Goal: Task Accomplishment & Management: Manage account settings

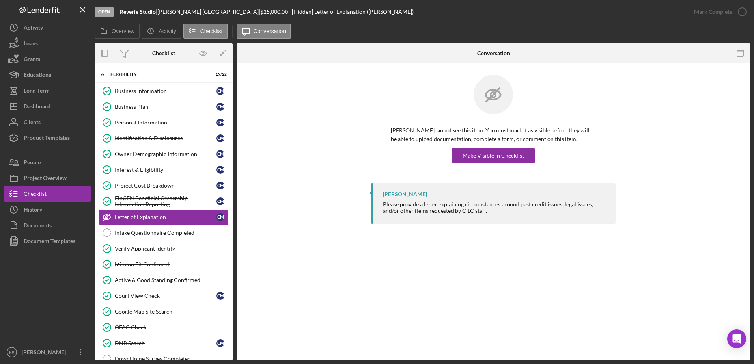
scroll to position [6, 0]
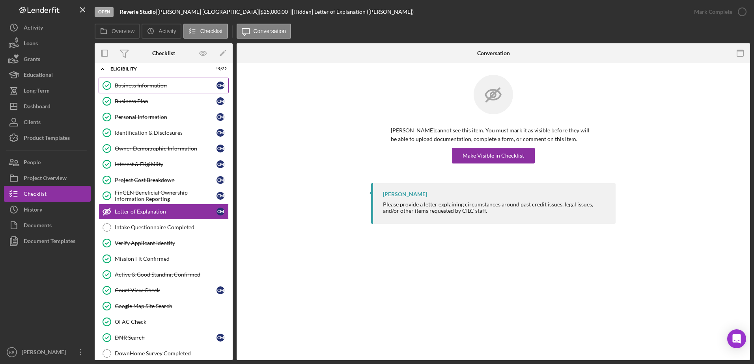
click at [149, 91] on link "Business Information Business Information C M" at bounding box center [164, 86] width 130 height 16
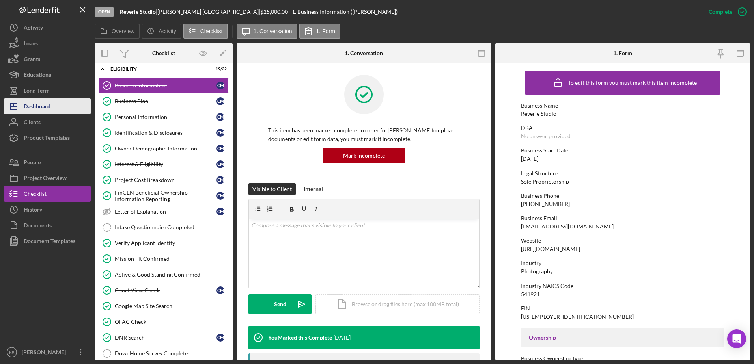
click at [86, 112] on button "Icon/Dashboard Dashboard" at bounding box center [47, 107] width 87 height 16
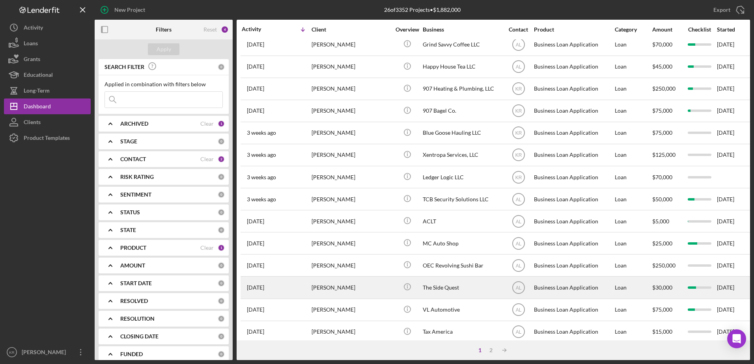
scroll to position [262, 0]
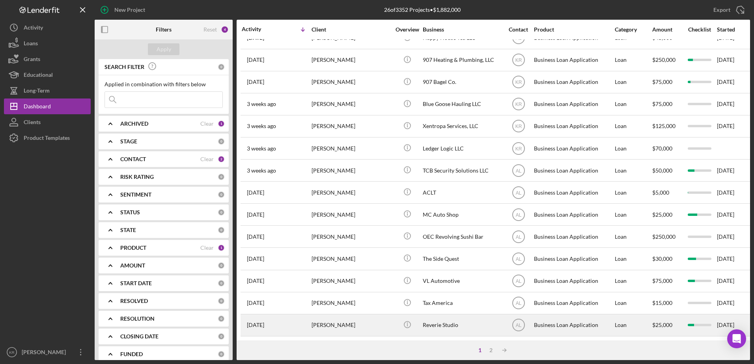
click at [352, 318] on div "[PERSON_NAME]" at bounding box center [351, 325] width 79 height 21
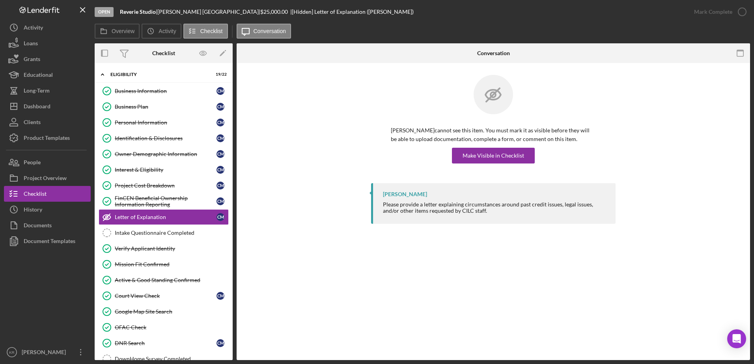
scroll to position [6, 0]
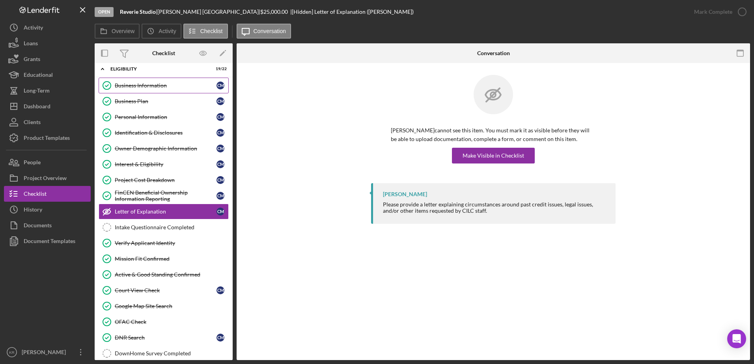
click at [185, 83] on div "Business Information" at bounding box center [166, 85] width 102 height 6
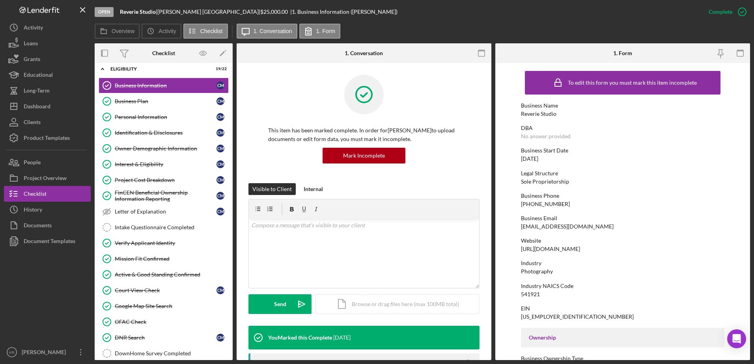
click at [569, 228] on div "rs.reveriestudio@gmail.com" at bounding box center [567, 227] width 93 height 6
copy div "rs.reveriestudio@gmail.com"
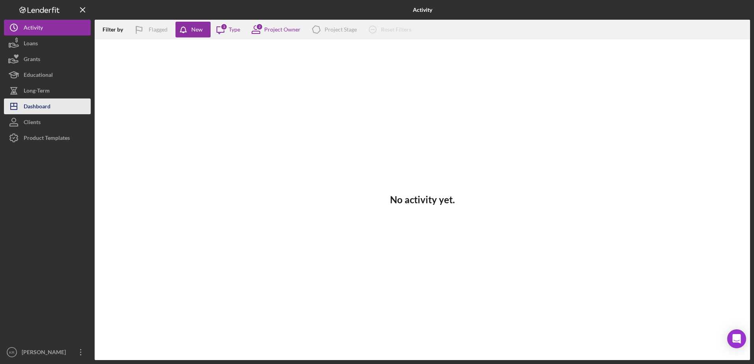
click at [66, 112] on button "Icon/Dashboard Dashboard" at bounding box center [47, 107] width 87 height 16
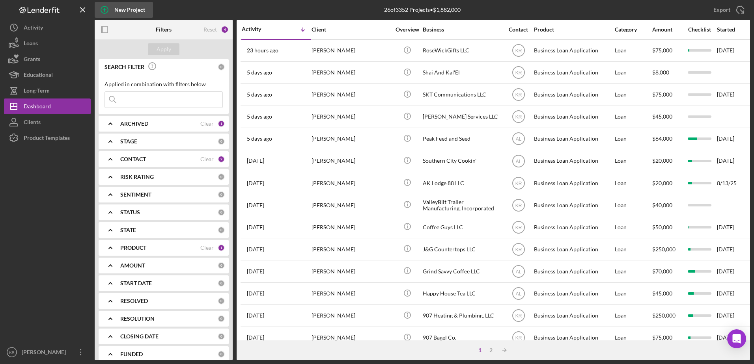
click at [103, 6] on icon "button" at bounding box center [105, 10] width 20 height 20
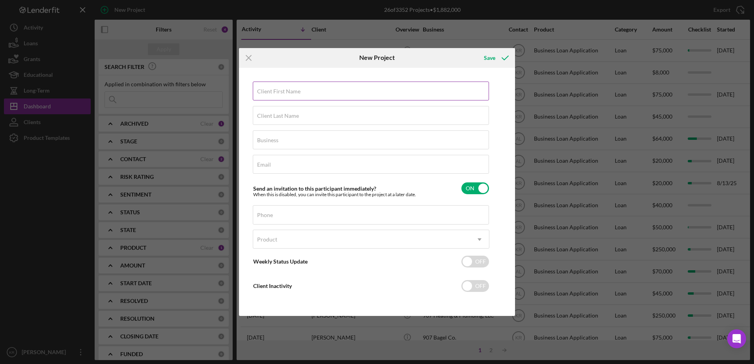
click at [300, 93] on input "Client First Name" at bounding box center [371, 91] width 236 height 19
type input "m"
type input "Michael"
type input "Rose"
type input "MAR Industries LLC"
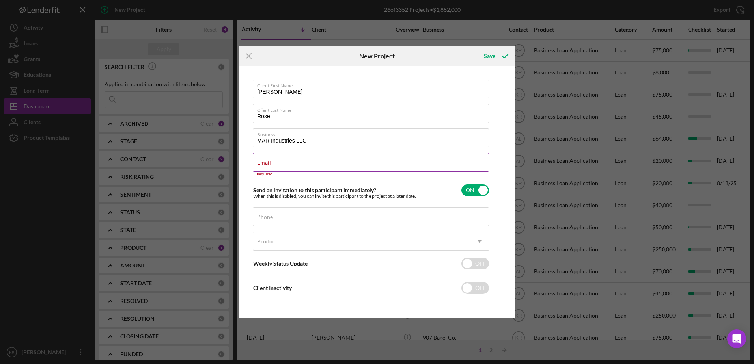
click at [379, 165] on div "Email Required" at bounding box center [371, 165] width 237 height 24
paste input "techmaster6969@yahoo.com"
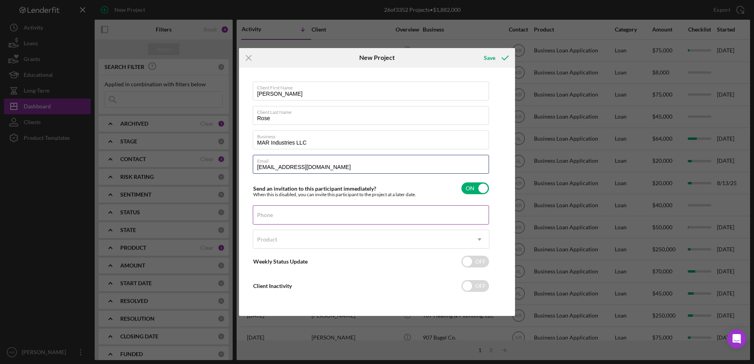
type input "techmaster6969@yahoo.com"
click at [438, 217] on input "Phone" at bounding box center [371, 215] width 236 height 19
type input "(907) 738-0401"
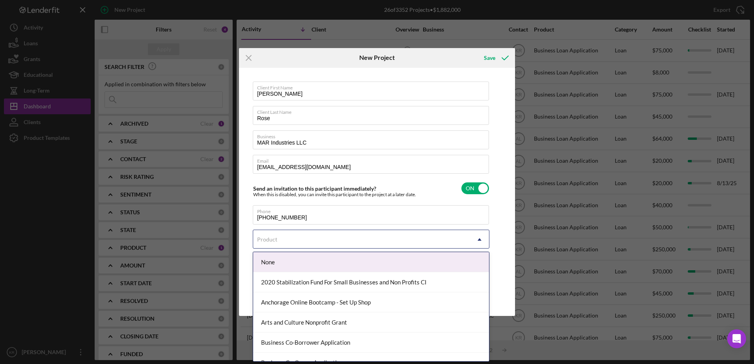
click at [409, 242] on div "Product" at bounding box center [361, 240] width 217 height 18
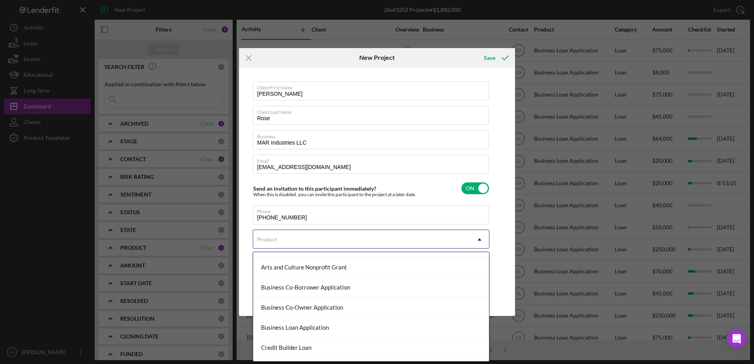
scroll to position [118, 0]
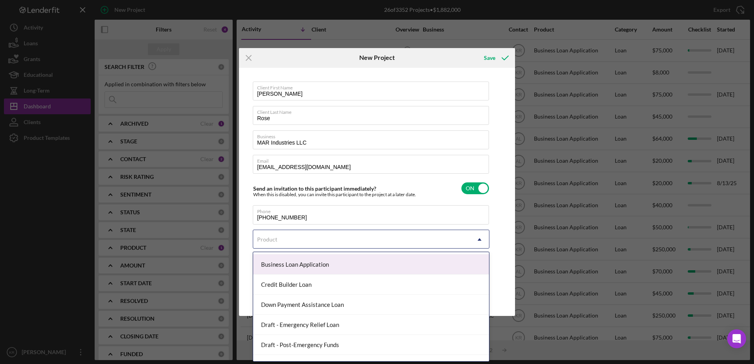
click at [385, 258] on div "Business Loan Application" at bounding box center [371, 265] width 236 height 20
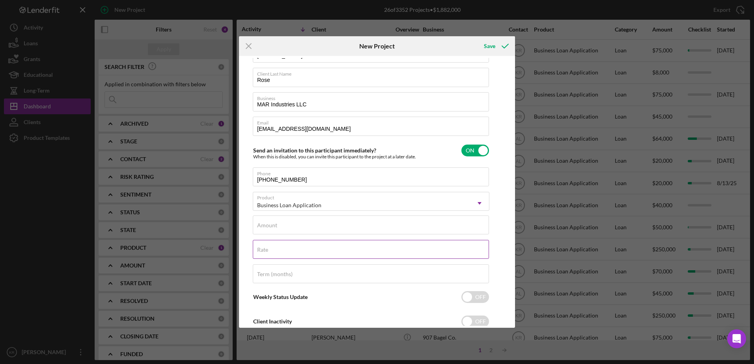
scroll to position [39, 0]
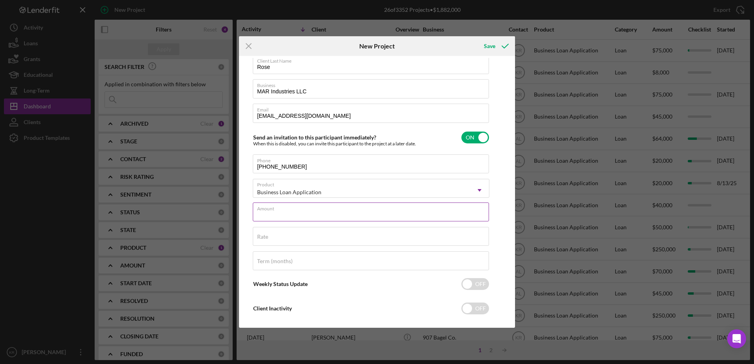
click at [374, 215] on input "Amount" at bounding box center [371, 212] width 236 height 19
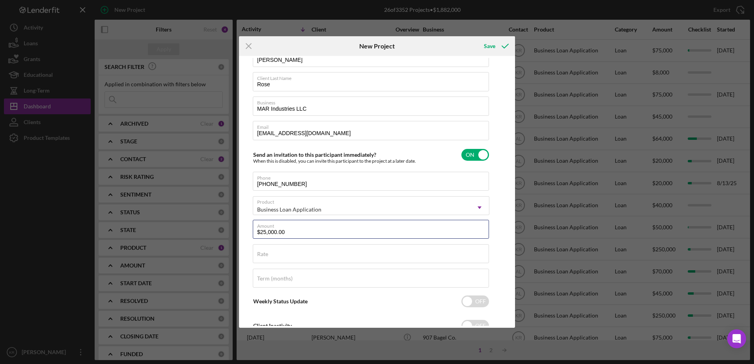
scroll to position [0, 0]
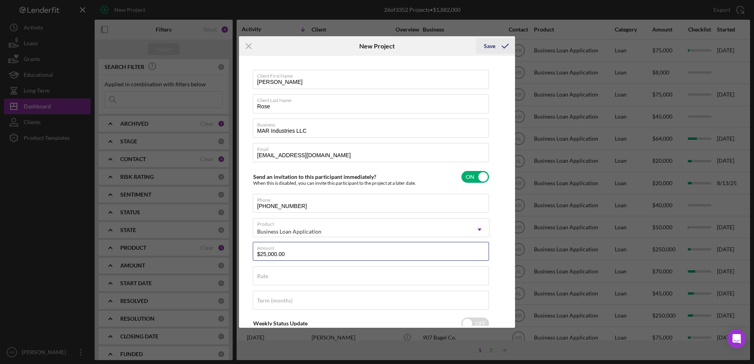
type input "$25,000.00"
click at [491, 44] on div "Save" at bounding box center [489, 46] width 11 height 16
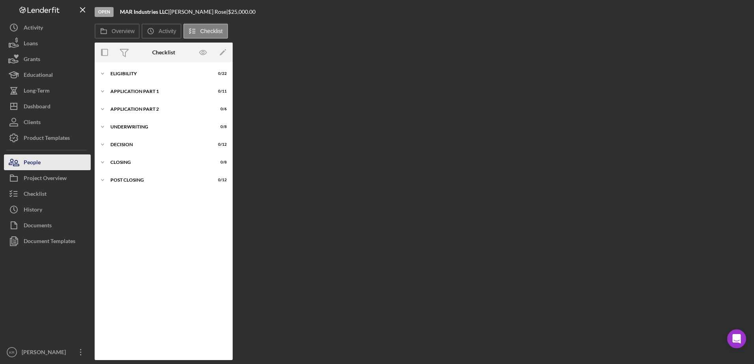
click at [64, 168] on button "People" at bounding box center [47, 163] width 87 height 16
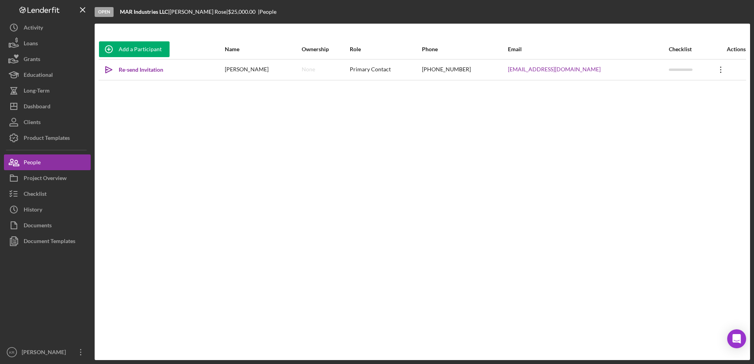
click at [711, 66] on icon "Icon/Overflow" at bounding box center [721, 70] width 20 height 20
click at [695, 102] on button "Icon/Link Get Invitation Link" at bounding box center [681, 107] width 87 height 16
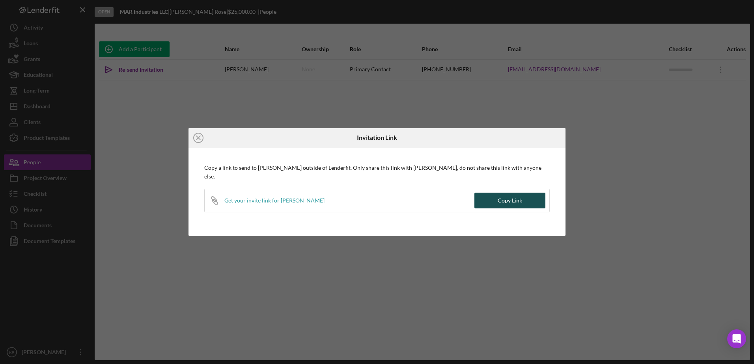
click at [502, 201] on div "Copy Link" at bounding box center [510, 201] width 24 height 16
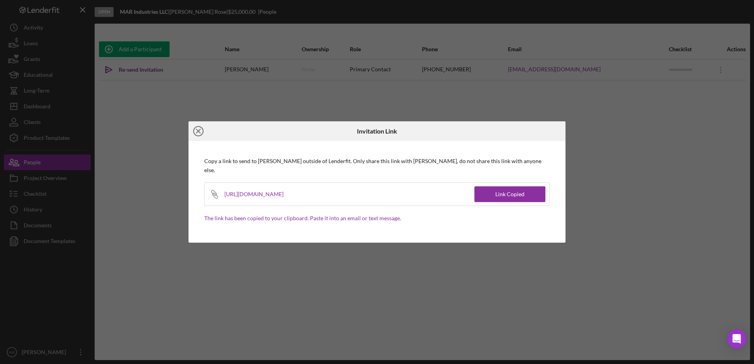
click at [198, 135] on icon "Icon/Close" at bounding box center [199, 131] width 20 height 20
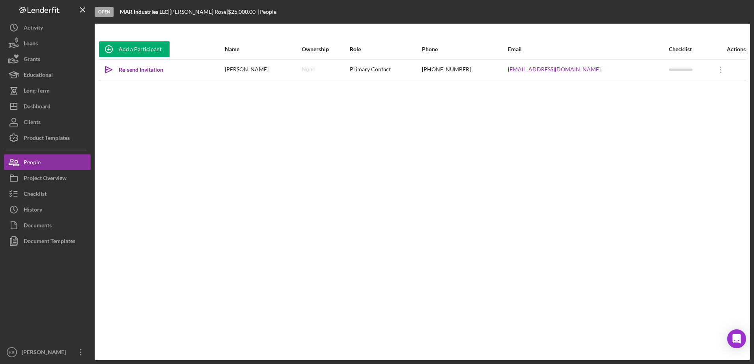
click at [103, 113] on div "Add a Participant Name Ownership Role Phone Email Checklist Actions Icon/icon-i…" at bounding box center [423, 191] width 656 height 305
click at [44, 105] on div "Dashboard" at bounding box center [37, 108] width 27 height 18
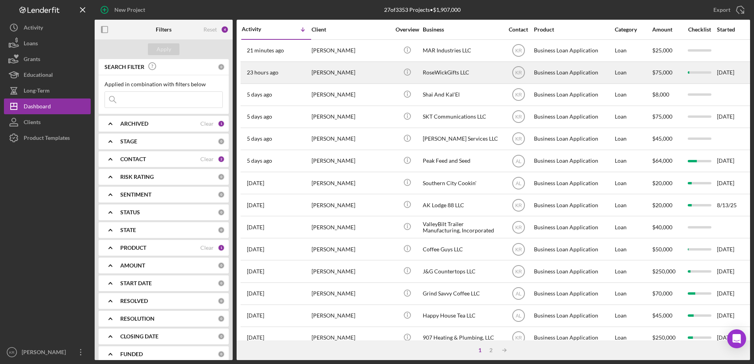
click at [379, 76] on div "Roseanne Wickman" at bounding box center [351, 72] width 79 height 21
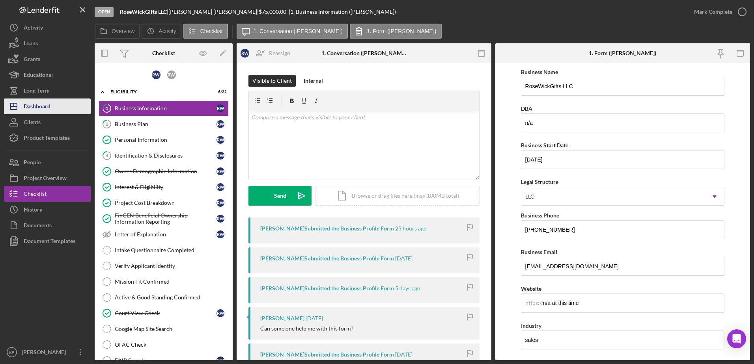
click at [38, 105] on div "Dashboard" at bounding box center [37, 108] width 27 height 18
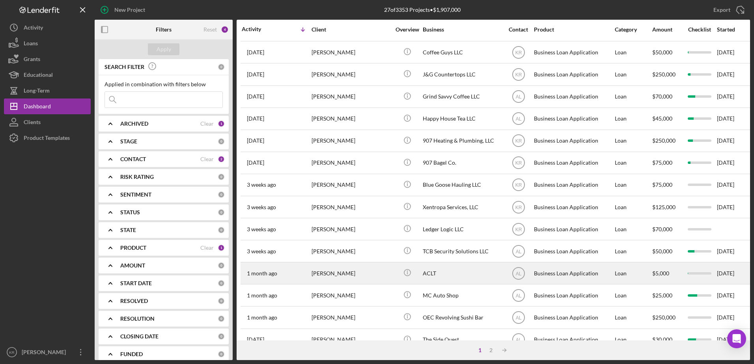
scroll to position [262, 0]
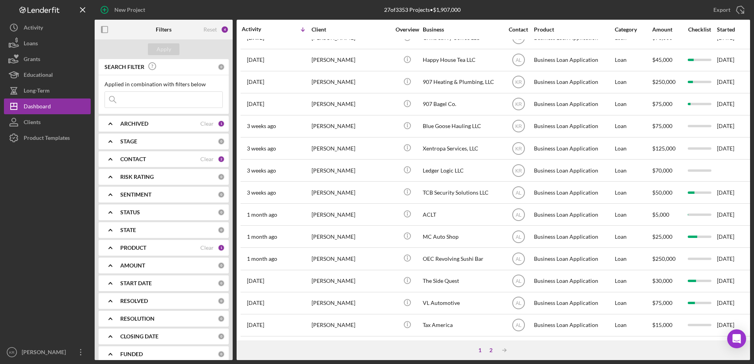
click at [493, 349] on div "2" at bounding box center [491, 351] width 11 height 6
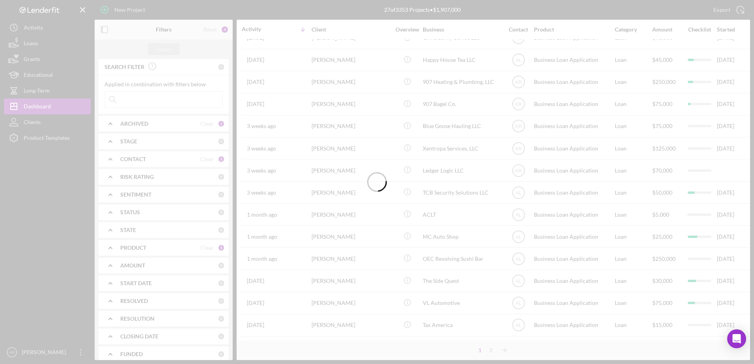
scroll to position [0, 0]
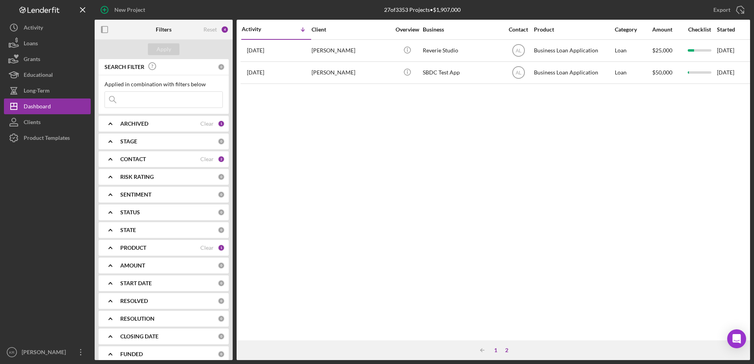
click at [500, 351] on div "1" at bounding box center [495, 351] width 11 height 6
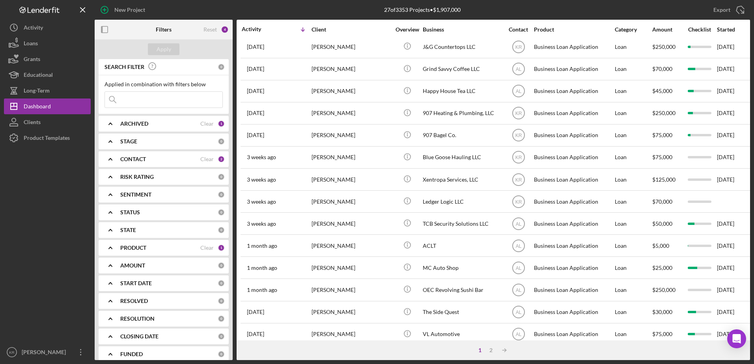
scroll to position [262, 0]
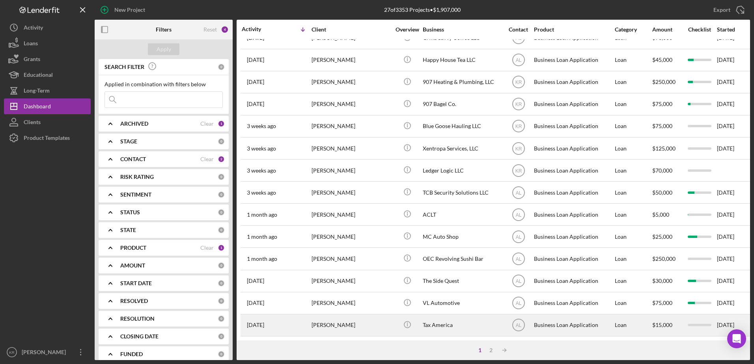
click at [347, 315] on div "Irene de Leon" at bounding box center [351, 325] width 79 height 21
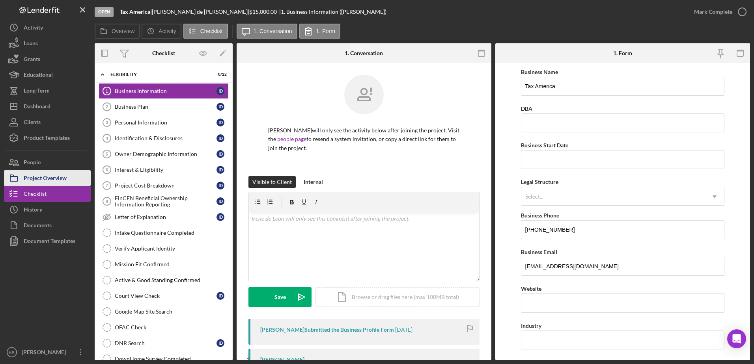
click at [31, 182] on div "Project Overview" at bounding box center [45, 179] width 43 height 18
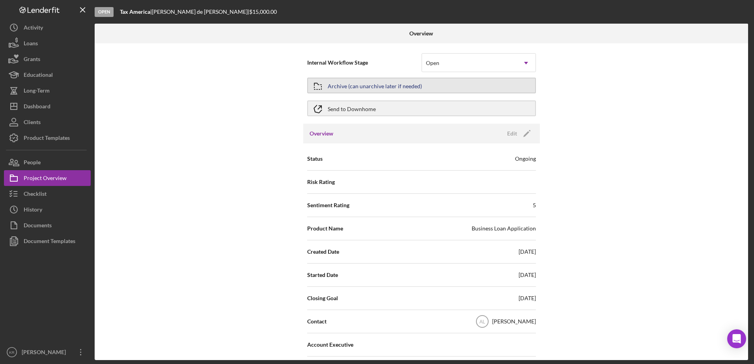
click at [393, 87] on div "Archive (can unarchive later if needed)" at bounding box center [375, 85] width 94 height 14
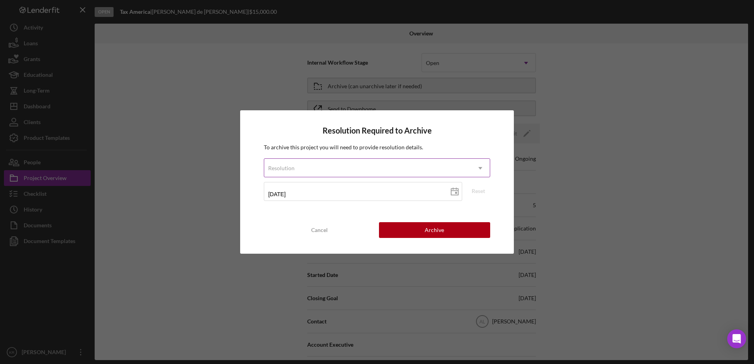
click at [386, 161] on div "Resolution" at bounding box center [367, 168] width 207 height 18
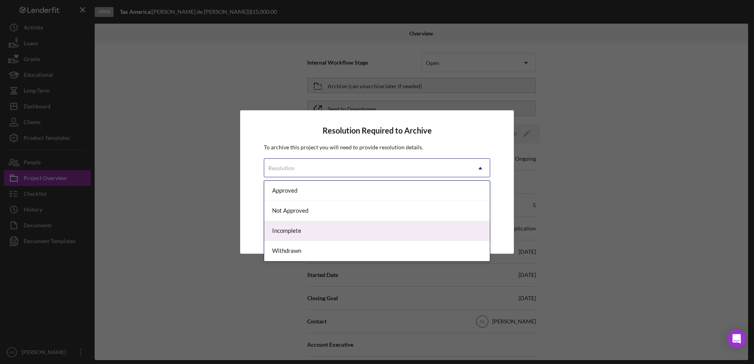
click at [348, 237] on div "Incomplete" at bounding box center [377, 231] width 226 height 20
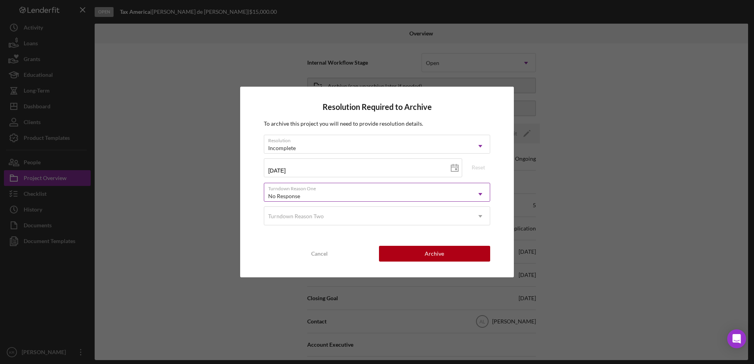
click at [337, 200] on div "No Response" at bounding box center [367, 196] width 207 height 18
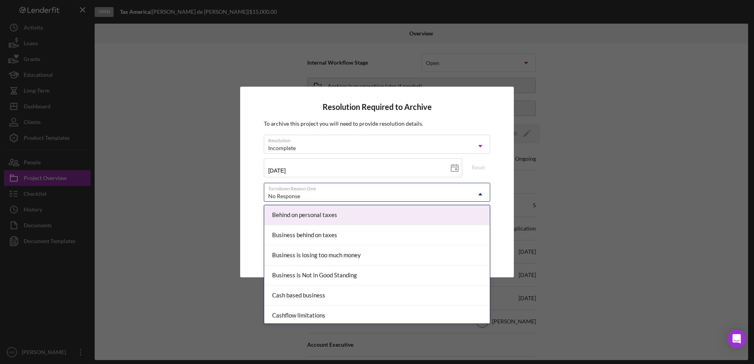
click at [345, 196] on div "No Response" at bounding box center [367, 196] width 207 height 18
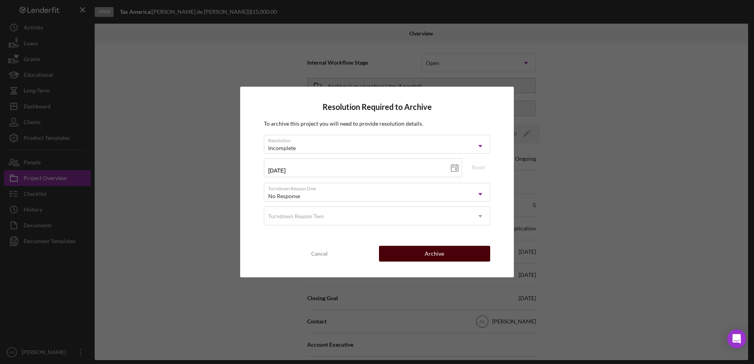
click at [417, 254] on button "Archive" at bounding box center [434, 254] width 111 height 16
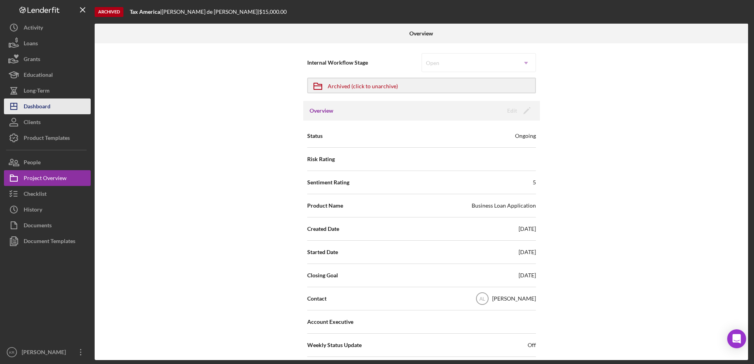
click at [39, 107] on div "Dashboard" at bounding box center [37, 108] width 27 height 18
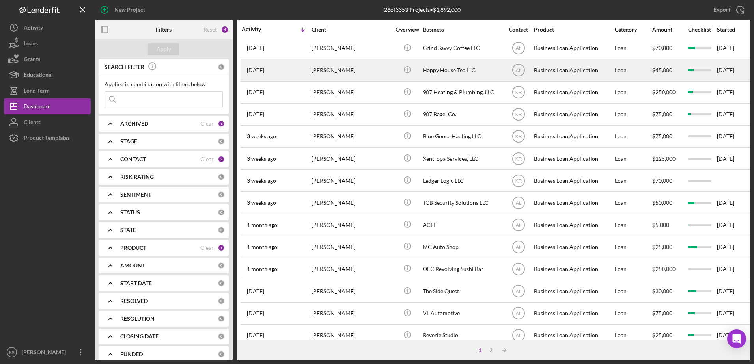
scroll to position [262, 0]
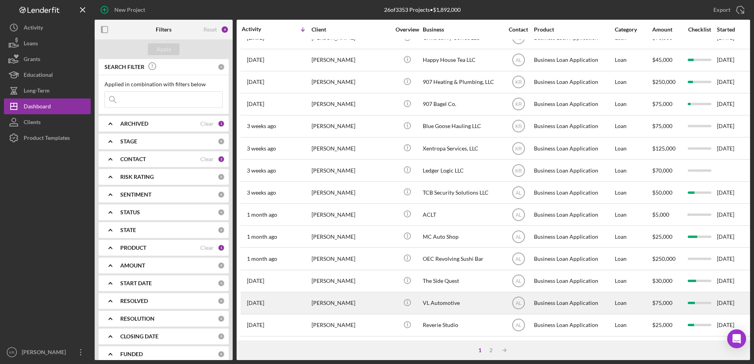
click at [344, 294] on div "Pedro Otero" at bounding box center [351, 303] width 79 height 21
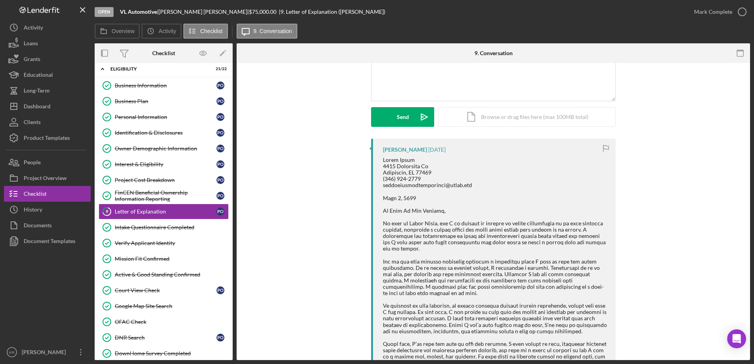
scroll to position [118, 0]
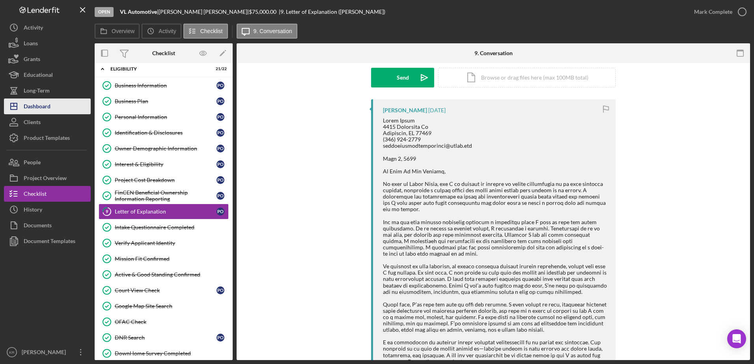
click at [55, 100] on button "Icon/Dashboard Dashboard" at bounding box center [47, 107] width 87 height 16
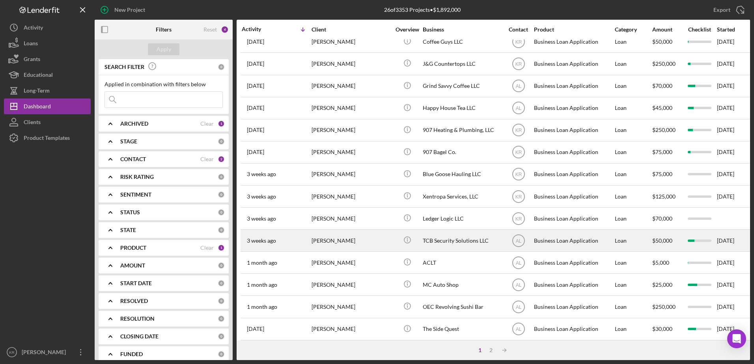
scroll to position [262, 0]
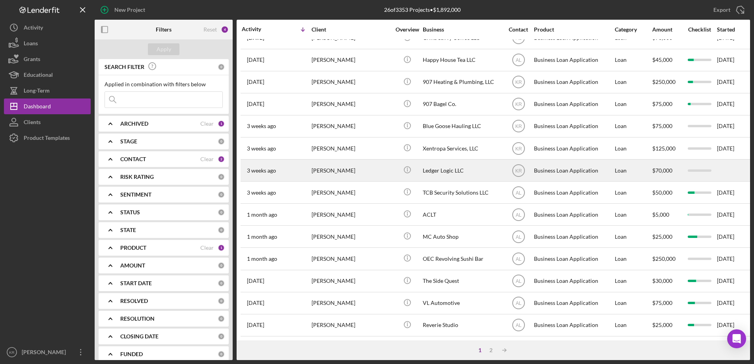
click at [389, 174] on div "Valeriya Madonia" at bounding box center [351, 170] width 79 height 21
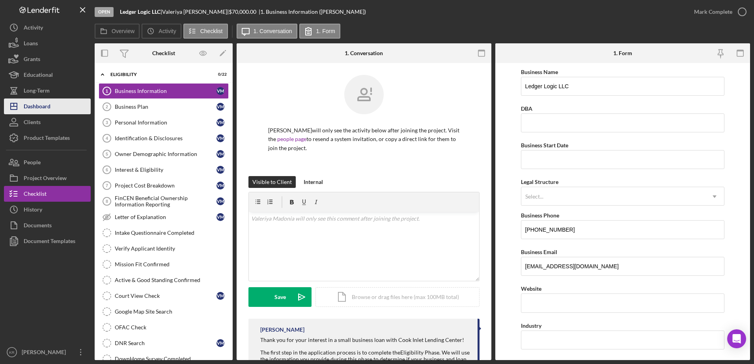
click at [67, 103] on button "Icon/Dashboard Dashboard" at bounding box center [47, 107] width 87 height 16
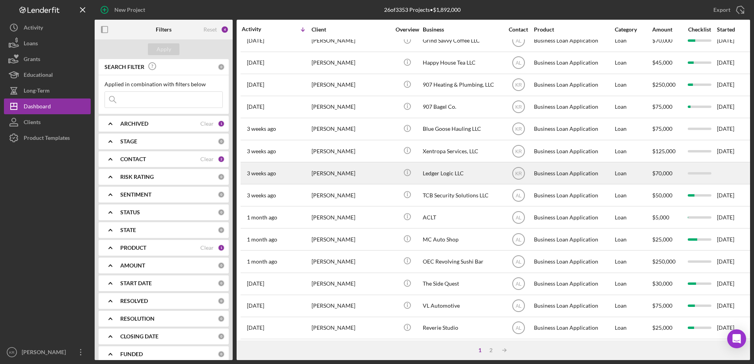
scroll to position [262, 0]
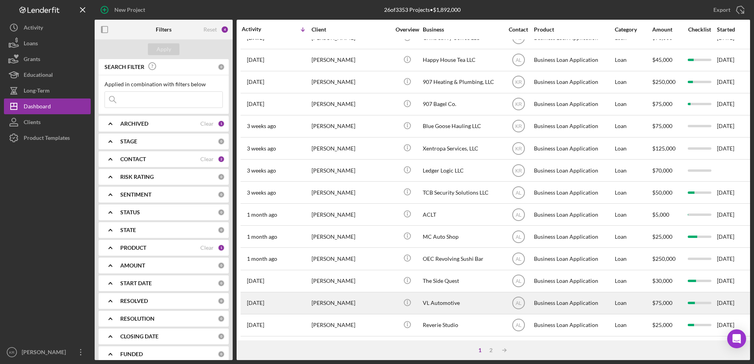
click at [374, 293] on div "Pedro Otero" at bounding box center [351, 303] width 79 height 21
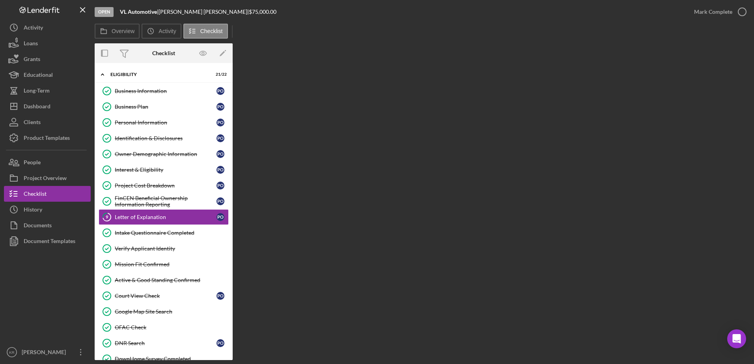
scroll to position [6, 0]
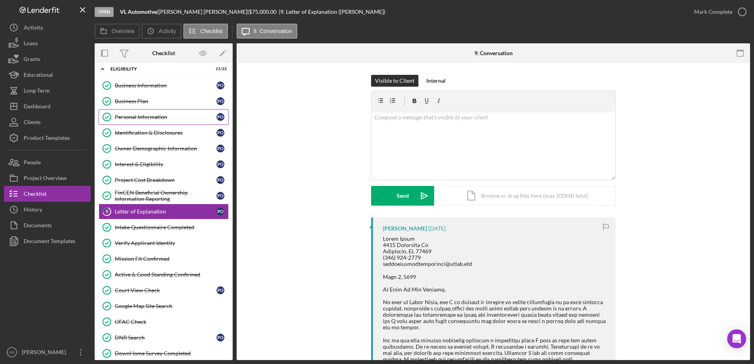
click at [135, 111] on link "Personal Information Personal Information P O" at bounding box center [164, 117] width 130 height 16
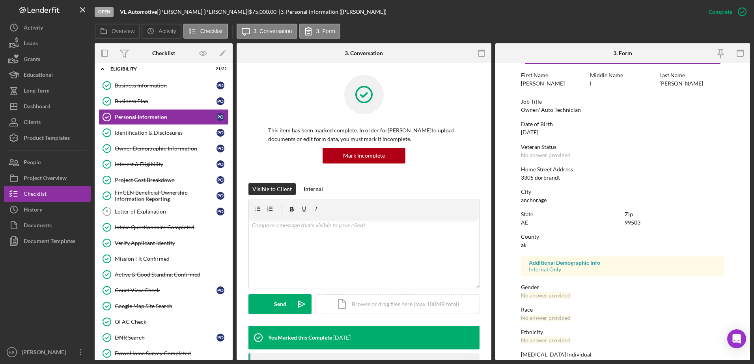
scroll to position [71, 0]
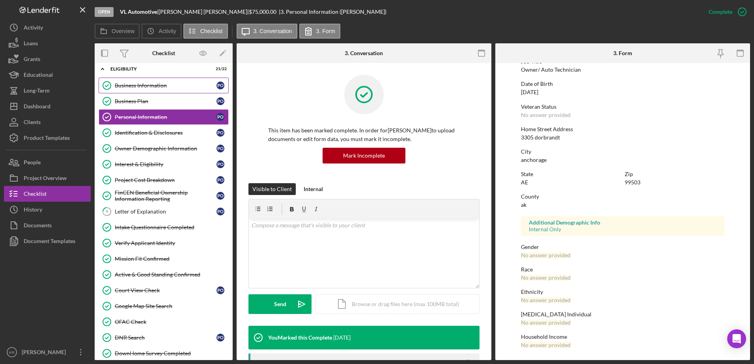
click at [173, 87] on div "Business Information" at bounding box center [166, 85] width 102 height 6
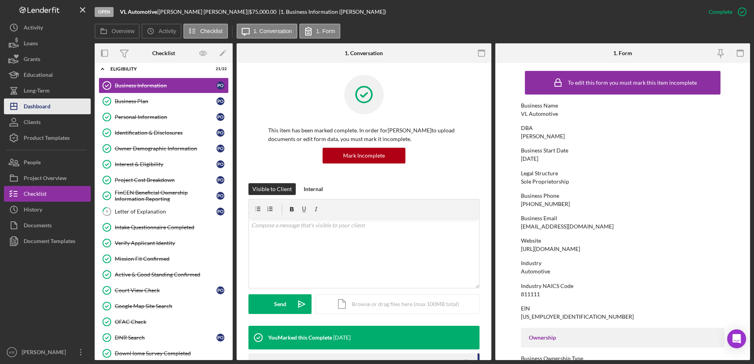
click at [37, 110] on div "Dashboard" at bounding box center [37, 108] width 27 height 18
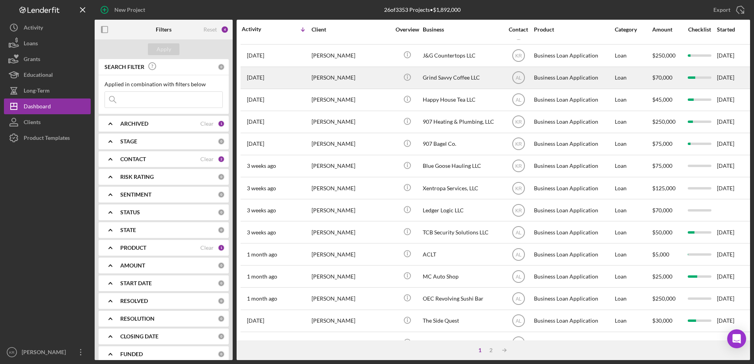
scroll to position [262, 0]
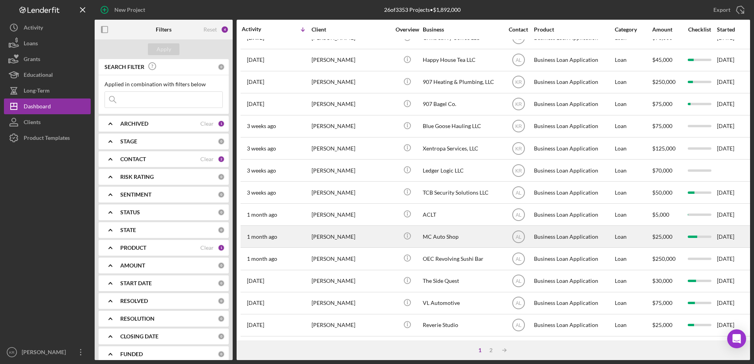
click at [369, 232] on div "Sila Chadwick" at bounding box center [351, 236] width 79 height 21
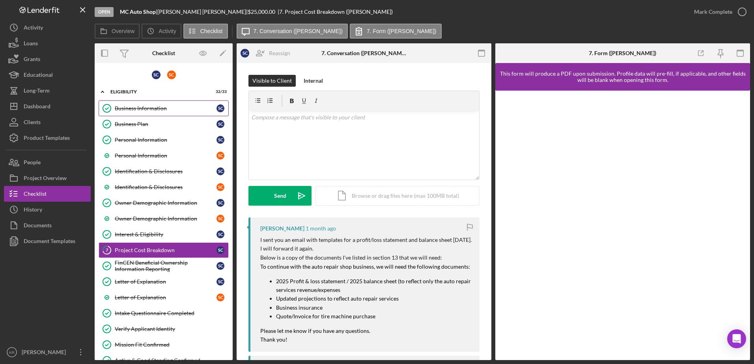
click at [155, 111] on div "Business Information" at bounding box center [166, 108] width 102 height 6
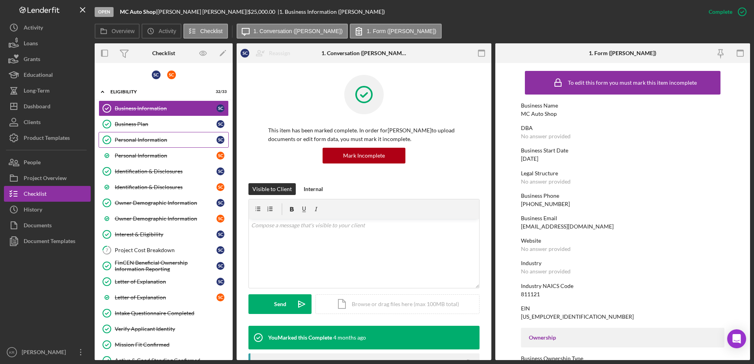
click at [155, 137] on div "Personal Information" at bounding box center [166, 140] width 102 height 6
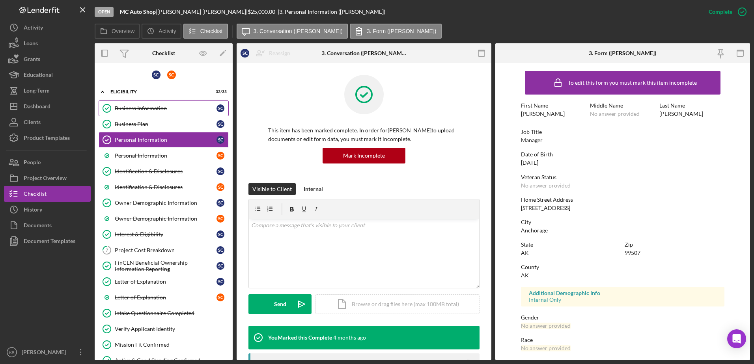
click at [130, 108] on div "Business Information" at bounding box center [166, 108] width 102 height 6
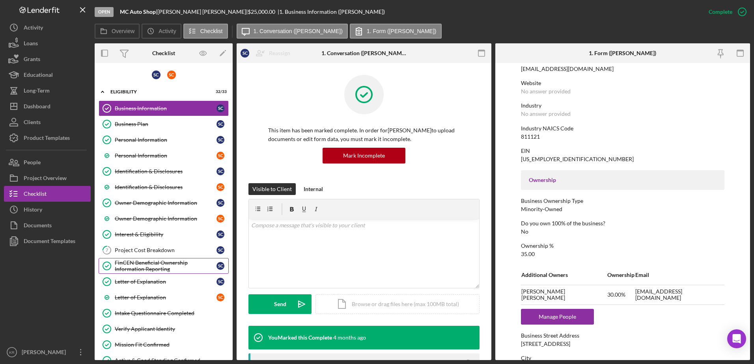
scroll to position [39, 0]
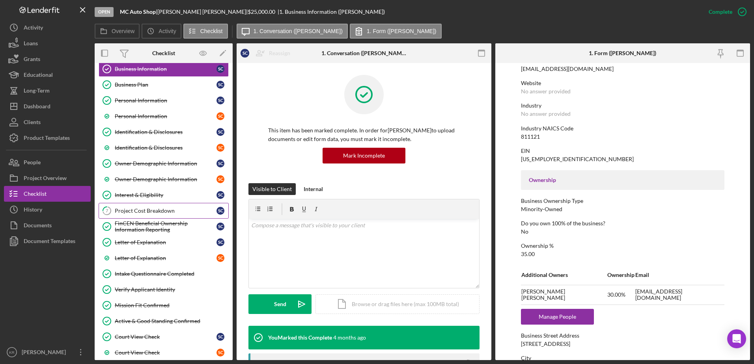
click at [158, 213] on div "Project Cost Breakdown" at bounding box center [166, 211] width 102 height 6
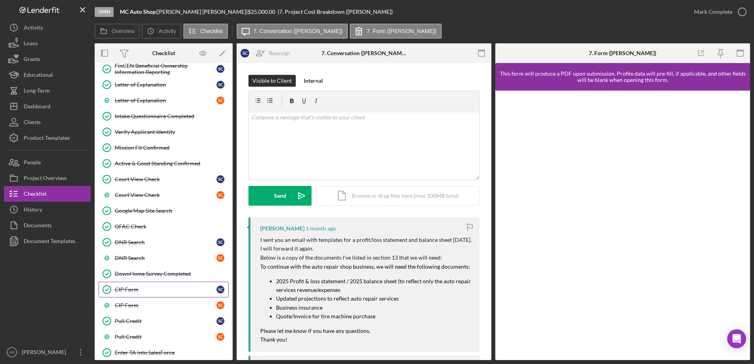
scroll to position [355, 0]
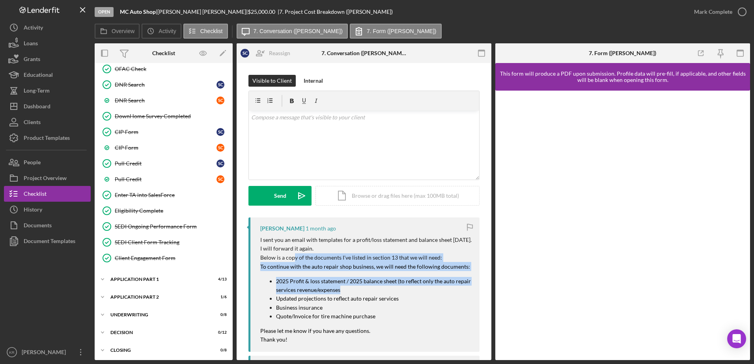
drag, startPoint x: 294, startPoint y: 262, endPoint x: 358, endPoint y: 291, distance: 70.3
click at [358, 291] on div "I sent you an email with templates for a profit/loss statement and balance shee…" at bounding box center [365, 290] width 211 height 108
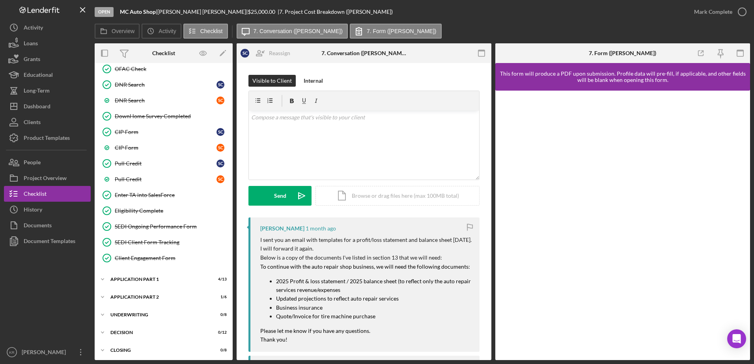
drag, startPoint x: 358, startPoint y: 291, endPoint x: 405, endPoint y: 362, distance: 85.3
click at [405, 362] on div "Open MC Auto Shop | Sila Chadwick | $25,000.00 | 7. Project Cost Breakdown (Sil…" at bounding box center [377, 182] width 754 height 364
drag, startPoint x: 281, startPoint y: 278, endPoint x: 332, endPoint y: 299, distance: 55.4
click at [332, 299] on ul "2025 Profit & loss statement / 2025 balance sheet (to reflect only the auto rep…" at bounding box center [365, 299] width 211 height 44
drag, startPoint x: 332, startPoint y: 299, endPoint x: 400, endPoint y: 337, distance: 77.9
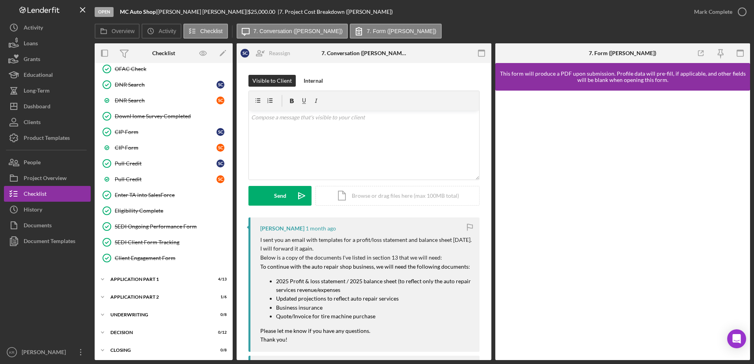
click at [400, 337] on p "Thank you!" at bounding box center [365, 340] width 211 height 9
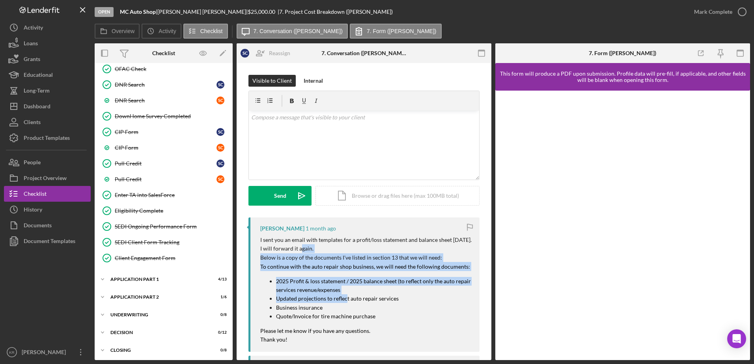
drag, startPoint x: 312, startPoint y: 252, endPoint x: 348, endPoint y: 298, distance: 57.9
click at [348, 297] on div "I sent you an email with templates for a profit/loss statement and balance shee…" at bounding box center [365, 290] width 211 height 108
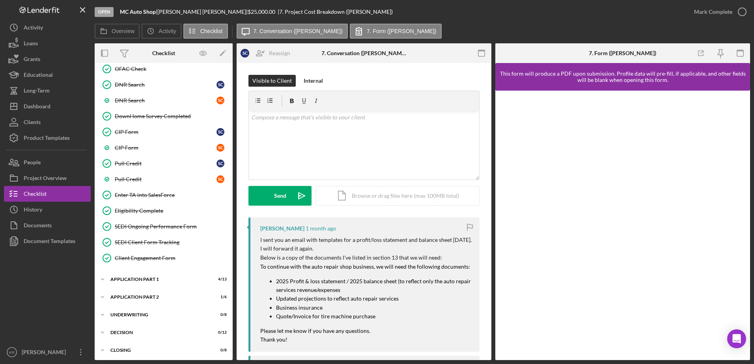
drag, startPoint x: 348, startPoint y: 298, endPoint x: 415, endPoint y: 312, distance: 68.6
click at [415, 312] on p "Quote/Invoice for tire machine purchase" at bounding box center [374, 316] width 196 height 9
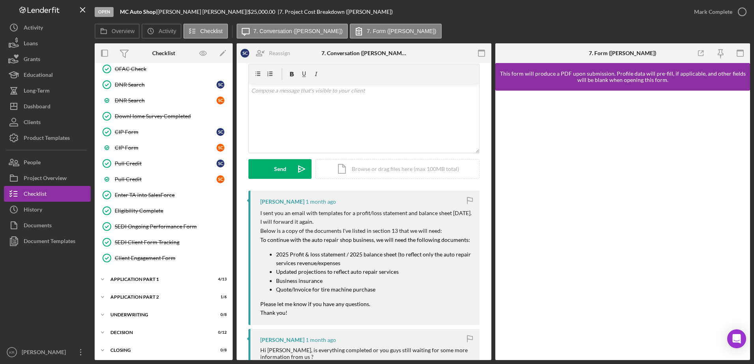
scroll to position [39, 0]
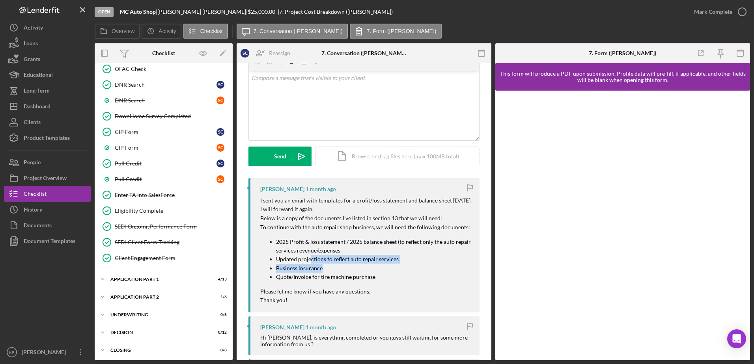
drag, startPoint x: 344, startPoint y: 260, endPoint x: 383, endPoint y: 273, distance: 41.2
click at [383, 273] on ul "2025 Profit & loss statement / 2025 balance sheet (to reflect only the auto rep…" at bounding box center [365, 260] width 211 height 44
drag, startPoint x: 383, startPoint y: 273, endPoint x: 408, endPoint y: 279, distance: 26.4
click at [408, 279] on p "Quote/Invoice for tire machine purchase" at bounding box center [374, 277] width 196 height 9
drag, startPoint x: 295, startPoint y: 259, endPoint x: 340, endPoint y: 262, distance: 45.4
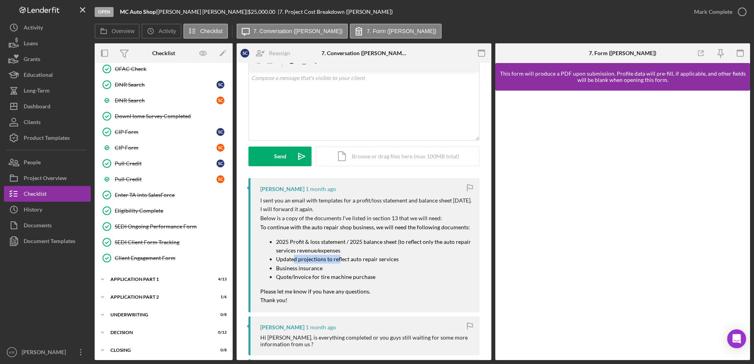
click at [340, 262] on mark "Updated projections to reflect auto repair services" at bounding box center [337, 259] width 123 height 7
drag, startPoint x: 340, startPoint y: 262, endPoint x: 397, endPoint y: 286, distance: 61.8
click at [397, 285] on div "I sent you an email with templates for a profit/loss statement and balance shee…" at bounding box center [365, 250] width 211 height 108
drag, startPoint x: 344, startPoint y: 266, endPoint x: 438, endPoint y: 290, distance: 96.7
click at [396, 272] on p "Business insurance" at bounding box center [374, 268] width 196 height 9
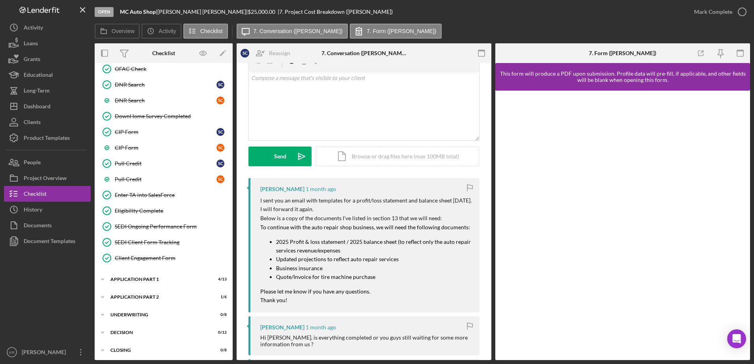
click at [439, 290] on p "Please let me know if you have any questions." at bounding box center [365, 292] width 211 height 9
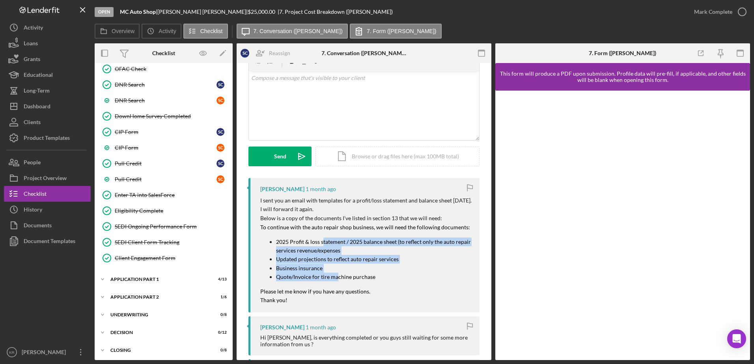
drag, startPoint x: 323, startPoint y: 244, endPoint x: 336, endPoint y: 281, distance: 39.2
click at [336, 281] on ul "2025 Profit & loss statement / 2025 balance sheet (to reflect only the auto rep…" at bounding box center [365, 260] width 211 height 44
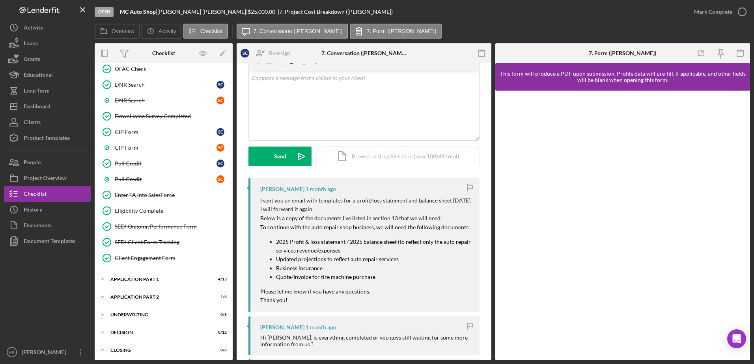
drag, startPoint x: 336, startPoint y: 281, endPoint x: 405, endPoint y: 294, distance: 70.7
click at [405, 294] on p "Please let me know if you have any questions." at bounding box center [365, 292] width 211 height 9
drag, startPoint x: 353, startPoint y: 272, endPoint x: 398, endPoint y: 281, distance: 45.0
click at [398, 281] on ul "2025 Profit & loss statement / 2025 balance sheet (to reflect only the auto rep…" at bounding box center [365, 260] width 211 height 44
drag, startPoint x: 398, startPoint y: 281, endPoint x: 407, endPoint y: 300, distance: 21.2
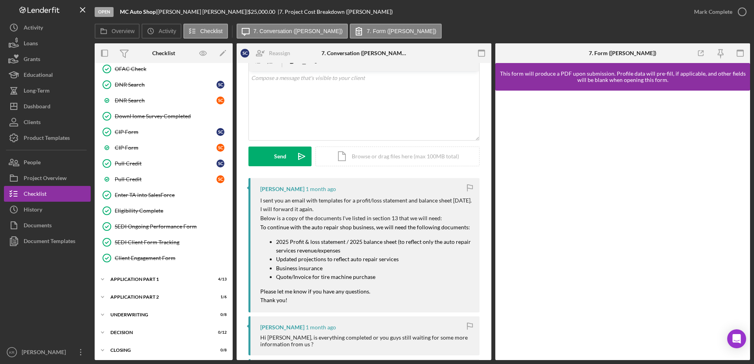
click at [407, 299] on p "Thank you!" at bounding box center [365, 300] width 211 height 9
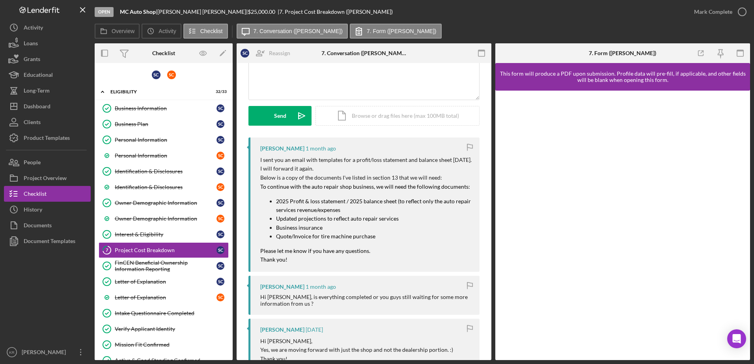
scroll to position [0, 0]
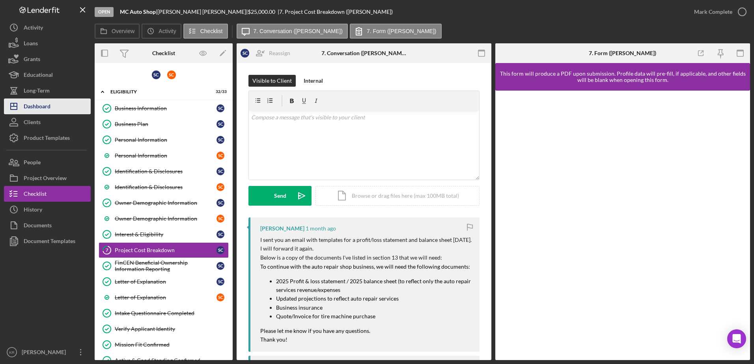
click at [48, 102] on div "Dashboard" at bounding box center [37, 108] width 27 height 18
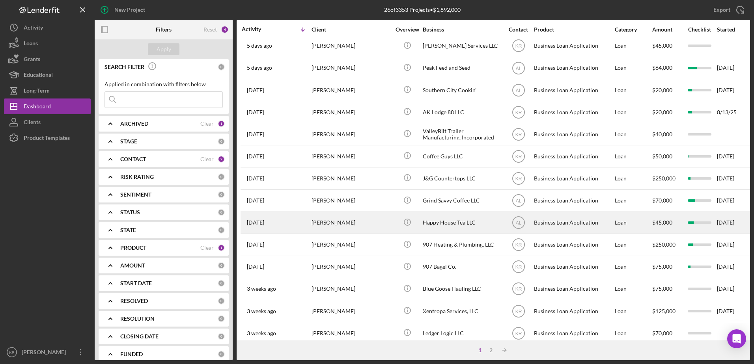
scroll to position [197, 0]
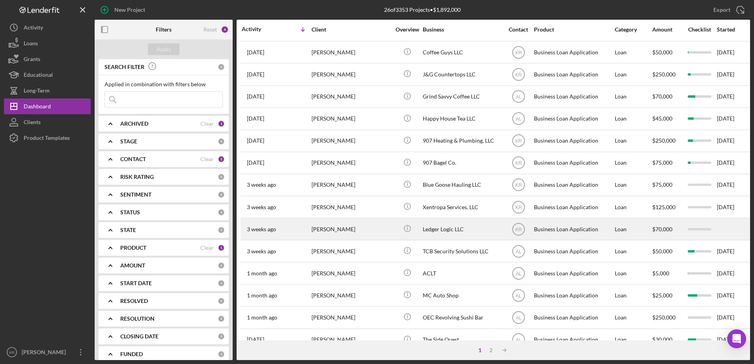
click at [298, 239] on div "3 weeks ago Valeriya Madonia" at bounding box center [276, 229] width 69 height 21
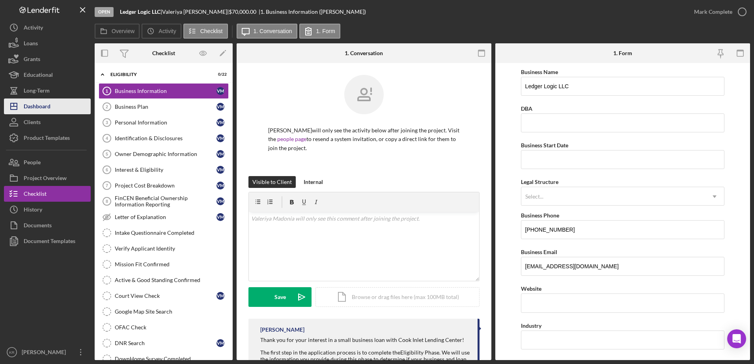
click at [51, 106] on button "Icon/Dashboard Dashboard" at bounding box center [47, 107] width 87 height 16
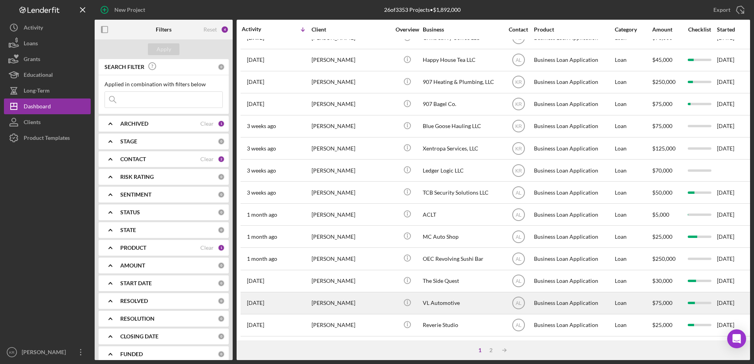
scroll to position [262, 0]
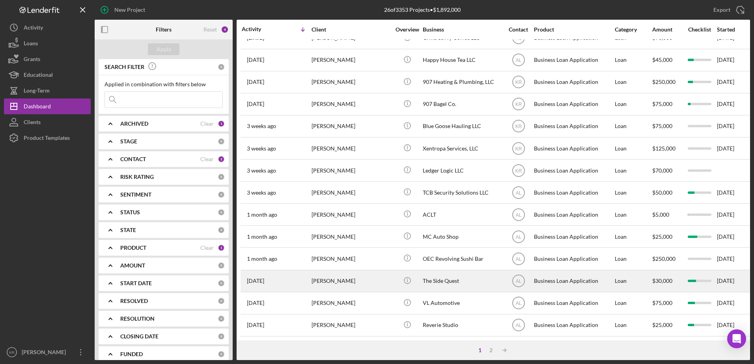
click at [365, 284] on div "Chris Morlang" at bounding box center [351, 281] width 79 height 21
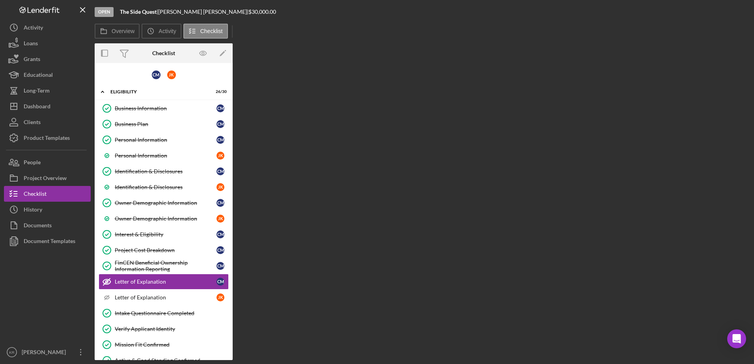
scroll to position [70, 0]
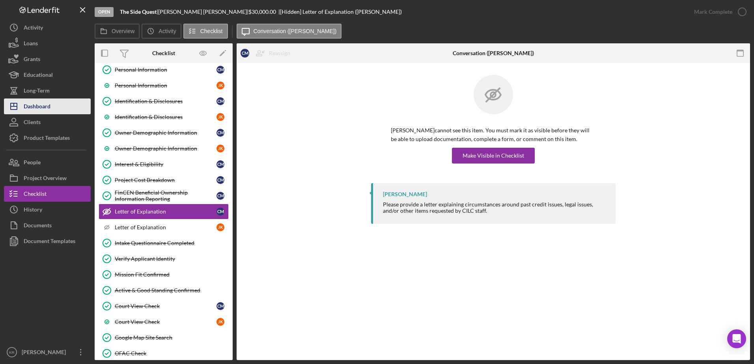
click at [41, 109] on div "Dashboard" at bounding box center [37, 108] width 27 height 18
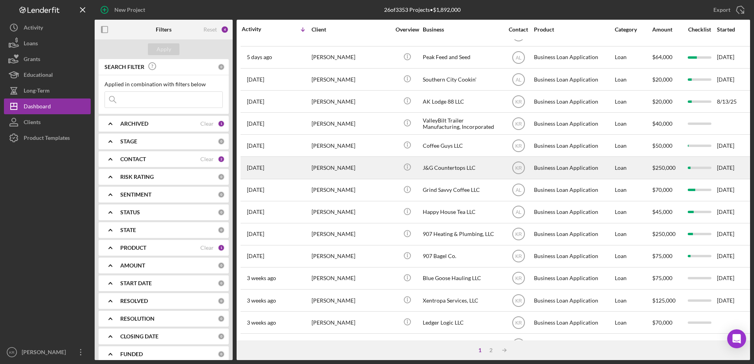
scroll to position [118, 0]
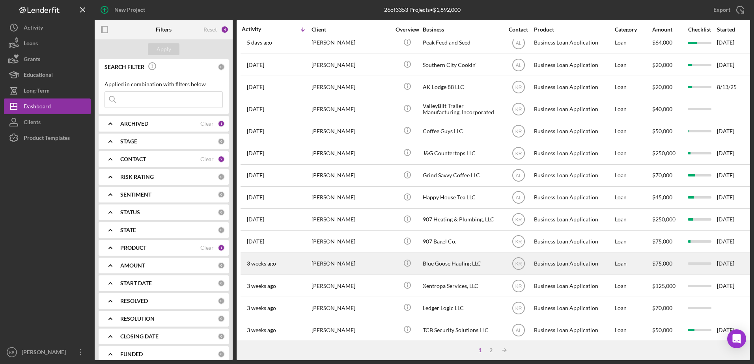
click at [344, 260] on div "Zachary Pili" at bounding box center [351, 264] width 79 height 21
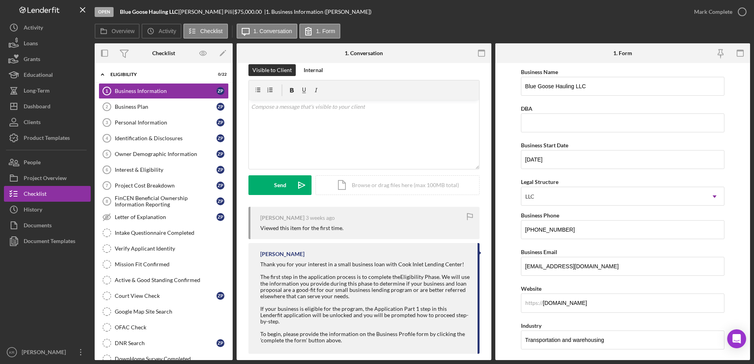
scroll to position [13, 0]
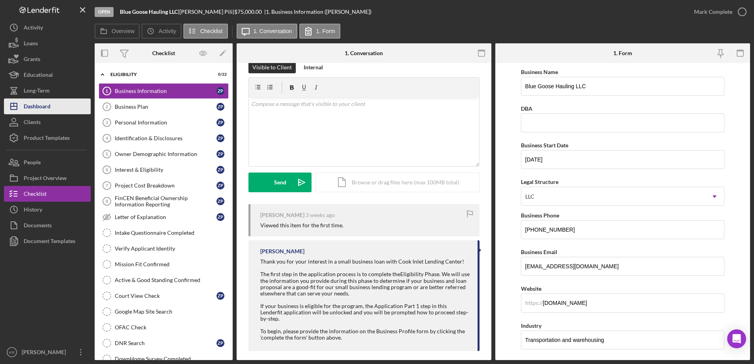
click at [59, 107] on button "Icon/Dashboard Dashboard" at bounding box center [47, 107] width 87 height 16
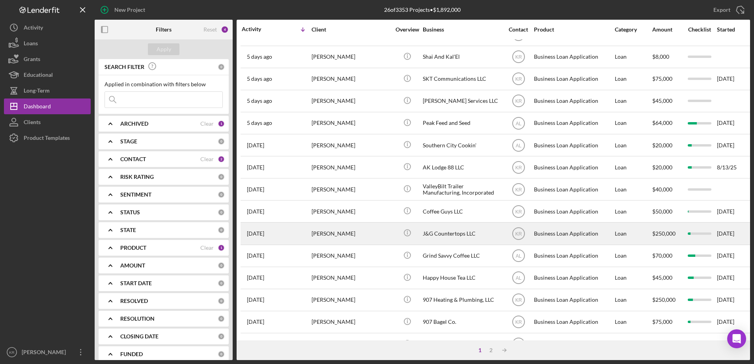
scroll to position [79, 0]
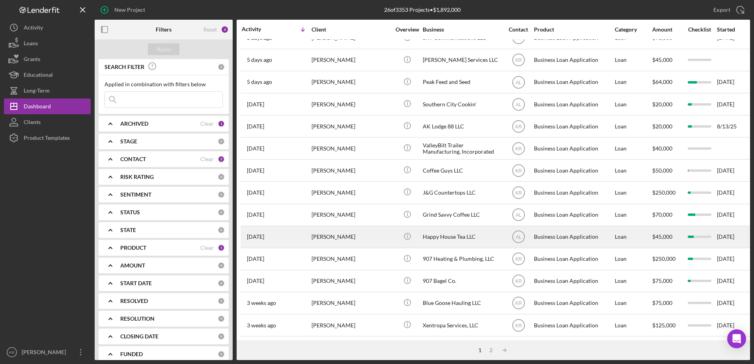
click at [376, 245] on div "Rose Lacson" at bounding box center [351, 237] width 79 height 21
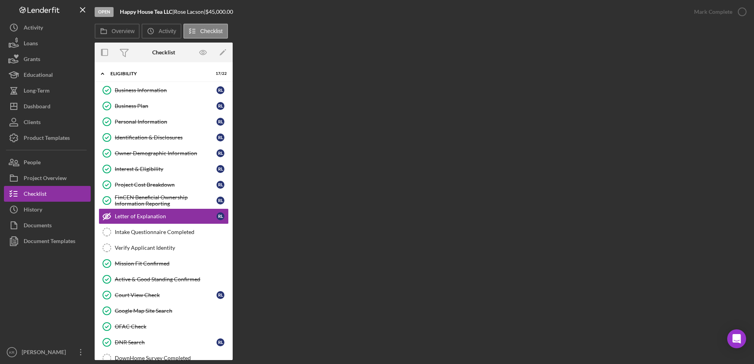
scroll to position [6, 0]
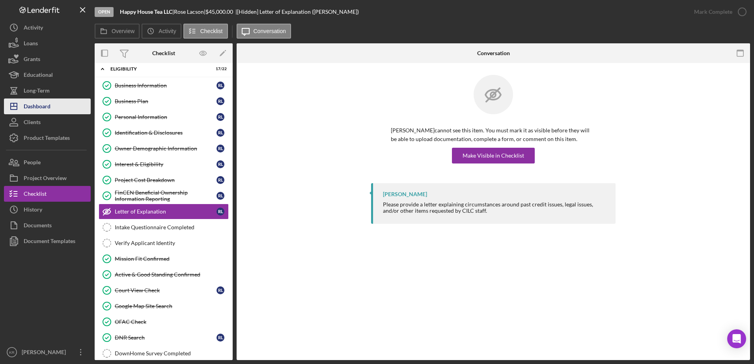
click at [17, 101] on icon "Icon/Dashboard" at bounding box center [14, 107] width 20 height 20
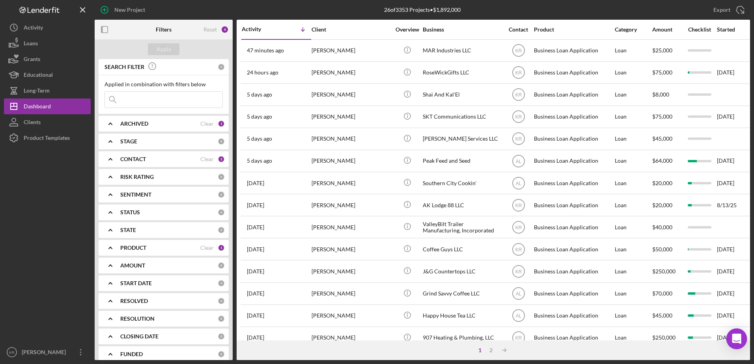
click at [732, 344] on div "Open Intercom Messenger" at bounding box center [737, 339] width 21 height 21
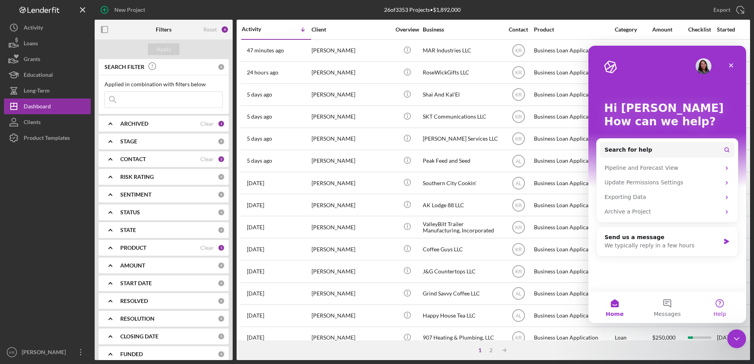
click at [723, 310] on button "Help" at bounding box center [720, 308] width 52 height 32
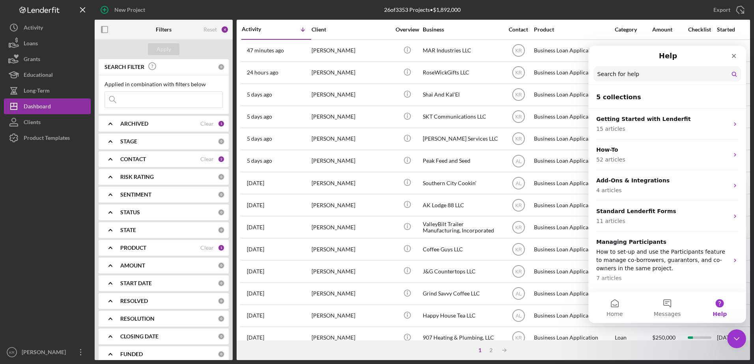
click at [617, 82] on input "Search for help" at bounding box center [668, 73] width 148 height 15
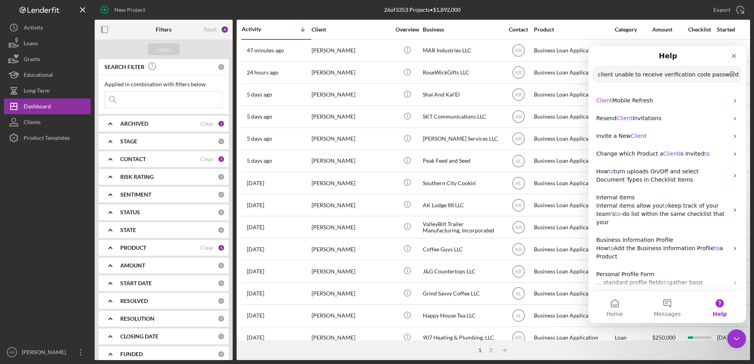
scroll to position [0, 1]
type input "client unable to receive verification code password change"
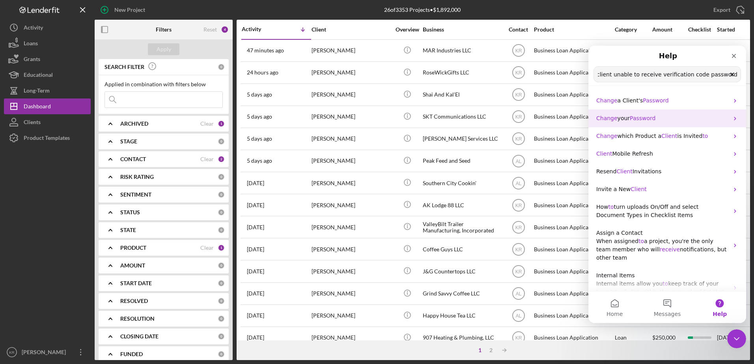
scroll to position [0, 0]
click at [678, 114] on div "Change your Password" at bounding box center [668, 119] width 158 height 18
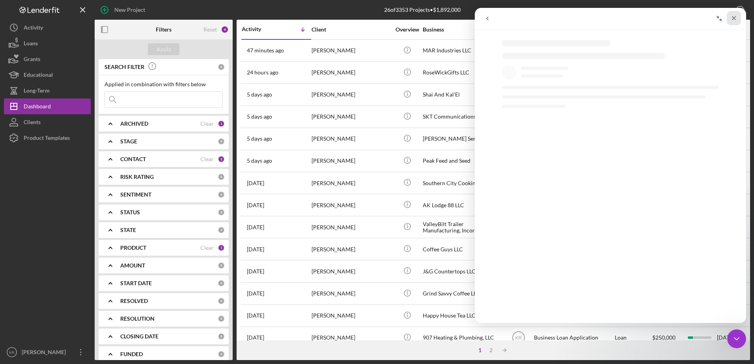
click at [738, 20] on div "Close" at bounding box center [734, 18] width 14 height 14
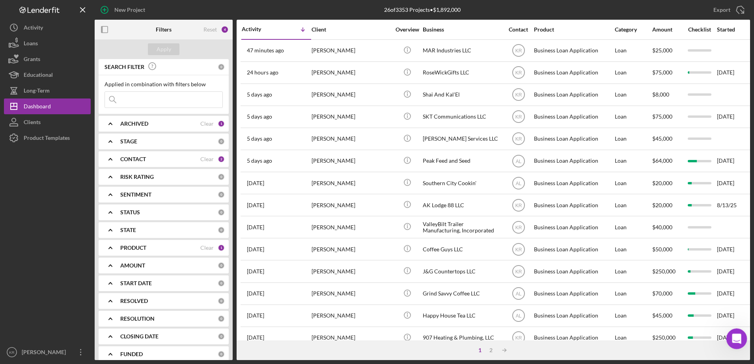
click at [743, 342] on div "Open Intercom Messenger" at bounding box center [736, 338] width 26 height 26
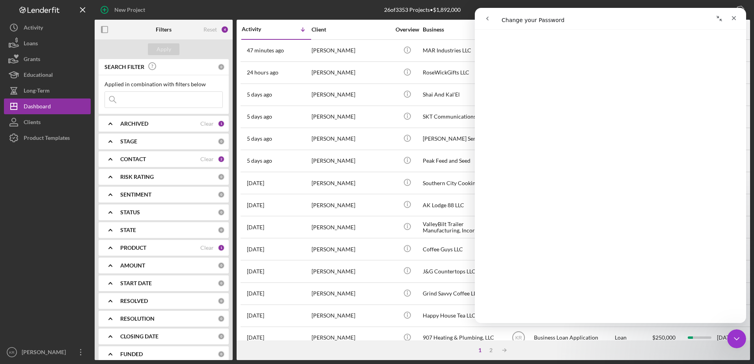
scroll to position [152, 0]
click at [497, 21] on div "Intercom messenger" at bounding box center [544, 18] width 129 height 15
click at [486, 21] on icon "go back" at bounding box center [487, 18] width 6 height 6
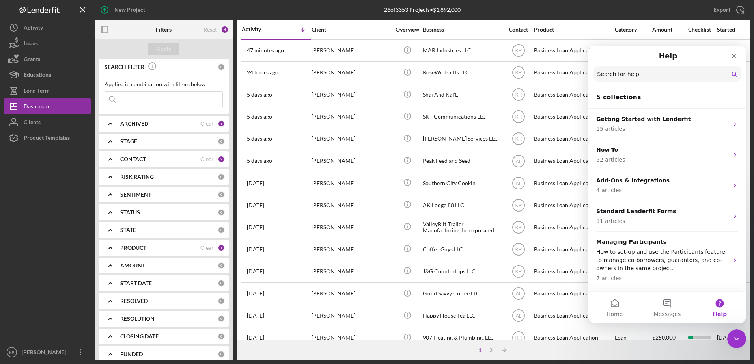
click at [655, 79] on input "Search for help" at bounding box center [668, 73] width 148 height 15
type input "not receiving verification code"
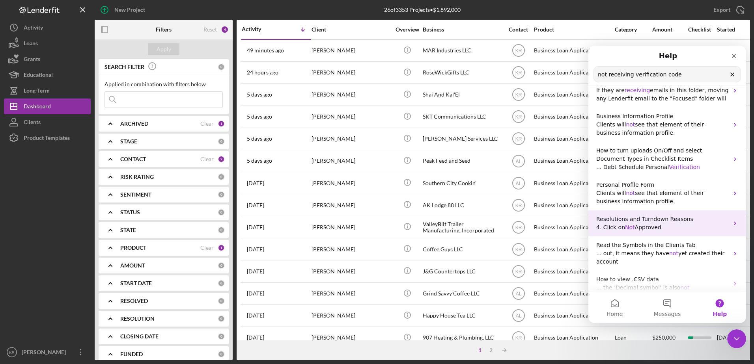
scroll to position [110, 0]
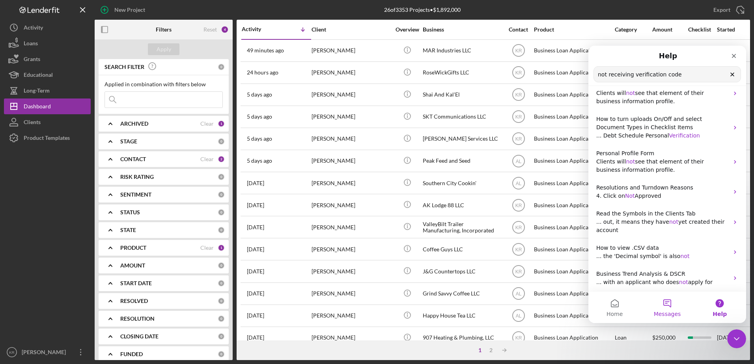
click at [660, 308] on button "Messages" at bounding box center [667, 308] width 52 height 32
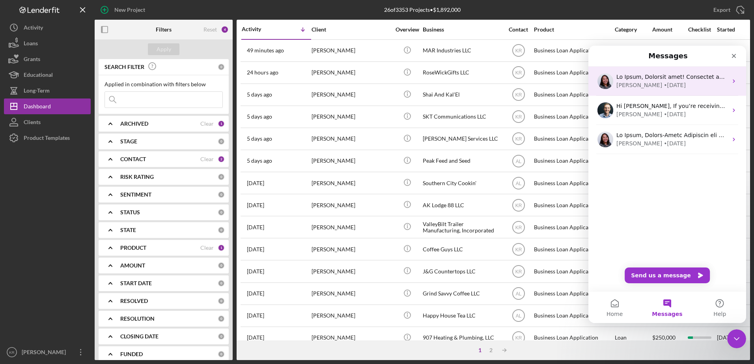
click at [733, 88] on div "Christina • 17w ago" at bounding box center [668, 81] width 158 height 29
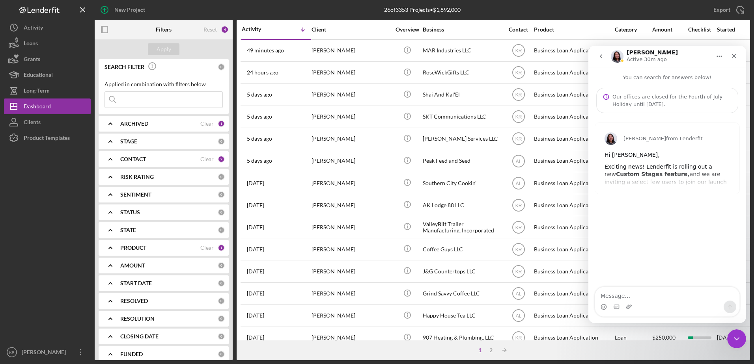
click at [661, 184] on div "Christina from Lenderfit Hi Karen, Exciting news! Lenderfit is rolling out a ne…" at bounding box center [667, 158] width 144 height 71
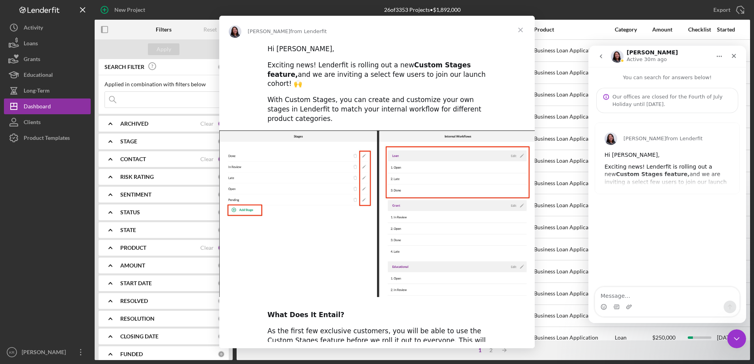
scroll to position [0, 0]
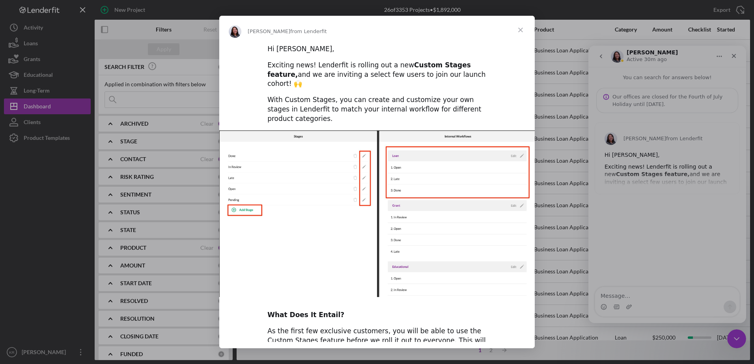
click at [521, 24] on span "Close" at bounding box center [520, 30] width 28 height 28
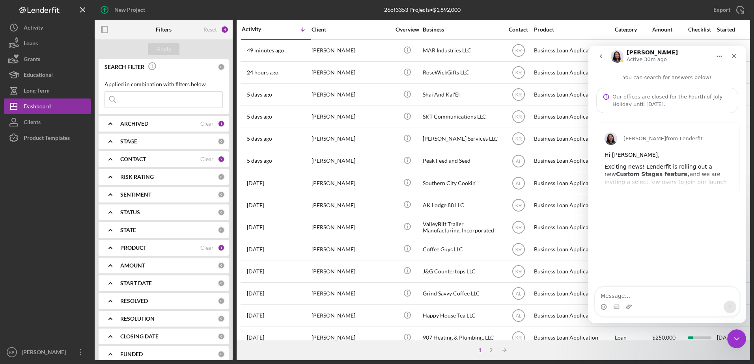
click at [602, 56] on icon "go back" at bounding box center [601, 56] width 6 height 6
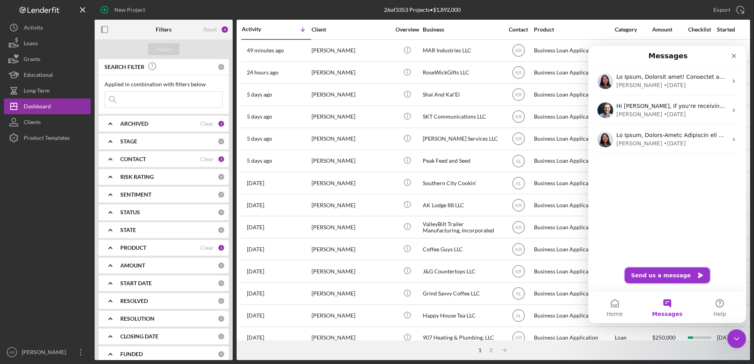
click at [667, 272] on button "Send us a message" at bounding box center [667, 276] width 85 height 16
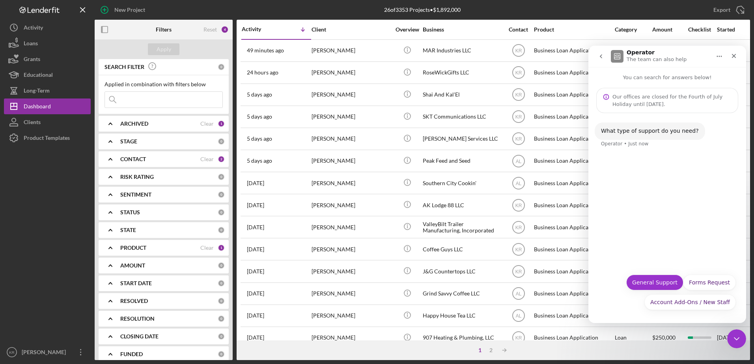
click at [663, 283] on button "General Support" at bounding box center [654, 283] width 57 height 16
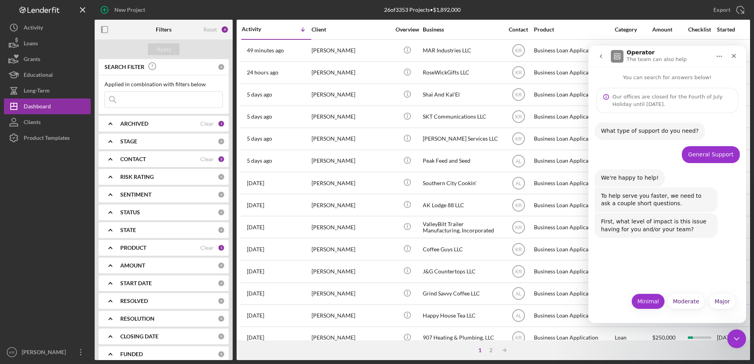
click at [646, 305] on button "Minimal" at bounding box center [649, 302] width 34 height 16
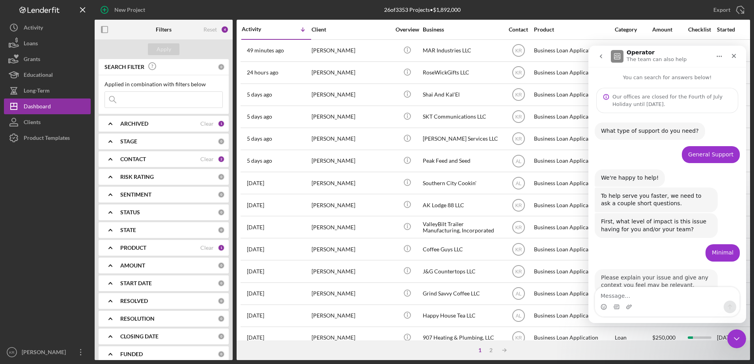
scroll to position [22, 0]
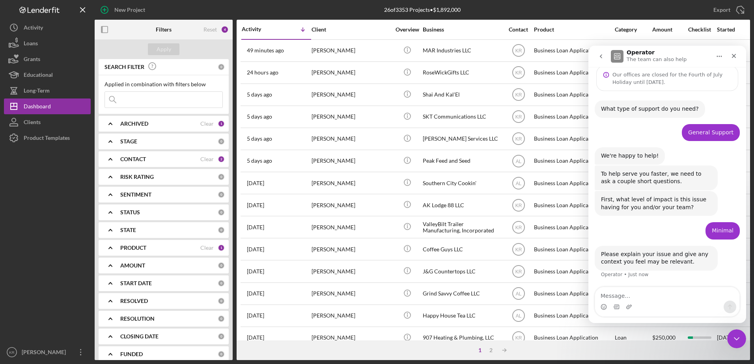
click at [646, 300] on textarea "Message…" at bounding box center [667, 294] width 144 height 13
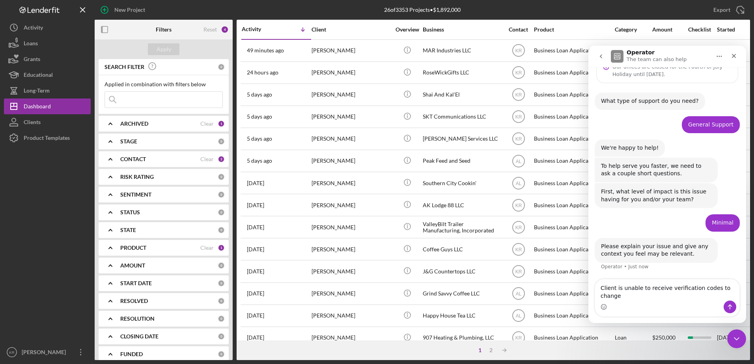
scroll to position [30, 0]
type textarea "Client is unable to receive verification codes to change their password"
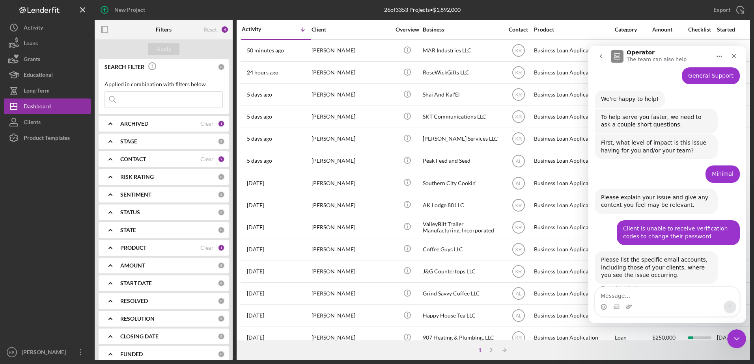
scroll to position [92, 0]
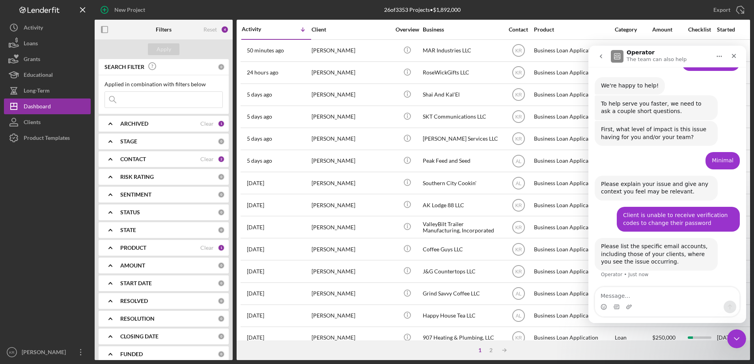
click at [668, 304] on div "Intercom messenger" at bounding box center [667, 307] width 144 height 13
click at [625, 292] on textarea "Message…" at bounding box center [667, 294] width 144 height 13
type textarea "lodge88ak@gmail.com"
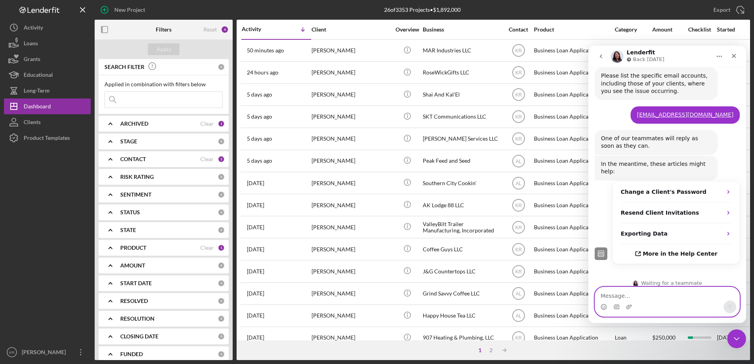
scroll to position [263, 0]
click at [679, 281] on div "Waiting for a teammate" at bounding box center [667, 284] width 142 height 6
click at [720, 58] on icon "Home" at bounding box center [719, 56] width 6 height 6
click at [657, 295] on textarea "Message…" at bounding box center [667, 294] width 144 height 13
click at [742, 54] on nav "Lenderfit Back tomorrow" at bounding box center [668, 56] width 158 height 21
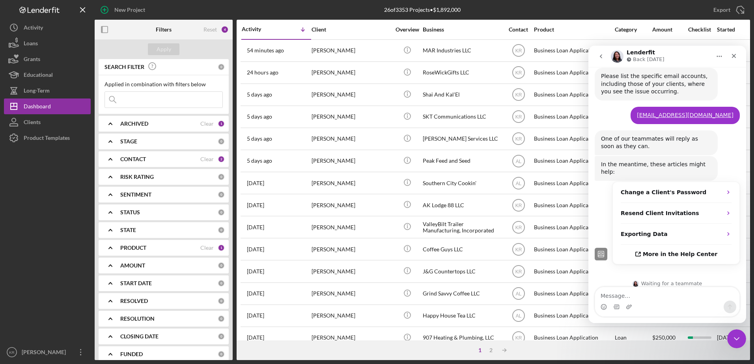
click at [602, 55] on icon "go back" at bounding box center [601, 56] width 6 height 6
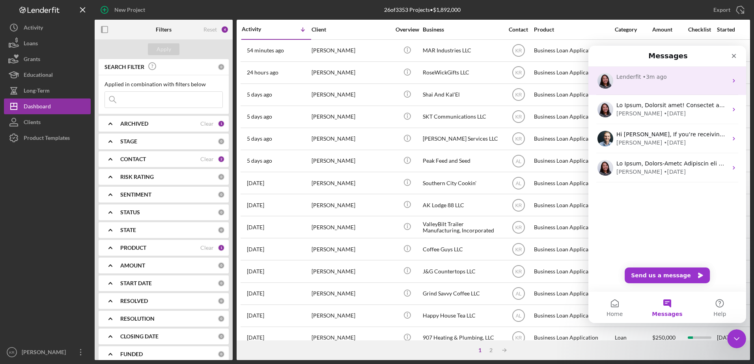
click at [669, 92] on div "Lenderfit • 3m ago" at bounding box center [668, 81] width 158 height 28
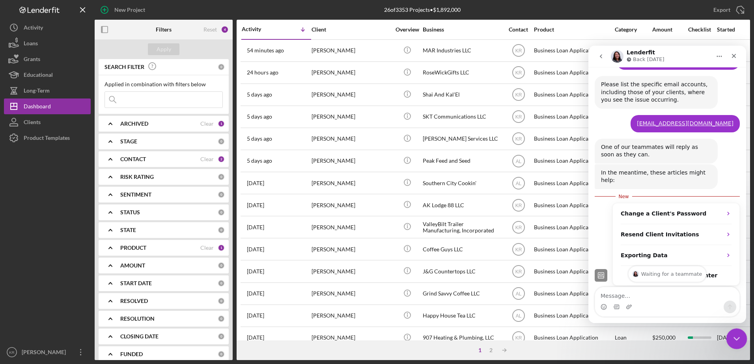
scroll to position [276, 0]
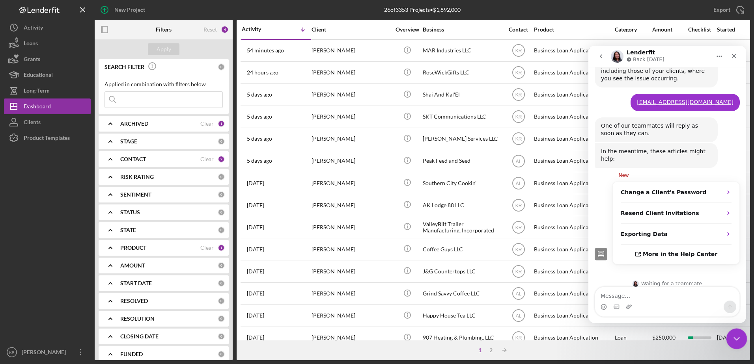
click at [734, 337] on icon "Close Intercom Messenger" at bounding box center [735, 337] width 9 height 9
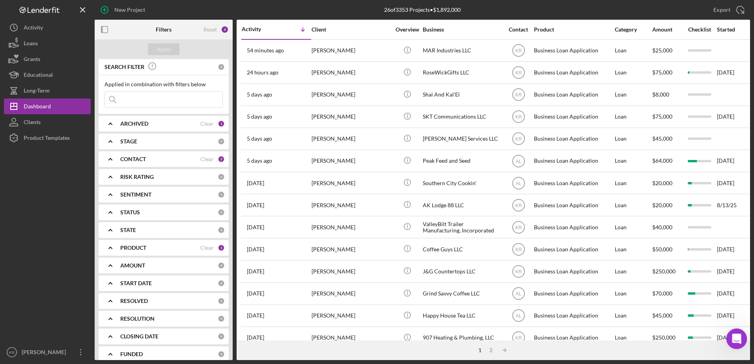
click at [734, 333] on icon "Open Intercom Messenger" at bounding box center [735, 338] width 13 height 13
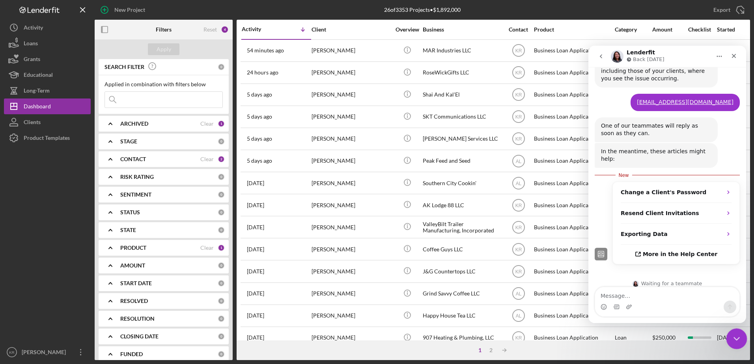
click at [734, 336] on icon "Close Intercom Messenger" at bounding box center [735, 337] width 9 height 9
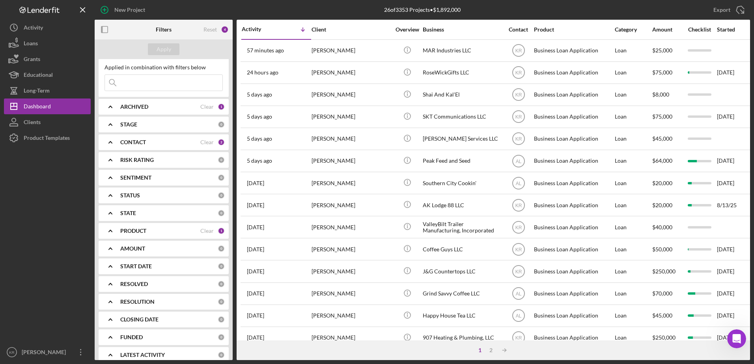
scroll to position [26, 0]
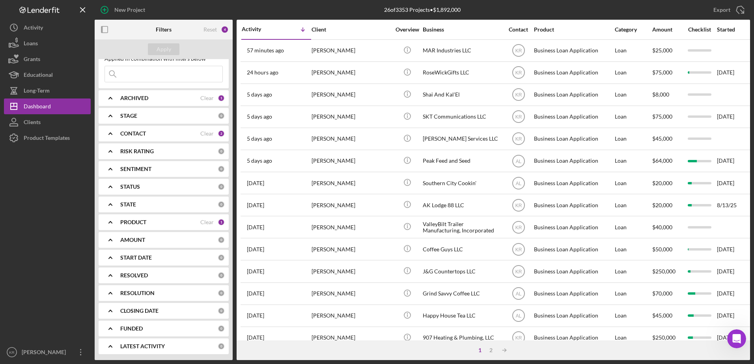
click at [147, 243] on div "AMOUNT" at bounding box center [168, 240] width 97 height 6
click at [153, 221] on div "PRODUCT" at bounding box center [160, 222] width 80 height 6
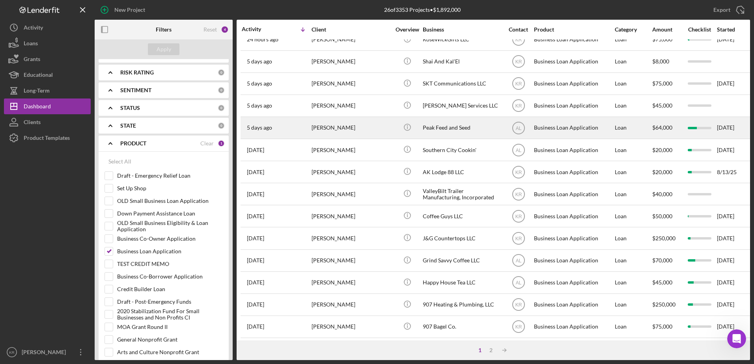
scroll to position [0, 0]
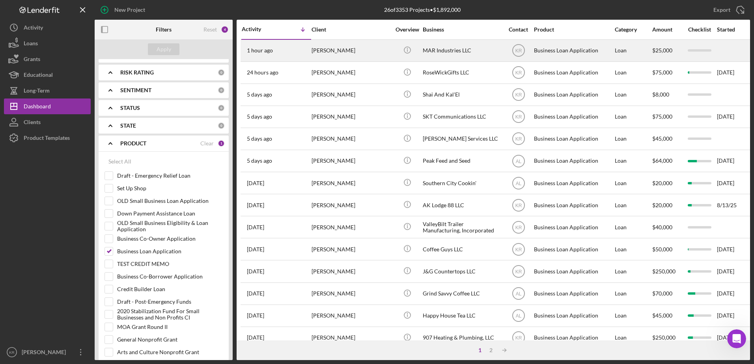
click at [324, 43] on div "Michael Rose" at bounding box center [351, 50] width 79 height 21
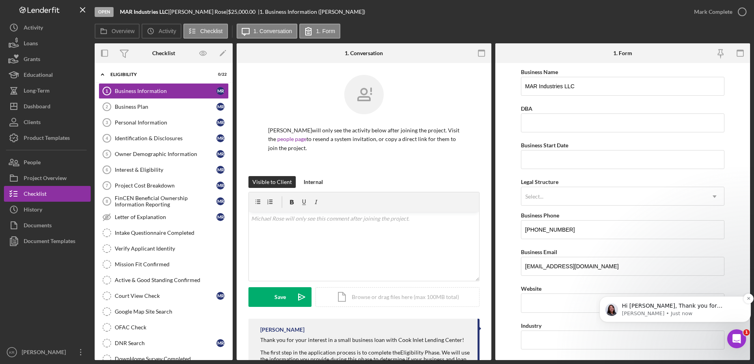
click at [667, 312] on p "Christina • Just now" at bounding box center [681, 313] width 119 height 7
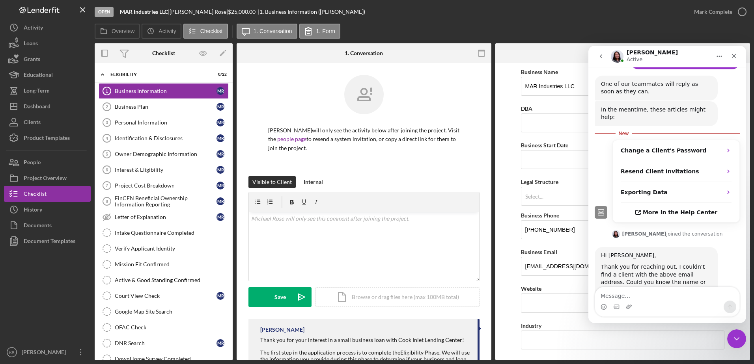
scroll to position [357, 0]
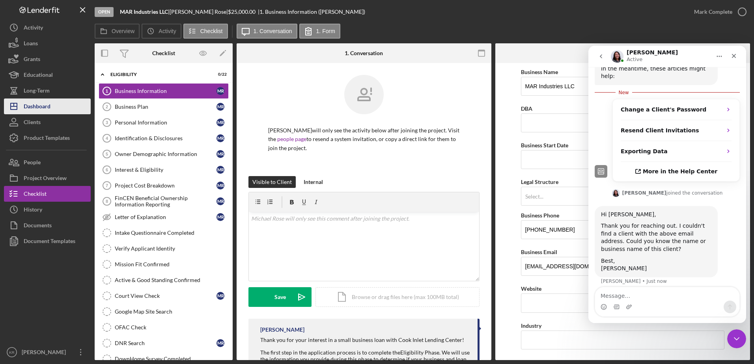
click at [52, 99] on button "Icon/Dashboard Dashboard" at bounding box center [47, 107] width 87 height 16
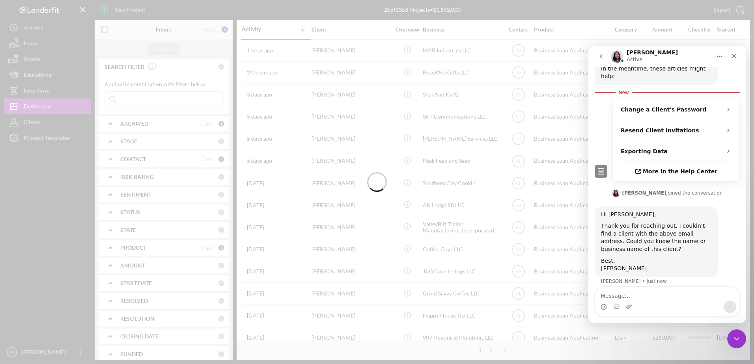
click at [646, 302] on div "Intercom messenger" at bounding box center [667, 307] width 144 height 13
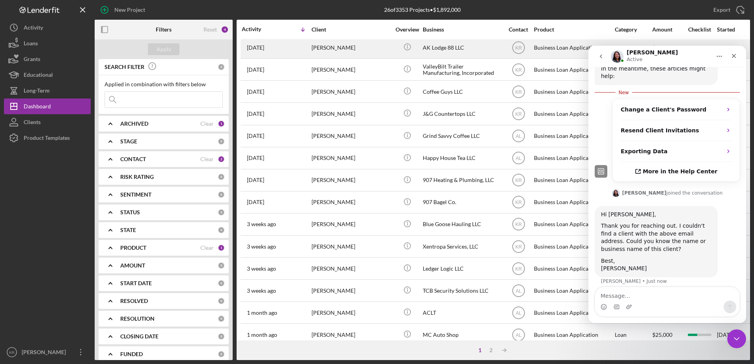
scroll to position [118, 0]
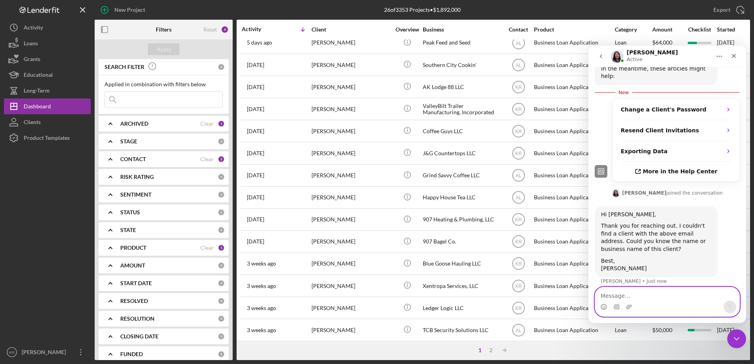
click at [657, 292] on textarea "Message…" at bounding box center [667, 294] width 144 height 13
type textarea "AK Lodge 88 LLC"
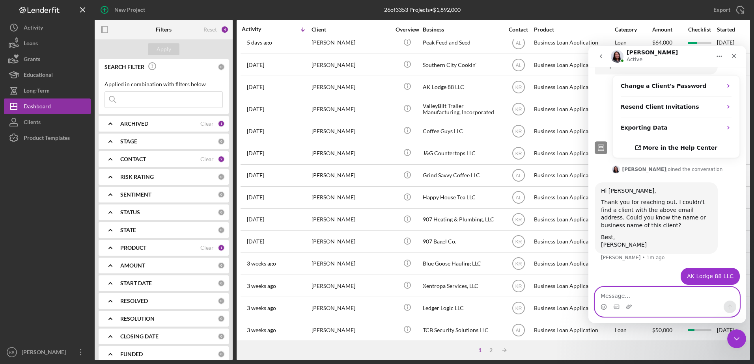
scroll to position [398, 0]
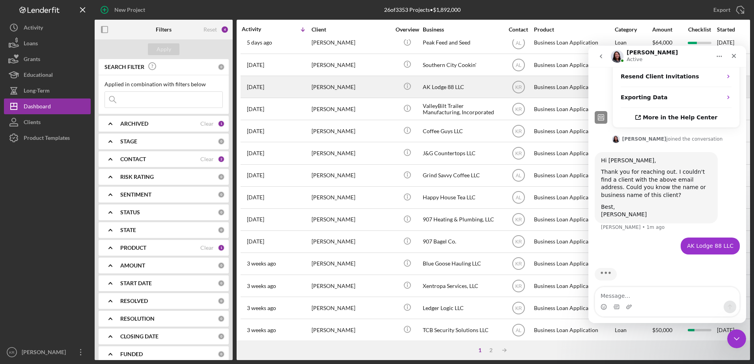
click at [253, 92] on div "1 week ago Anna Shields" at bounding box center [276, 87] width 69 height 21
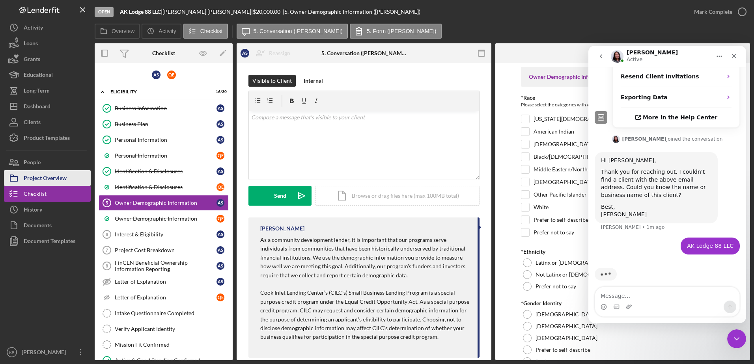
click at [32, 179] on div "Project Overview" at bounding box center [45, 179] width 43 height 18
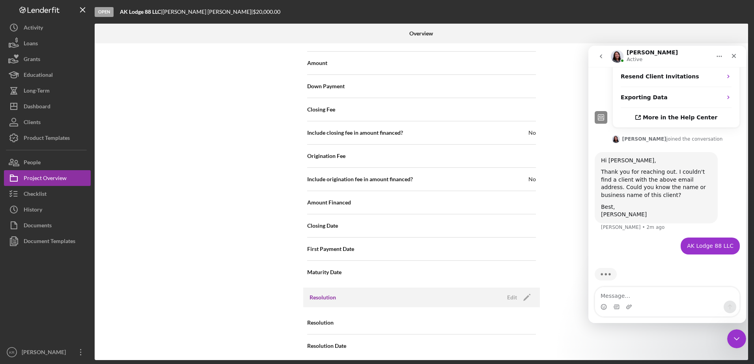
scroll to position [764, 0]
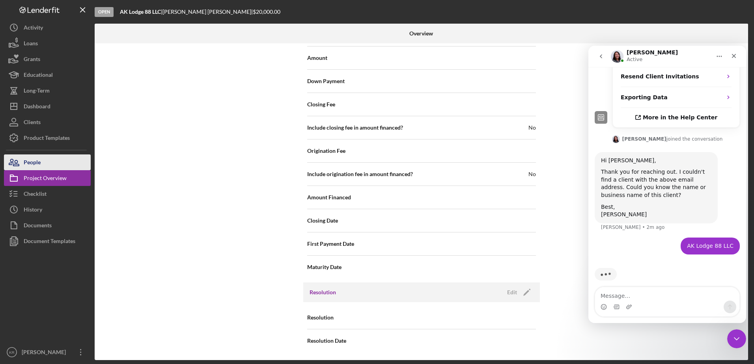
click at [68, 161] on button "People" at bounding box center [47, 163] width 87 height 16
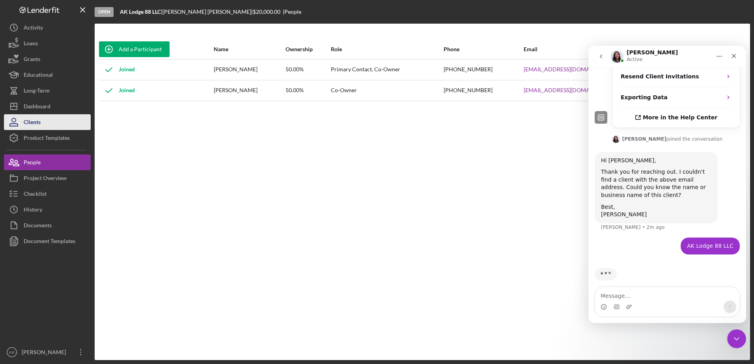
click at [61, 118] on button "Clients" at bounding box center [47, 122] width 87 height 16
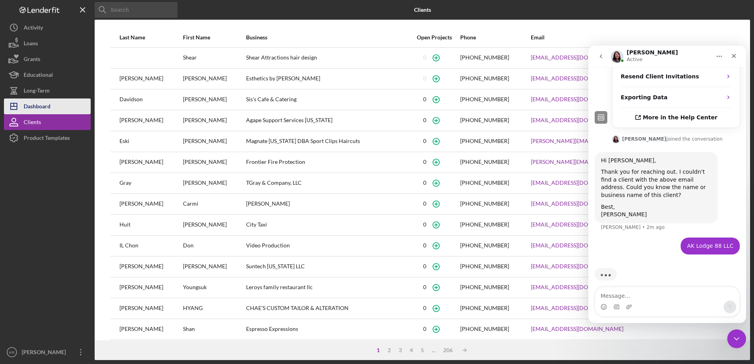
click at [60, 99] on button "Icon/Dashboard Dashboard" at bounding box center [47, 107] width 87 height 16
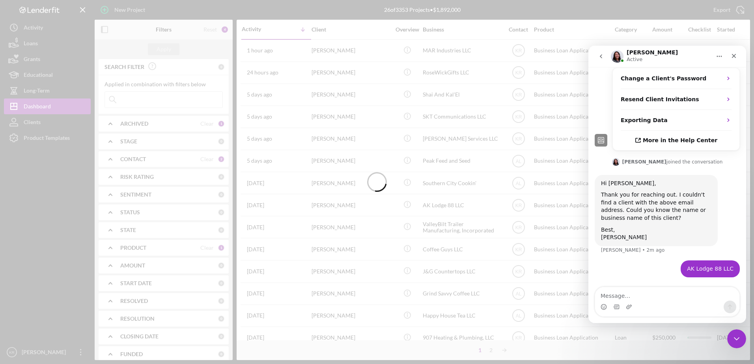
scroll to position [368, 0]
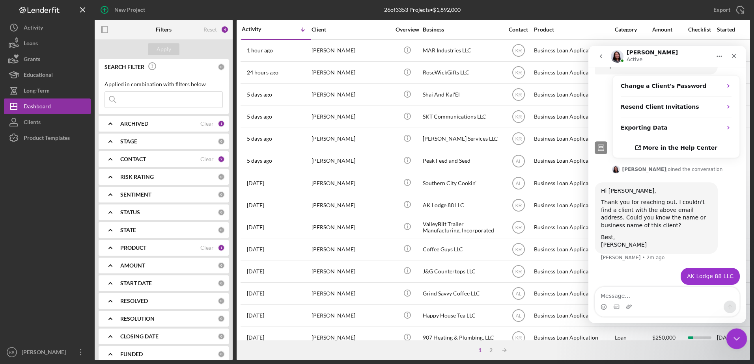
click at [731, 342] on icon "Close Intercom Messenger" at bounding box center [735, 337] width 9 height 9
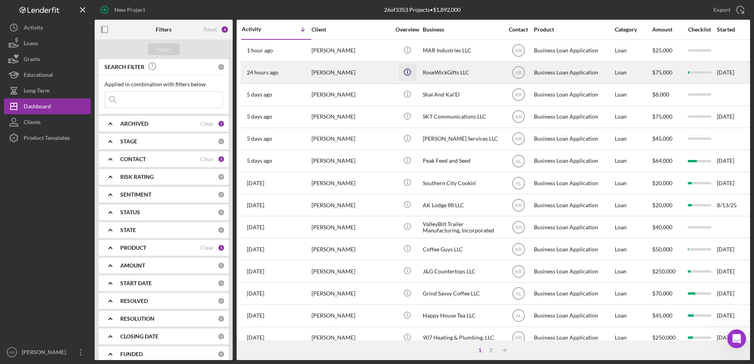
scroll to position [398, 0]
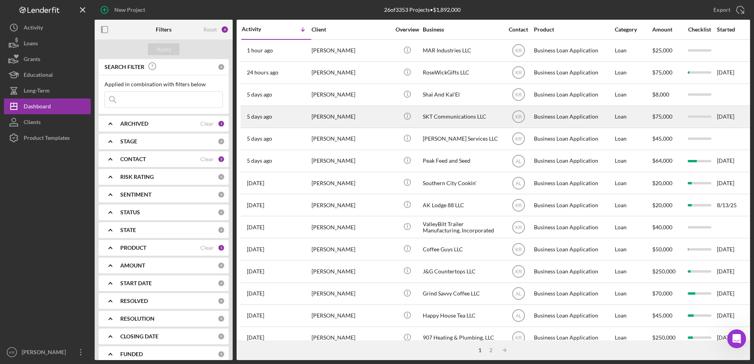
click at [324, 114] on div "Todd Halliwill" at bounding box center [351, 117] width 79 height 21
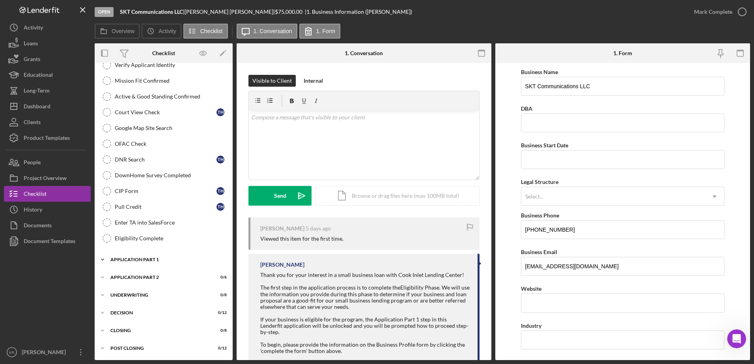
scroll to position [184, 0]
click at [130, 262] on div "Icon/Expander Application Part 1 0 / 11" at bounding box center [164, 260] width 138 height 16
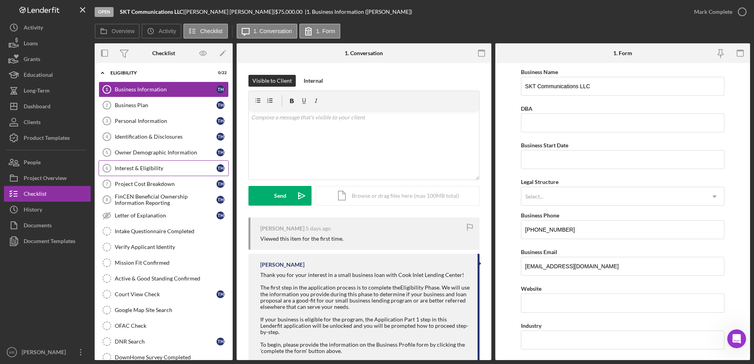
scroll to position [0, 0]
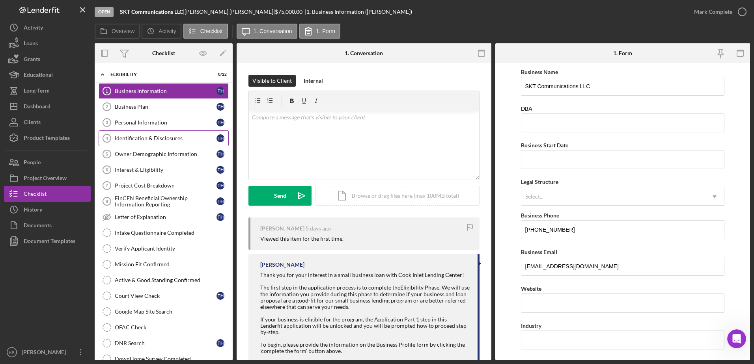
click at [152, 133] on link "Identification & Disclosures 4 Identification & Disclosures T H" at bounding box center [164, 139] width 130 height 16
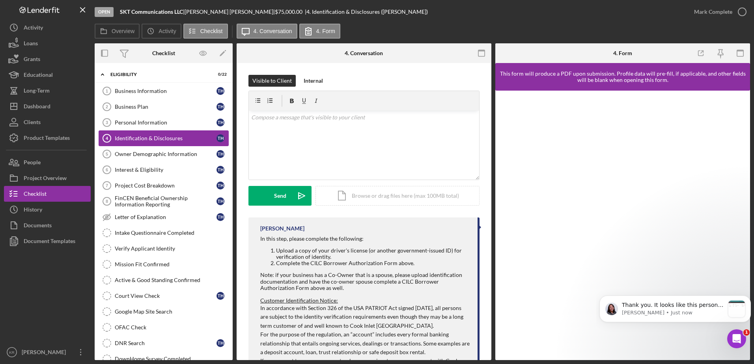
scroll to position [477, 0]
click at [738, 304] on div "message notification from Christina, Just now. Thank you. It looks like this pe…" at bounding box center [737, 309] width 17 height 17
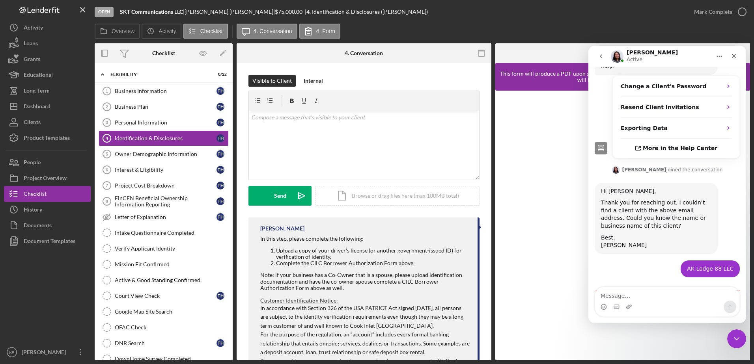
scroll to position [490, 0]
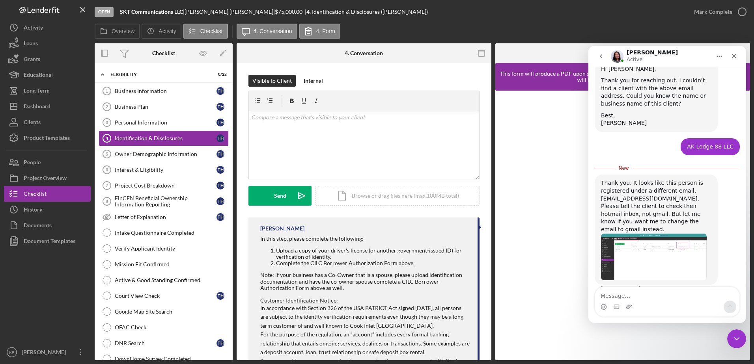
click at [670, 240] on img "Christina says…" at bounding box center [654, 257] width 106 height 47
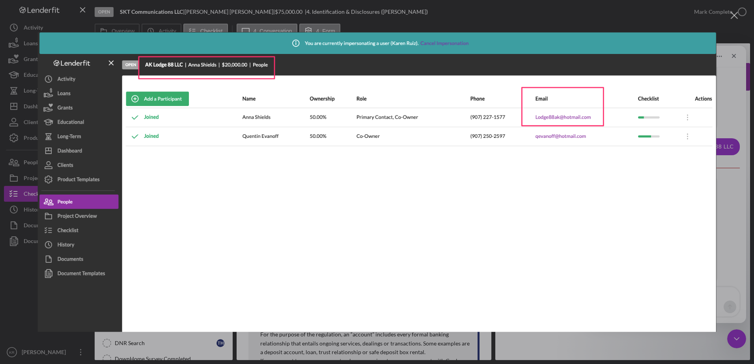
scroll to position [0, 0]
click at [670, 240] on img "Close" at bounding box center [377, 182] width 679 height 300
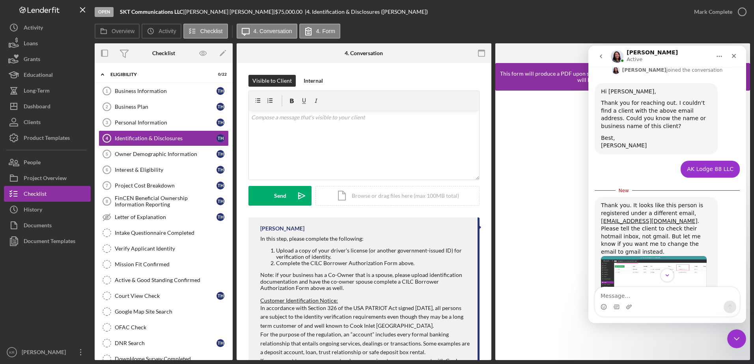
scroll to position [490, 0]
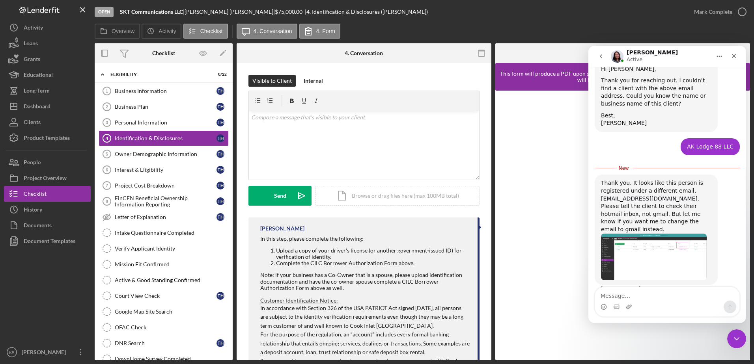
click at [661, 249] on img "Christina says…" at bounding box center [654, 257] width 106 height 47
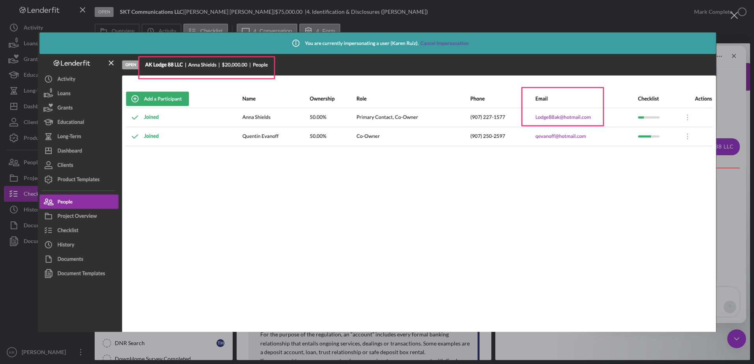
click at [660, 249] on img "Close" at bounding box center [377, 182] width 679 height 300
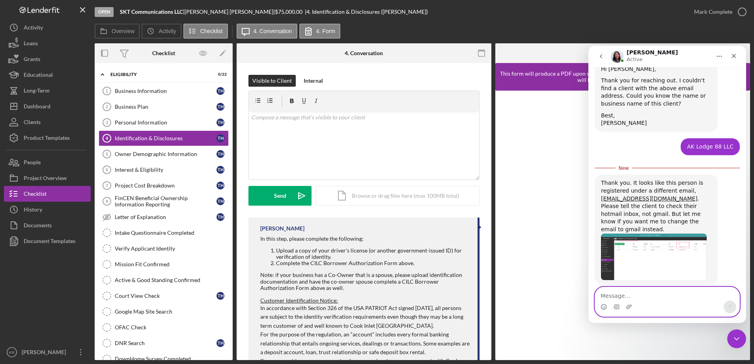
click at [631, 298] on textarea "Message…" at bounding box center [667, 294] width 144 height 13
type textarea "Ahh ty for pointing that out"
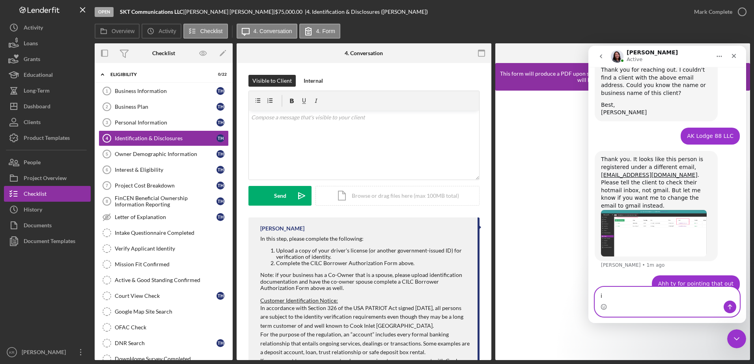
type textarea "i"
type textarea "I will update the email"
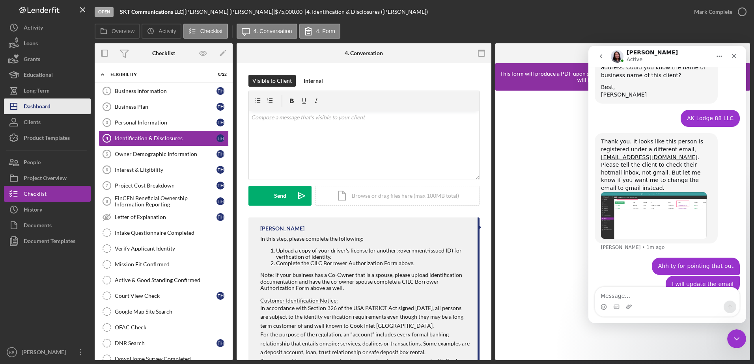
click at [26, 104] on div "Dashboard" at bounding box center [37, 108] width 27 height 18
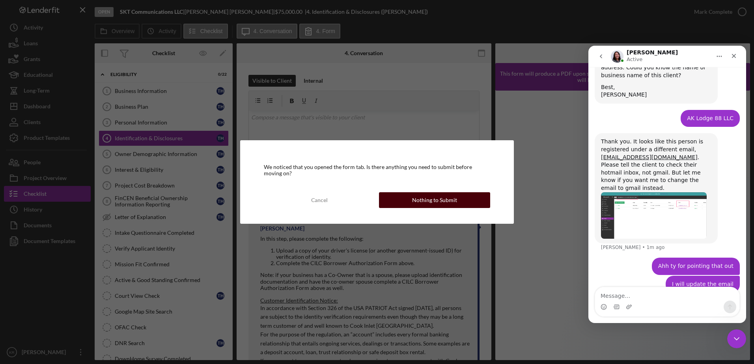
click at [421, 197] on div "Nothing to Submit" at bounding box center [434, 200] width 45 height 16
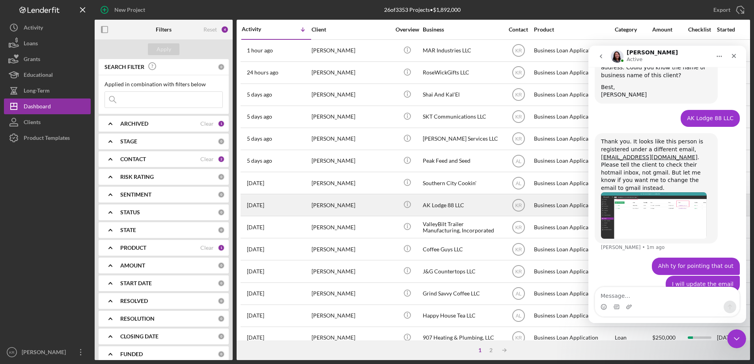
click at [318, 213] on div "Anna Shields" at bounding box center [351, 205] width 79 height 21
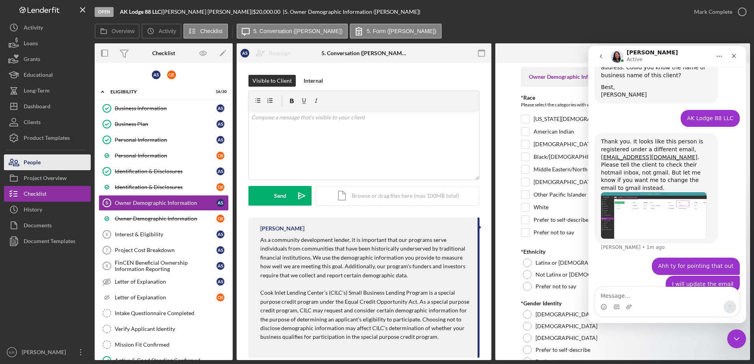
click at [56, 168] on button "People" at bounding box center [47, 163] width 87 height 16
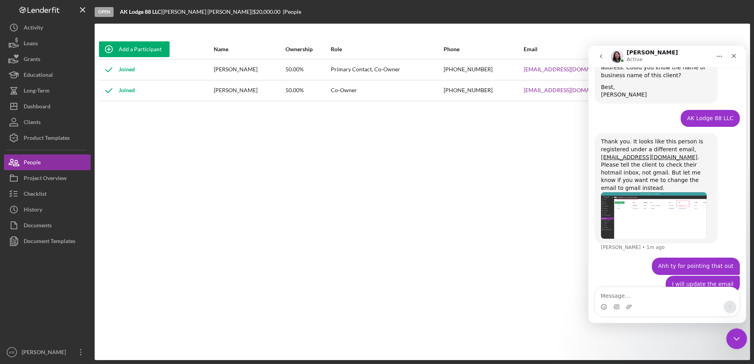
drag, startPoint x: 739, startPoint y: 341, endPoint x: 1450, endPoint y: 630, distance: 767.6
click at [740, 342] on icon "Close Intercom Messenger" at bounding box center [735, 337] width 9 height 9
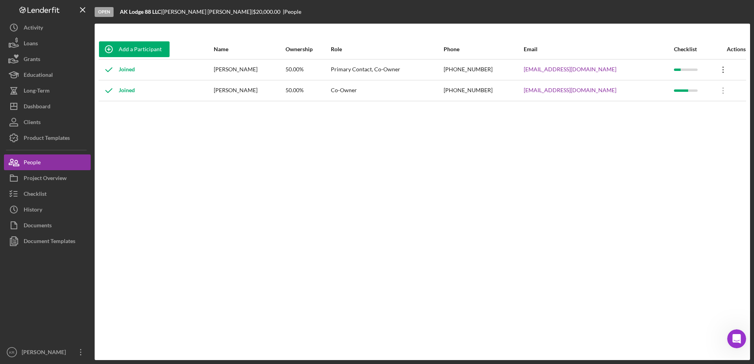
click at [723, 68] on icon "Icon/Overflow" at bounding box center [724, 70] width 20 height 20
click at [667, 95] on div "Icon/Edit Edit" at bounding box center [684, 90] width 87 height 16
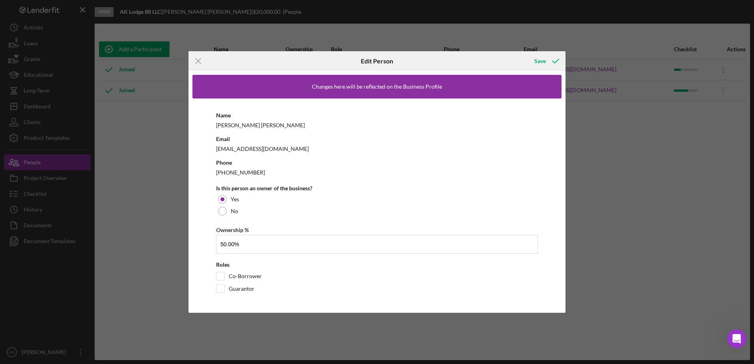
click at [278, 152] on div "Lodge88ak@hotmail.com" at bounding box center [377, 149] width 322 height 10
click at [202, 68] on icon "Icon/Menu Close" at bounding box center [199, 61] width 20 height 20
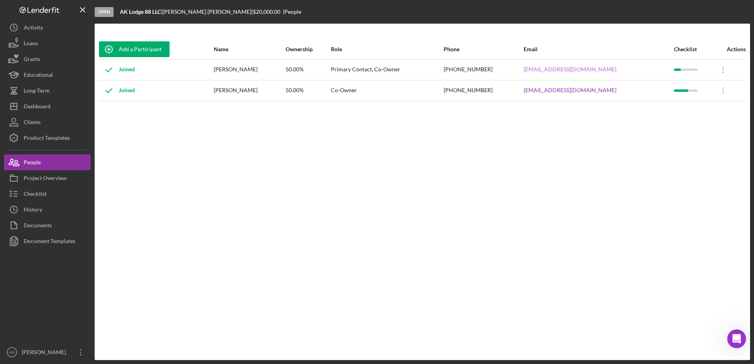
scroll to position [549, 0]
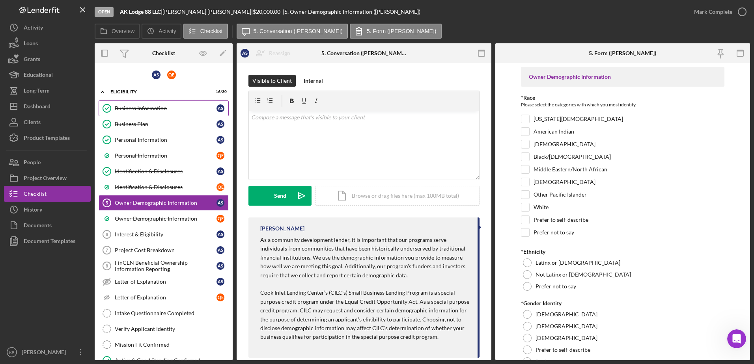
click at [131, 102] on link "Business Information Business Information A S" at bounding box center [164, 109] width 130 height 16
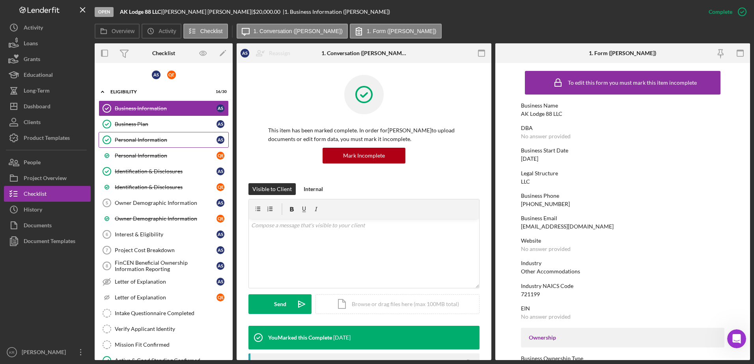
click at [129, 140] on div "Personal Information" at bounding box center [166, 140] width 102 height 6
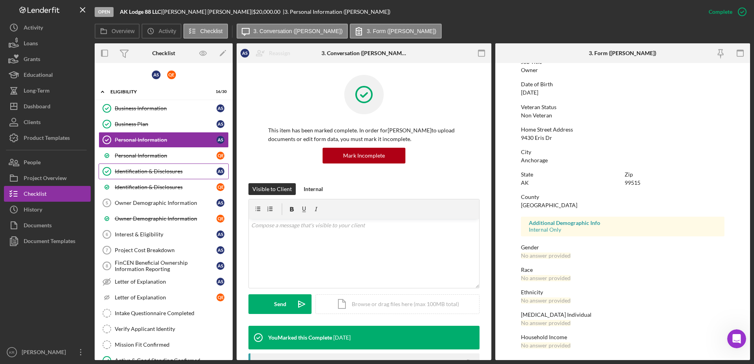
scroll to position [71, 0]
click at [166, 157] on div "Personal Information" at bounding box center [166, 156] width 102 height 6
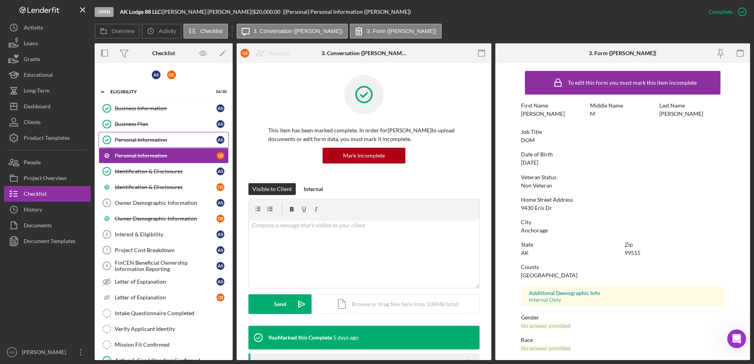
click at [170, 138] on div "Personal Information" at bounding box center [166, 140] width 102 height 6
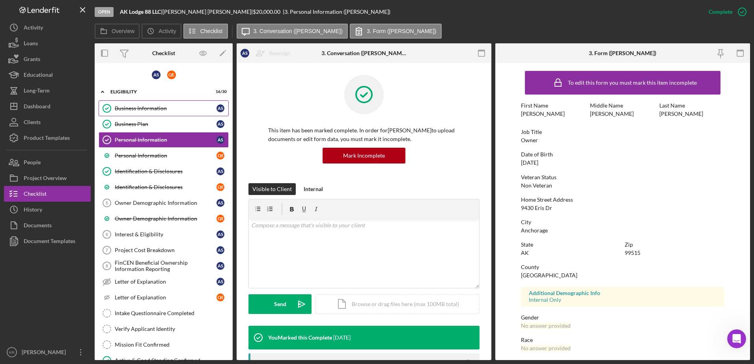
click at [163, 113] on link "Business Information Business Information A S" at bounding box center [164, 109] width 130 height 16
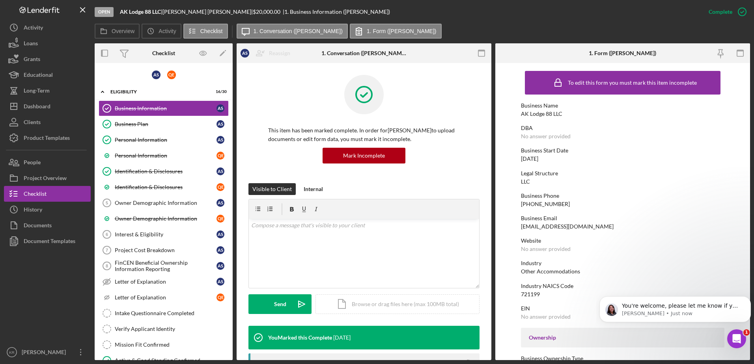
scroll to position [549, 0]
click at [689, 310] on p "Christina • Just now" at bounding box center [681, 313] width 119 height 7
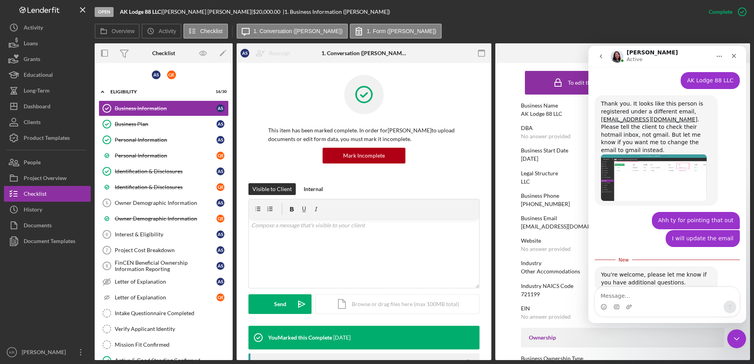
scroll to position [562, 0]
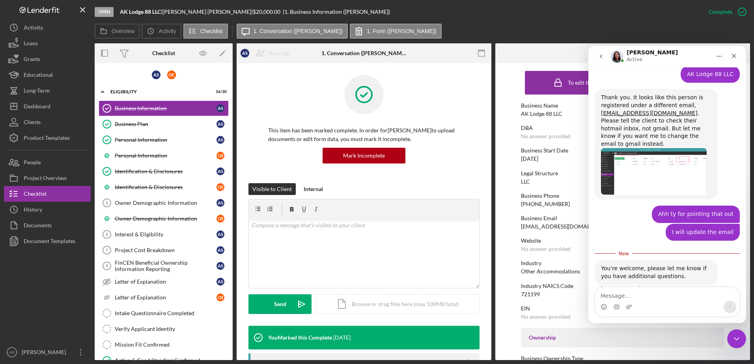
click at [542, 204] on div "(907) 227-1577" at bounding box center [545, 204] width 49 height 6
drag, startPoint x: 630, startPoint y: 293, endPoint x: 630, endPoint y: 258, distance: 35.9
click at [630, 293] on textarea "Message…" at bounding box center [667, 294] width 144 height 13
type textarea "ty will do."
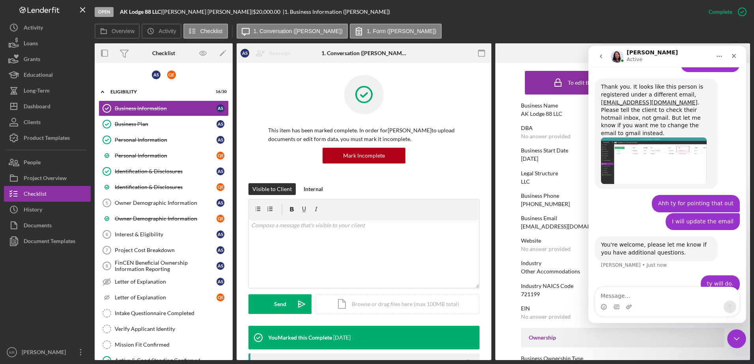
drag, startPoint x: 541, startPoint y: 164, endPoint x: 499, endPoint y: 201, distance: 55.9
click at [499, 201] on form "To edit this form you must mark this item incomplete Business Name AK Lodge 88 …" at bounding box center [622, 211] width 255 height 297
click at [514, 197] on form "To edit this form you must mark this item incomplete Business Name AK Lodge 88 …" at bounding box center [622, 211] width 255 height 297
click at [740, 60] on div "Close" at bounding box center [734, 56] width 14 height 14
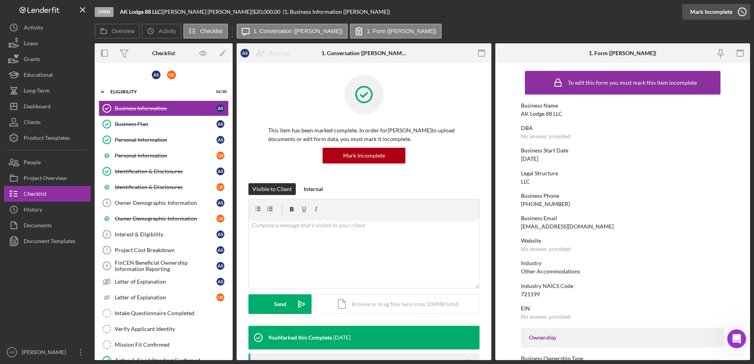
click at [727, 13] on div "Mark Incomplete" at bounding box center [711, 12] width 42 height 16
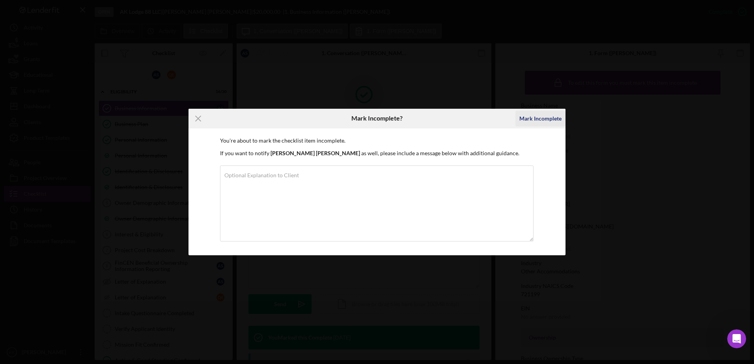
click at [538, 117] on div "Mark Incomplete" at bounding box center [540, 119] width 42 height 16
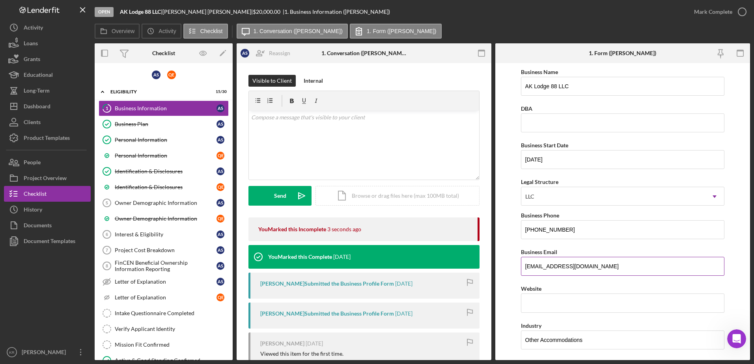
drag, startPoint x: 596, startPoint y: 266, endPoint x: 560, endPoint y: 265, distance: 35.9
click at [560, 265] on input "Lodge88ak@hotmail.com" at bounding box center [623, 266] width 204 height 19
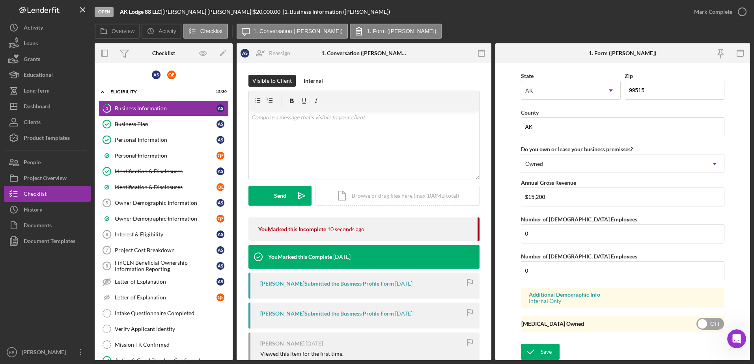
scroll to position [829, 0]
type input "Lodge88ak@gmail.com"
click at [531, 349] on icon "submit" at bounding box center [531, 352] width 20 height 20
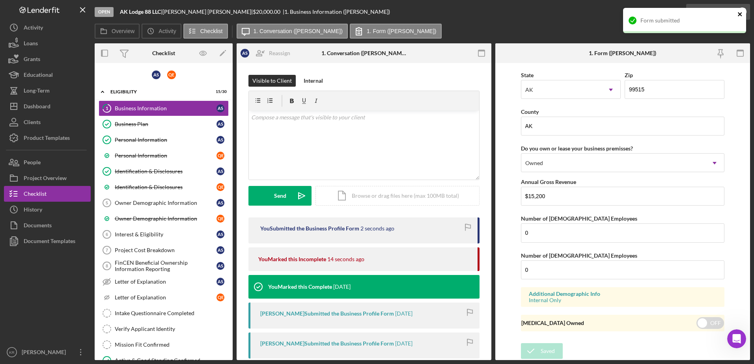
click at [738, 14] on icon "close" at bounding box center [741, 14] width 6 height 6
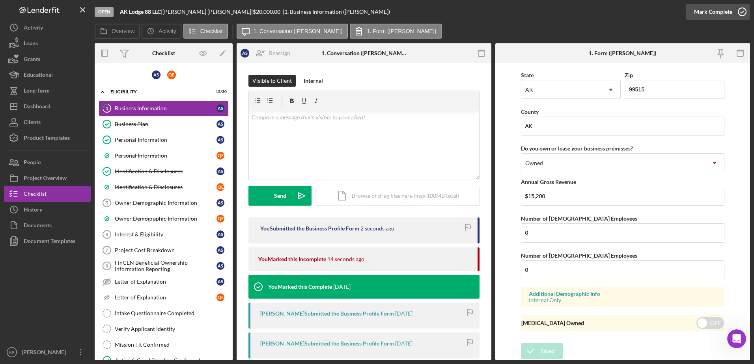
click at [738, 9] on div "Form submitted" at bounding box center [685, 7] width 126 height 3
click at [739, 15] on icon "button" at bounding box center [742, 12] width 20 height 20
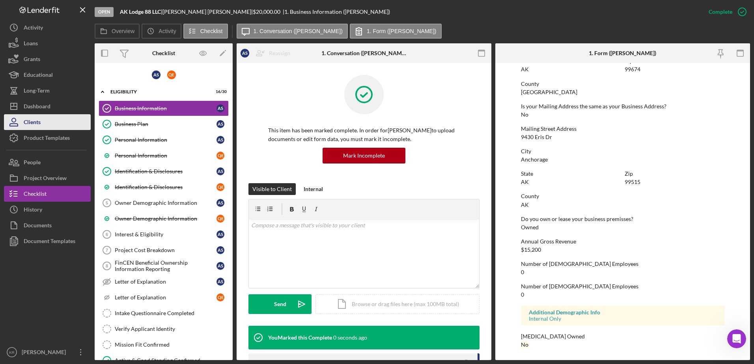
scroll to position [478, 0]
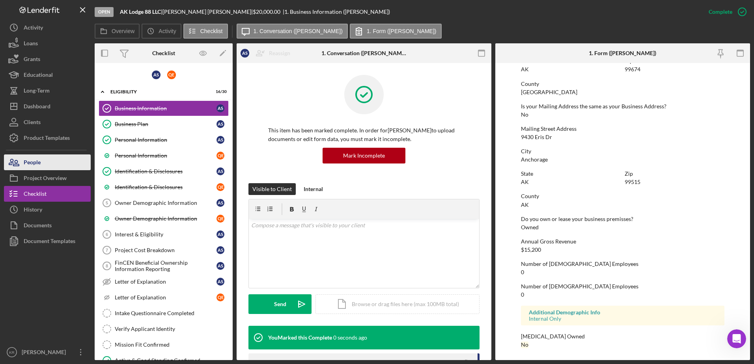
click at [54, 168] on button "People" at bounding box center [47, 163] width 87 height 16
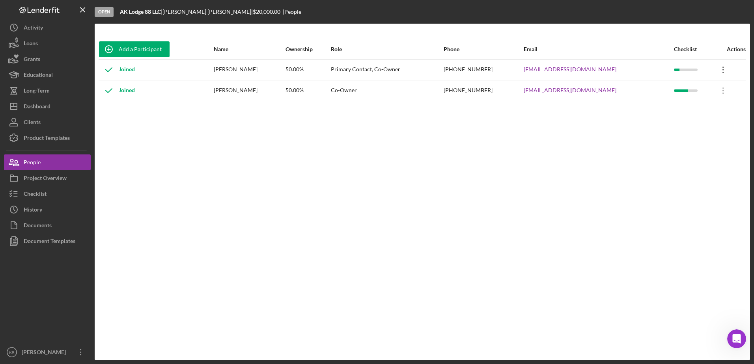
click at [722, 67] on icon "Icon/Overflow" at bounding box center [724, 70] width 20 height 20
click at [678, 94] on div "Icon/Edit Edit" at bounding box center [684, 90] width 87 height 16
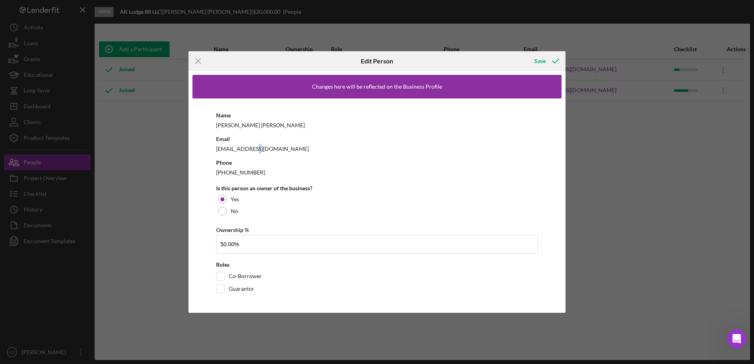
click at [258, 148] on div "Lodge88ak@hotmail.com" at bounding box center [377, 149] width 322 height 10
drag, startPoint x: 258, startPoint y: 148, endPoint x: 416, endPoint y: 186, distance: 162.6
click at [416, 185] on div "Is this person an owner of the business?" at bounding box center [377, 188] width 322 height 6
click at [201, 67] on icon "Icon/Menu Close" at bounding box center [199, 61] width 20 height 20
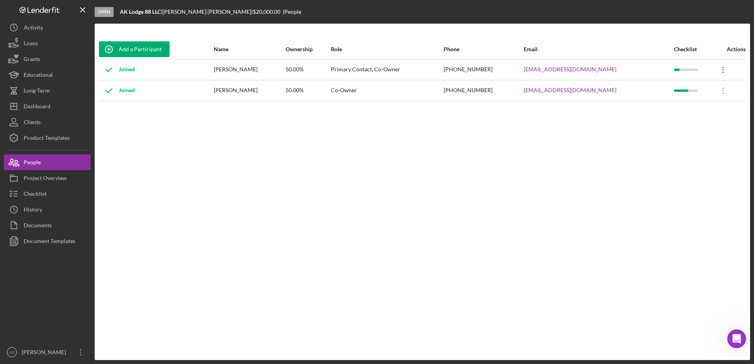
click at [717, 72] on icon "Icon/Overflow" at bounding box center [724, 70] width 20 height 20
click at [686, 95] on div "Icon/Edit Edit" at bounding box center [684, 90] width 87 height 16
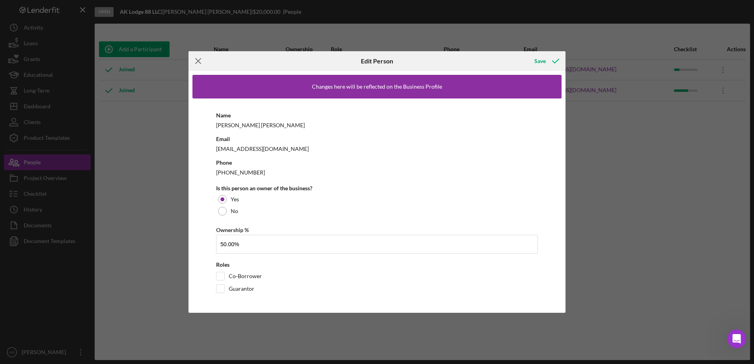
click at [190, 64] on icon "Icon/Menu Close" at bounding box center [199, 61] width 20 height 20
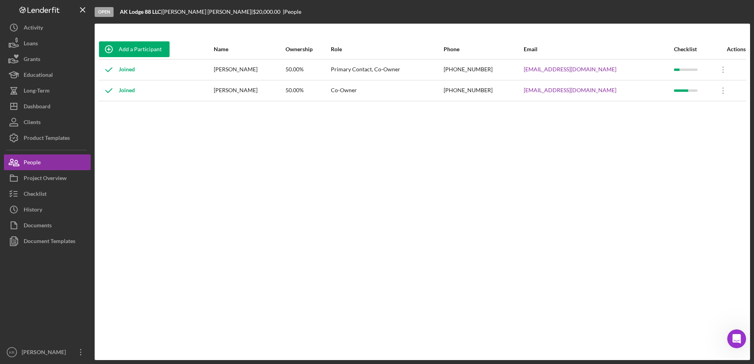
click at [133, 69] on div "Joined" at bounding box center [117, 70] width 36 height 20
drag, startPoint x: 133, startPoint y: 69, endPoint x: 279, endPoint y: 97, distance: 148.8
click at [279, 97] on div "Quentin Evanoff" at bounding box center [249, 91] width 71 height 20
click at [73, 164] on button "People" at bounding box center [47, 163] width 87 height 16
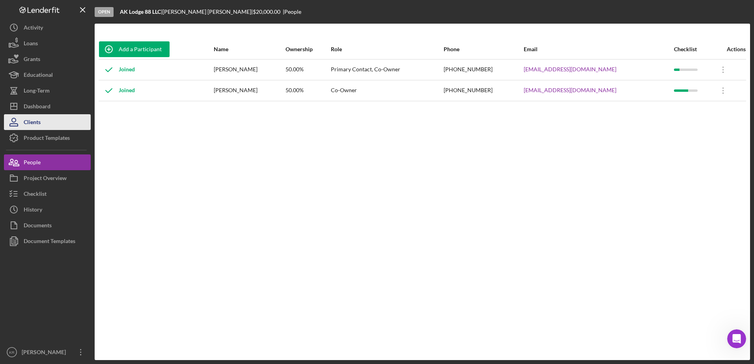
click at [46, 127] on button "Clients" at bounding box center [47, 122] width 87 height 16
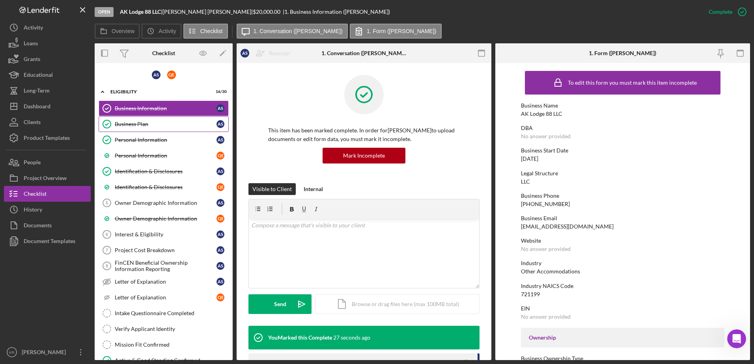
click at [174, 124] on div "Business Plan" at bounding box center [166, 124] width 102 height 6
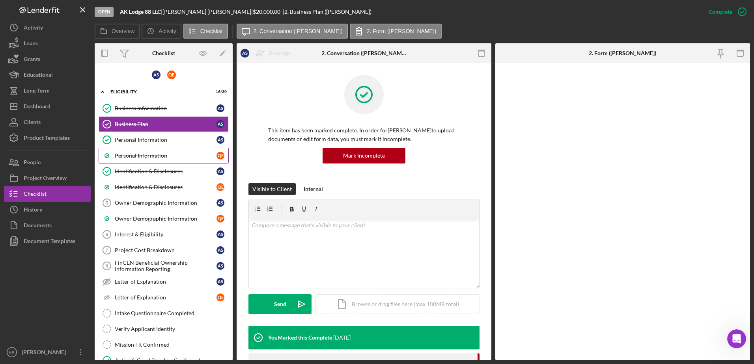
click at [145, 157] on div "Personal Information" at bounding box center [166, 156] width 102 height 6
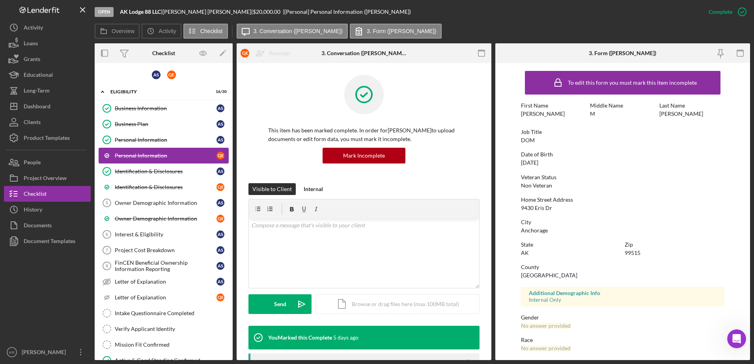
click at [148, 153] on div "Personal Information" at bounding box center [166, 156] width 102 height 6
click at [151, 145] on link "Personal Information Personal Information A S" at bounding box center [164, 140] width 130 height 16
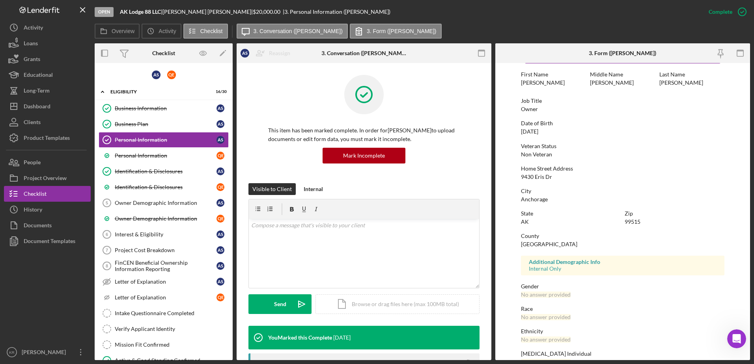
scroll to position [71, 0]
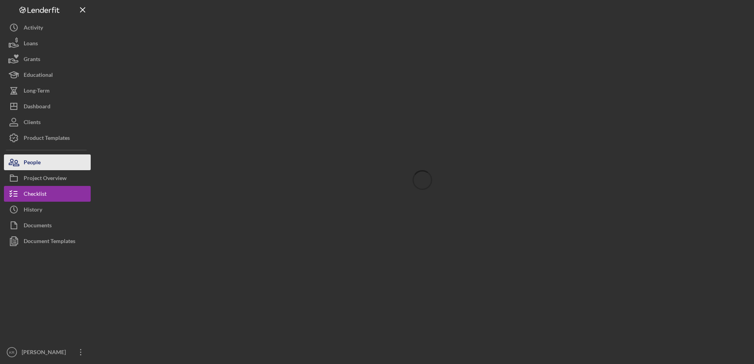
click at [51, 170] on button "People" at bounding box center [47, 163] width 87 height 16
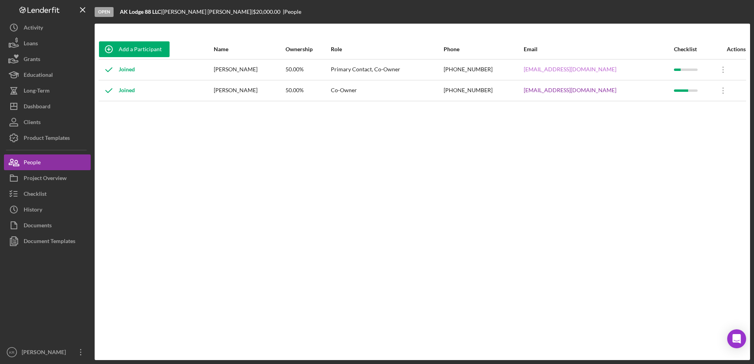
click at [589, 69] on link "[EMAIL_ADDRESS][DOMAIN_NAME]" at bounding box center [570, 69] width 93 height 6
click at [722, 67] on icon "Icon/Overflow" at bounding box center [724, 70] width 20 height 20
click at [692, 84] on div "Icon/Edit Edit" at bounding box center [684, 90] width 87 height 16
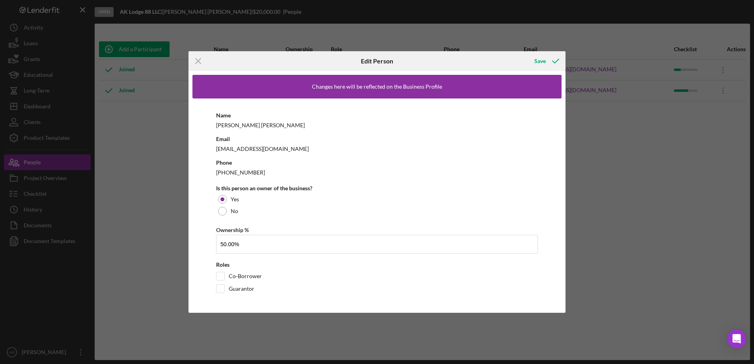
click at [123, 155] on div "Icon/Menu Close Edit Person Save Changes here will be reflected on the Business…" at bounding box center [377, 182] width 754 height 364
click at [201, 62] on icon "Icon/Menu Close" at bounding box center [199, 61] width 20 height 20
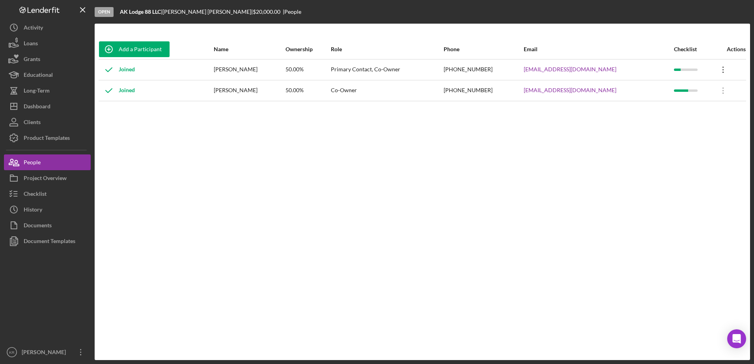
click at [721, 67] on icon "Icon/Overflow" at bounding box center [724, 70] width 20 height 20
click at [690, 92] on div "Icon/Edit Edit" at bounding box center [684, 90] width 87 height 16
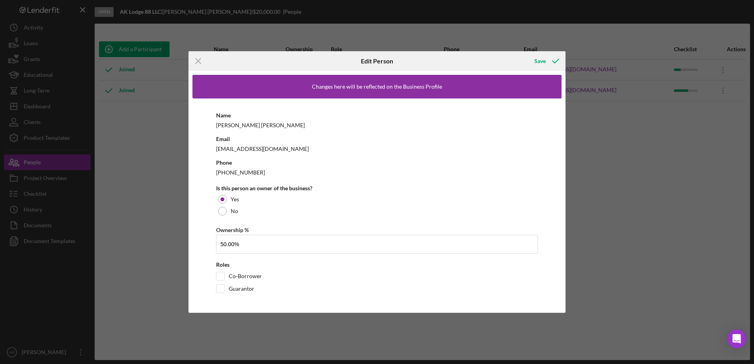
drag, startPoint x: 549, startPoint y: 64, endPoint x: 263, endPoint y: 61, distance: 286.4
click at [263, 61] on div "Icon/Menu Close Edit Person Save" at bounding box center [377, 61] width 377 height 20
click at [201, 60] on icon "Icon/Menu Close" at bounding box center [199, 61] width 20 height 20
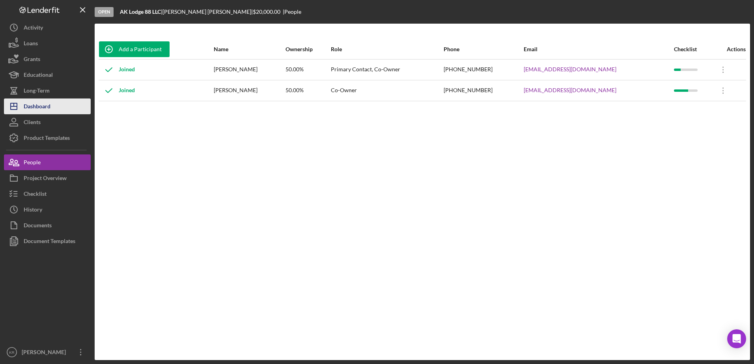
click at [46, 107] on div "Dashboard" at bounding box center [37, 108] width 27 height 18
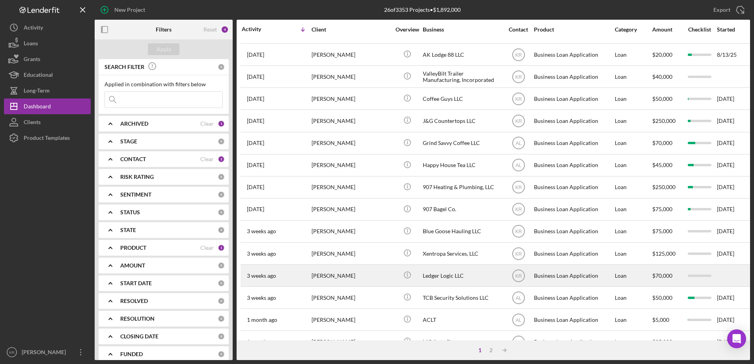
scroll to position [144, 0]
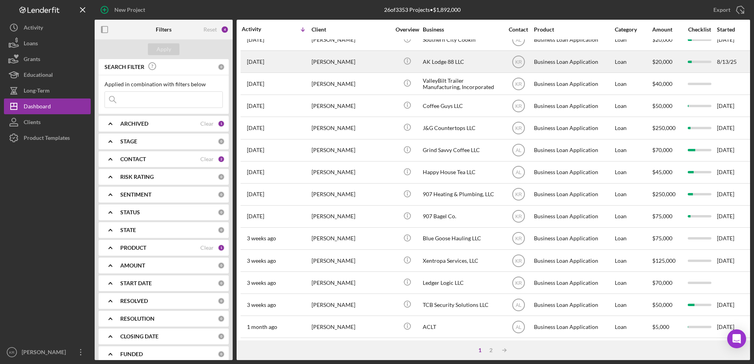
click at [365, 64] on div "Anna Shields" at bounding box center [351, 61] width 79 height 21
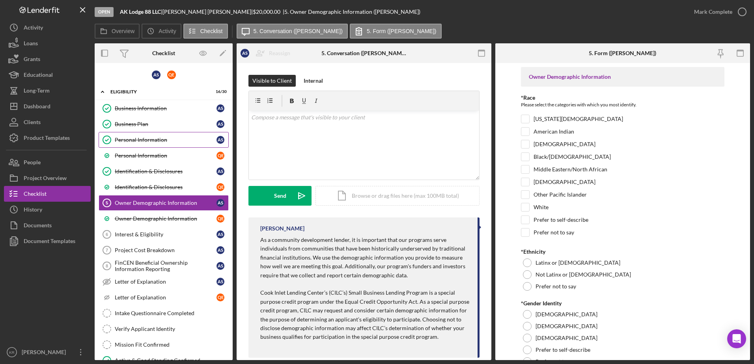
click at [159, 134] on link "Personal Information Personal Information A S" at bounding box center [164, 140] width 130 height 16
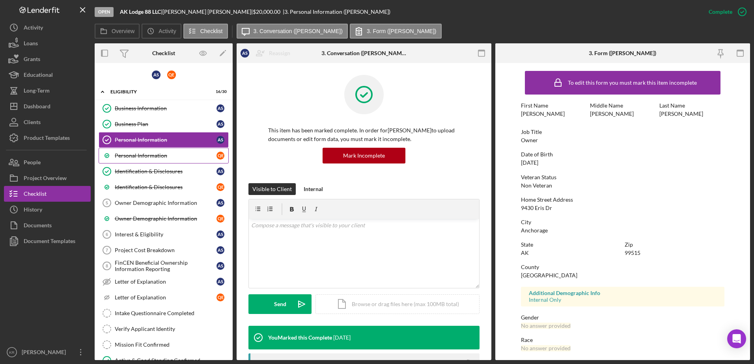
click at [142, 157] on div "Personal Information" at bounding box center [166, 156] width 102 height 6
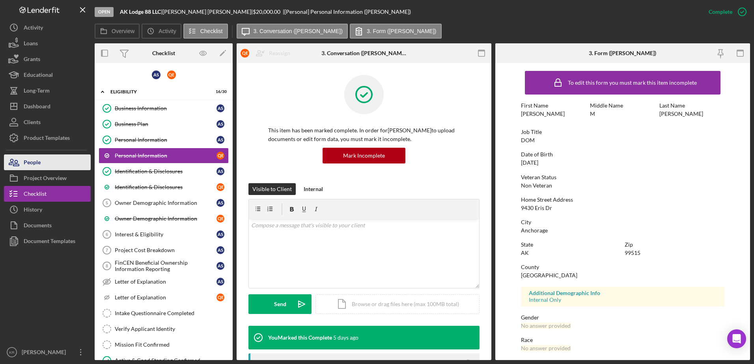
click at [30, 167] on div "People" at bounding box center [32, 164] width 17 height 18
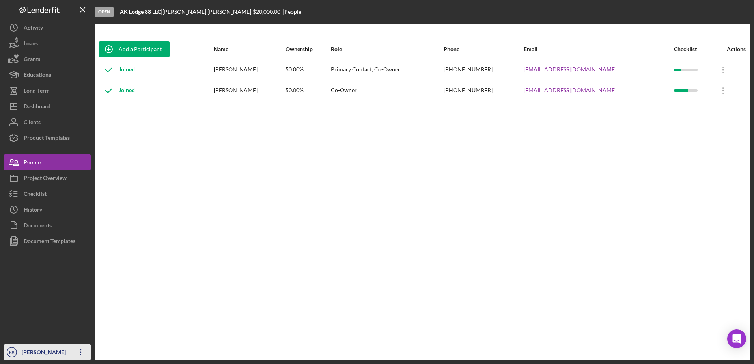
click at [78, 355] on icon "Icon/Overflow" at bounding box center [81, 353] width 20 height 20
click at [123, 238] on div "Add a Participant Name Ownership Role Phone Email Checklist Actions Joined Anna…" at bounding box center [423, 191] width 656 height 305
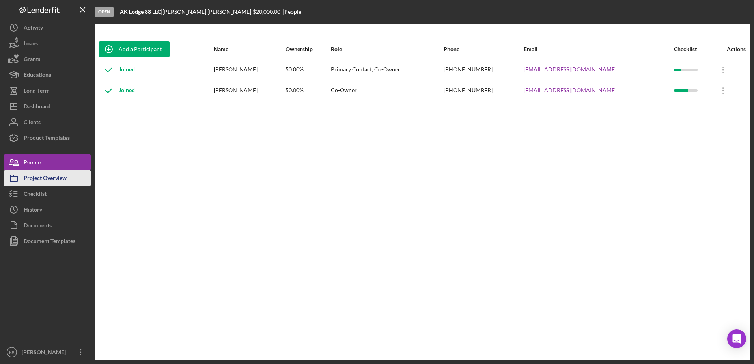
click at [45, 174] on div "Project Overview" at bounding box center [45, 179] width 43 height 18
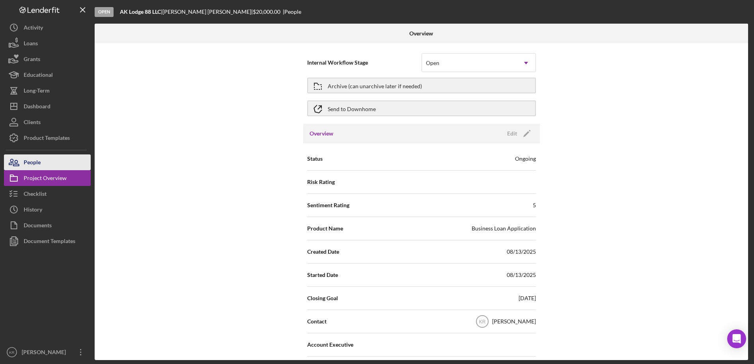
click at [60, 159] on button "People" at bounding box center [47, 163] width 87 height 16
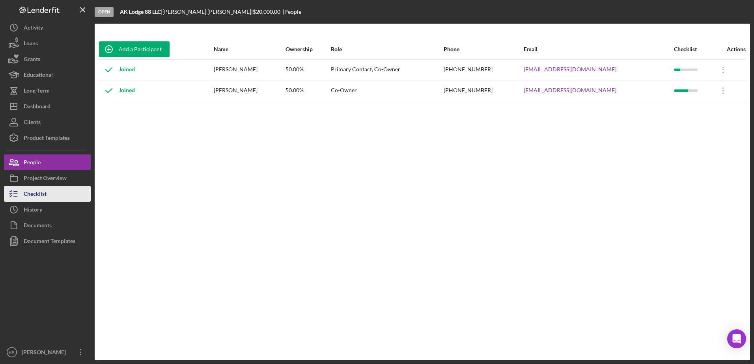
click at [39, 189] on div "Checklist" at bounding box center [35, 195] width 23 height 18
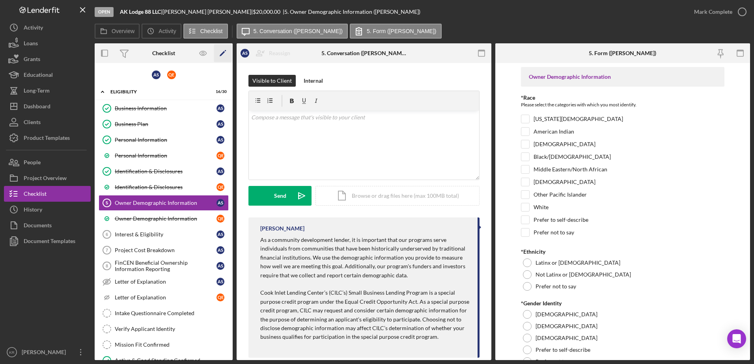
click at [223, 48] on icon "Icon/Edit" at bounding box center [223, 54] width 18 height 18
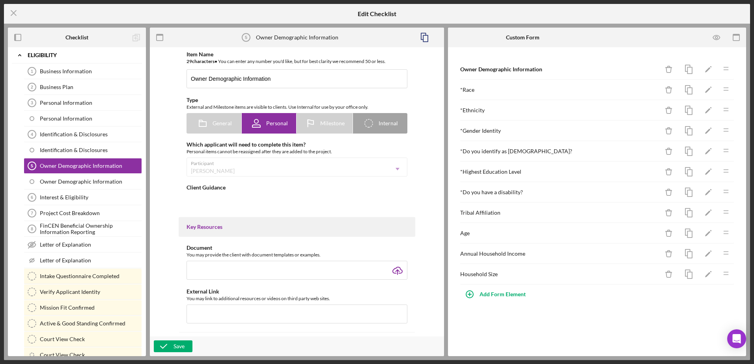
type textarea "<div> <p>As a community development lender, it is important that our programs s…"
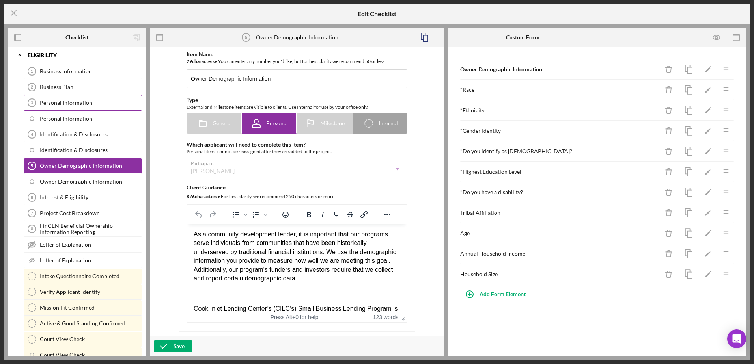
click at [74, 98] on link "Personal Information 3 Personal Information" at bounding box center [83, 103] width 118 height 16
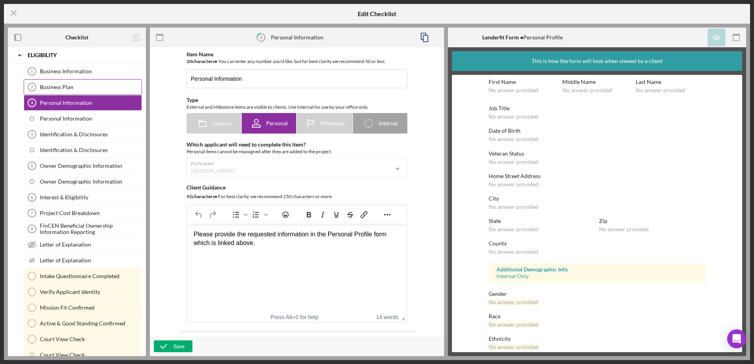
click at [77, 86] on div "Business Plan" at bounding box center [91, 87] width 102 height 6
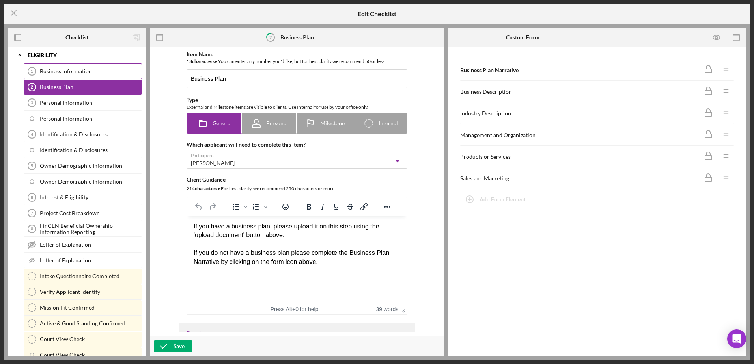
click at [80, 75] on link "Business Information 1 Business Information" at bounding box center [83, 72] width 118 height 16
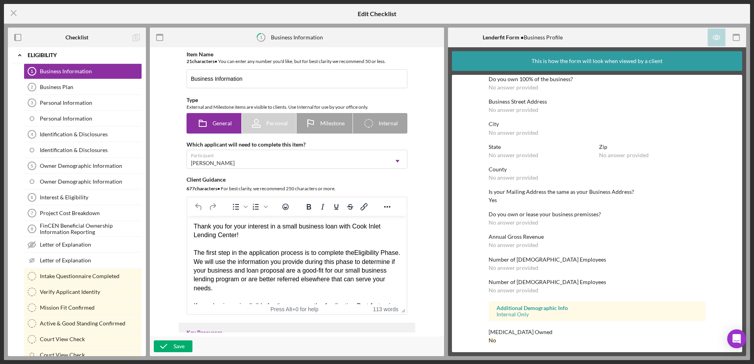
scroll to position [282, 0]
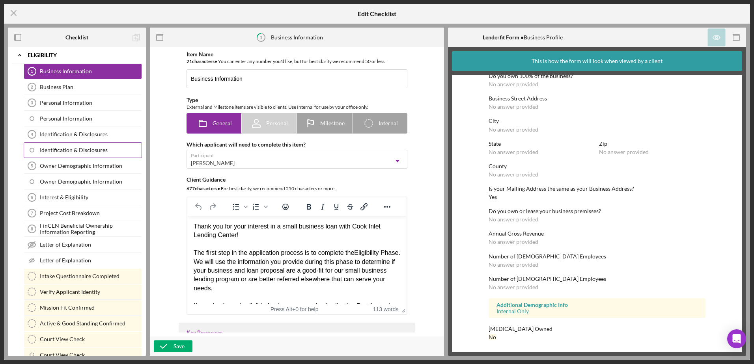
click at [74, 153] on div "Identification & Disclosures" at bounding box center [91, 150] width 102 height 6
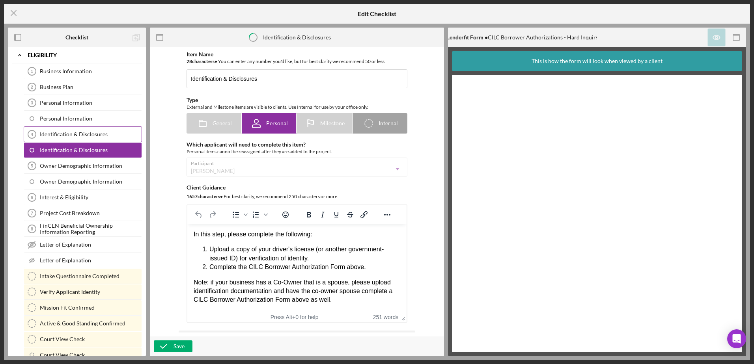
click at [78, 131] on link "Identification & Disclosures 4 Identification & Disclosures" at bounding box center [83, 135] width 118 height 16
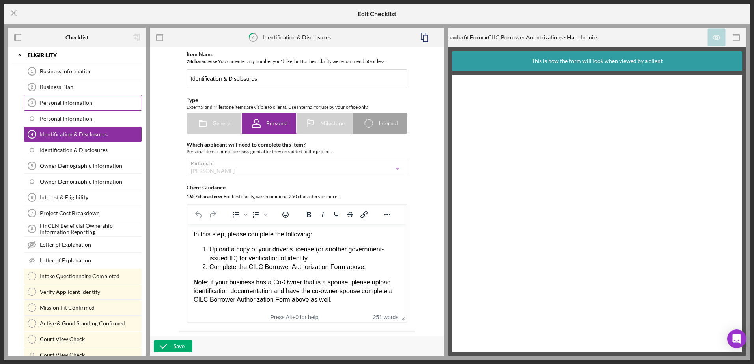
click at [79, 108] on link "Personal Information 3 Personal Information" at bounding box center [83, 103] width 118 height 16
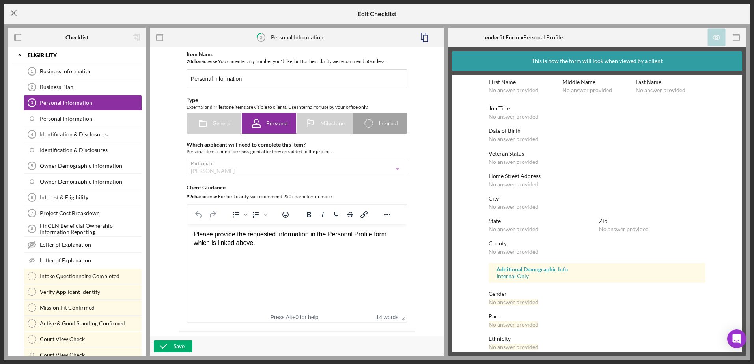
click at [7, 12] on icon "Icon/Menu Close" at bounding box center [14, 13] width 20 height 20
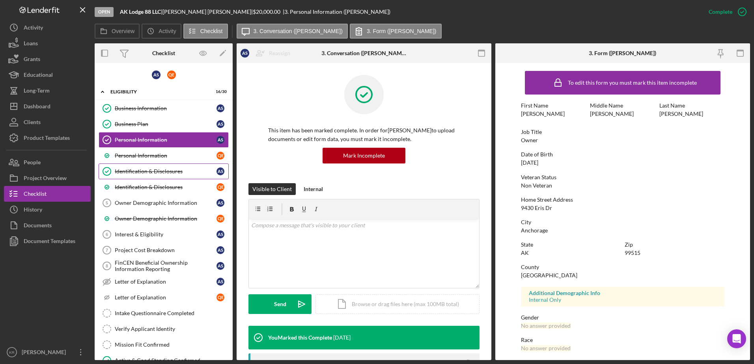
click at [176, 177] on link "Identification & Disclosures Identification & Disclosures A S" at bounding box center [164, 172] width 130 height 16
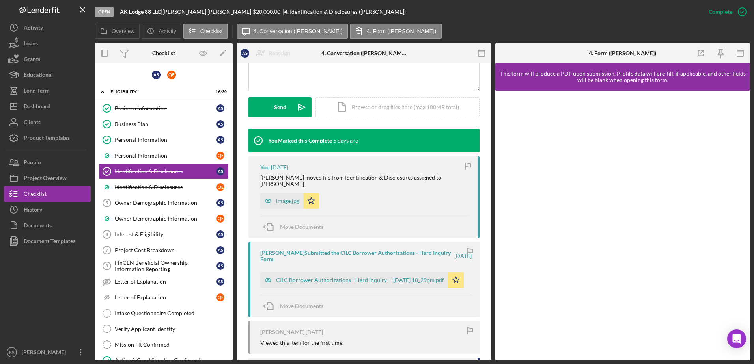
scroll to position [355, 0]
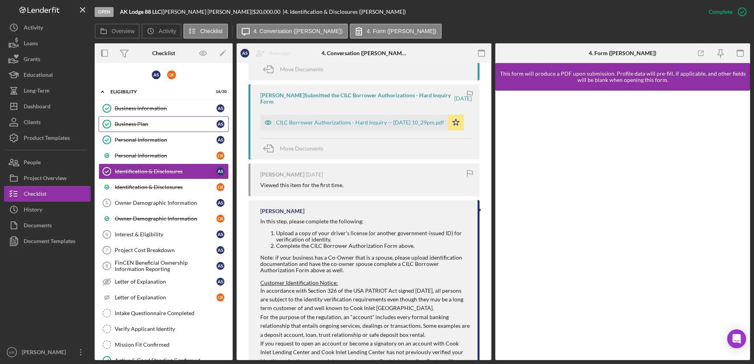
click at [166, 129] on link "Business Plan Business Plan A S" at bounding box center [164, 124] width 130 height 16
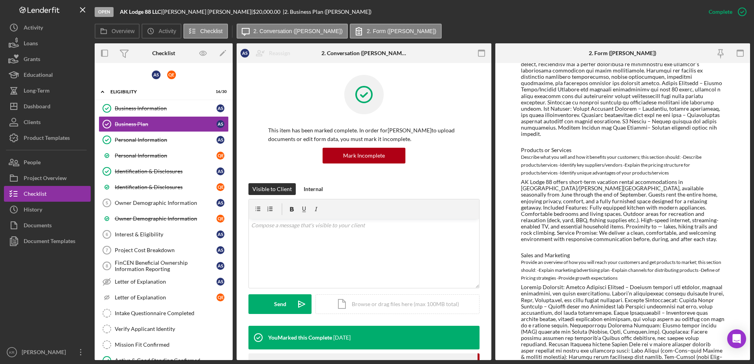
scroll to position [538, 0]
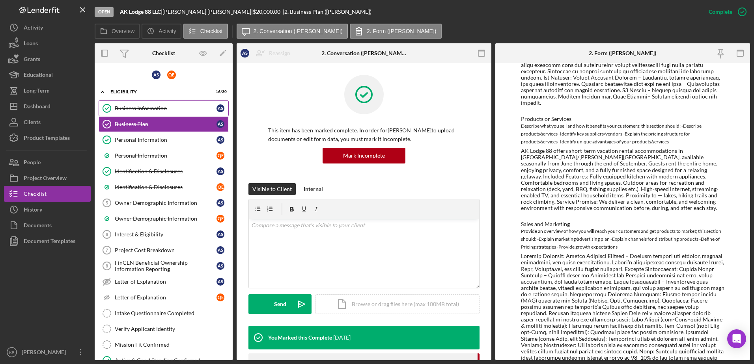
click at [183, 112] on div "Business Information" at bounding box center [166, 108] width 102 height 6
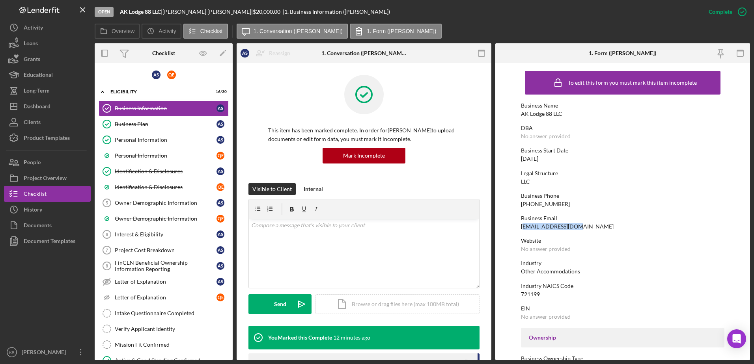
drag, startPoint x: 524, startPoint y: 226, endPoint x: 592, endPoint y: 226, distance: 68.2
click at [592, 226] on div "Business Email Lodge88ak@gmail.com" at bounding box center [623, 222] width 204 height 15
drag, startPoint x: 592, startPoint y: 226, endPoint x: 657, endPoint y: 241, distance: 66.4
click at [657, 241] on div "Website" at bounding box center [623, 241] width 204 height 6
drag, startPoint x: 574, startPoint y: 226, endPoint x: 564, endPoint y: 226, distance: 9.5
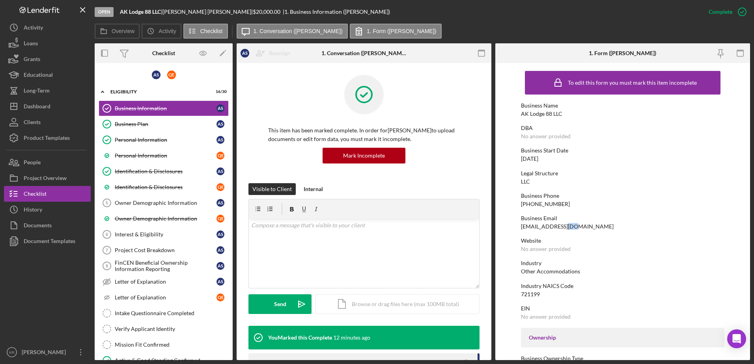
click at [564, 226] on div "Lodge88ak@gmail.com" at bounding box center [567, 227] width 93 height 6
drag, startPoint x: 564, startPoint y: 226, endPoint x: 633, endPoint y: 265, distance: 79.2
click at [633, 265] on div "Industry" at bounding box center [623, 263] width 204 height 6
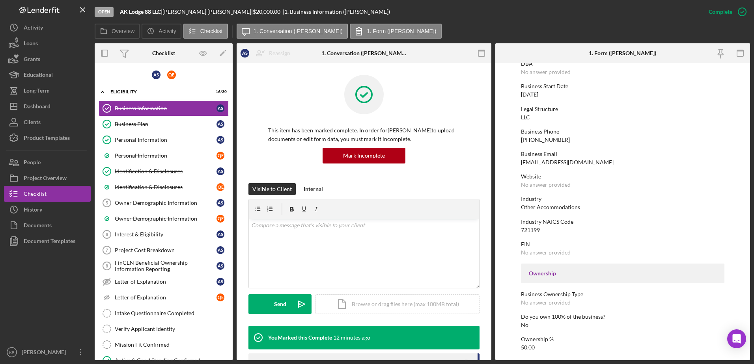
scroll to position [79, 0]
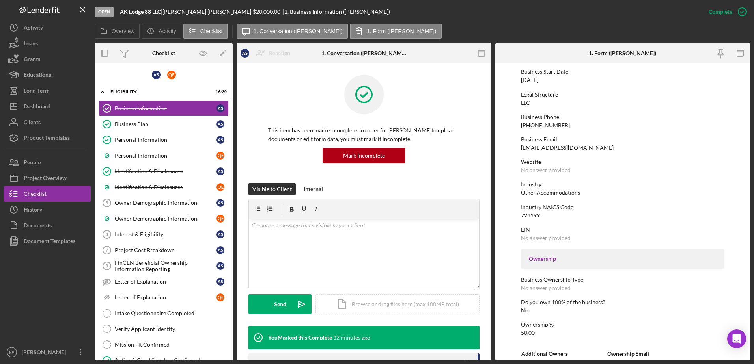
drag, startPoint x: 556, startPoint y: 153, endPoint x: 606, endPoint y: 153, distance: 50.1
click at [747, 339] on body "Open AK Lodge 88 LLC | Anna Shields | $20,000.00 | 1. Business Information (Ann…" at bounding box center [377, 182] width 754 height 364
click at [731, 342] on div "Open Intercom Messenger" at bounding box center [737, 339] width 21 height 21
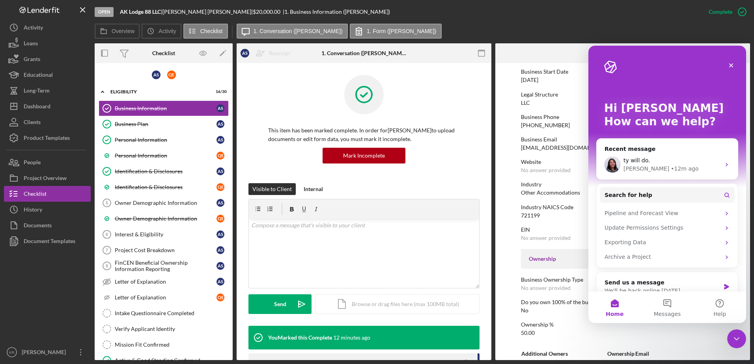
scroll to position [0, 0]
click at [671, 165] on div "• 13m ago" at bounding box center [685, 169] width 28 height 8
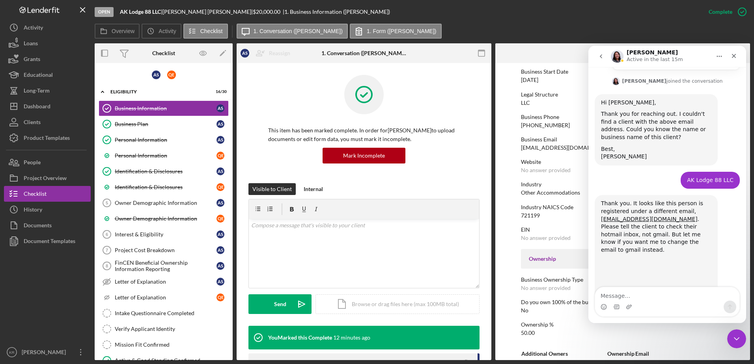
scroll to position [573, 0]
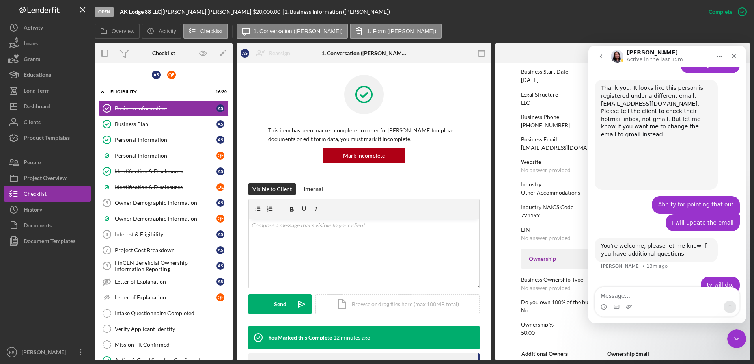
click at [645, 308] on div "Intercom messenger" at bounding box center [667, 307] width 144 height 13
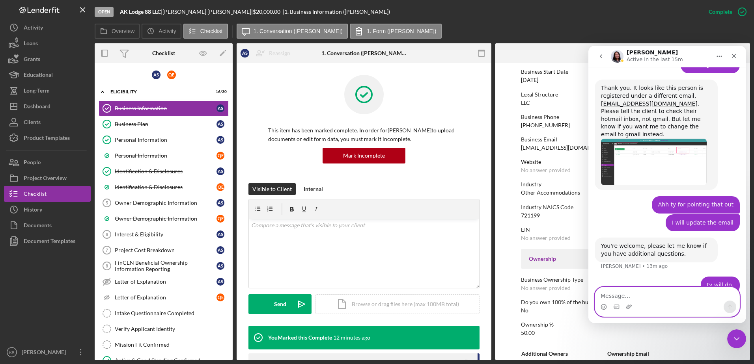
click at [643, 294] on textarea "Message…" at bounding box center [667, 294] width 144 height 13
type textarea "i"
type textarea "I"
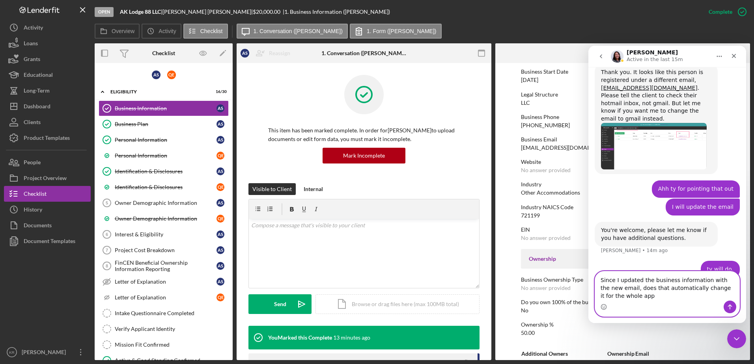
type textarea "Since I updated the business information with the new email, does that automati…"
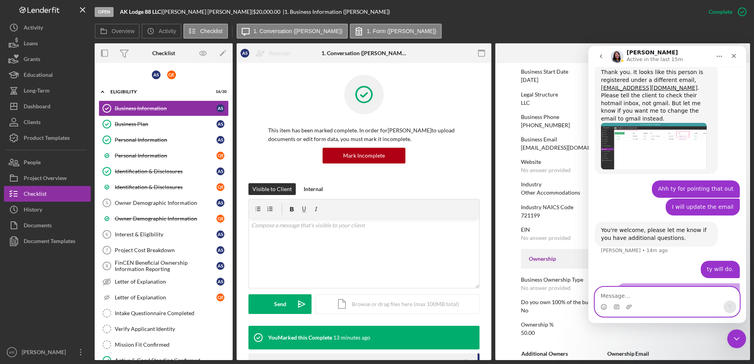
scroll to position [607, 0]
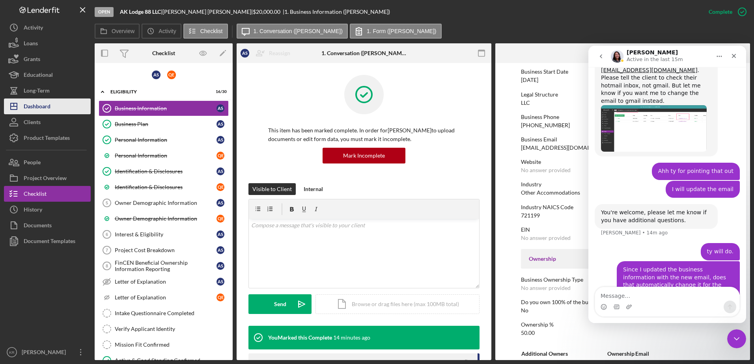
click at [67, 114] on button "Icon/Dashboard Dashboard" at bounding box center [47, 107] width 87 height 16
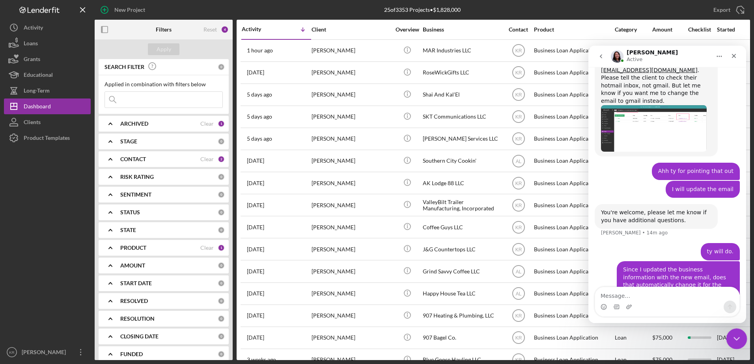
click at [738, 336] on icon "Close Intercom Messenger" at bounding box center [735, 337] width 9 height 9
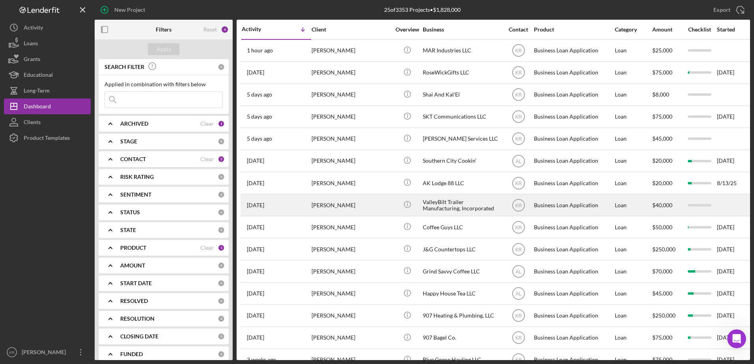
scroll to position [607, 0]
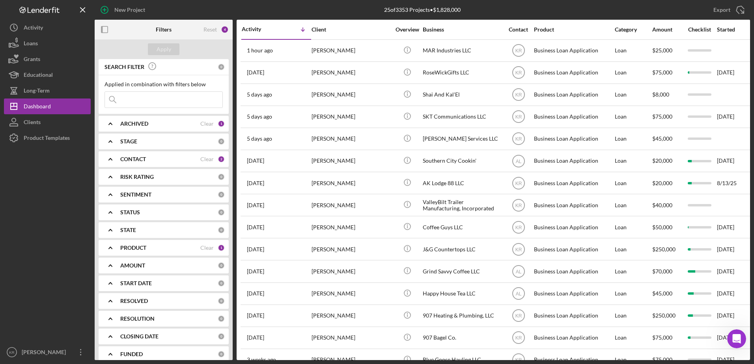
click at [144, 254] on div "PRODUCT Clear 1" at bounding box center [172, 248] width 105 height 16
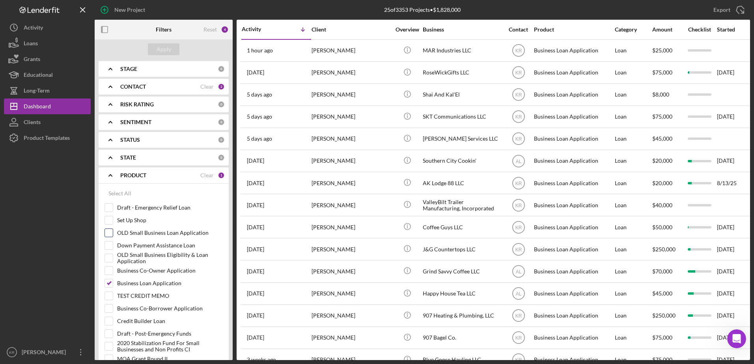
scroll to position [158, 0]
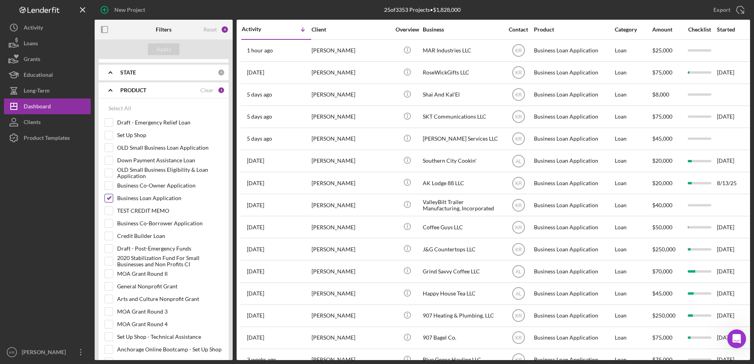
click at [108, 198] on input "Business Loan Application" at bounding box center [109, 198] width 8 height 8
checkbox input "false"
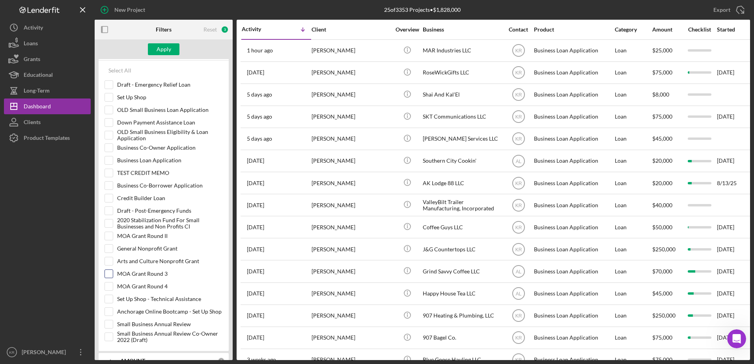
scroll to position [237, 0]
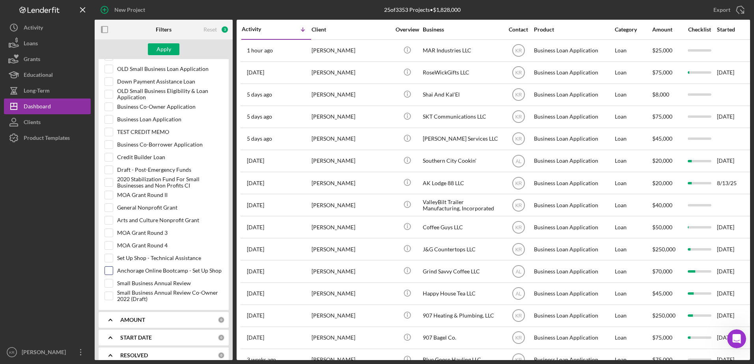
drag, startPoint x: 107, startPoint y: 280, endPoint x: 108, endPoint y: 273, distance: 7.6
click at [107, 281] on input "Small Business Annual Review" at bounding box center [109, 284] width 8 height 8
checkbox input "true"
click at [163, 51] on div "Apply" at bounding box center [164, 49] width 15 height 12
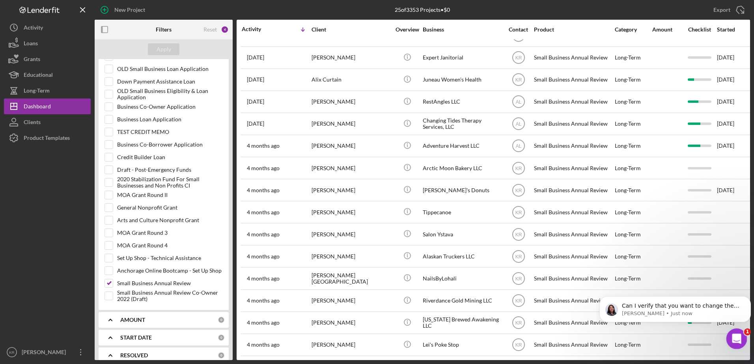
scroll to position [668, 0]
click at [735, 335] on icon "Open Intercom Messenger" at bounding box center [735, 338] width 13 height 13
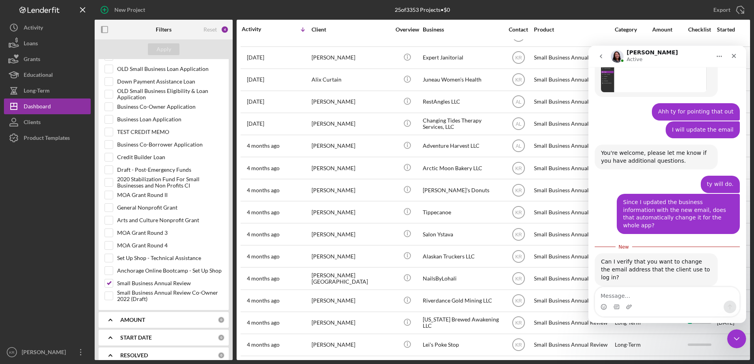
scroll to position [681, 0]
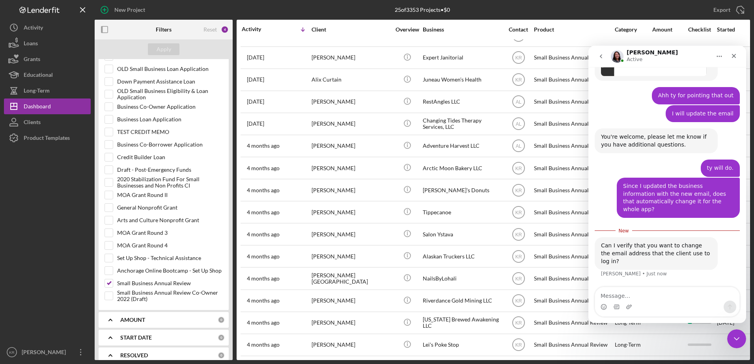
click at [643, 300] on textarea "Message…" at bounding box center [667, 294] width 144 height 13
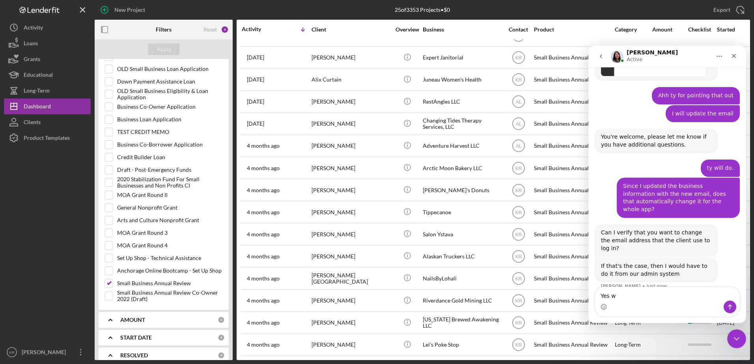
type textarea "Yes"
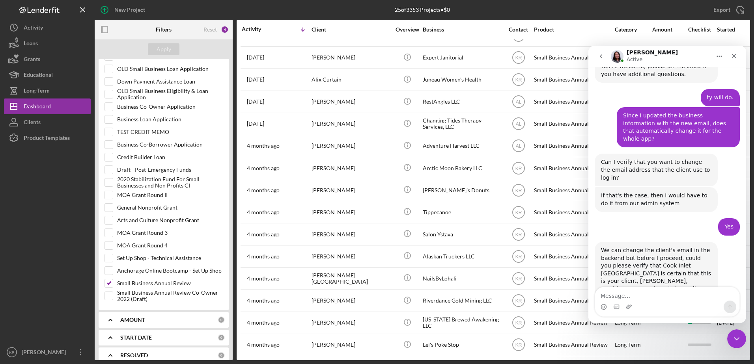
scroll to position [764, 0]
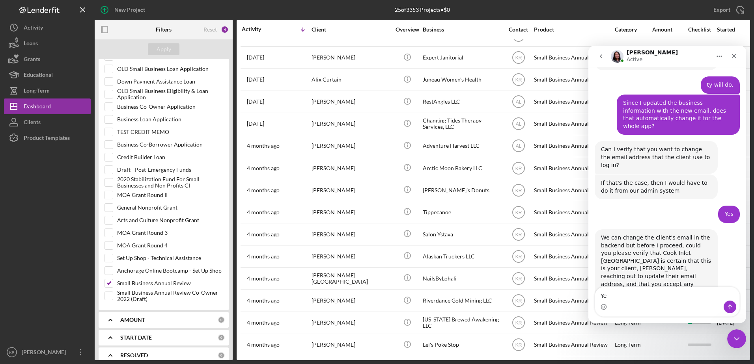
type textarea "Yes"
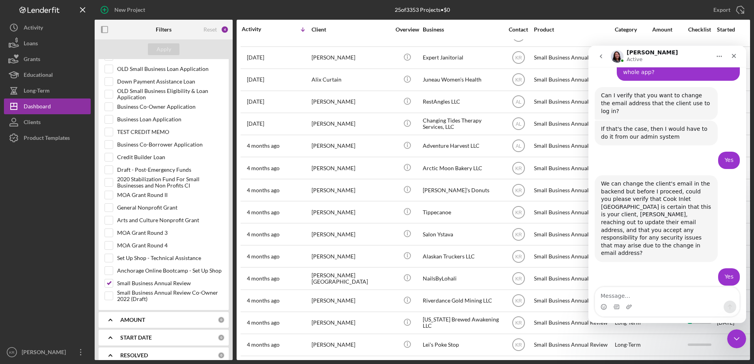
scroll to position [819, 0]
type textarea "thank you"
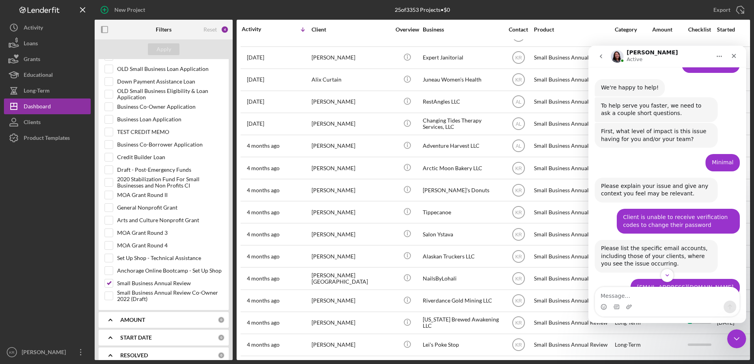
scroll to position [172, 0]
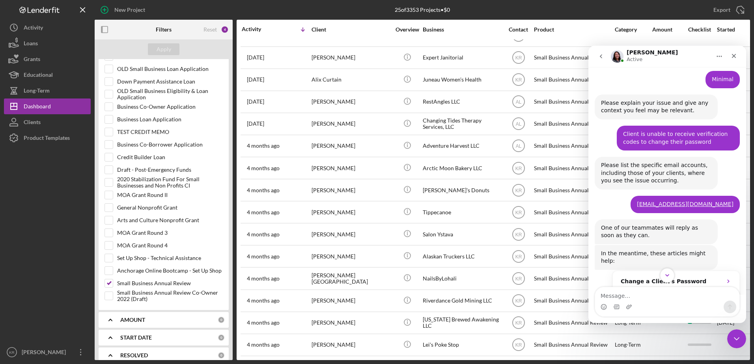
click at [669, 273] on icon "Scroll to bottom" at bounding box center [667, 275] width 7 height 7
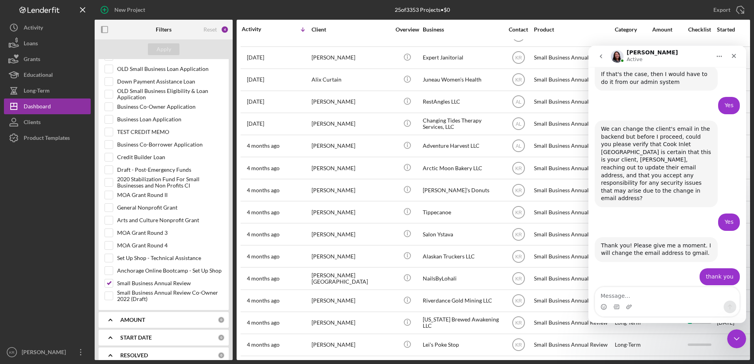
scroll to position [882, 0]
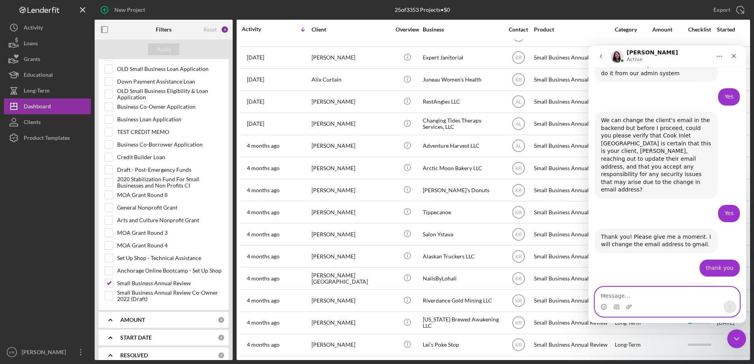
click at [670, 295] on textarea "Message…" at bounding box center [667, 294] width 144 height 13
type textarea "Okay will do ty again!"
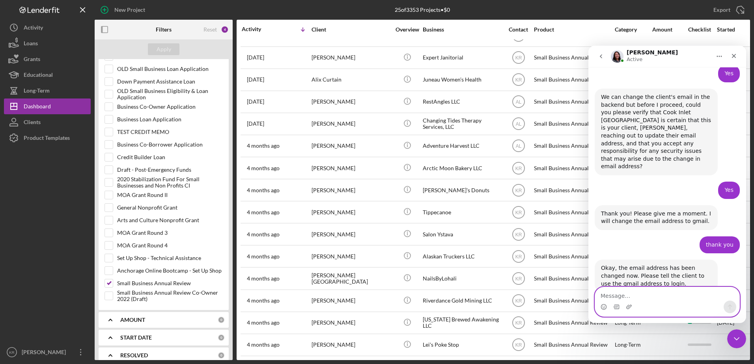
scroll to position [936, 0]
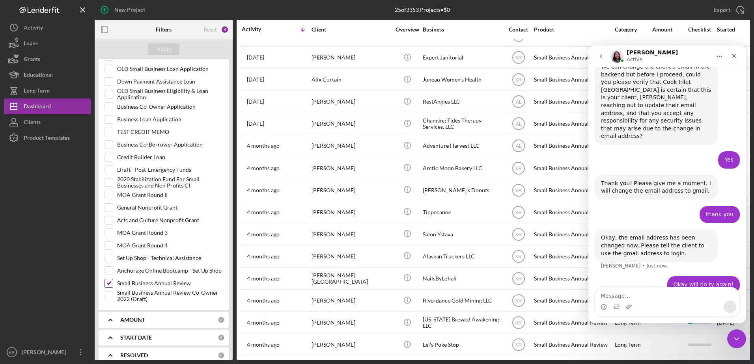
click at [151, 282] on label "Small Business Annual Review" at bounding box center [170, 284] width 106 height 8
click at [113, 282] on input "Small Business Annual Review" at bounding box center [109, 284] width 8 height 8
checkbox input "false"
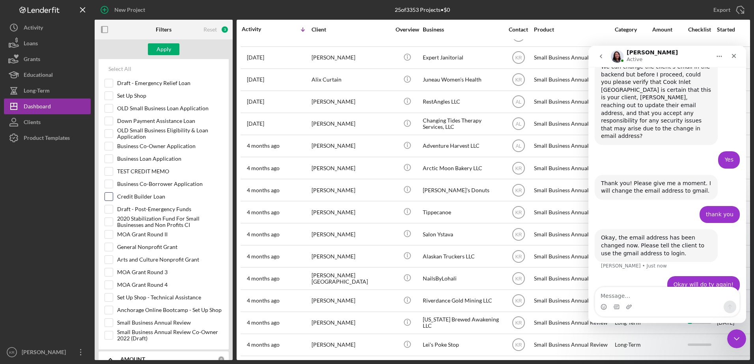
scroll to position [158, 0]
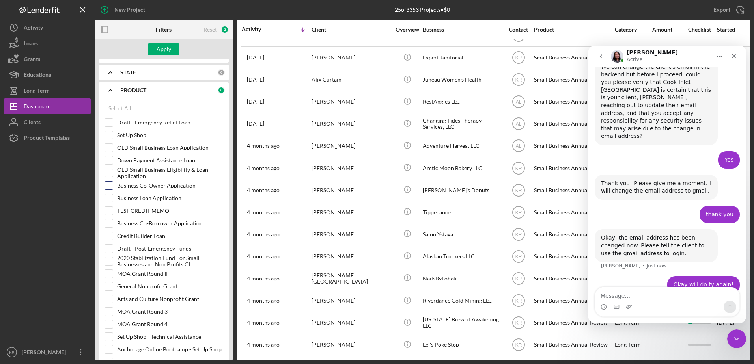
click at [151, 194] on div "Business Co-Owner Application" at bounding box center [164, 187] width 118 height 13
click at [149, 198] on label "Business Loan Application" at bounding box center [170, 198] width 106 height 8
click at [113, 198] on input "Business Loan Application" at bounding box center [109, 198] width 8 height 8
checkbox input "true"
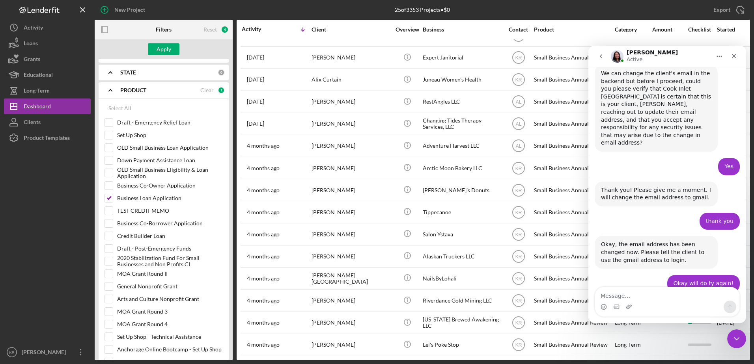
scroll to position [929, 0]
click at [152, 52] on button "Apply" at bounding box center [164, 49] width 32 height 12
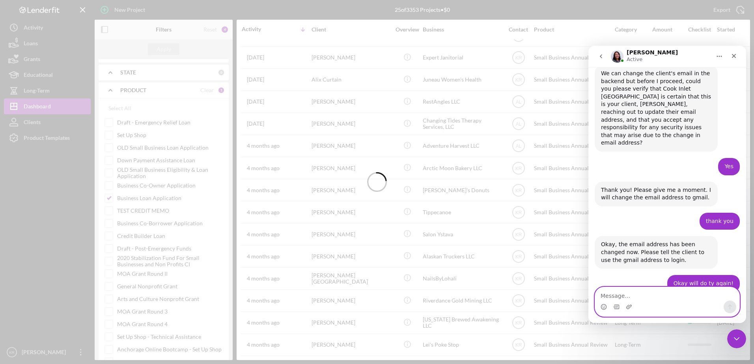
click at [671, 296] on textarea "Message…" at bounding box center [667, 294] width 144 height 13
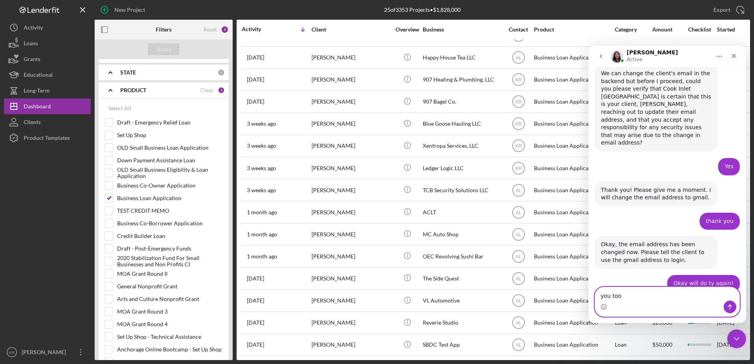
type textarea "you too!"
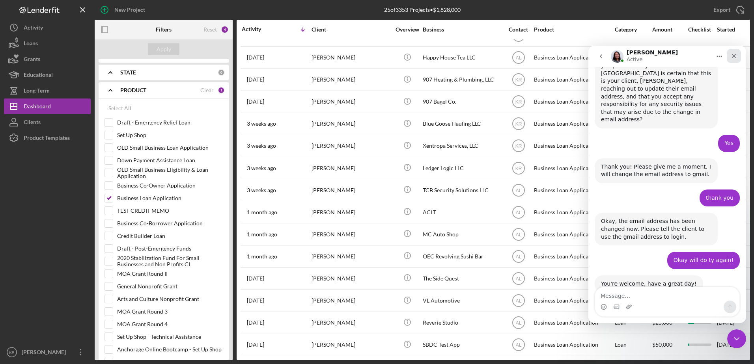
click at [734, 57] on icon "Close" at bounding box center [734, 56] width 6 height 6
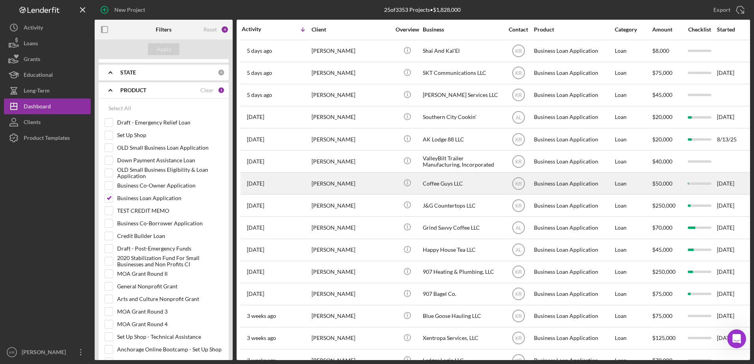
scroll to position [0, 0]
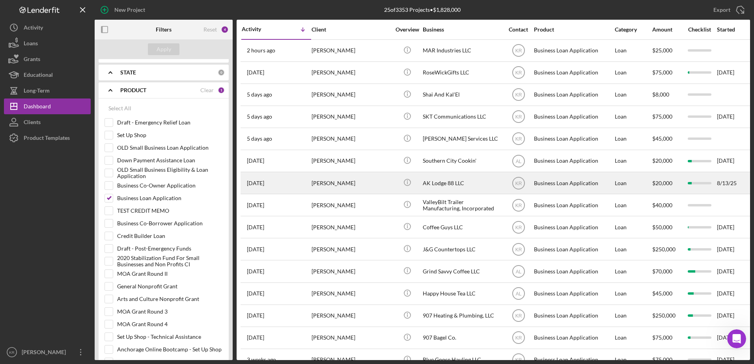
click at [318, 181] on div "Anna Shields" at bounding box center [351, 183] width 79 height 21
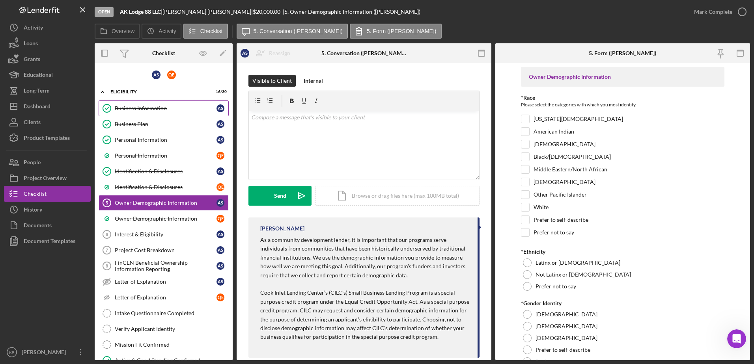
click at [133, 105] on div "Business Information" at bounding box center [166, 108] width 102 height 6
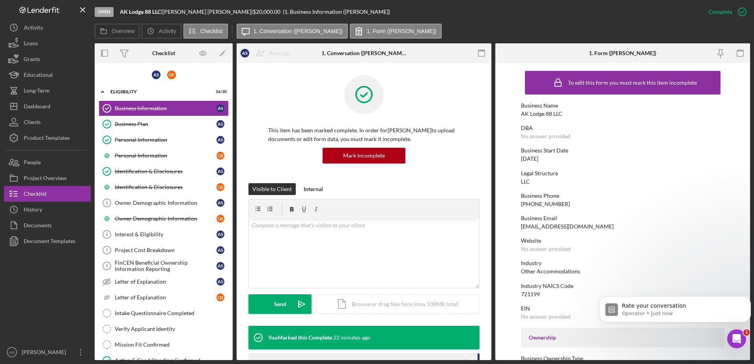
scroll to position [1015, 0]
click at [21, 178] on icon "button" at bounding box center [14, 178] width 20 height 20
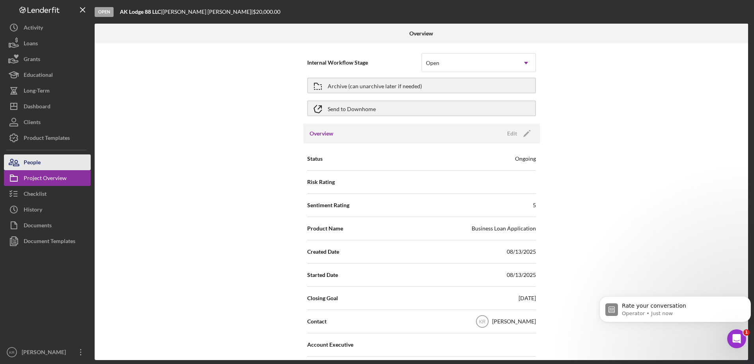
click at [26, 164] on div "People" at bounding box center [32, 164] width 17 height 18
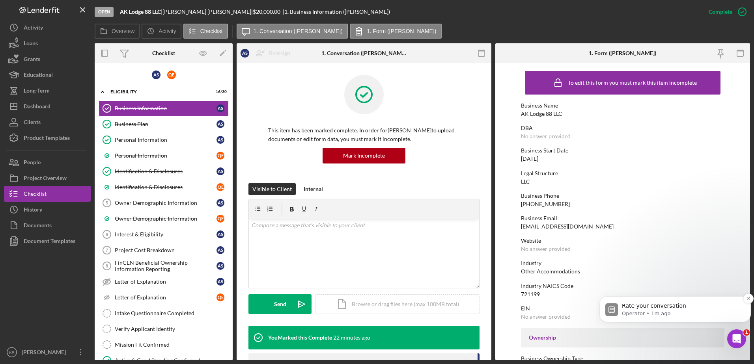
click at [713, 307] on p "Rate your conversation" at bounding box center [681, 307] width 119 height 8
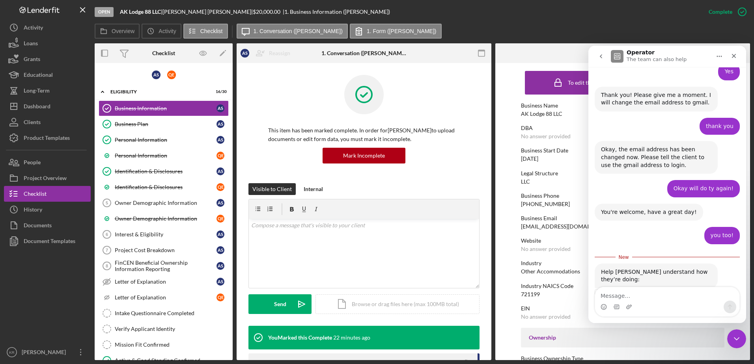
scroll to position [1028, 0]
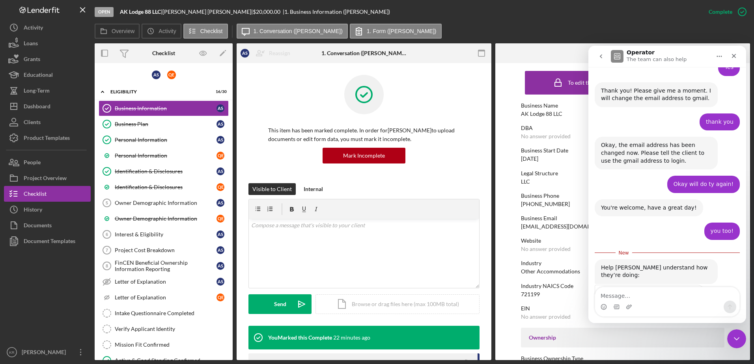
click at [686, 307] on span "Amazing" at bounding box center [687, 314] width 14 height 14
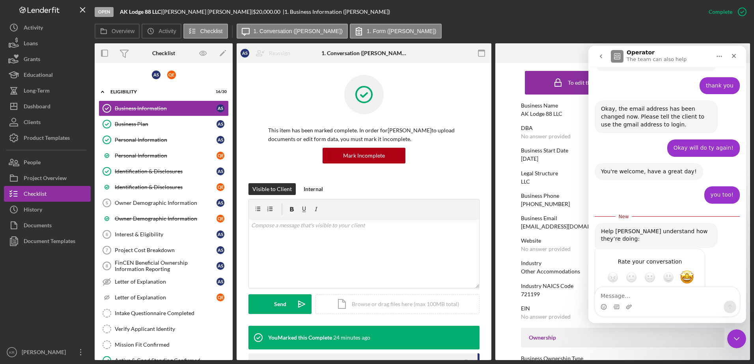
scroll to position [1072, 0]
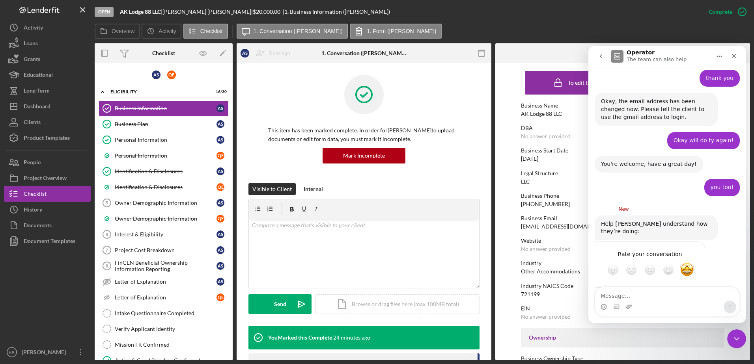
type textarea "Christina was awesome! Found out the issue instantly. I appreciate what shes do…"
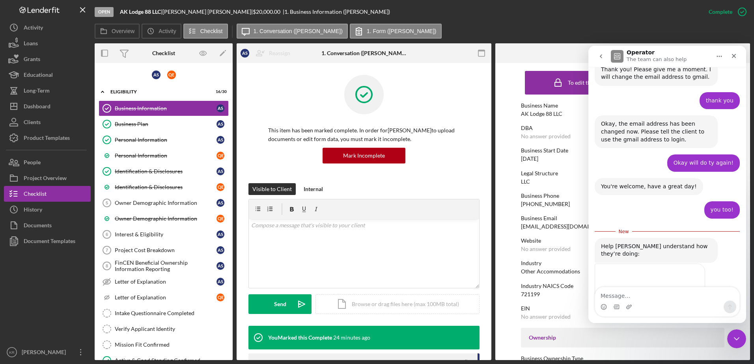
scroll to position [1054, 0]
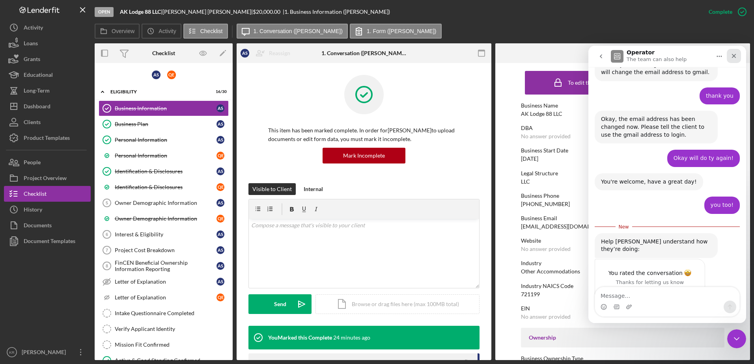
drag, startPoint x: 1327, startPoint y: 100, endPoint x: 738, endPoint y: 54, distance: 590.7
click at [738, 54] on div "Close" at bounding box center [734, 56] width 14 height 14
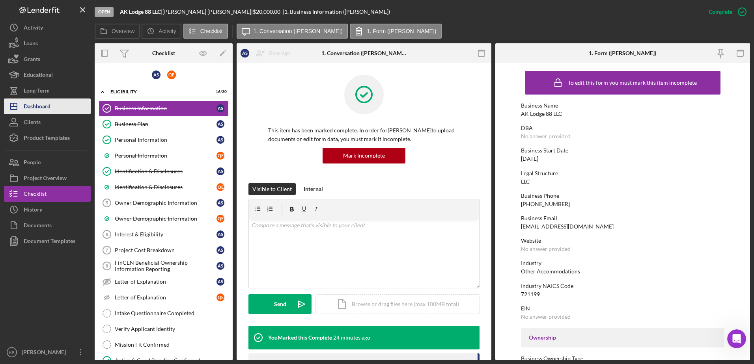
click at [34, 99] on div "Dashboard" at bounding box center [37, 108] width 27 height 18
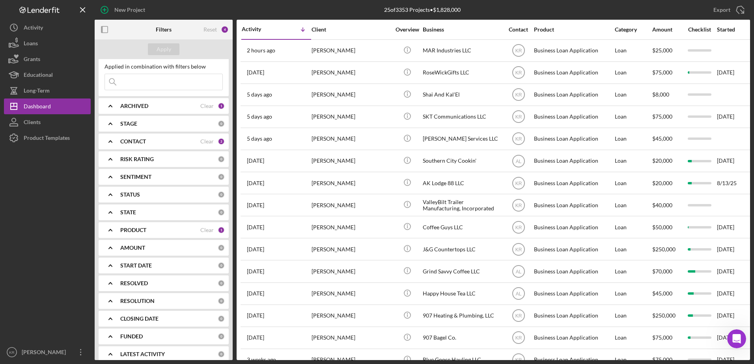
scroll to position [26, 0]
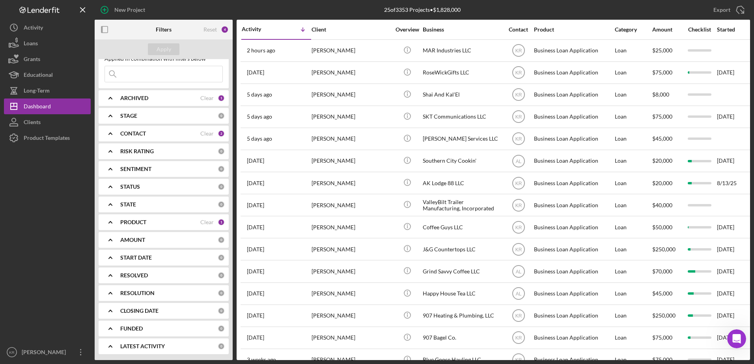
click at [159, 222] on div "PRODUCT" at bounding box center [160, 222] width 80 height 6
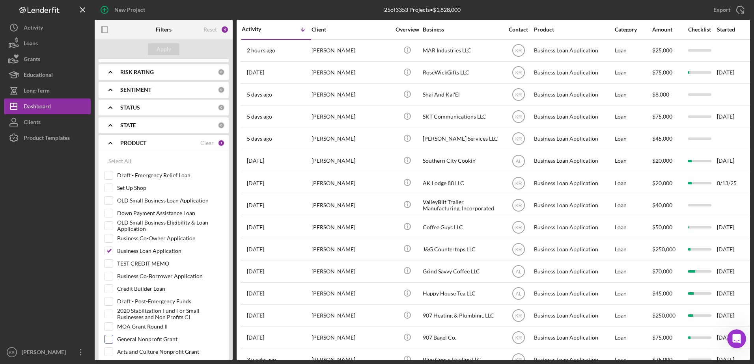
scroll to position [183, 0]
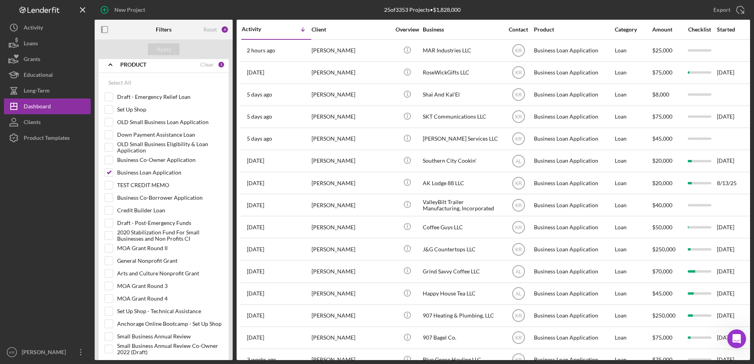
click at [104, 176] on div "Select All Draft - Emergency Relief Loan Set Up Shop OLD Small Business Loan Ap…" at bounding box center [164, 218] width 130 height 291
click at [110, 172] on input "Business Loan Application" at bounding box center [109, 173] width 8 height 8
checkbox input "false"
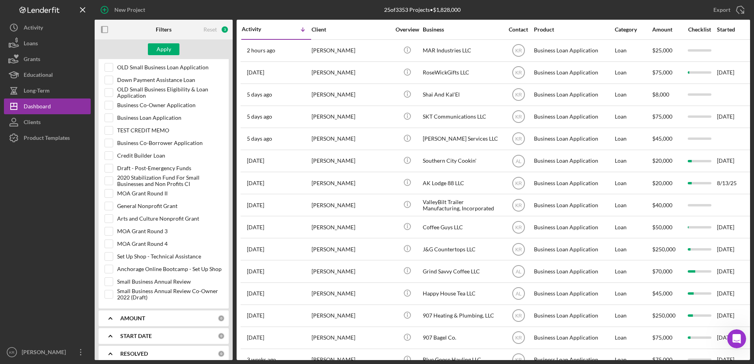
scroll to position [302, 0]
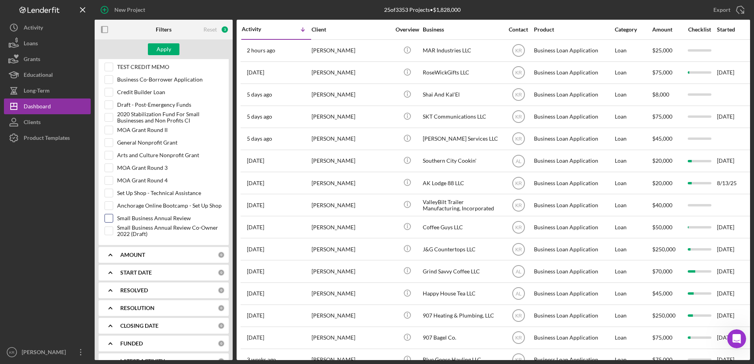
click at [108, 218] on input "Small Business Annual Review" at bounding box center [109, 219] width 8 height 8
checkbox input "true"
click at [166, 51] on div "Apply" at bounding box center [164, 49] width 15 height 12
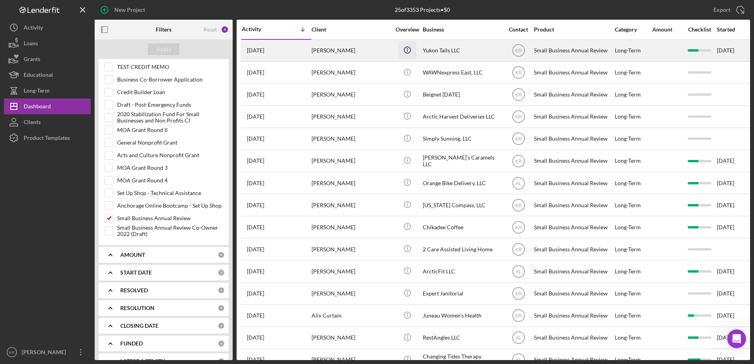
click at [401, 54] on icon "Icon/Info" at bounding box center [407, 50] width 18 height 18
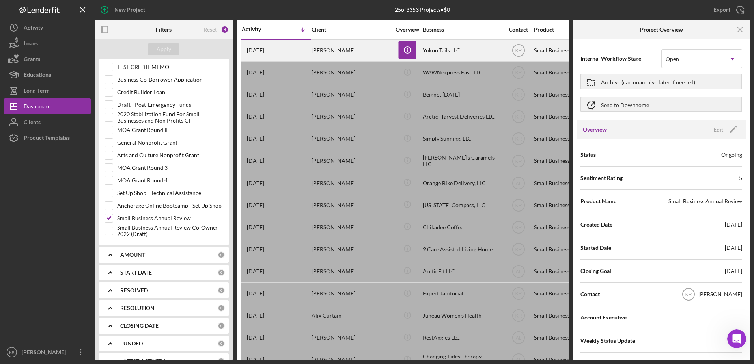
click at [310, 53] on div "1 week ago Teela Bieschke" at bounding box center [276, 50] width 69 height 21
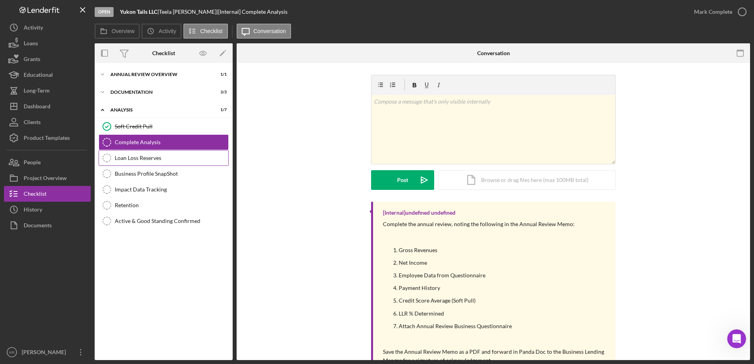
click at [191, 157] on div "Loan Loss Reserves" at bounding box center [172, 158] width 114 height 6
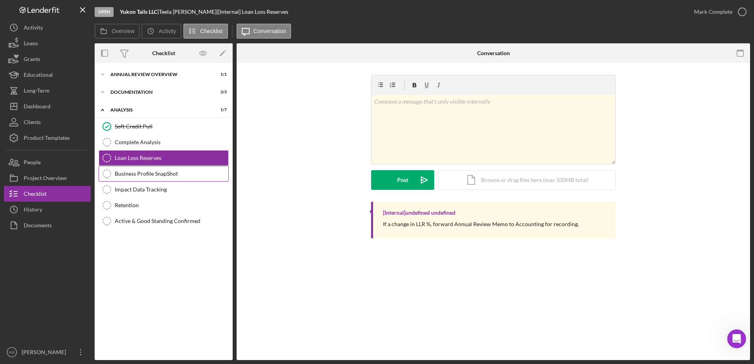
click at [172, 175] on div "Business Profile SnapShot" at bounding box center [172, 174] width 114 height 6
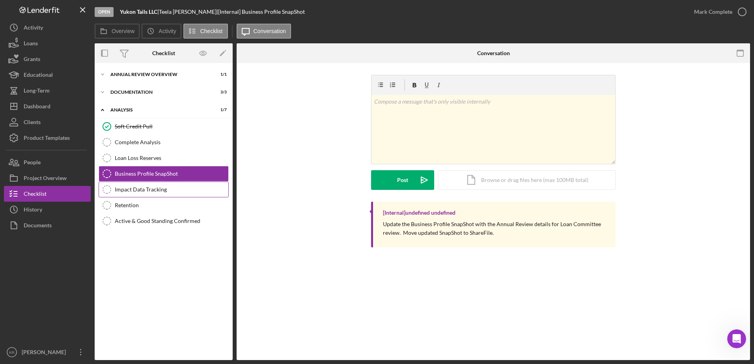
click at [170, 195] on link "Impact Data Tracking Impact Data Tracking" at bounding box center [164, 190] width 130 height 16
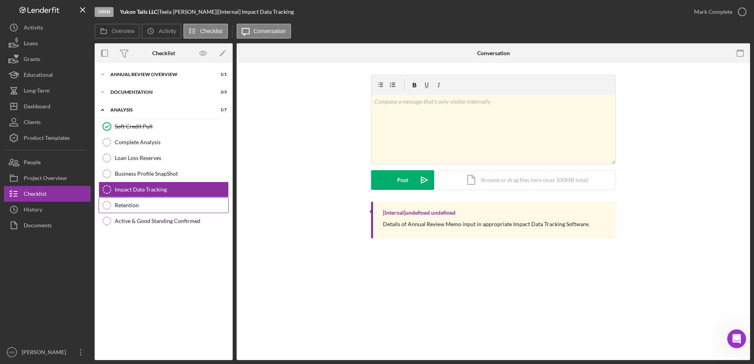
click at [170, 198] on link "Retention Retention" at bounding box center [164, 206] width 130 height 16
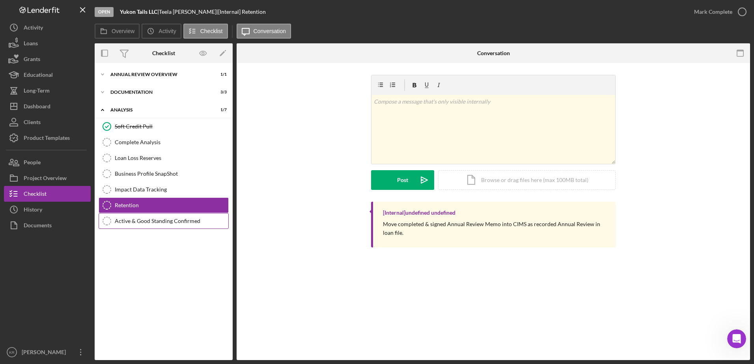
click at [168, 218] on div "Active & Good Standing Confirmed" at bounding box center [172, 221] width 114 height 6
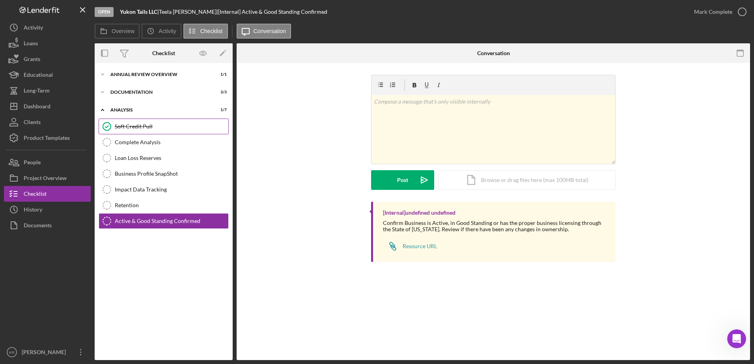
click at [176, 123] on div "Soft Credit Pull" at bounding box center [172, 126] width 114 height 6
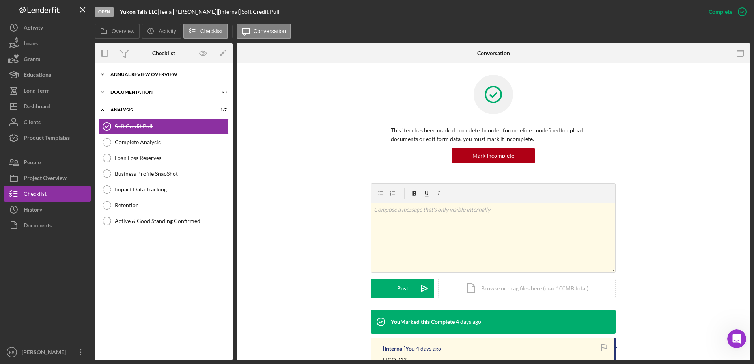
click at [174, 80] on div "Icon/Expander Annual Review Overview 1 / 1" at bounding box center [164, 75] width 138 height 16
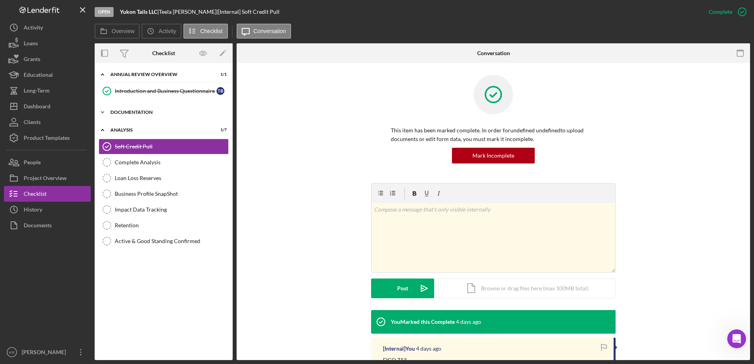
click at [124, 112] on div "Documentation" at bounding box center [166, 112] width 112 height 5
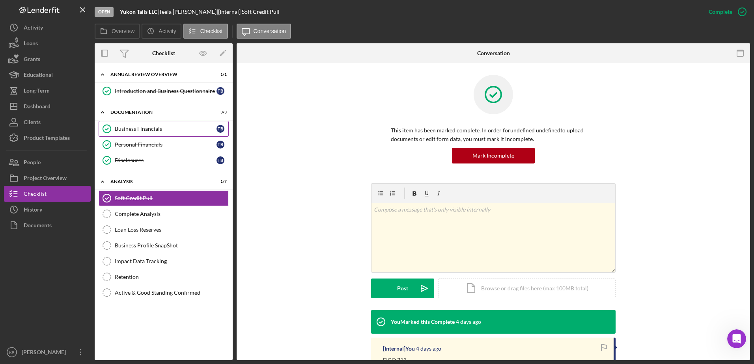
click at [169, 130] on div "Business Financials" at bounding box center [166, 129] width 102 height 6
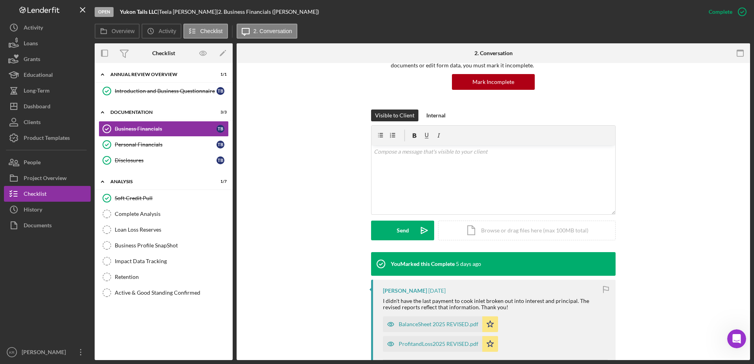
scroll to position [158, 0]
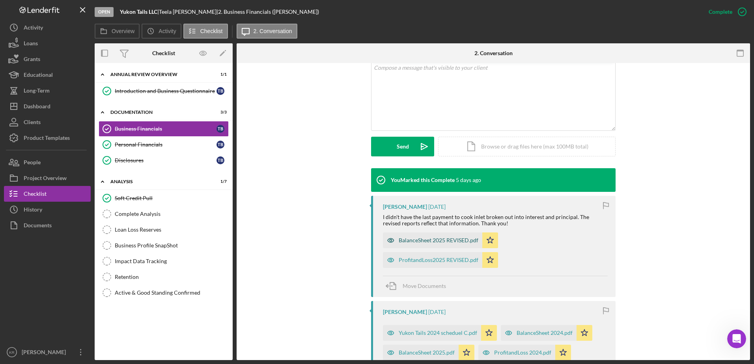
click at [426, 241] on div "BalanceSheet 2025 REVISED.pdf" at bounding box center [439, 240] width 80 height 6
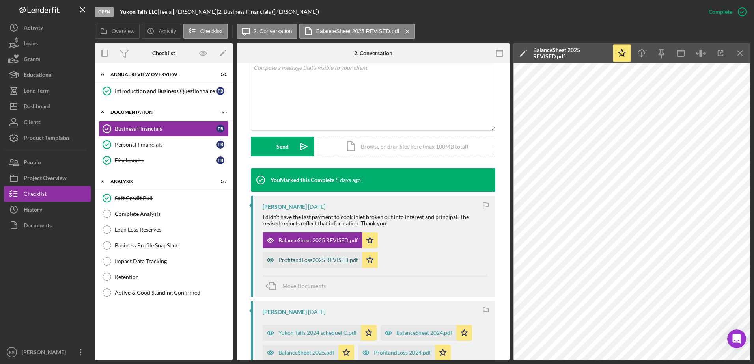
click at [301, 263] on div "ProfitandLoss2025 REVISED.pdf" at bounding box center [318, 260] width 80 height 6
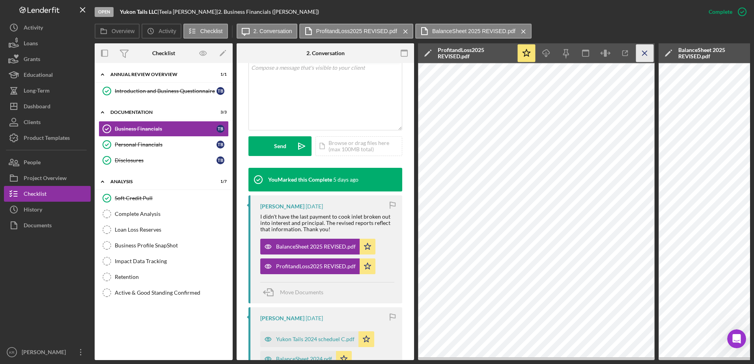
click at [645, 51] on icon "Icon/Menu Close" at bounding box center [645, 54] width 18 height 18
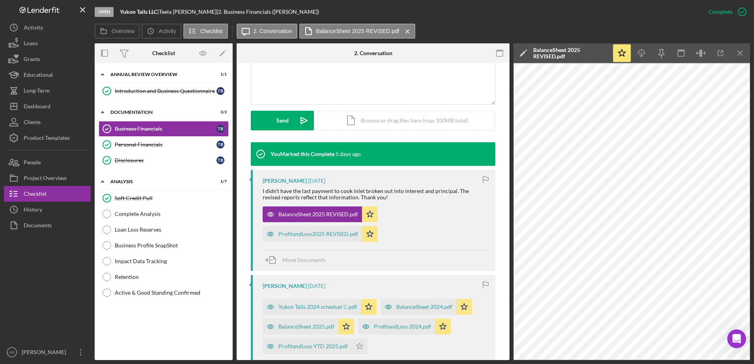
scroll to position [197, 0]
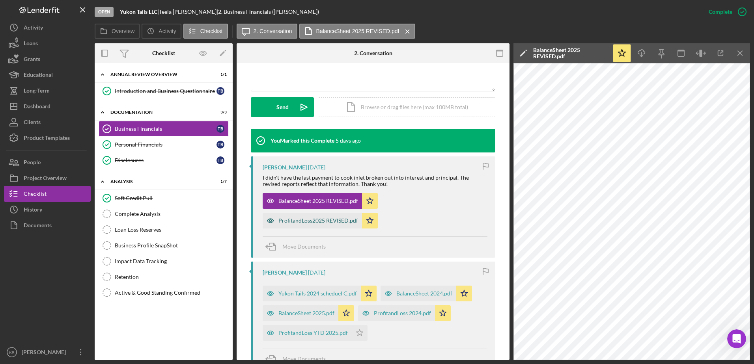
click at [307, 225] on div "ProfitandLoss2025 REVISED.pdf" at bounding box center [312, 221] width 99 height 16
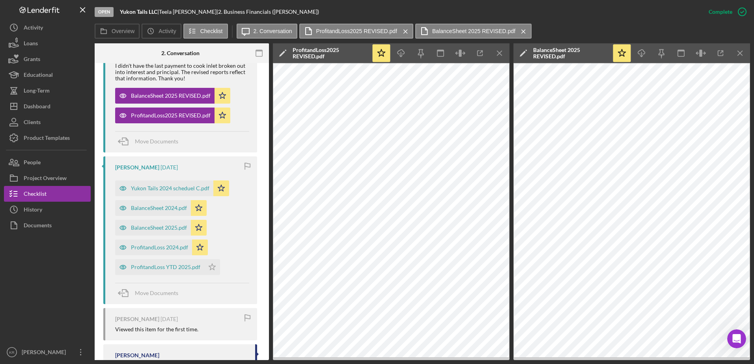
scroll to position [324, 0]
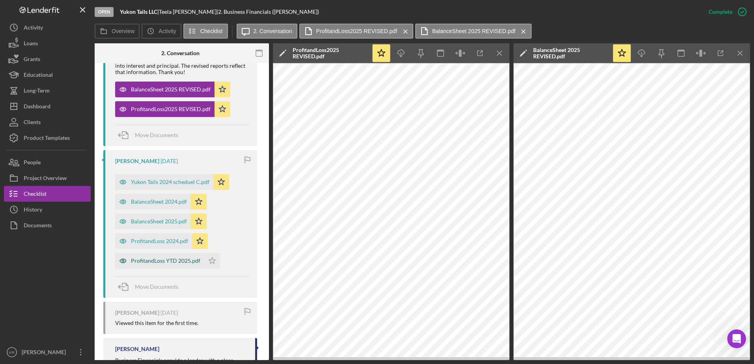
click at [149, 260] on div "ProfitandLoss YTD 2025.pdf" at bounding box center [165, 261] width 69 height 6
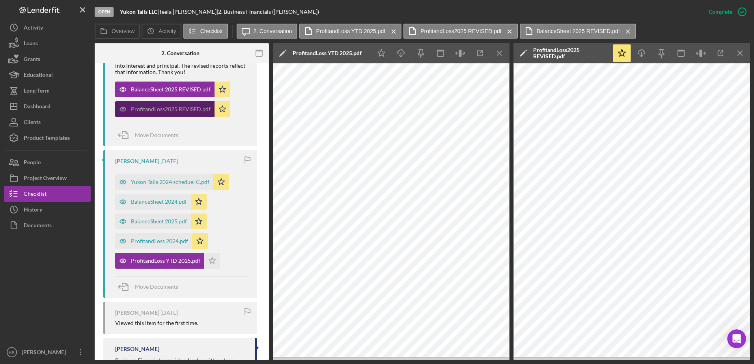
click at [158, 112] on div "ProfitandLoss2025 REVISED.pdf" at bounding box center [171, 109] width 80 height 6
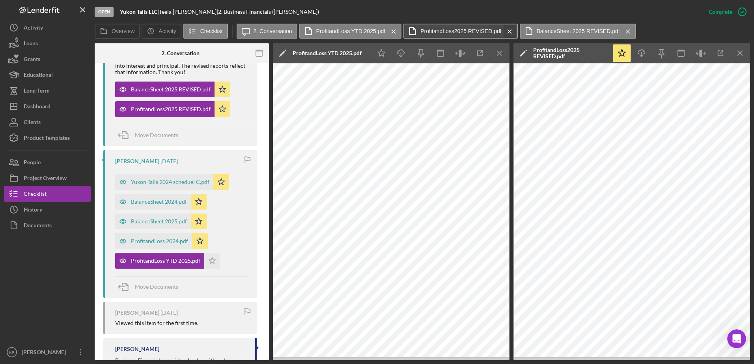
click at [510, 29] on icon "Icon/Menu Close" at bounding box center [510, 32] width 14 height 20
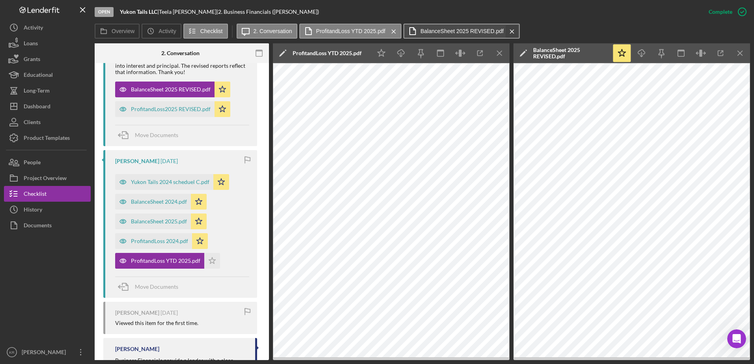
click at [506, 33] on icon "Icon/Menu Close" at bounding box center [512, 32] width 14 height 20
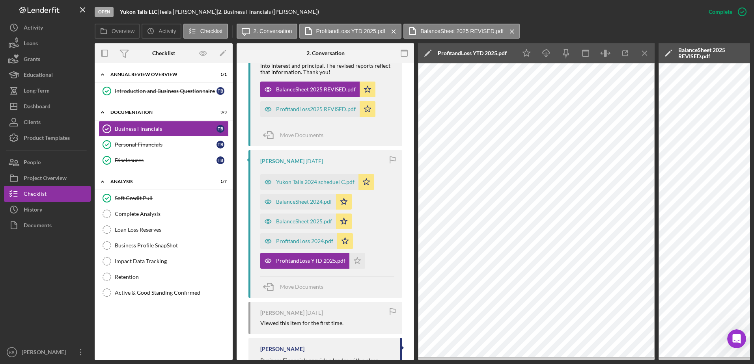
scroll to position [316, 0]
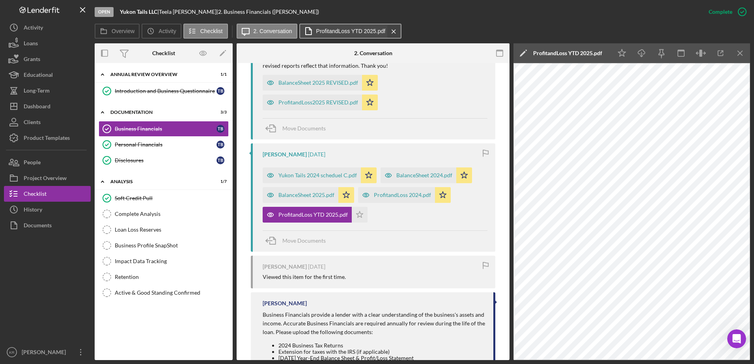
click at [400, 29] on div "Icon/Message 2. Conversation ProfitandLoss YTD 2025.pdf Icon/Menu Close" at bounding box center [320, 32] width 167 height 16
click at [395, 31] on icon "Icon/Menu Close" at bounding box center [394, 32] width 14 height 20
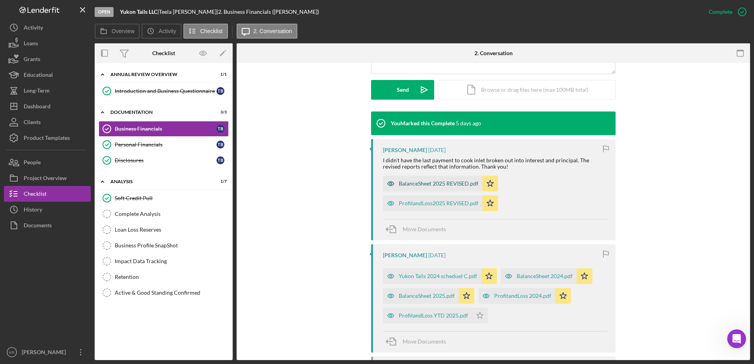
scroll to position [197, 0]
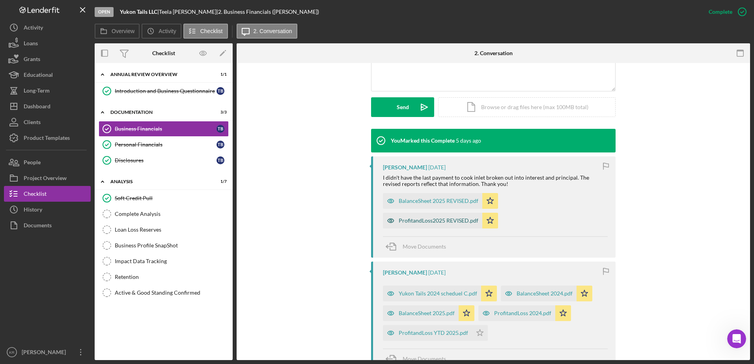
click at [456, 224] on div "ProfitandLoss2025 REVISED.pdf" at bounding box center [439, 221] width 80 height 6
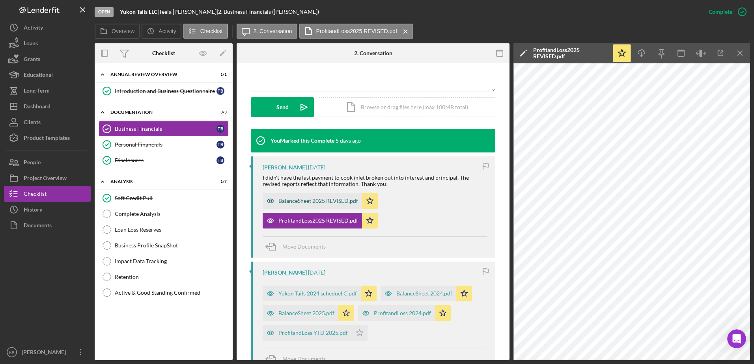
click at [322, 200] on div "BalanceSheet 2025 REVISED.pdf" at bounding box center [318, 201] width 80 height 6
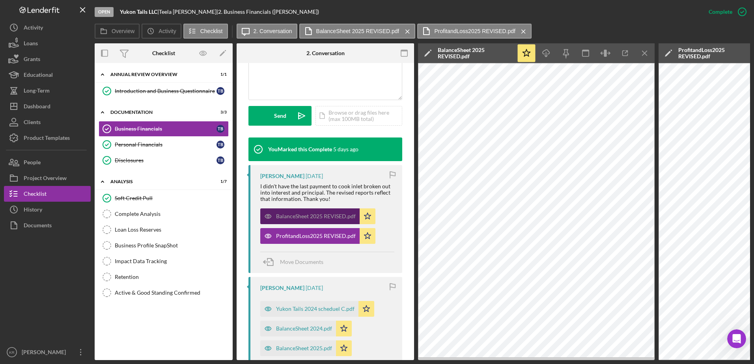
scroll to position [206, 0]
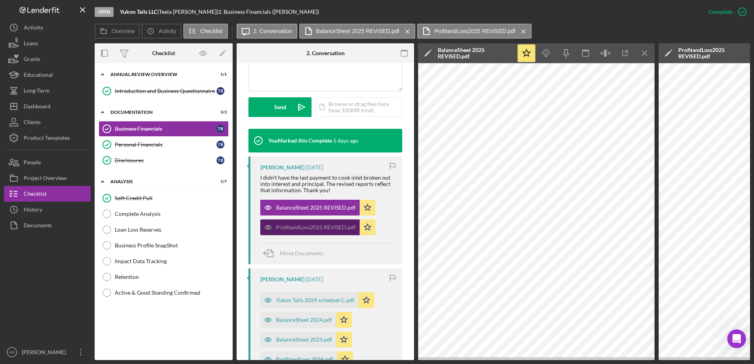
click at [312, 224] on div "ProfitandLoss2025 REVISED.pdf" at bounding box center [316, 227] width 80 height 6
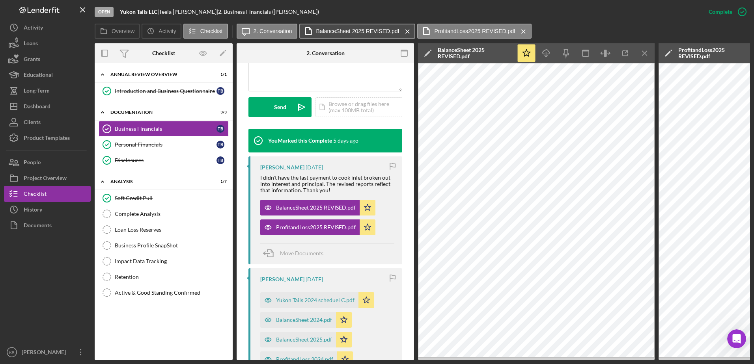
click at [368, 34] on button "BalanceSheet 2025 REVISED.pdf Icon/Menu Close" at bounding box center [357, 31] width 116 height 15
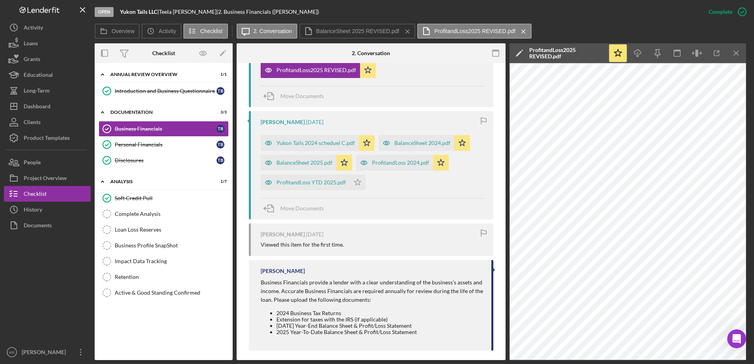
scroll to position [354, 0]
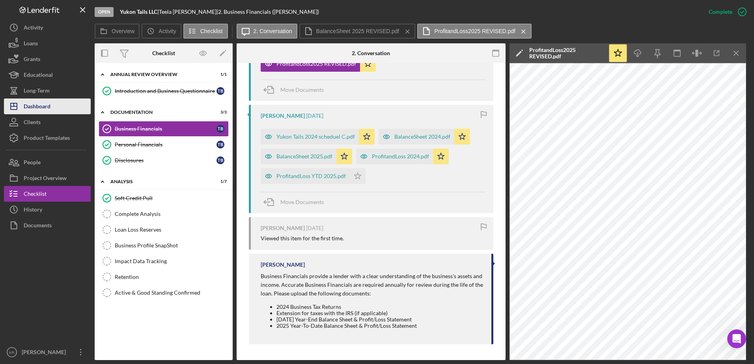
click at [39, 105] on div "Dashboard" at bounding box center [37, 108] width 27 height 18
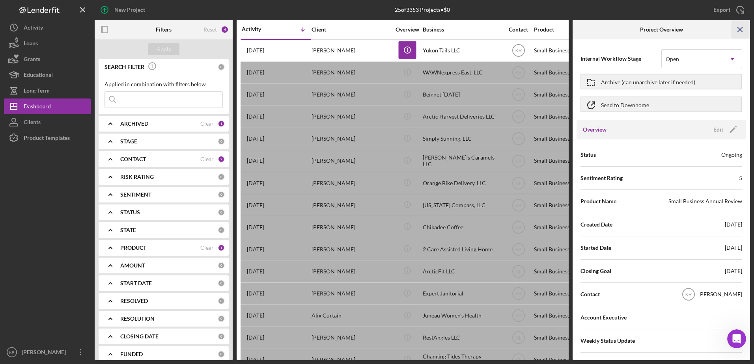
click at [735, 29] on icon "Icon/Menu Close" at bounding box center [741, 30] width 18 height 18
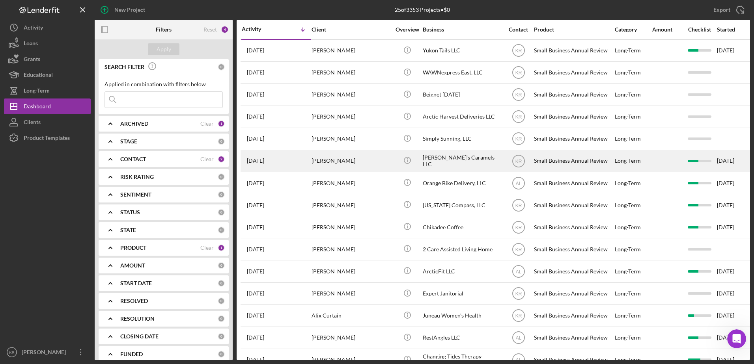
click at [316, 161] on div "Caroline Murphy" at bounding box center [351, 161] width 79 height 21
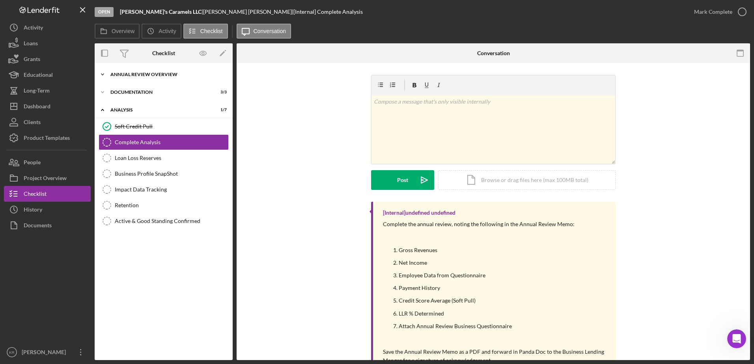
click at [180, 77] on div "Icon/Expander Annual Review Overview 1 / 1" at bounding box center [164, 75] width 138 height 16
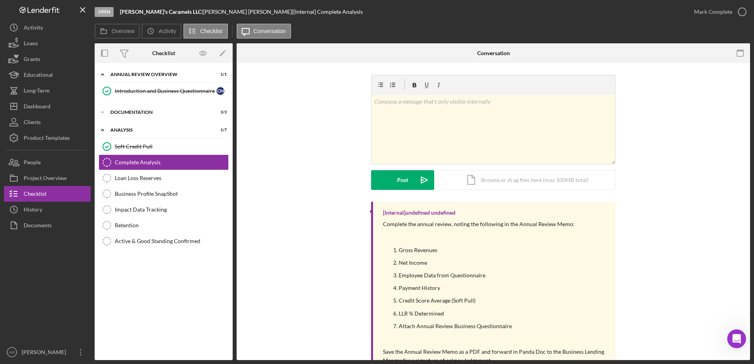
click at [140, 120] on div "Icon/Expander Documentation 3 / 3" at bounding box center [164, 113] width 138 height 16
click at [149, 114] on div "Documentation" at bounding box center [166, 112] width 112 height 5
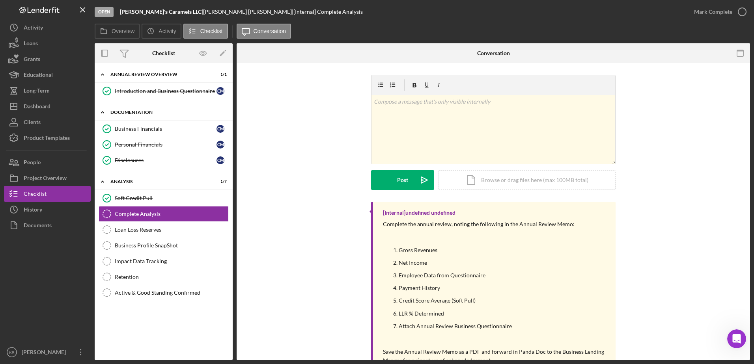
click at [144, 120] on div "Icon/Expander Documentation 3 / 3" at bounding box center [164, 113] width 138 height 16
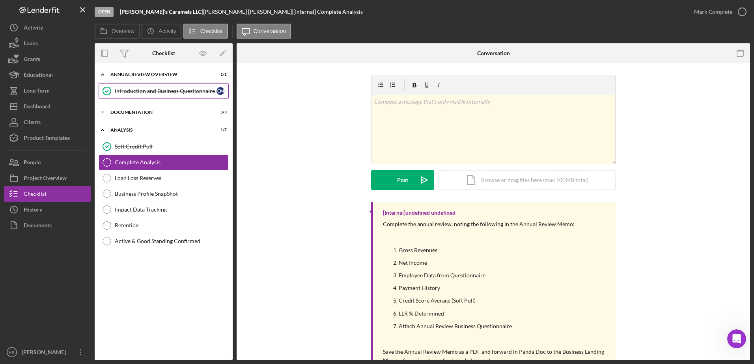
click at [148, 89] on div "Introduction and Business Questionnaire" at bounding box center [166, 91] width 102 height 6
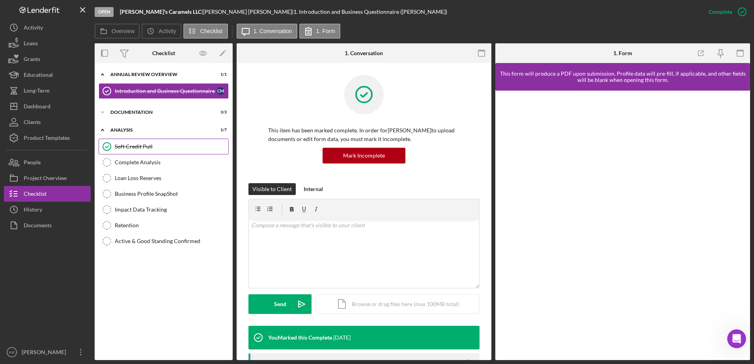
click at [146, 149] on div "Soft Credit Pull" at bounding box center [172, 147] width 114 height 6
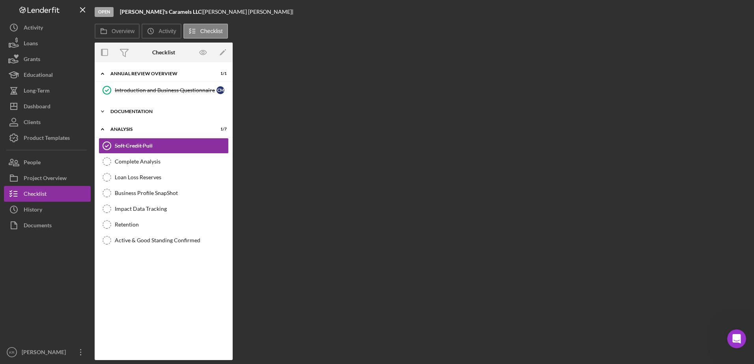
click at [160, 108] on div "Icon/Expander Documentation 3 / 3" at bounding box center [164, 112] width 138 height 16
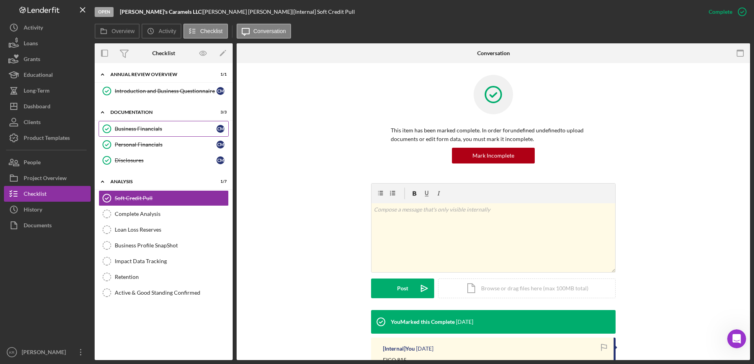
click at [144, 134] on link "Business Financials Business Financials C M" at bounding box center [164, 129] width 130 height 16
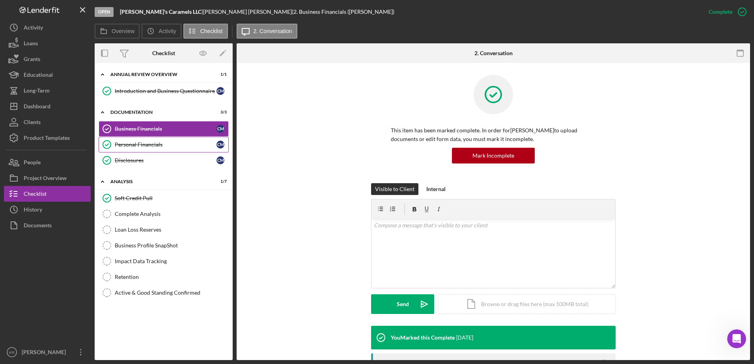
click at [157, 149] on link "Personal Financials Personal Financials C M" at bounding box center [164, 145] width 130 height 16
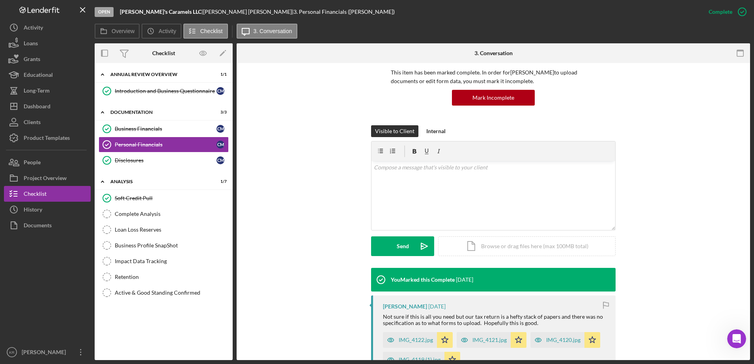
scroll to position [158, 0]
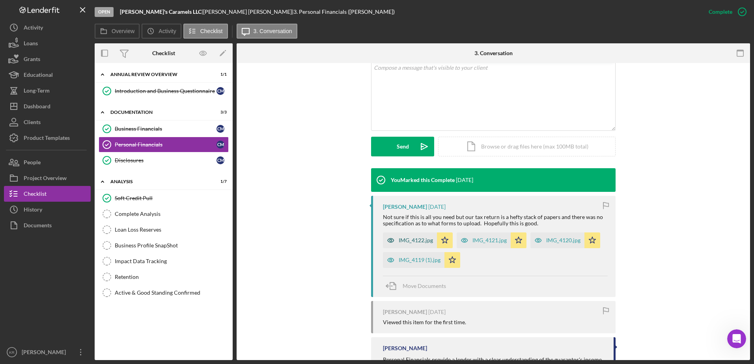
click at [392, 237] on icon "button" at bounding box center [391, 241] width 16 height 16
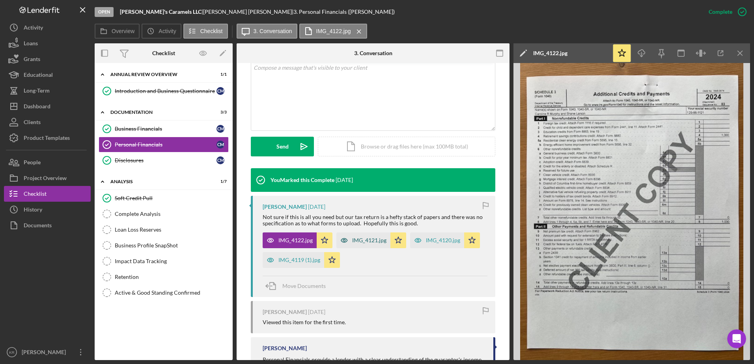
click at [365, 239] on div "IMG_4121.jpg" at bounding box center [369, 240] width 34 height 6
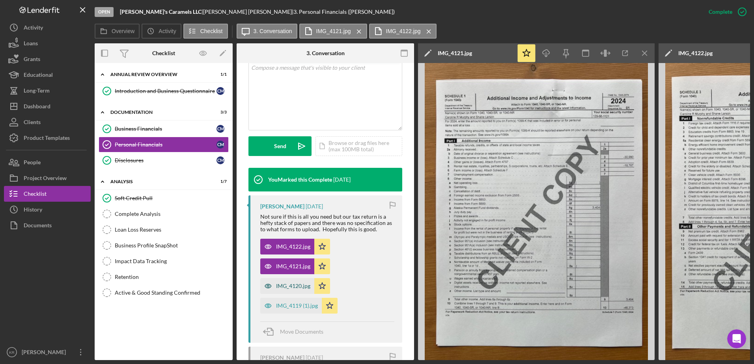
click at [266, 289] on icon "button" at bounding box center [268, 286] width 16 height 16
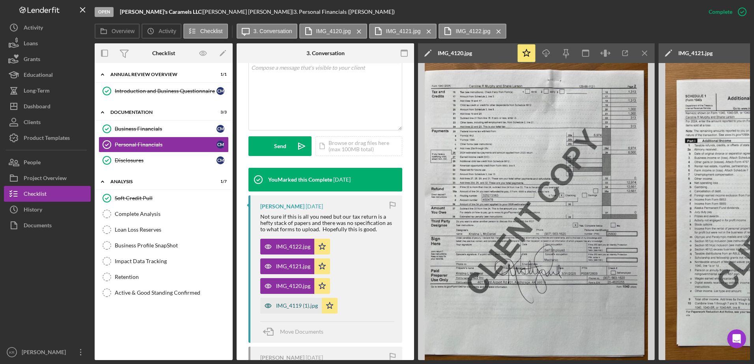
click at [292, 305] on div "IMG_4119 (1).jpg" at bounding box center [297, 306] width 42 height 6
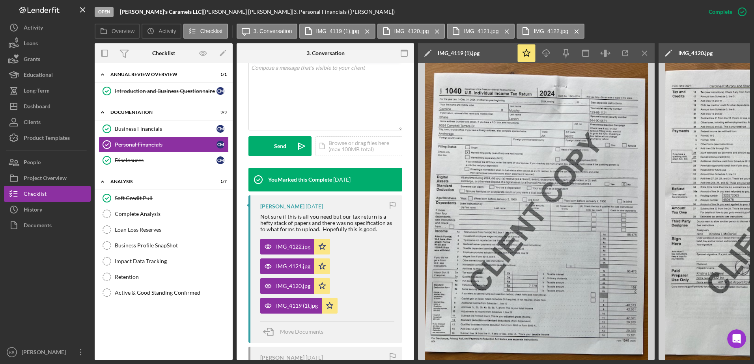
click at [525, 184] on img at bounding box center [536, 211] width 237 height 297
click at [149, 127] on div "Business Financials" at bounding box center [166, 129] width 102 height 6
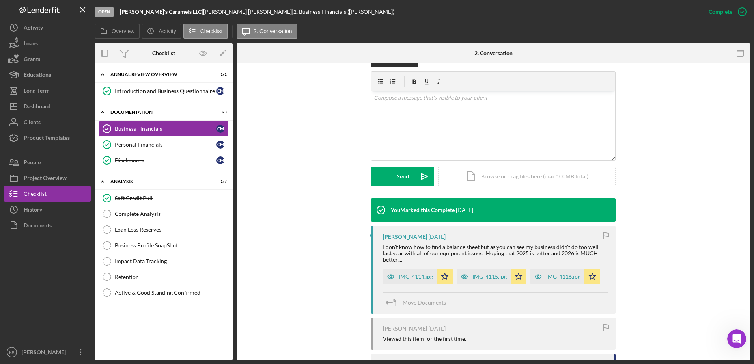
scroll to position [197, 0]
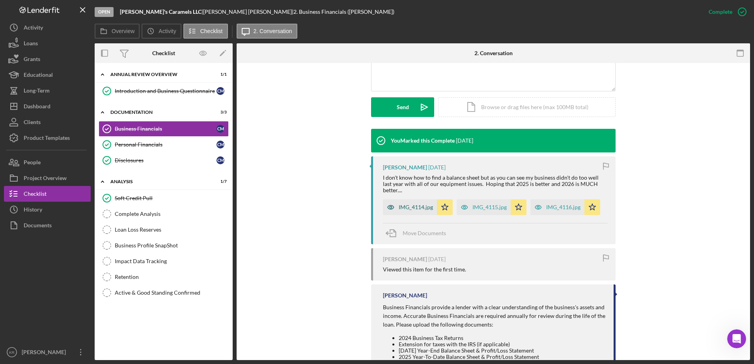
click at [413, 200] on div "IMG_4114.jpg" at bounding box center [410, 208] width 54 height 16
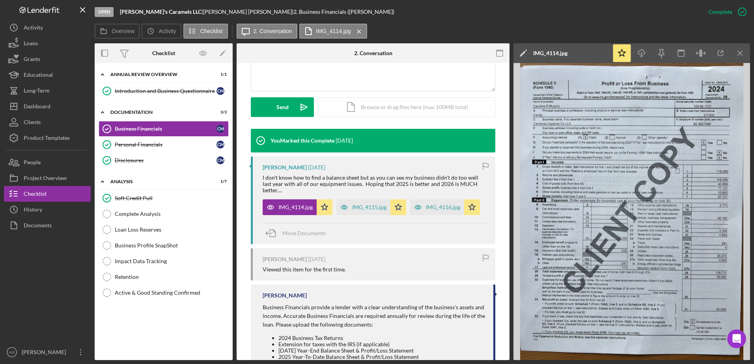
click at [344, 200] on icon "button" at bounding box center [344, 208] width 16 height 16
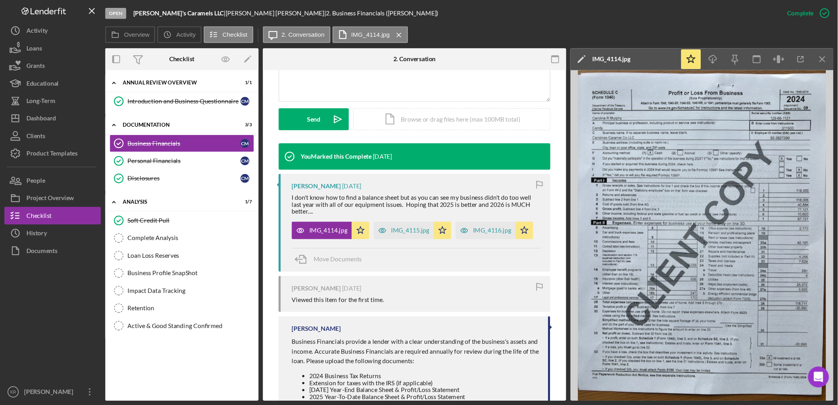
scroll to position [206, 0]
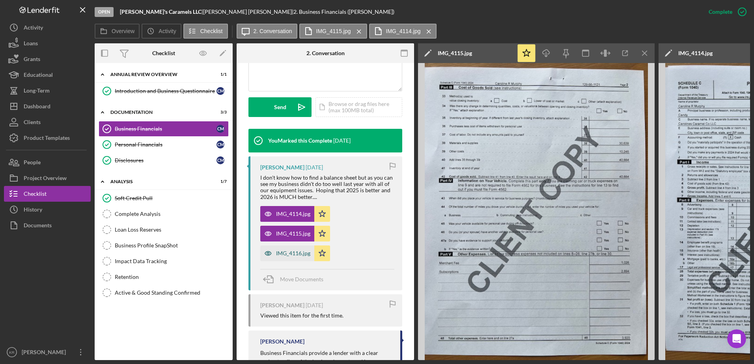
click at [303, 250] on div "IMG_4116.jpg" at bounding box center [293, 253] width 34 height 6
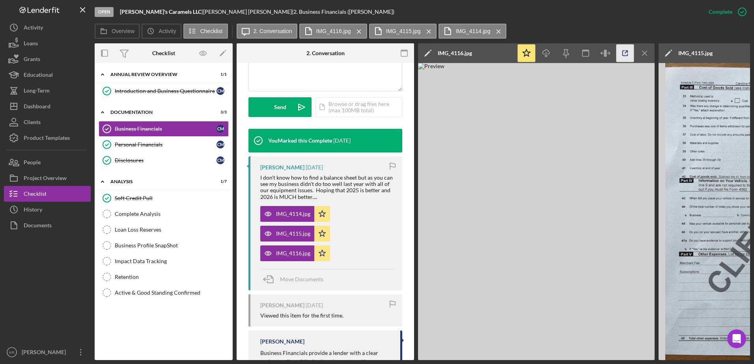
click at [626, 53] on icon "button" at bounding box center [626, 54] width 18 height 18
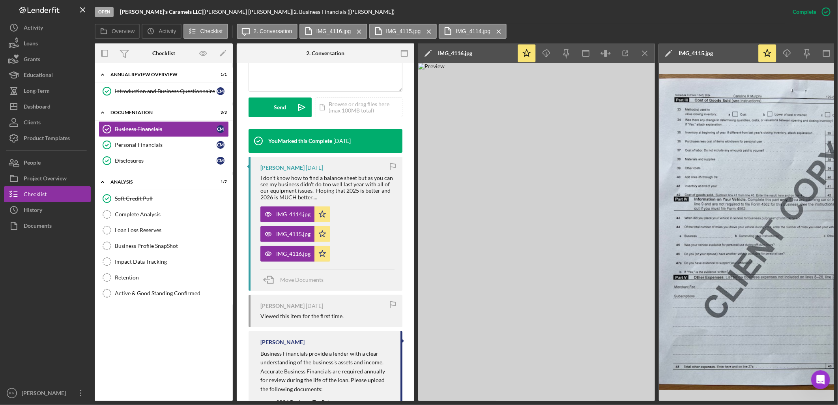
scroll to position [1, 0]
click at [710, 219] on img at bounding box center [777, 232] width 237 height 338
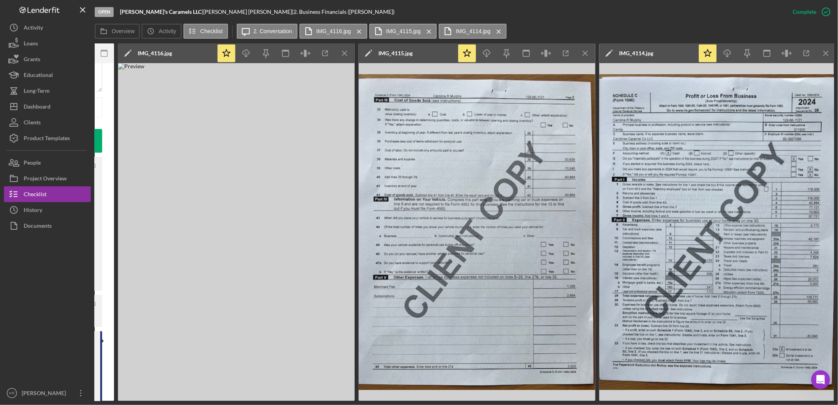
scroll to position [0, 302]
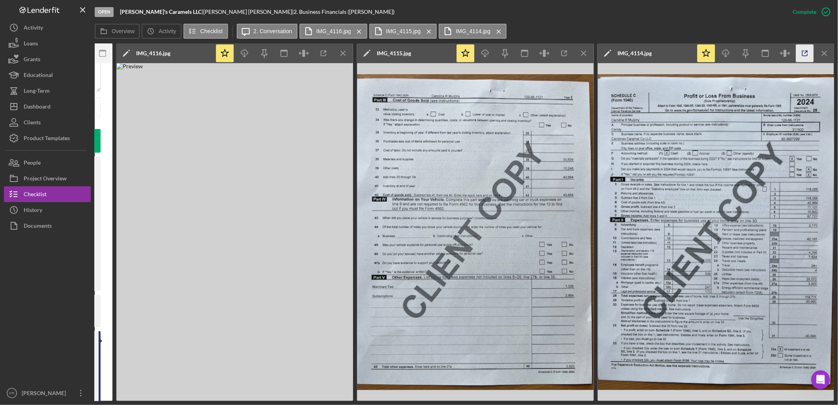
click at [754, 56] on icon "button" at bounding box center [805, 54] width 18 height 18
drag, startPoint x: 323, startPoint y: 401, endPoint x: 263, endPoint y: 397, distance: 60.1
click at [263, 364] on div "Open Caroline's Caramels LLC | Caroline Murphy | 2. Business Financials (Caroli…" at bounding box center [419, 202] width 838 height 405
drag, startPoint x: 263, startPoint y: 397, endPoint x: 268, endPoint y: 398, distance: 5.5
click at [267, 364] on img at bounding box center [234, 232] width 237 height 338
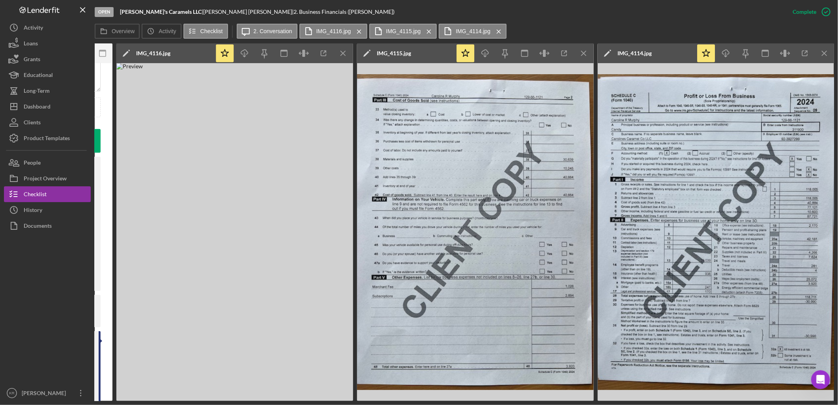
click at [329, 364] on img at bounding box center [234, 232] width 237 height 338
click at [298, 300] on img at bounding box center [234, 232] width 237 height 338
click at [480, 364] on img at bounding box center [475, 232] width 237 height 338
click at [563, 293] on img at bounding box center [475, 232] width 237 height 338
click at [234, 149] on img at bounding box center [234, 232] width 237 height 338
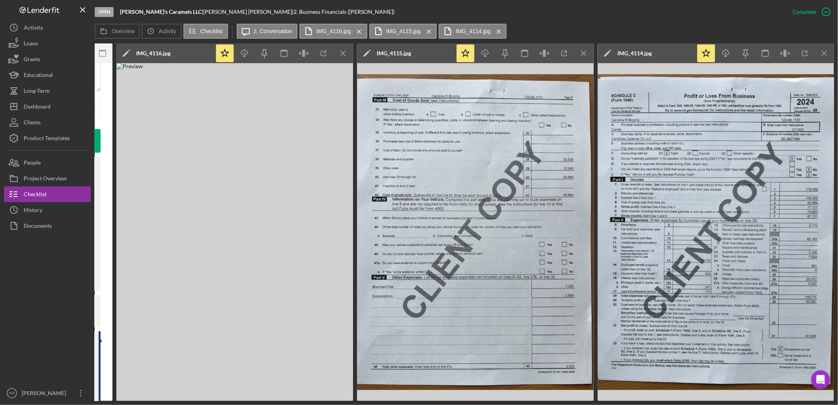
click at [385, 220] on img at bounding box center [475, 232] width 237 height 338
click at [629, 198] on img at bounding box center [716, 232] width 237 height 338
click at [222, 58] on icon "Icon/Star" at bounding box center [225, 54] width 18 height 18
click at [354, 171] on div "Overview Internal Workflow Stage Open Icon/Dropdown Arrow Archive (can unarchiv…" at bounding box center [464, 221] width 739 height 357
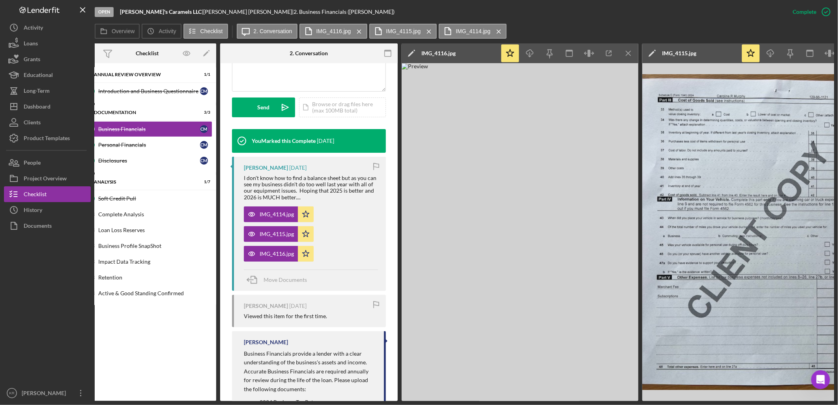
scroll to position [0, 0]
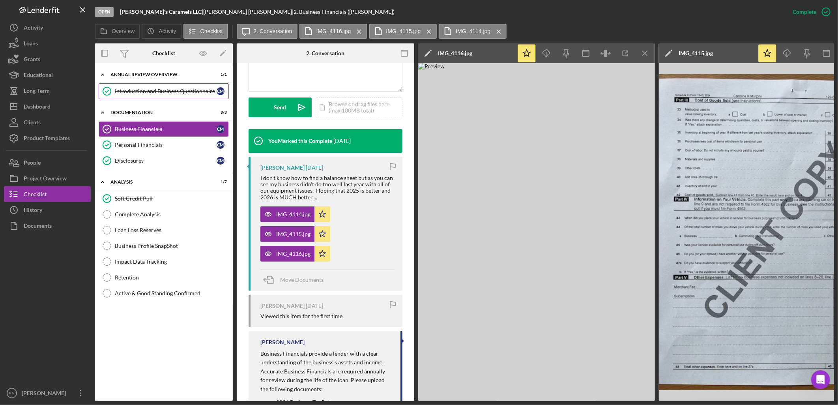
click at [153, 86] on link "Introduction and Business Questionnaire Introduction and Business Questionnaire…" at bounding box center [164, 91] width 130 height 16
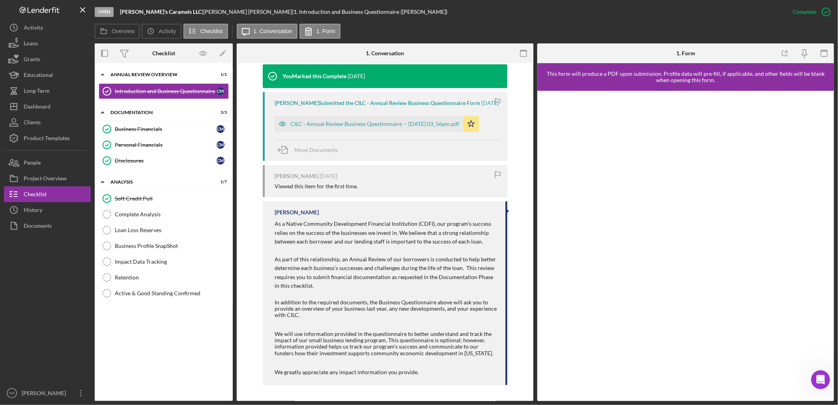
scroll to position [268, 0]
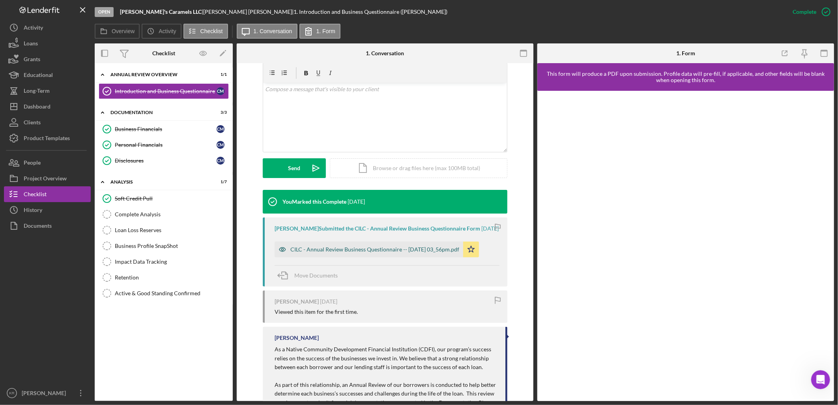
click at [328, 252] on div "CILC - Annual Review Business Questionnaire -- 2025-06-30 03_56pm.pdf" at bounding box center [374, 249] width 169 height 6
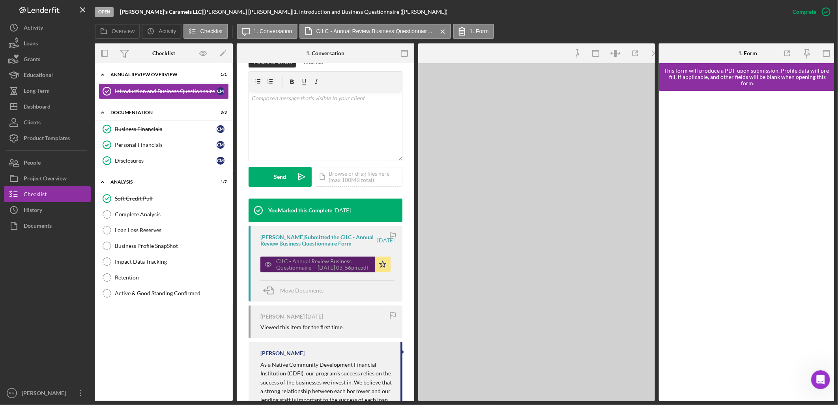
scroll to position [145, 0]
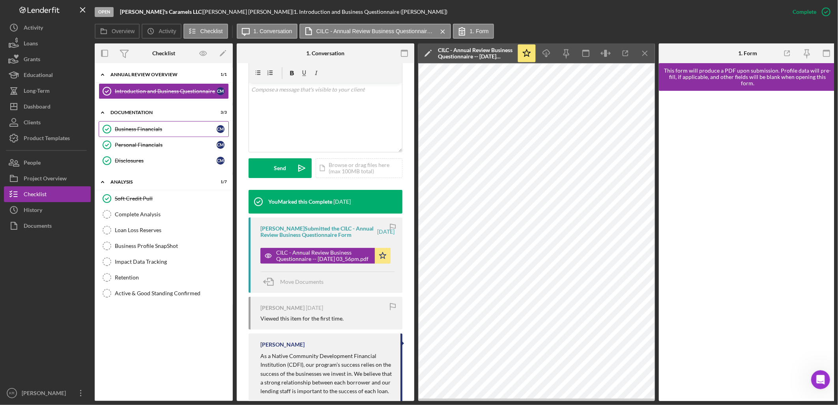
click at [182, 129] on div "Business Financials" at bounding box center [166, 129] width 102 height 6
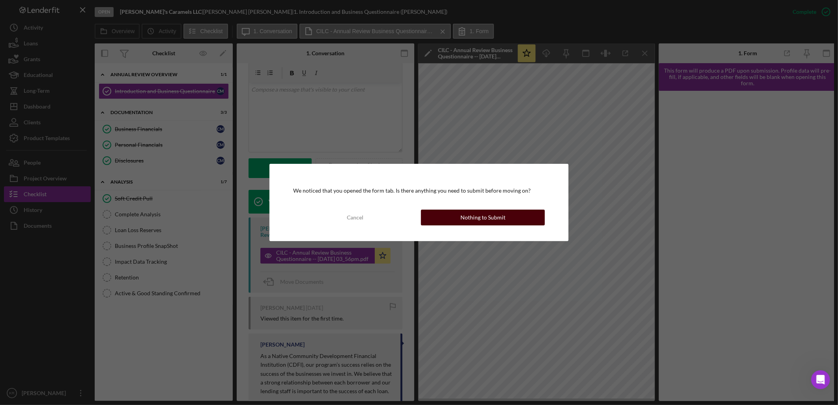
click at [510, 215] on button "Nothing to Submit" at bounding box center [483, 217] width 124 height 16
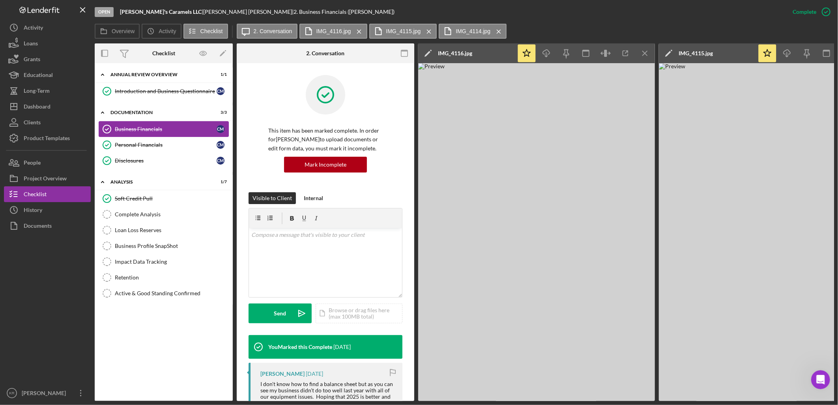
click at [162, 136] on link "Business Financials Business Financials C M" at bounding box center [164, 129] width 130 height 16
click at [160, 150] on link "Personal Financials Personal Financials C M" at bounding box center [164, 145] width 130 height 16
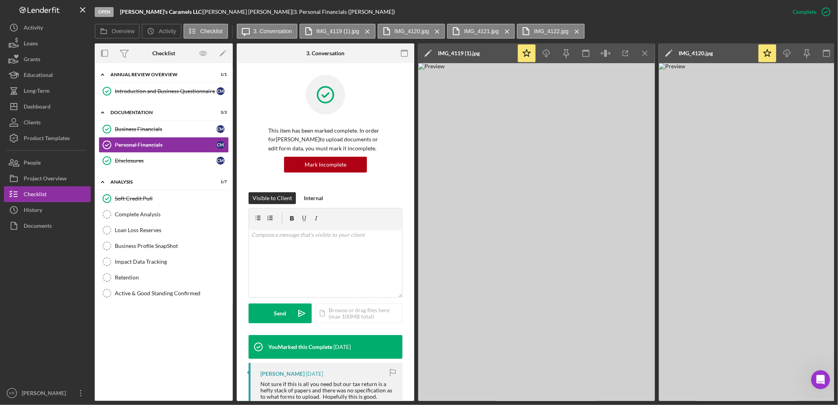
drag, startPoint x: 510, startPoint y: 401, endPoint x: 545, endPoint y: 404, distance: 35.2
click at [547, 364] on div "Open Caroline's Caramels LLC | Caroline Murphy | 3. Personal Financials (Caroli…" at bounding box center [419, 202] width 838 height 405
click at [575, 30] on line at bounding box center [577, 32] width 4 height 4
click at [509, 32] on div "Icon/Message 3. Conversation IMG_4119 (1).jpg Icon/Menu Close IMG_4120.jpg Icon…" at bounding box center [377, 32] width 280 height 16
click at [430, 25] on icon "Icon/Menu Close" at bounding box center [437, 32] width 14 height 20
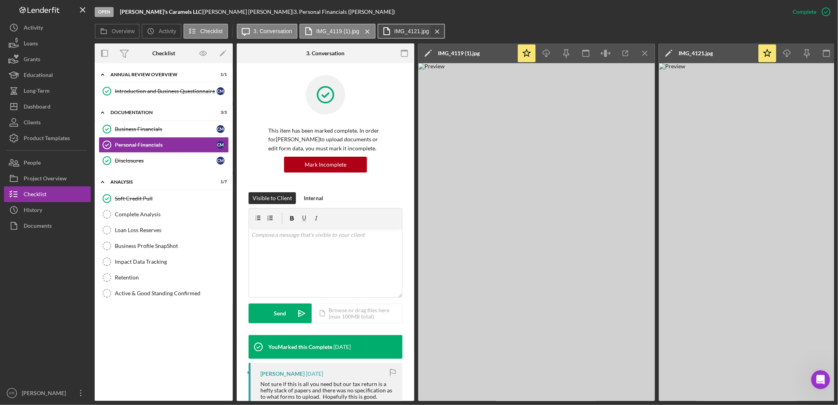
click at [435, 29] on icon "Icon/Menu Close" at bounding box center [437, 32] width 14 height 20
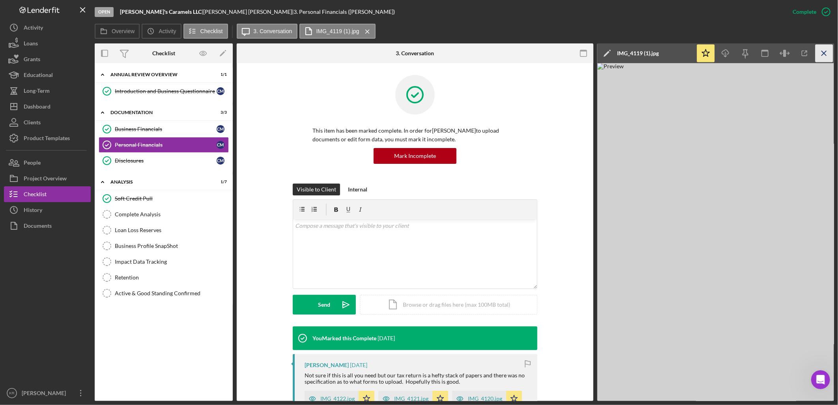
click at [754, 55] on icon "Icon/Menu Close" at bounding box center [824, 54] width 18 height 18
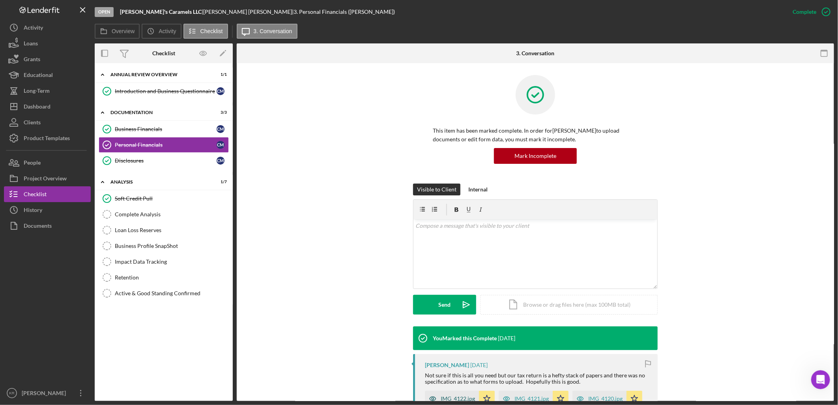
scroll to position [175, 0]
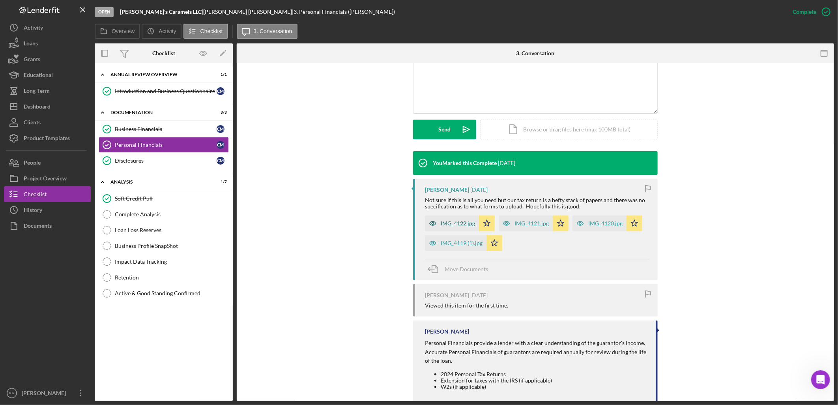
click at [448, 223] on div "IMG_4122.jpg" at bounding box center [458, 223] width 34 height 6
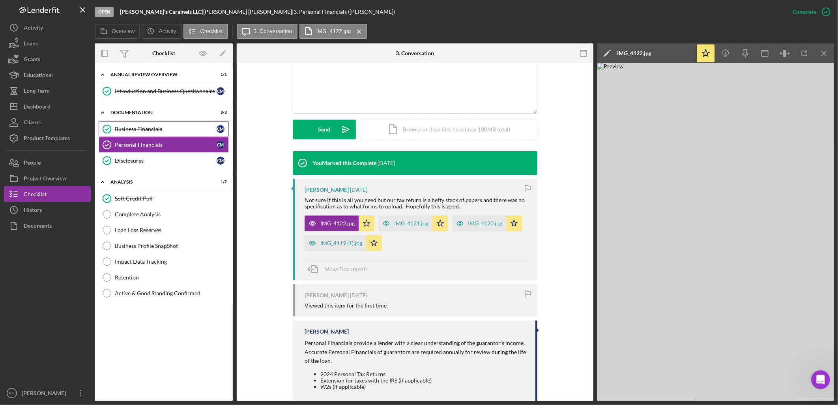
click at [181, 133] on link "Business Financials Business Financials C M" at bounding box center [164, 129] width 130 height 16
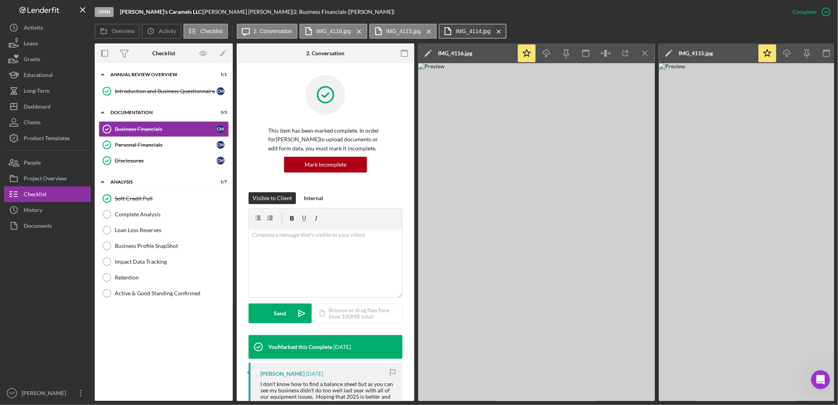
click at [492, 30] on icon "Icon/Menu Close" at bounding box center [499, 32] width 14 height 20
click at [424, 32] on icon "Icon/Menu Close" at bounding box center [429, 32] width 14 height 20
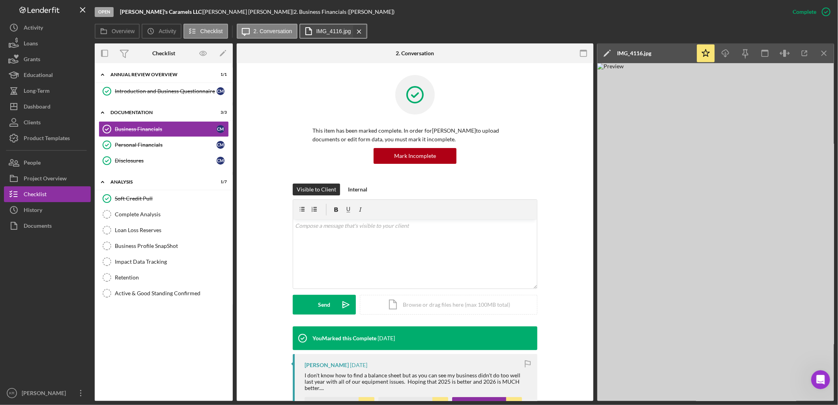
click at [358, 29] on icon "Icon/Menu Close" at bounding box center [359, 32] width 14 height 20
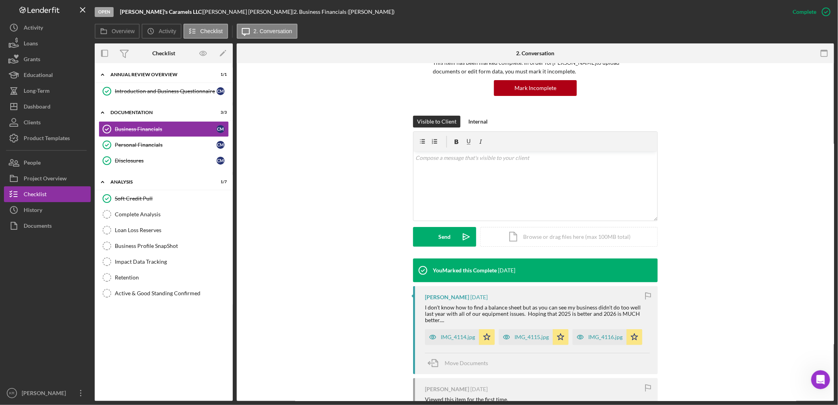
scroll to position [131, 0]
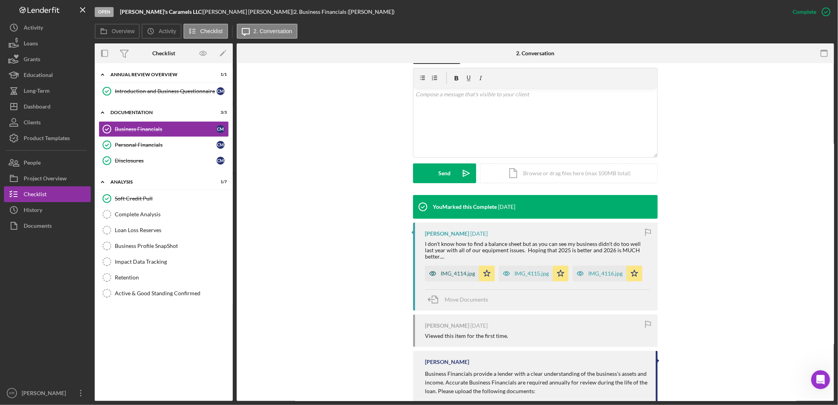
click at [454, 270] on div "IMG_4114.jpg" at bounding box center [458, 273] width 34 height 6
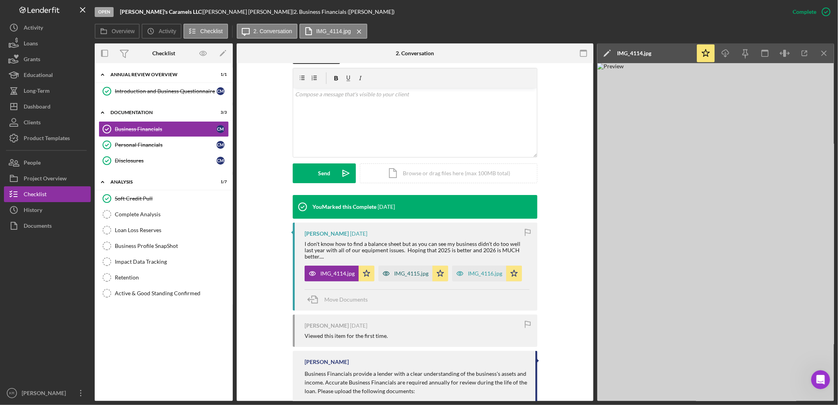
click at [417, 270] on div "IMG_4115.jpg" at bounding box center [405, 273] width 54 height 16
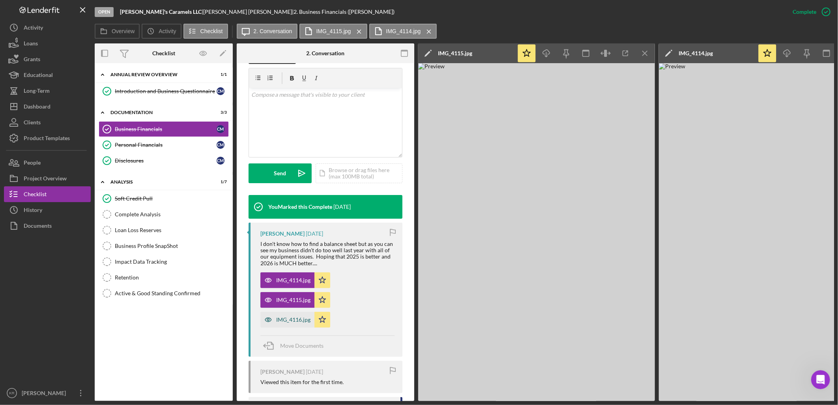
click at [289, 317] on div "IMG_4116.jpg" at bounding box center [293, 319] width 34 height 6
click at [183, 204] on link "Soft Credit Pull Soft Credit Pull" at bounding box center [164, 199] width 130 height 16
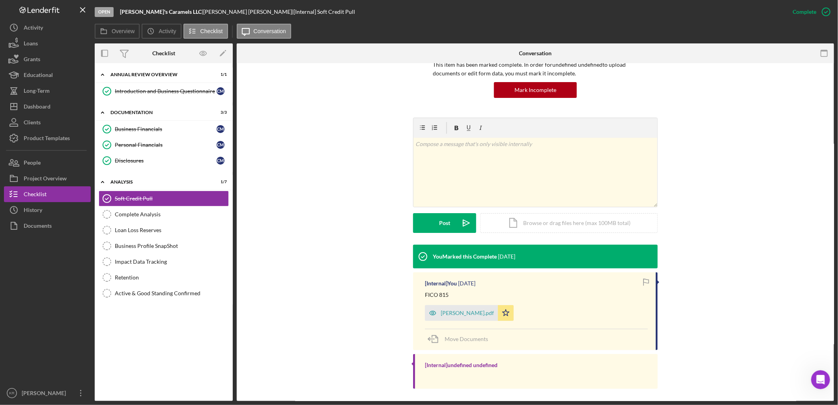
scroll to position [69, 0]
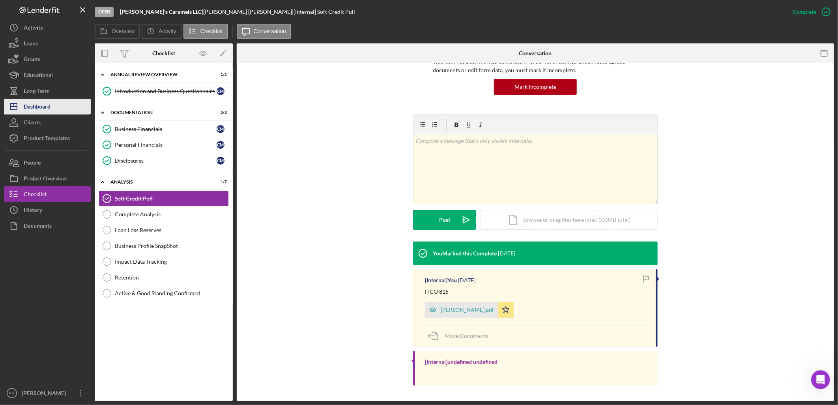
click at [70, 102] on button "Icon/Dashboard Dashboard" at bounding box center [47, 107] width 87 height 16
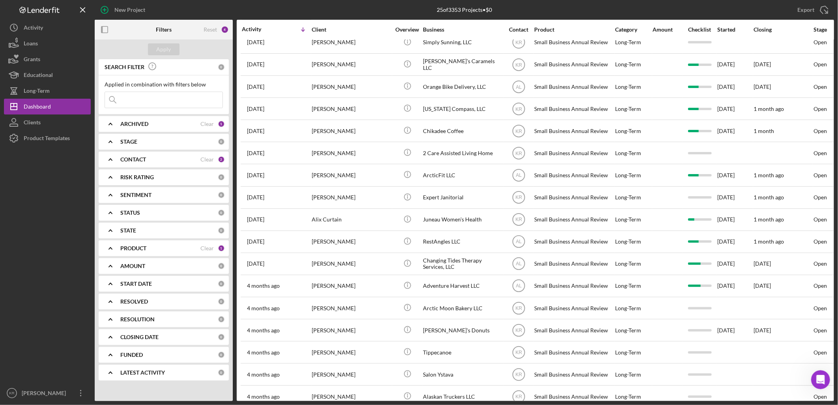
scroll to position [79, 0]
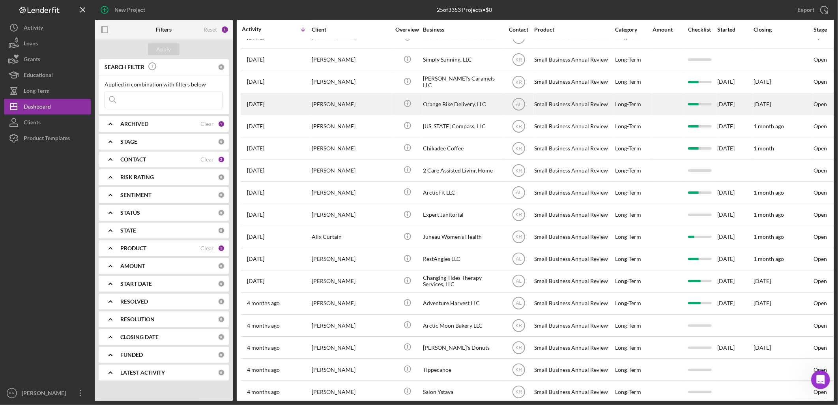
click at [377, 112] on div "Josh Hillestad" at bounding box center [351, 103] width 79 height 21
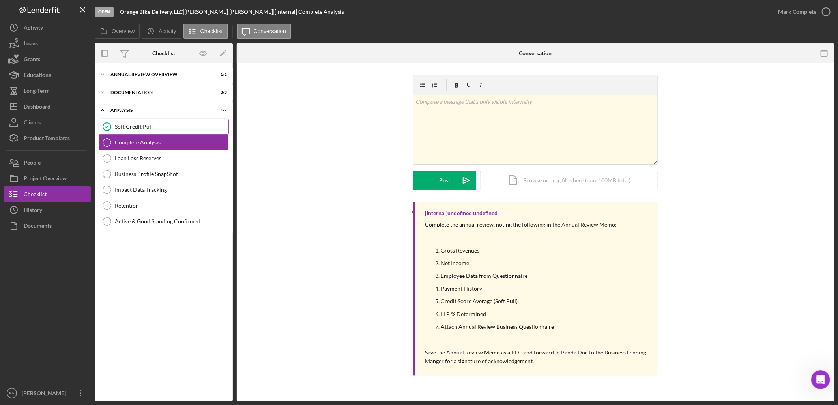
click at [146, 120] on link "Soft Credit Pull Soft Credit Pull" at bounding box center [164, 127] width 130 height 16
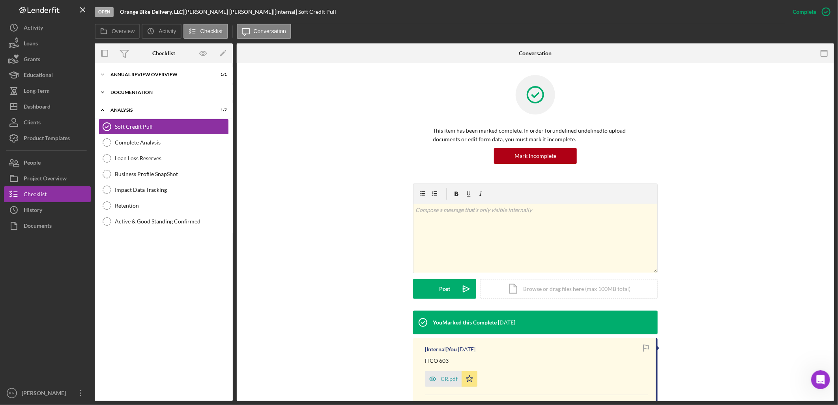
click at [140, 98] on div "Icon/Expander Documentation 3 / 3" at bounding box center [164, 92] width 138 height 16
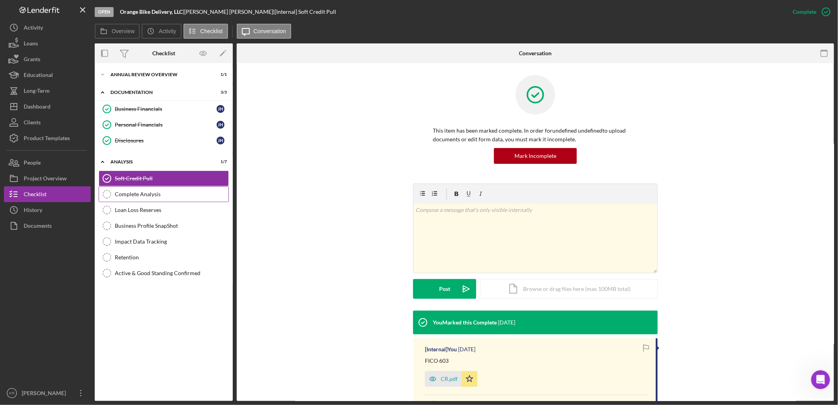
click at [155, 191] on div "Complete Analysis" at bounding box center [172, 194] width 114 height 6
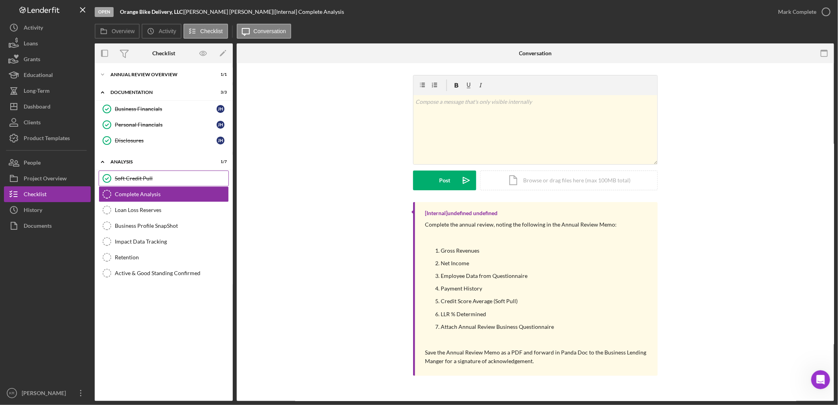
click at [159, 172] on link "Soft Credit Pull Soft Credit Pull" at bounding box center [164, 178] width 130 height 16
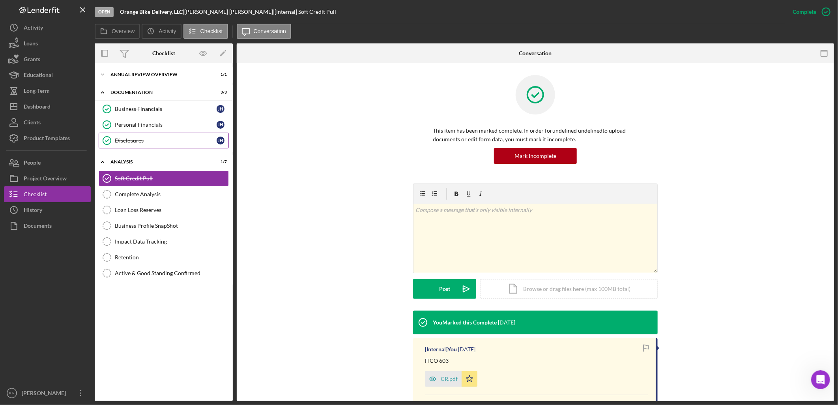
click at [170, 133] on link "Disclosures Disclosures J H" at bounding box center [164, 141] width 130 height 16
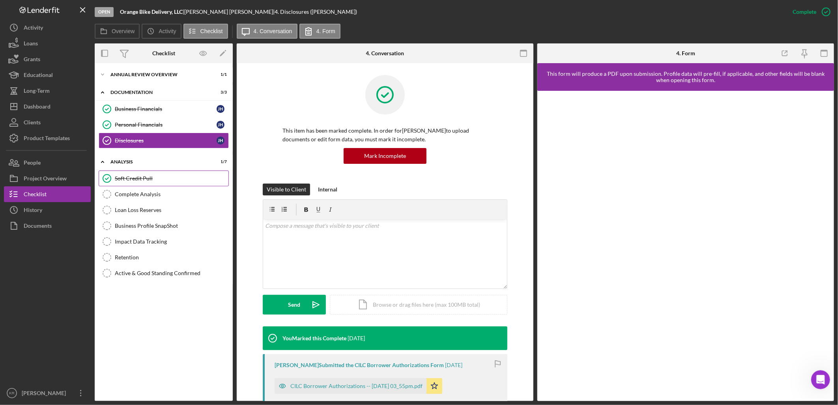
click at [166, 175] on div "Soft Credit Pull" at bounding box center [172, 178] width 114 height 6
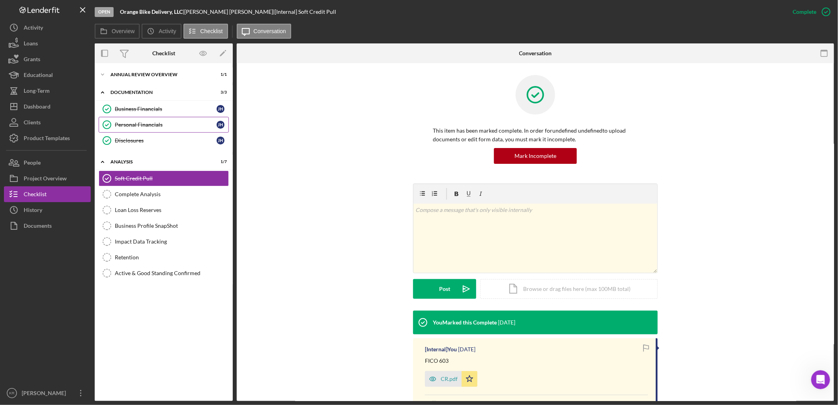
click at [163, 122] on div "Personal Financials" at bounding box center [166, 124] width 102 height 6
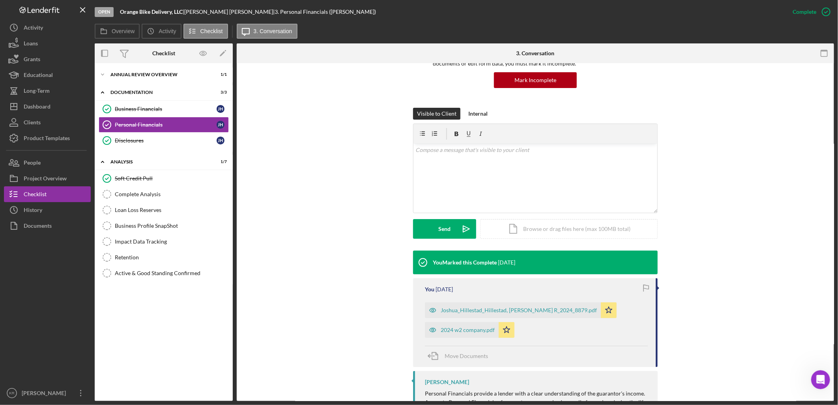
scroll to position [146, 0]
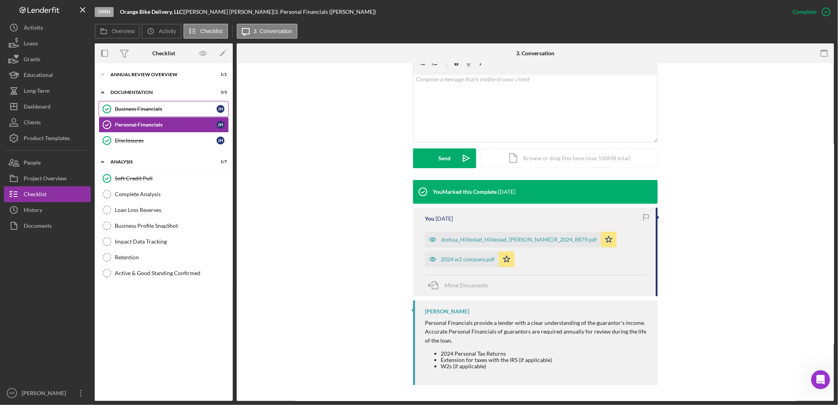
click at [168, 108] on div "Business Financials" at bounding box center [166, 109] width 102 height 6
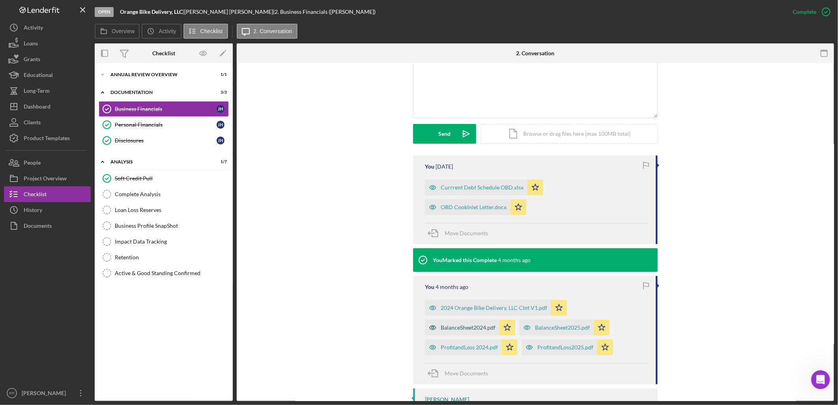
scroll to position [219, 0]
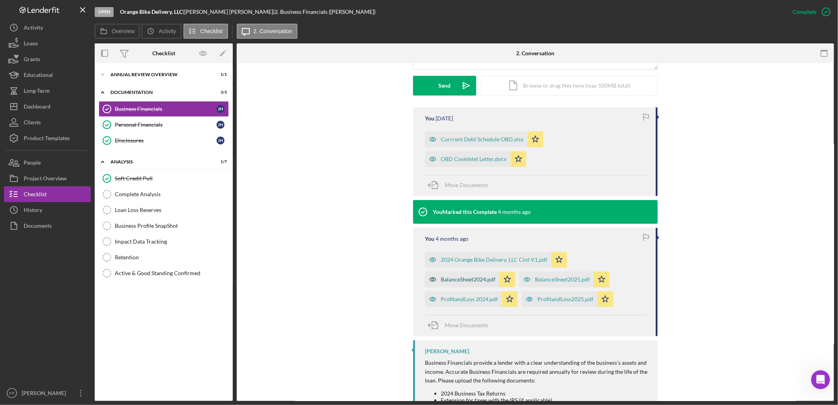
click at [463, 280] on div "BalanceSheet2024.pdf" at bounding box center [468, 279] width 55 height 6
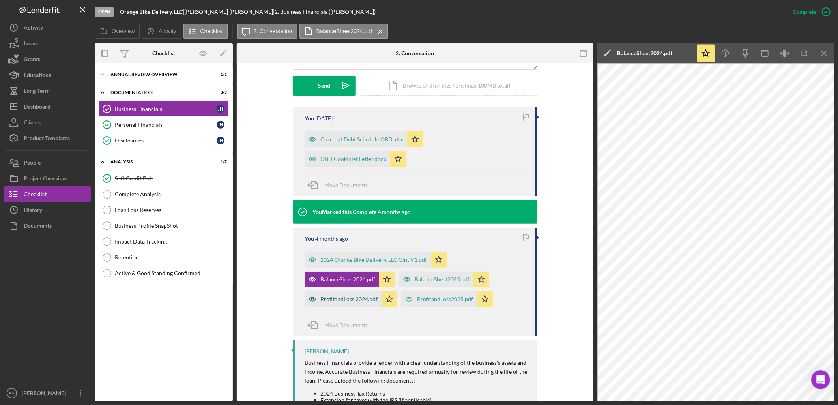
click at [344, 303] on div "ProfitandLoss 2024.pdf" at bounding box center [343, 299] width 77 height 16
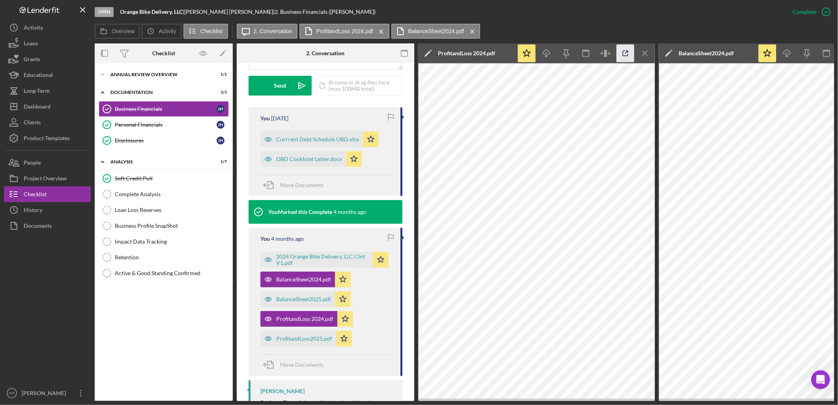
click at [621, 57] on icon "button" at bounding box center [626, 54] width 18 height 18
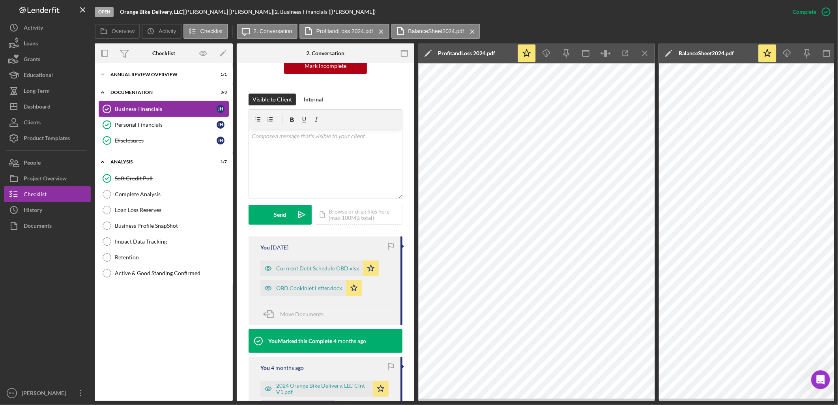
scroll to position [96, 0]
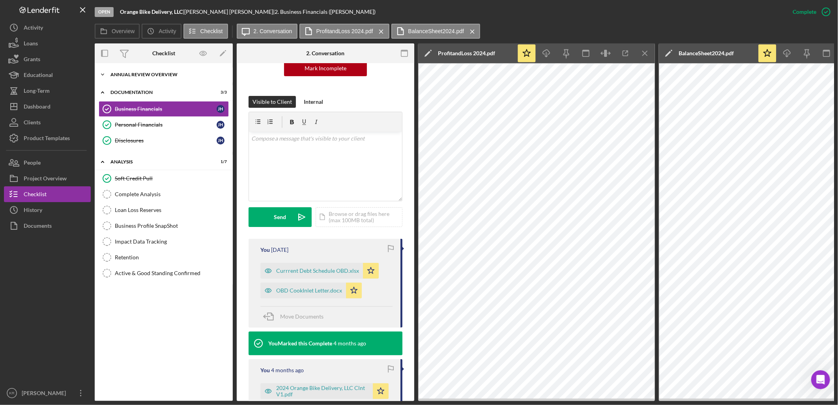
click at [193, 80] on div "Icon/Expander Annual Review Overview 1 / 1" at bounding box center [164, 75] width 138 height 16
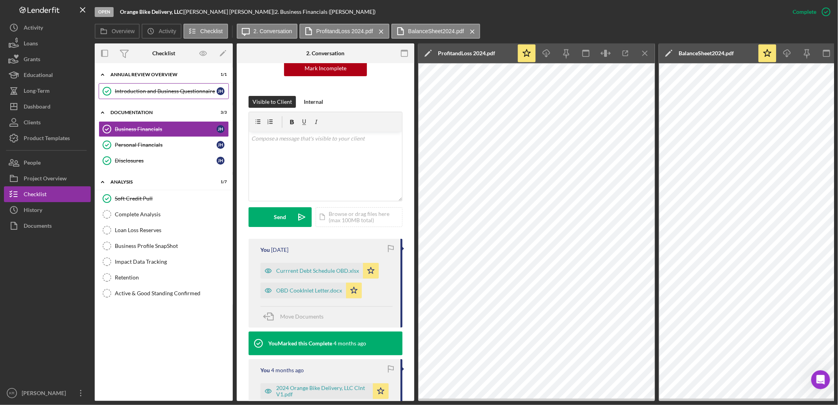
click at [187, 88] on div "Introduction and Business Questionnaire" at bounding box center [166, 91] width 102 height 6
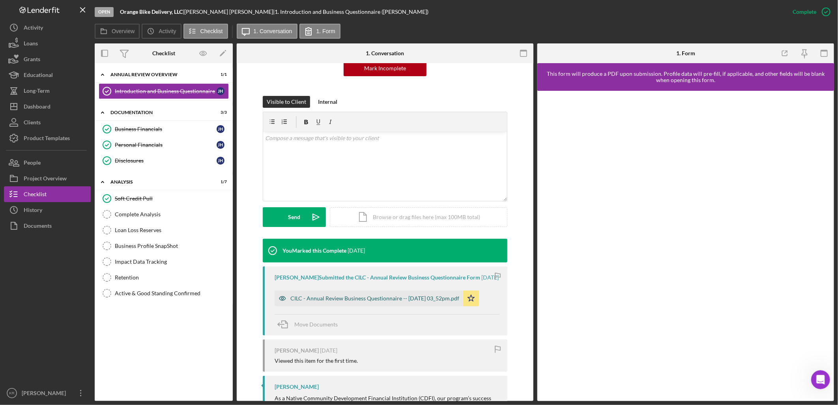
click at [363, 298] on div "CILC - Annual Review Business Questionnaire -- 2025-06-09 03_52pm.pdf" at bounding box center [369, 298] width 189 height 16
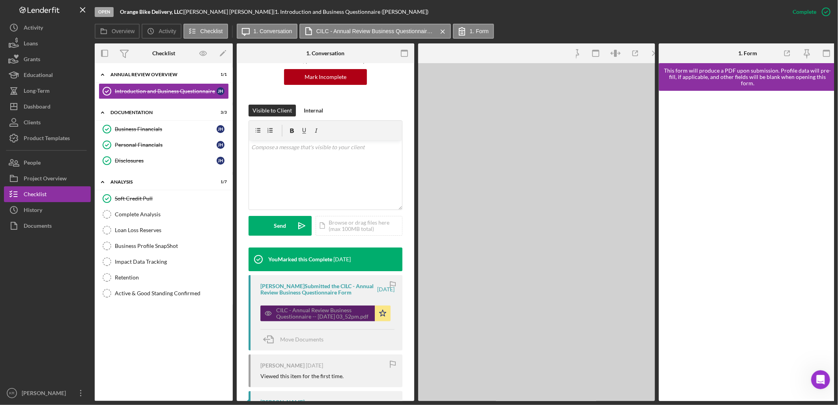
scroll to position [96, 0]
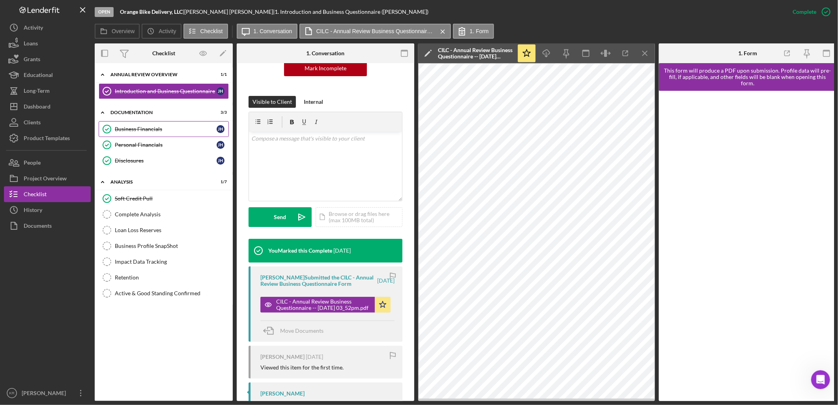
click at [177, 127] on div "Business Financials" at bounding box center [166, 129] width 102 height 6
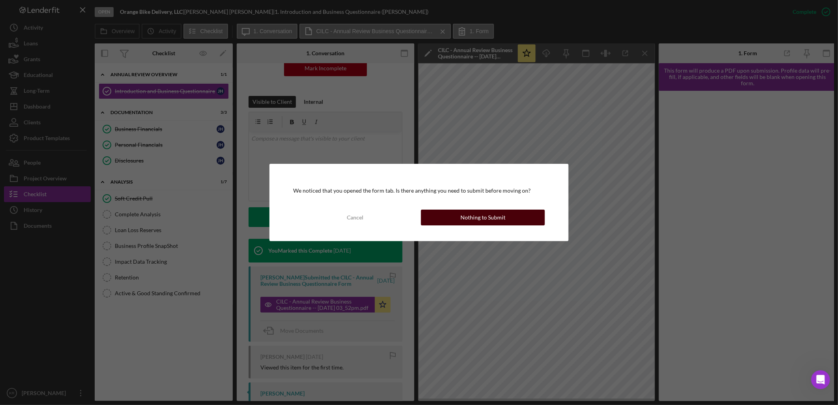
click at [491, 218] on div "Nothing to Submit" at bounding box center [482, 217] width 45 height 16
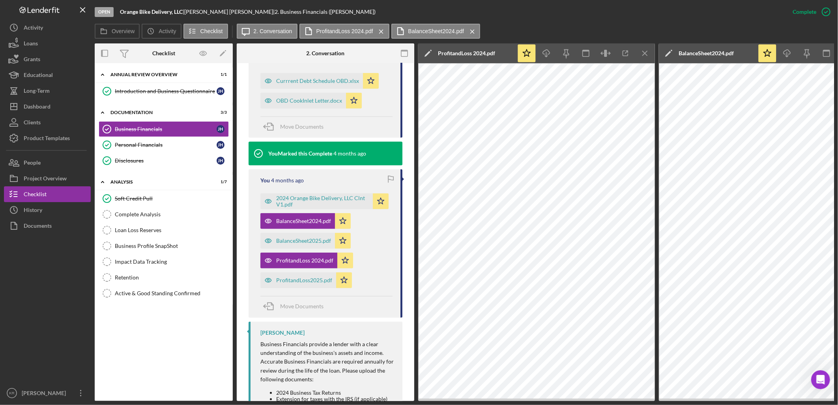
scroll to position [306, 0]
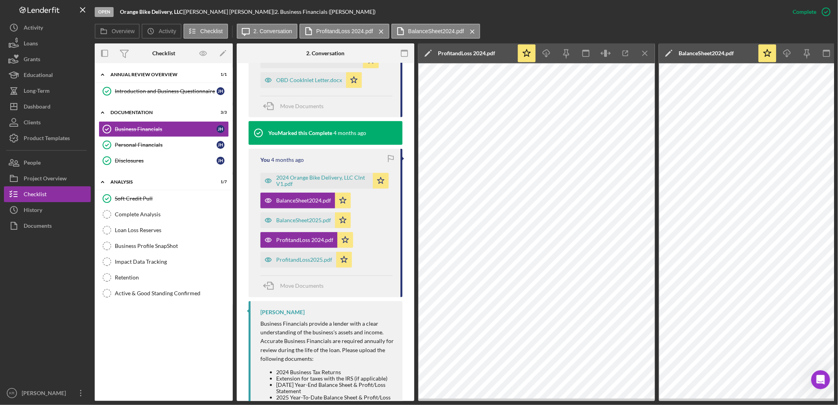
drag, startPoint x: 465, startPoint y: 29, endPoint x: 407, endPoint y: 33, distance: 57.8
click at [465, 29] on icon "Icon/Menu Close" at bounding box center [472, 32] width 14 height 20
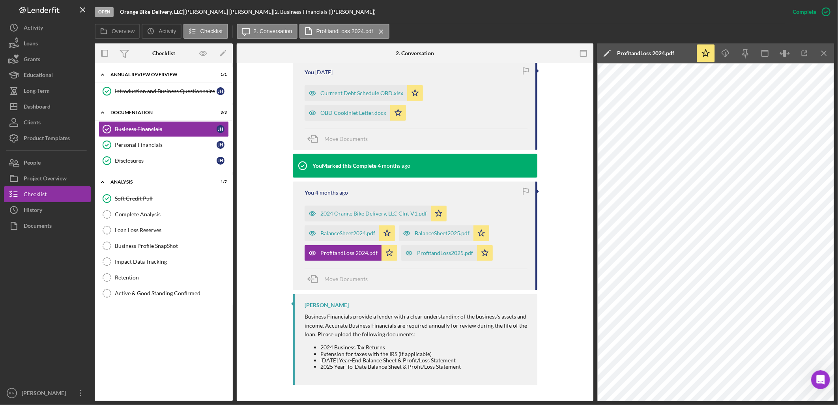
click at [381, 27] on icon "Icon/Menu Close" at bounding box center [381, 32] width 14 height 20
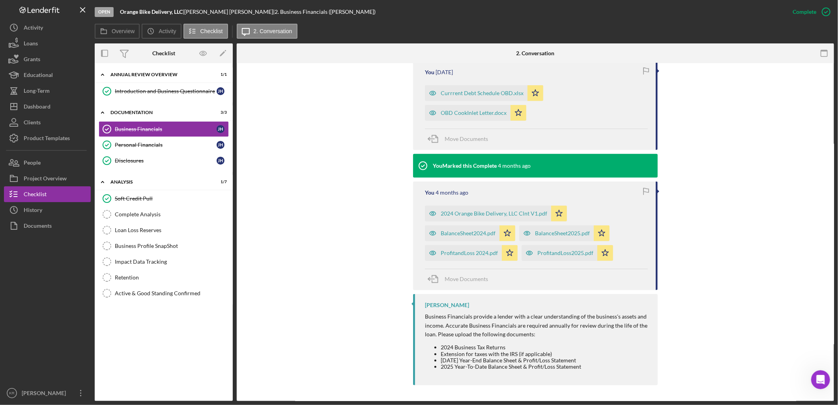
click at [545, 234] on div "BalanceSheet2025.pdf" at bounding box center [562, 233] width 55 height 6
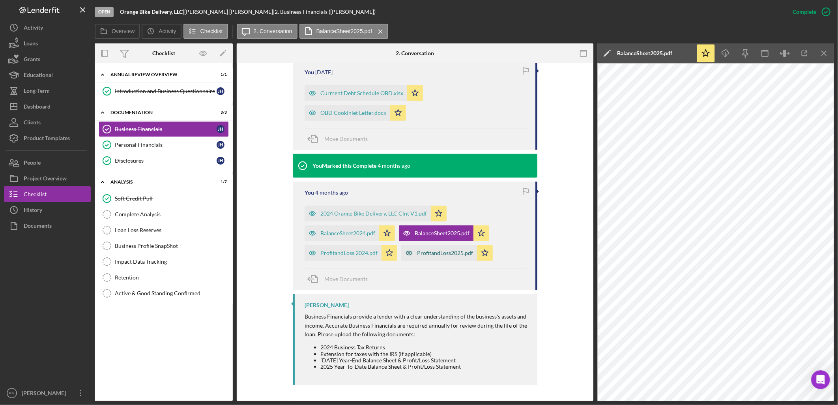
click at [433, 254] on div "ProfitandLoss2025.pdf" at bounding box center [445, 253] width 56 height 6
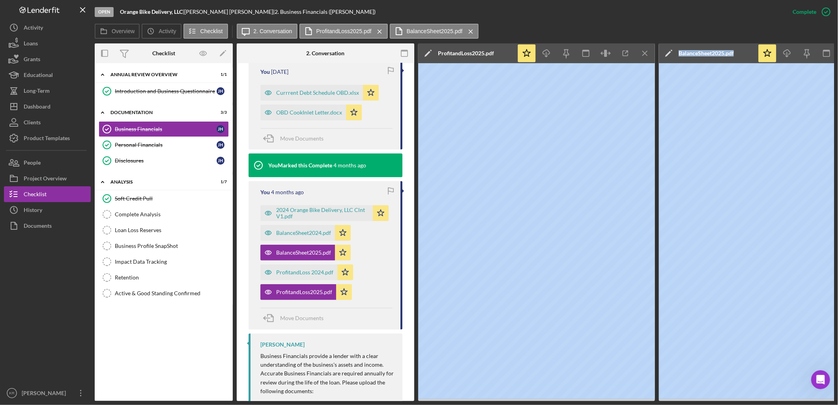
drag, startPoint x: 610, startPoint y: 403, endPoint x: 637, endPoint y: 399, distance: 27.6
click at [28, 333] on div "Open Orange Bike Delivery, LLC | Josh Hillestad | 2. Business Financials (Josh …" at bounding box center [419, 202] width 838 height 405
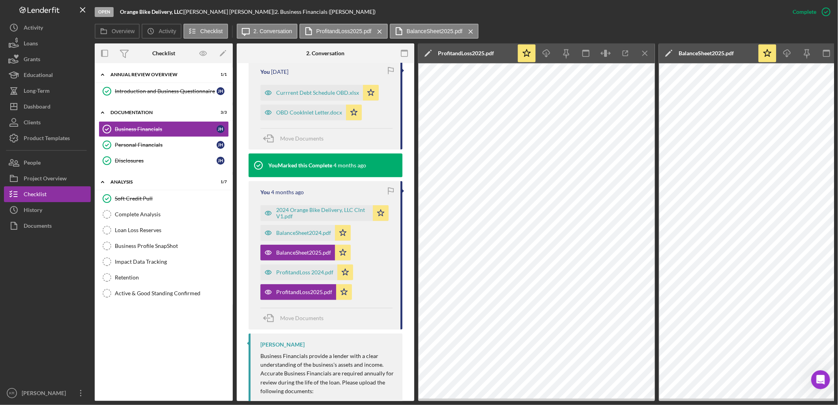
click at [123, 364] on div "Open Orange Bike Delivery, LLC | Josh Hillestad | 2. Business Financials (Josh …" at bounding box center [419, 202] width 838 height 405
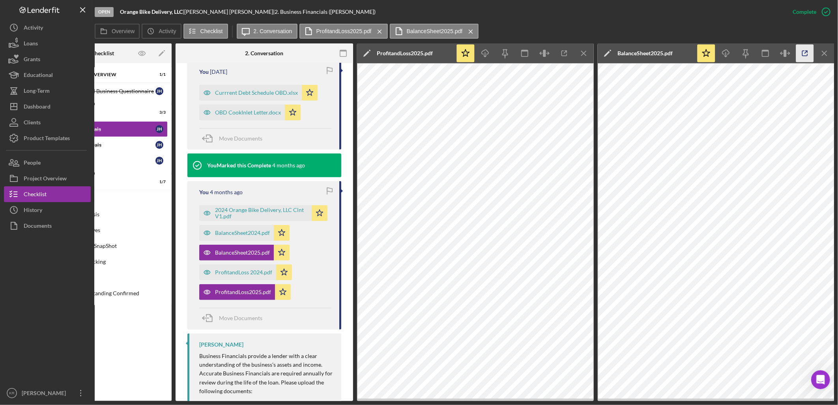
click at [754, 47] on icon "button" at bounding box center [805, 54] width 18 height 18
click at [563, 52] on icon "button" at bounding box center [564, 54] width 18 height 18
click at [555, 45] on button "button" at bounding box center [564, 54] width 18 height 18
drag, startPoint x: 463, startPoint y: 26, endPoint x: 447, endPoint y: 30, distance: 17.1
click at [464, 26] on icon "Icon/Menu Close" at bounding box center [471, 32] width 14 height 20
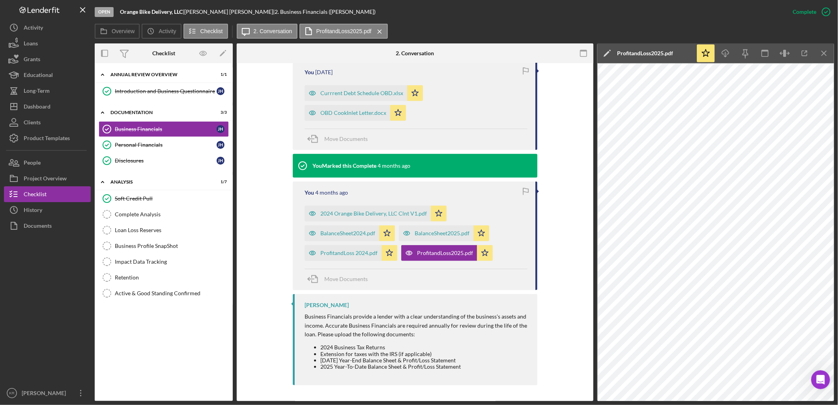
scroll to position [0, 0]
click at [377, 30] on icon "Icon/Menu Close" at bounding box center [380, 32] width 14 height 20
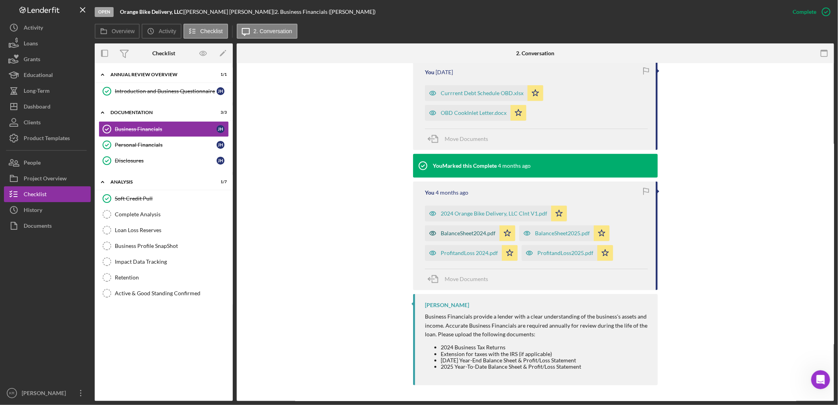
click at [444, 232] on div "BalanceSheet2024.pdf" at bounding box center [468, 233] width 55 height 6
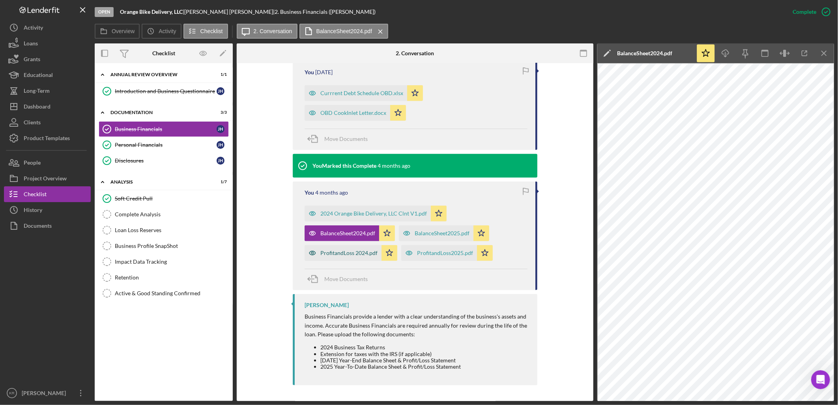
click at [351, 256] on div "ProfitandLoss 2024.pdf" at bounding box center [348, 253] width 57 height 6
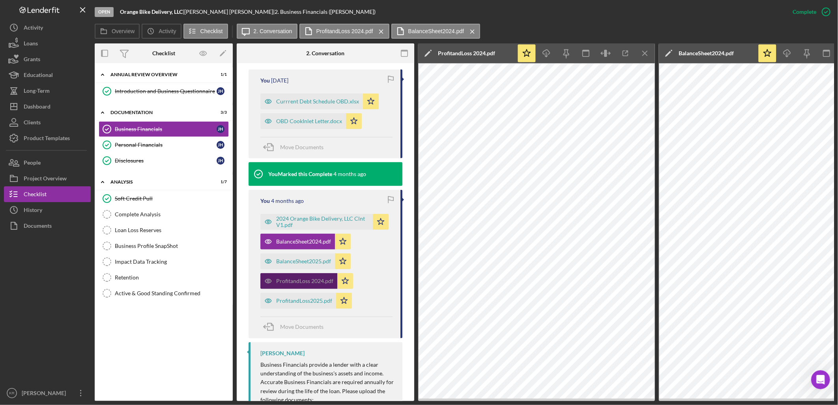
scroll to position [274, 0]
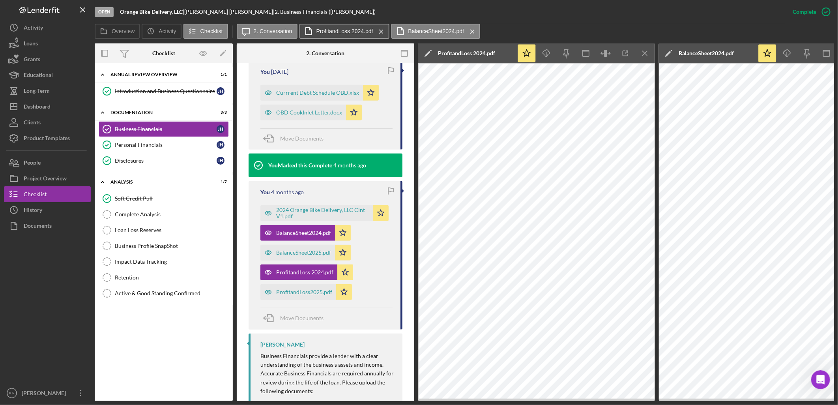
click at [332, 32] on label "ProfitandLoss 2024.pdf" at bounding box center [344, 31] width 57 height 6
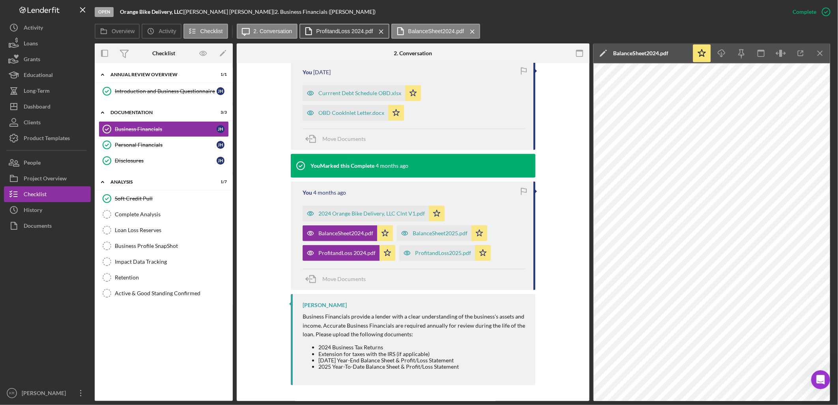
scroll to position [265, 0]
click at [754, 52] on icon "button" at bounding box center [801, 54] width 18 height 18
click at [336, 24] on button "ProfitandLoss 2024.pdf Icon/Menu Close" at bounding box center [344, 31] width 90 height 15
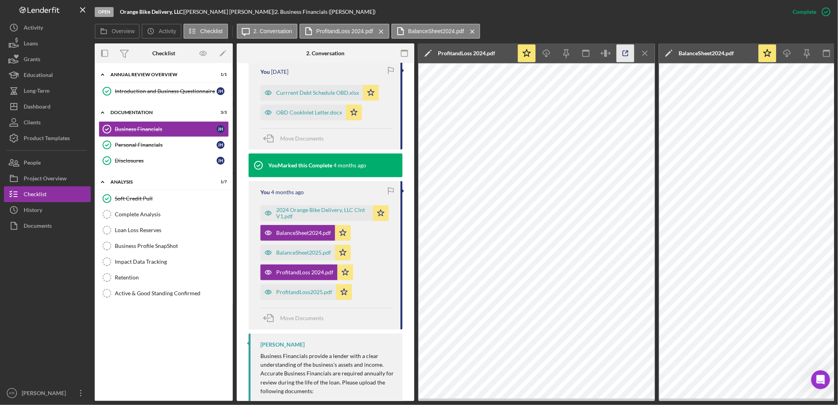
click at [624, 57] on icon "button" at bounding box center [626, 54] width 18 height 18
click at [56, 103] on button "Icon/Dashboard Dashboard" at bounding box center [47, 107] width 87 height 16
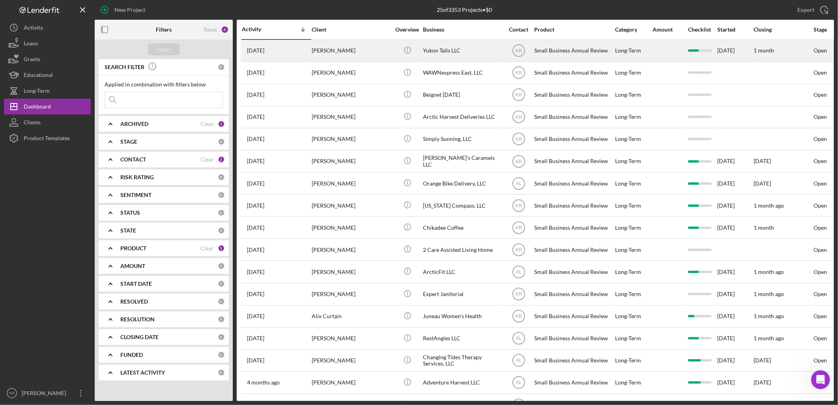
click at [442, 47] on div "Yukon Tails LLC" at bounding box center [462, 50] width 79 height 21
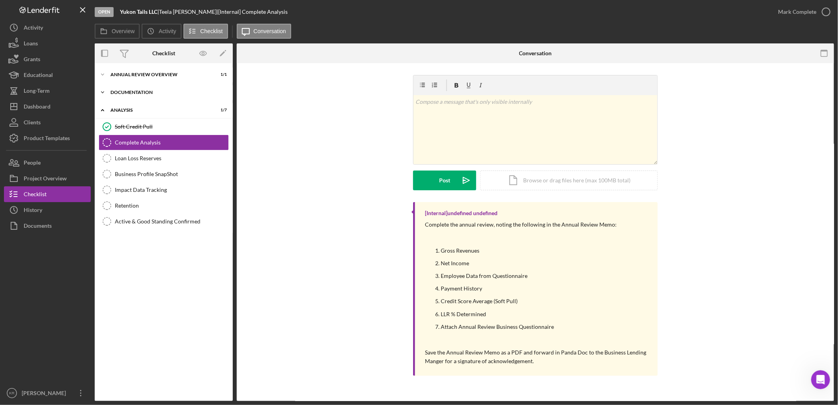
click at [157, 95] on div "Icon/Expander Documentation 3 / 3" at bounding box center [164, 92] width 138 height 16
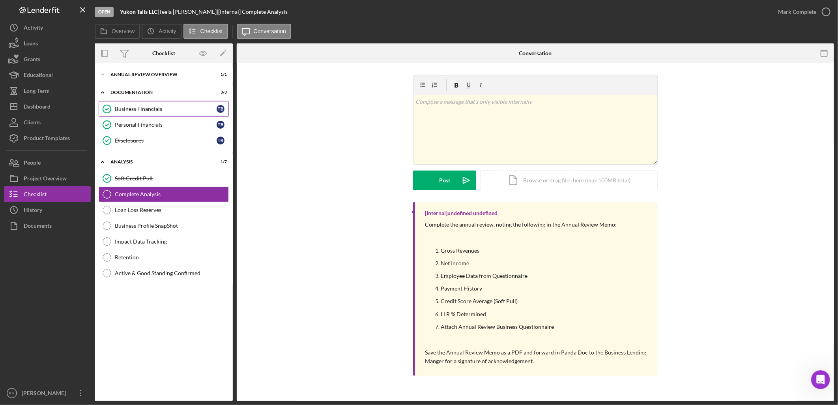
click at [154, 109] on div "Business Financials" at bounding box center [166, 109] width 102 height 6
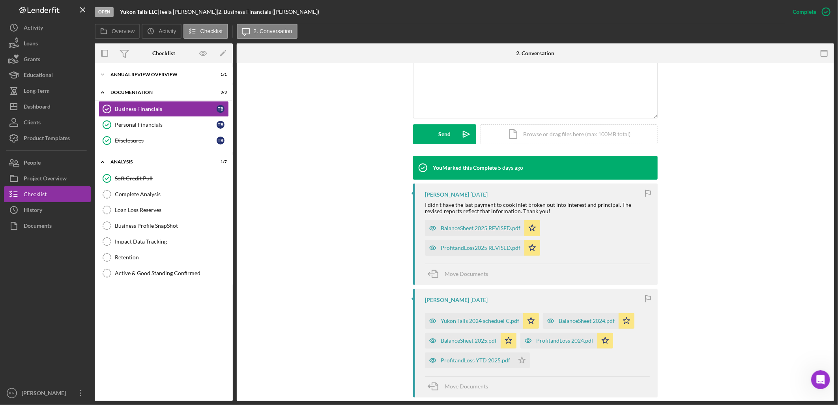
scroll to position [175, 0]
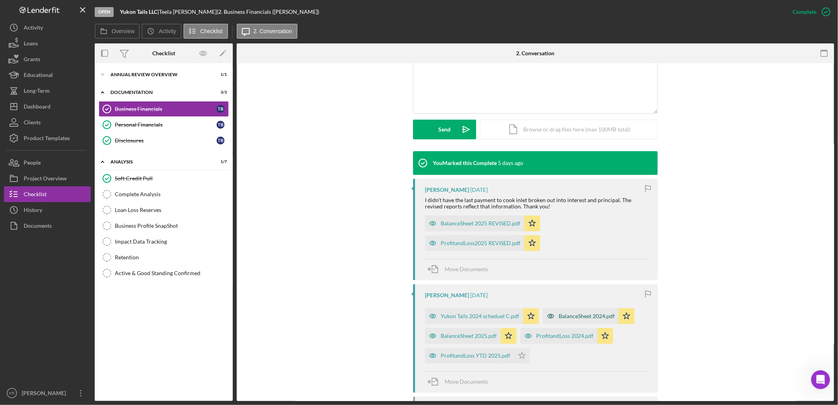
click at [587, 317] on div "BalanceSheet 2024.pdf" at bounding box center [587, 316] width 56 height 6
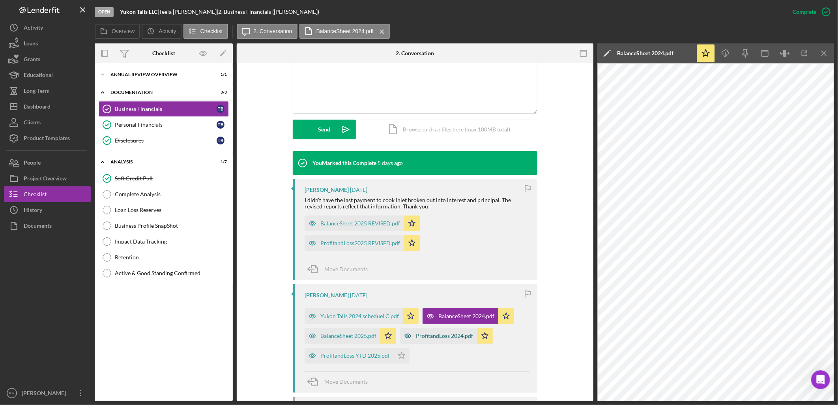
click at [416, 338] on div "ProfitandLoss 2024.pdf" at bounding box center [444, 336] width 57 height 6
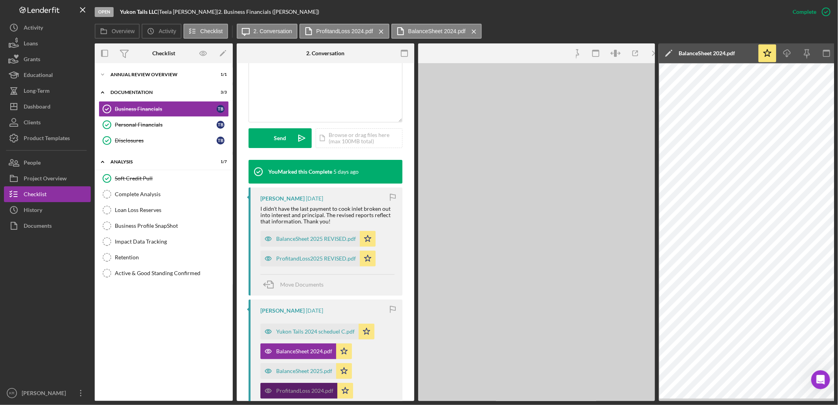
scroll to position [184, 0]
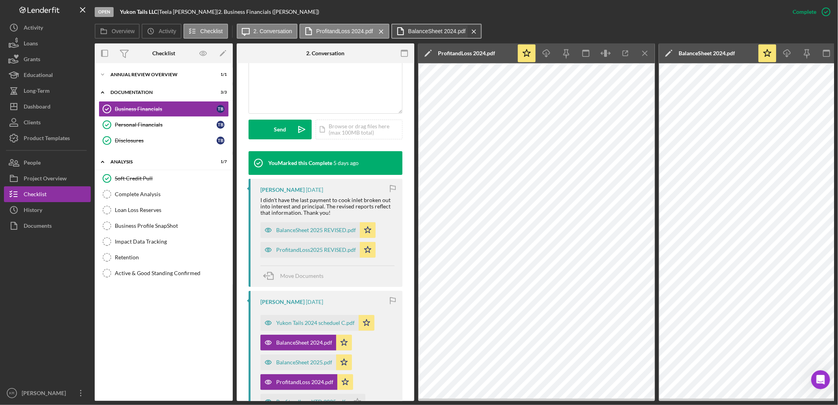
click at [470, 30] on icon "Icon/Menu Close" at bounding box center [474, 32] width 14 height 20
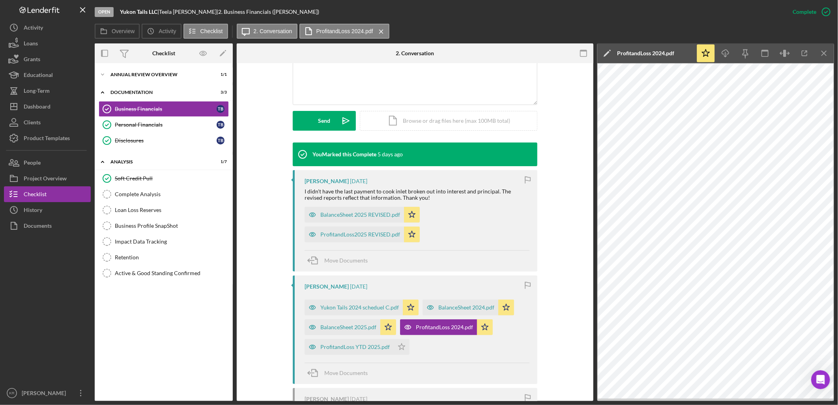
scroll to position [175, 0]
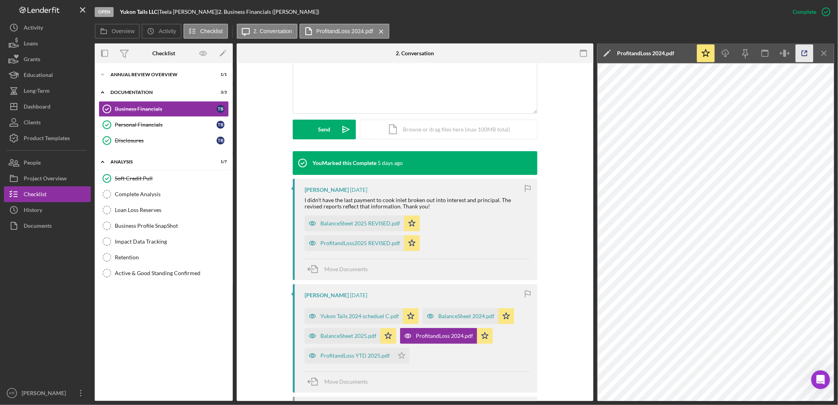
click at [754, 55] on icon "button" at bounding box center [805, 54] width 18 height 18
click at [140, 181] on div "Soft Credit Pull" at bounding box center [172, 178] width 114 height 6
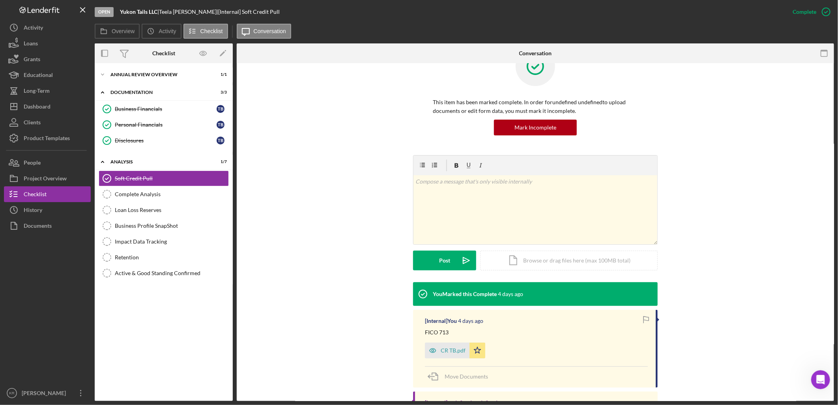
scroll to position [44, 0]
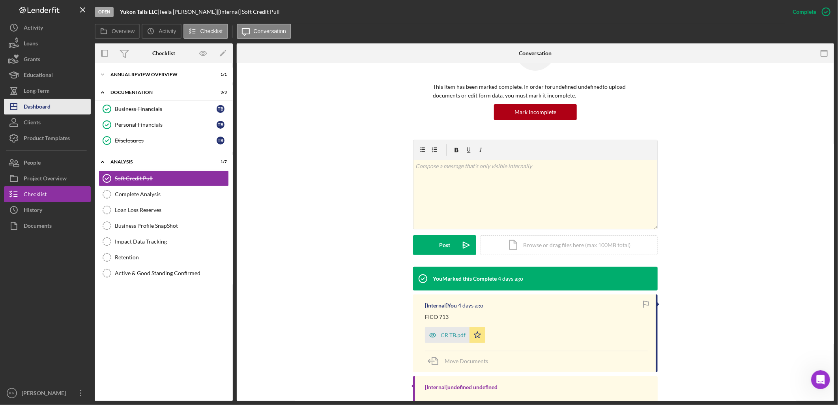
click at [44, 103] on div "Dashboard" at bounding box center [37, 108] width 27 height 18
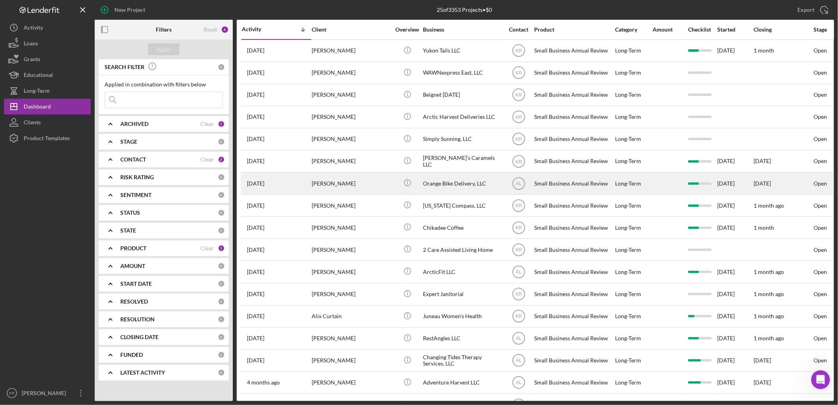
click at [460, 189] on div "Orange Bike Delivery, LLC" at bounding box center [462, 183] width 79 height 21
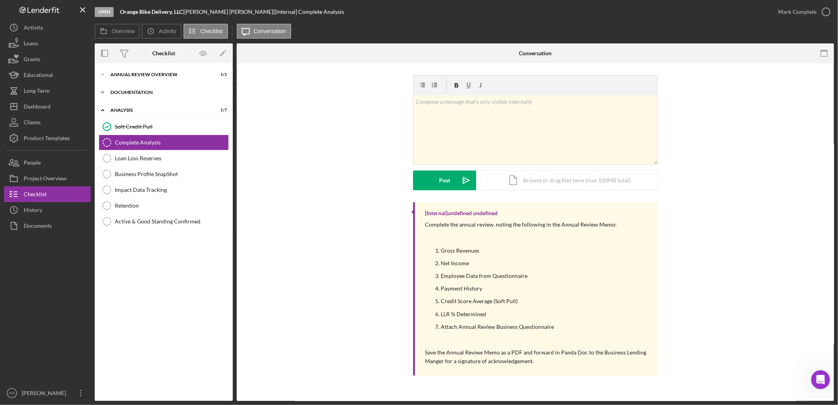
click at [174, 97] on div "Icon/Expander Documentation 3 / 3" at bounding box center [164, 92] width 138 height 16
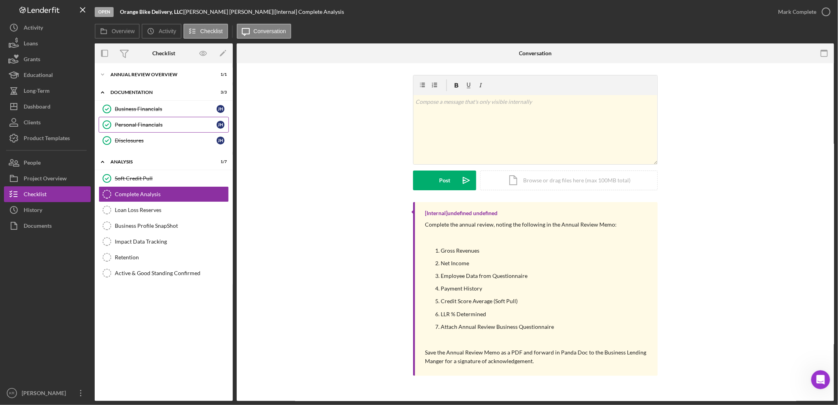
click at [168, 124] on div "Personal Financials" at bounding box center [166, 124] width 102 height 6
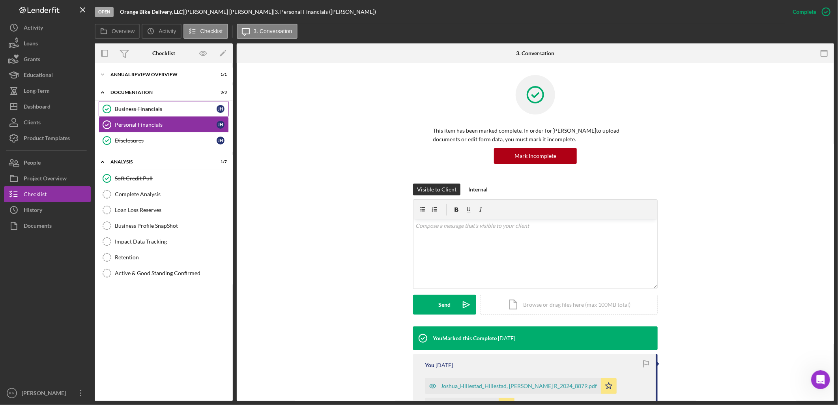
click at [176, 112] on link "Business Financials Business Financials J H" at bounding box center [164, 109] width 130 height 16
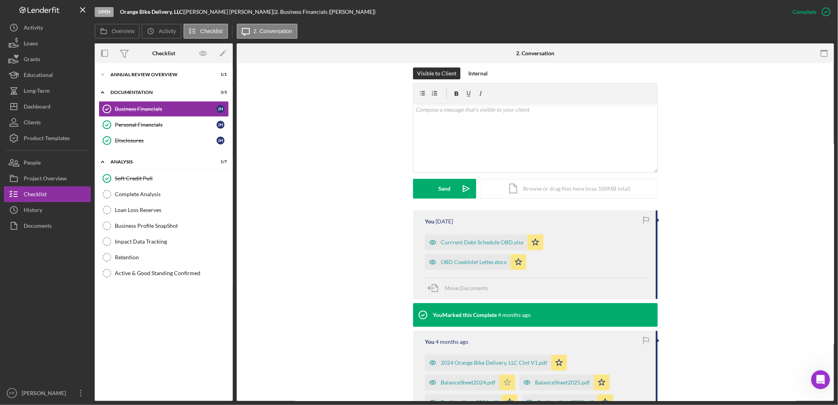
scroll to position [219, 0]
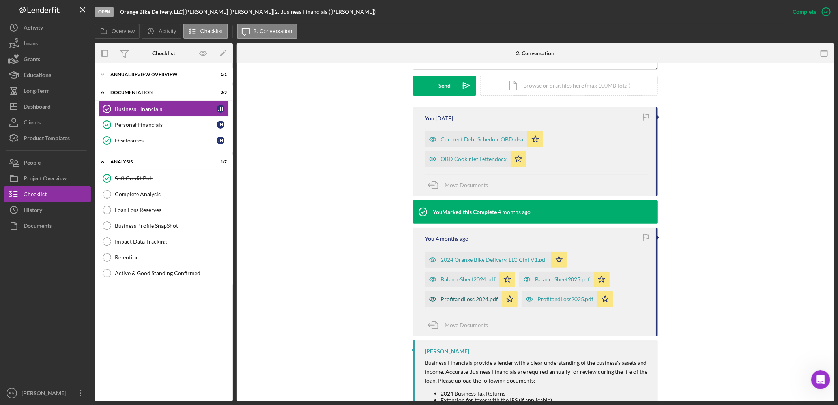
click at [483, 301] on div "ProfitandLoss 2024.pdf" at bounding box center [469, 299] width 57 height 6
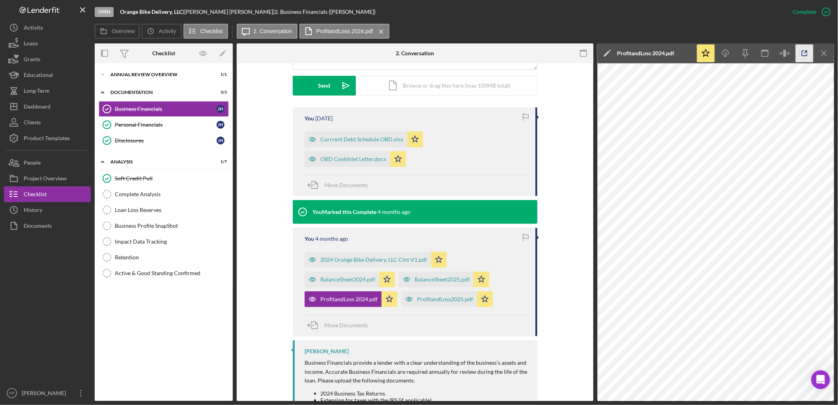
click at [754, 56] on icon "button" at bounding box center [805, 54] width 18 height 18
click at [439, 303] on div "ProfitandLoss2025.pdf" at bounding box center [439, 299] width 76 height 16
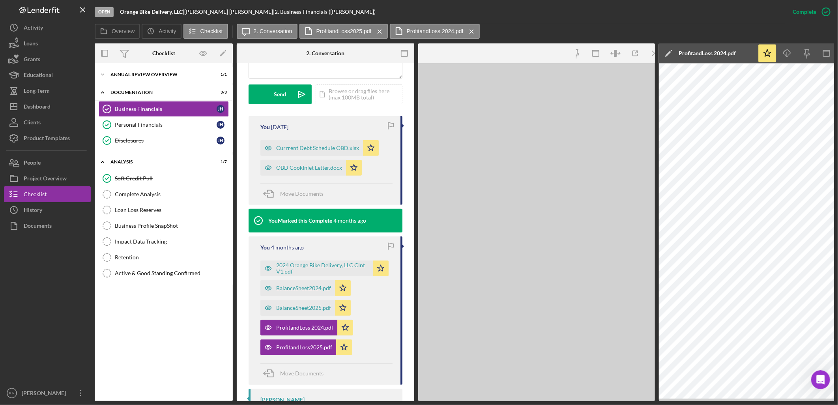
scroll to position [228, 0]
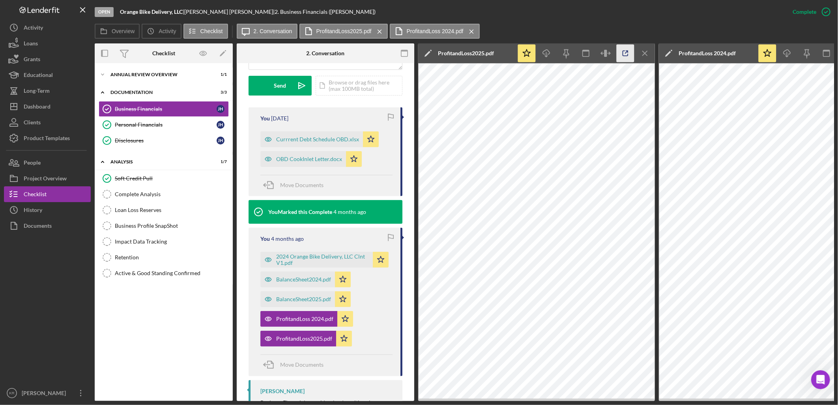
click at [625, 53] on line "button" at bounding box center [626, 52] width 2 height 2
click at [41, 114] on div "Dashboard" at bounding box center [37, 108] width 27 height 18
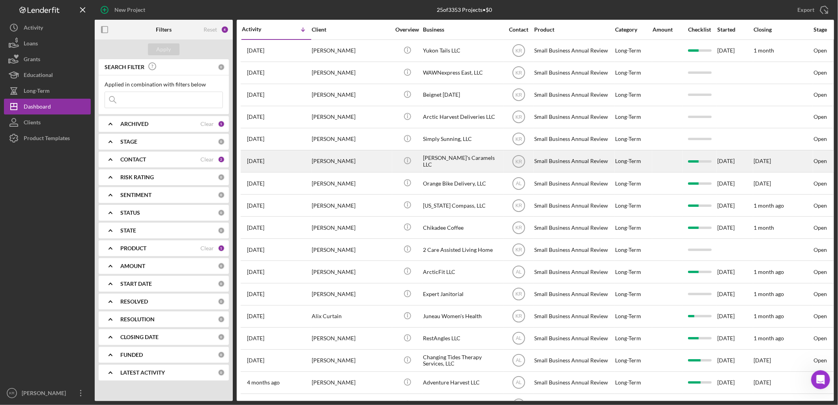
click at [347, 168] on div "Caroline Murphy" at bounding box center [351, 161] width 79 height 21
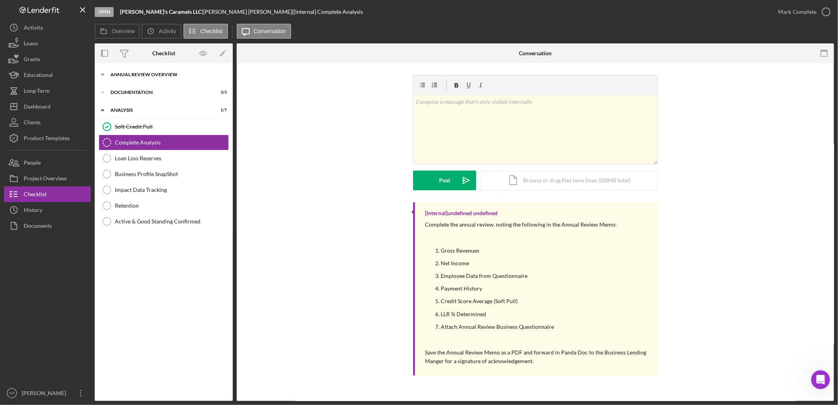
click at [140, 80] on div "Icon/Expander Annual Review Overview 1 / 1" at bounding box center [164, 75] width 138 height 16
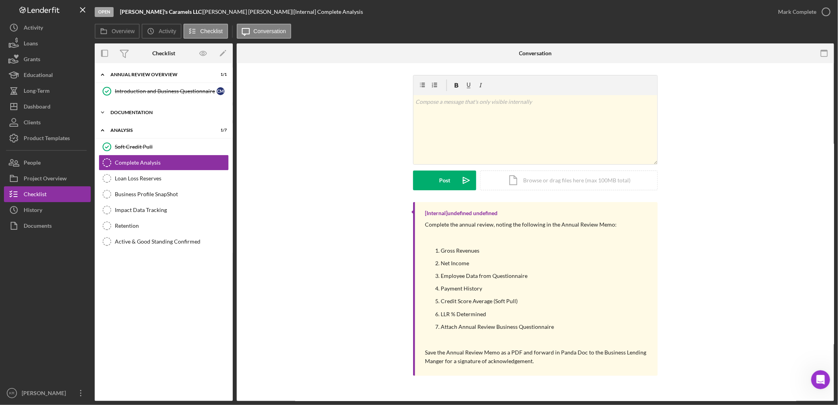
click at [115, 109] on div "Icon/Expander Documentation 3 / 3" at bounding box center [164, 113] width 138 height 16
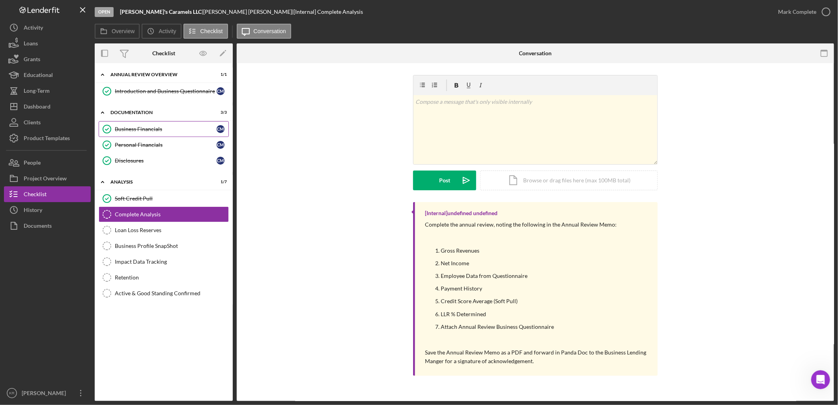
click at [146, 127] on div "Business Financials" at bounding box center [166, 129] width 102 height 6
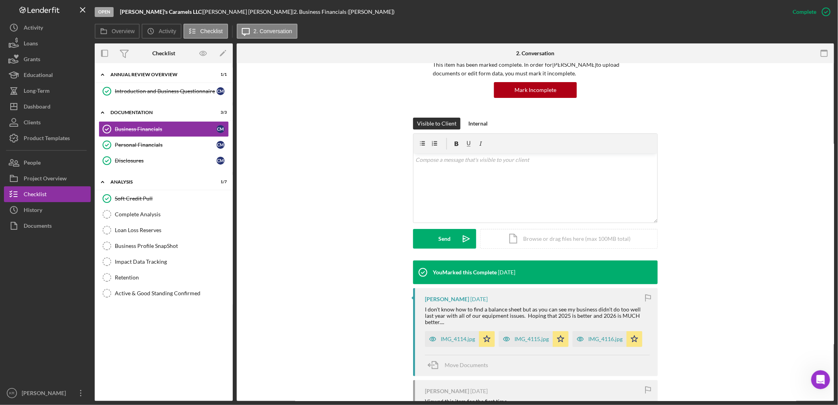
scroll to position [131, 0]
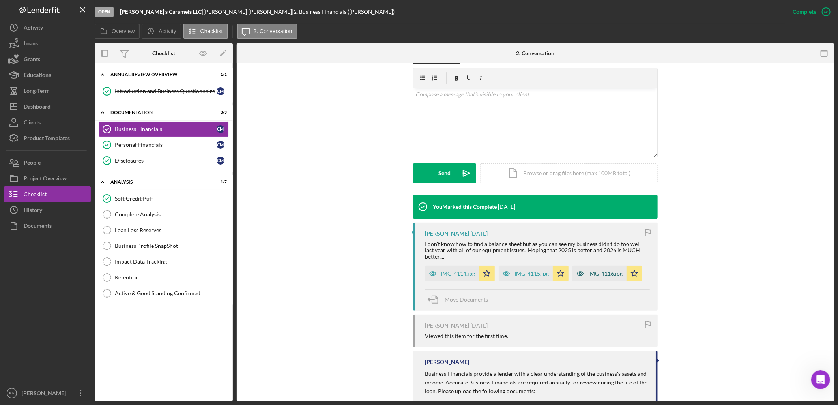
click at [583, 266] on icon "button" at bounding box center [580, 273] width 16 height 16
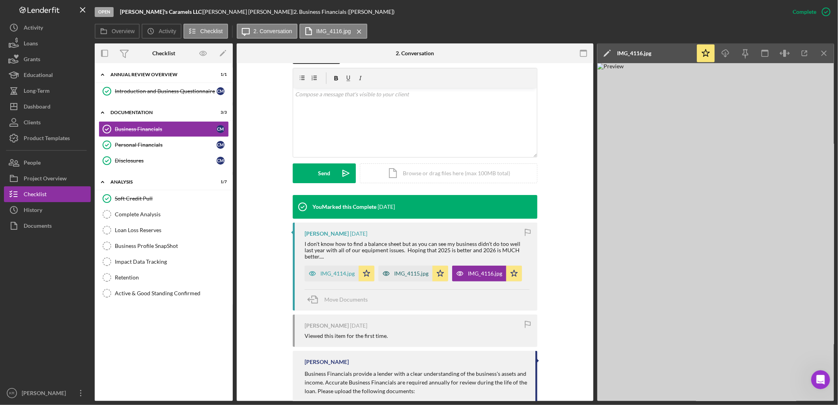
click at [408, 270] on div "IMG_4115.jpg" at bounding box center [411, 273] width 34 height 6
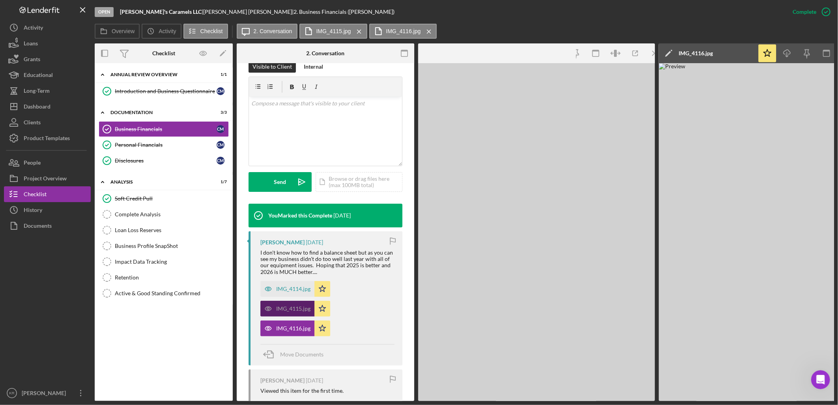
scroll to position [140, 0]
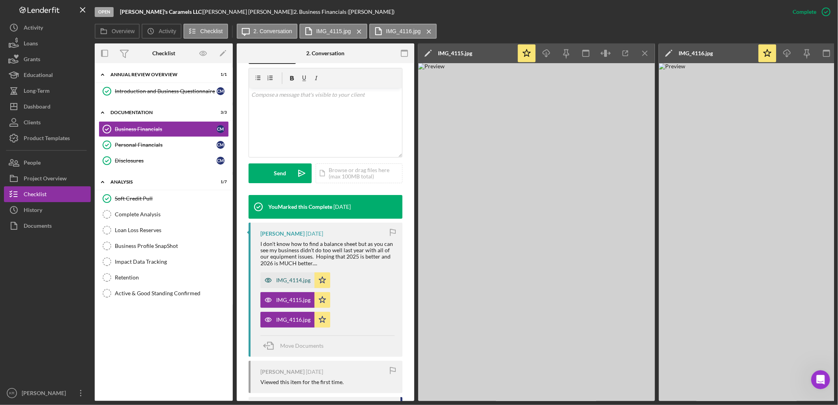
click at [280, 275] on div "IMG_4114.jpg" at bounding box center [287, 280] width 54 height 16
click at [621, 54] on icon "button" at bounding box center [626, 54] width 18 height 18
click at [493, 30] on icon "Icon/Menu Close" at bounding box center [499, 32] width 14 height 20
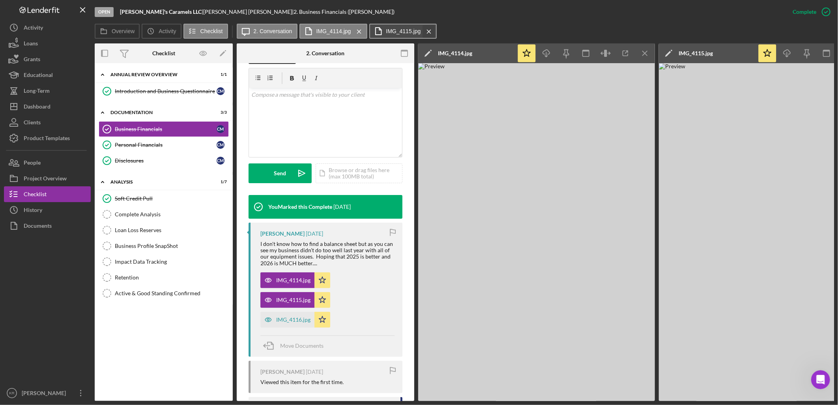
click at [423, 31] on icon "Icon/Menu Close" at bounding box center [429, 32] width 14 height 20
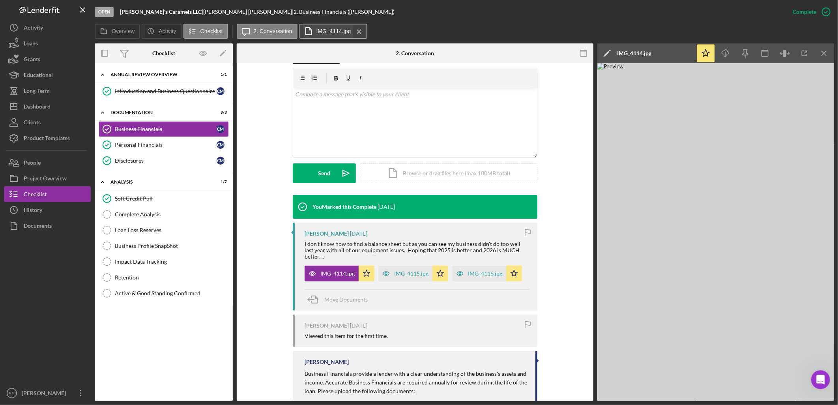
click at [352, 28] on icon "Icon/Menu Close" at bounding box center [359, 32] width 14 height 20
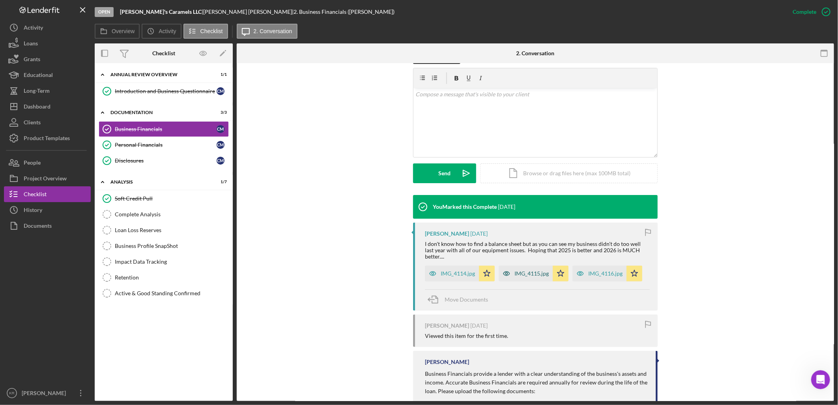
click at [521, 270] on div "IMG_4115.jpg" at bounding box center [531, 273] width 34 height 6
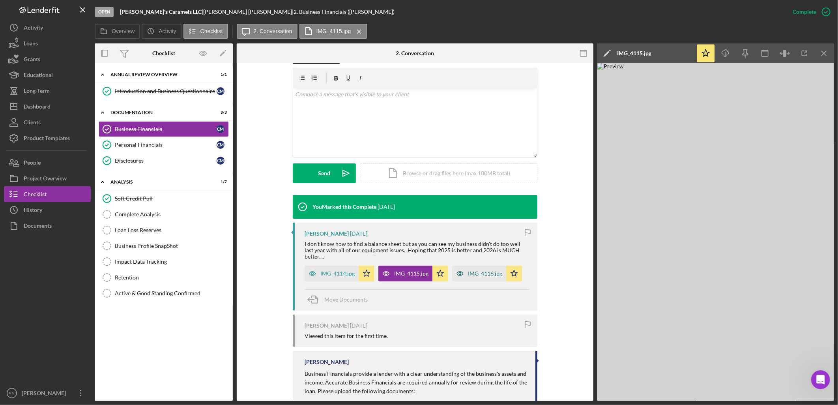
click at [482, 265] on div "IMG_4116.jpg" at bounding box center [479, 273] width 54 height 16
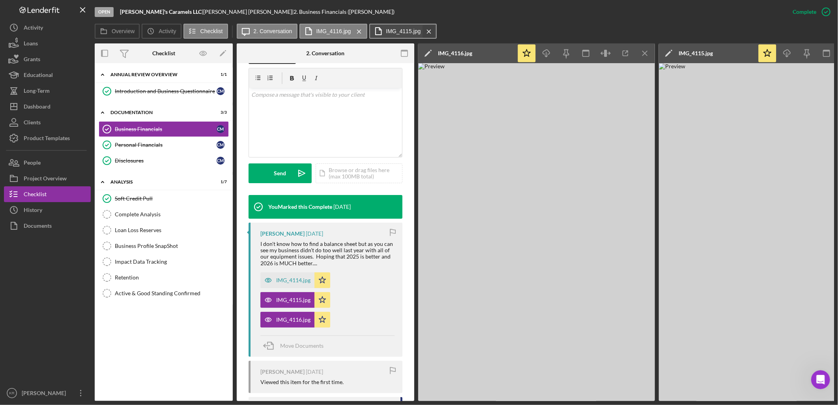
click at [428, 28] on icon "Icon/Menu Close" at bounding box center [429, 32] width 14 height 20
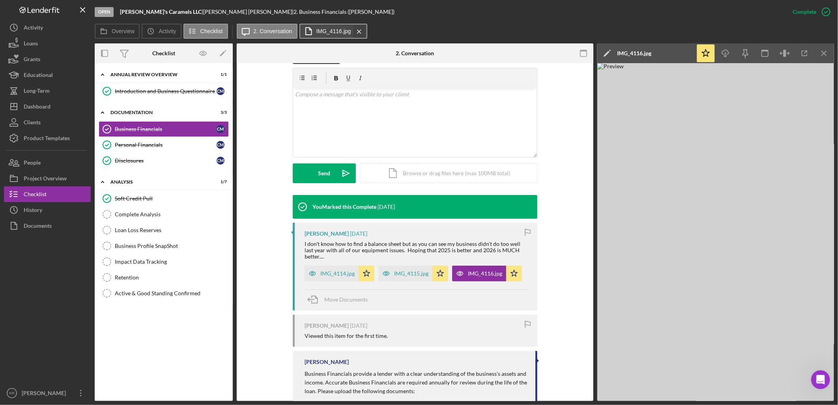
click at [352, 32] on icon "Icon/Menu Close" at bounding box center [359, 32] width 14 height 20
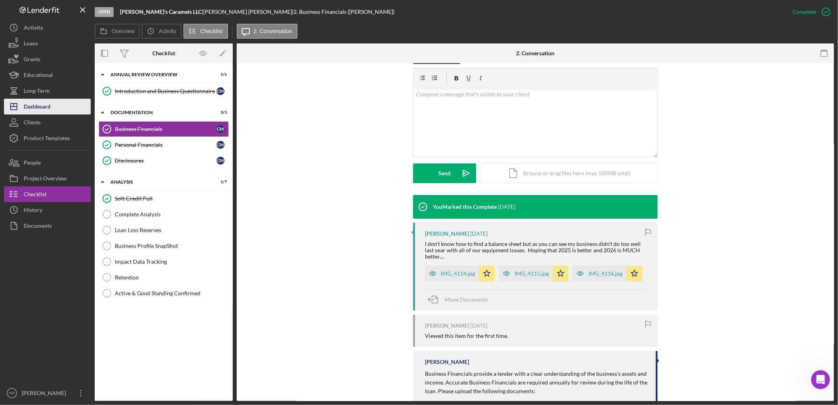
click at [43, 108] on div "Dashboard" at bounding box center [37, 108] width 27 height 18
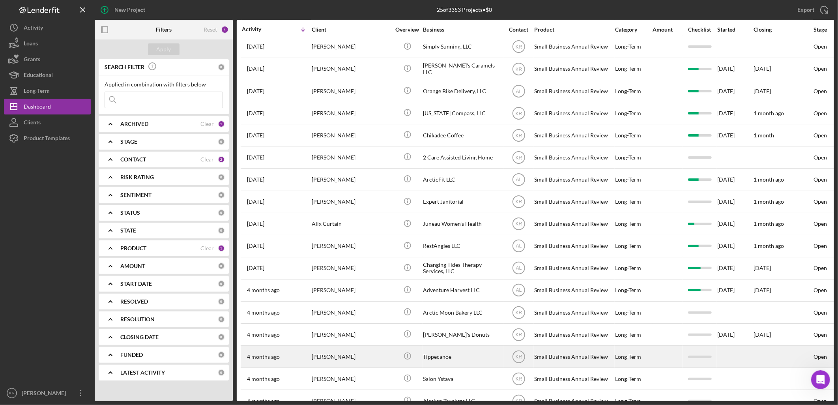
scroll to position [79, 0]
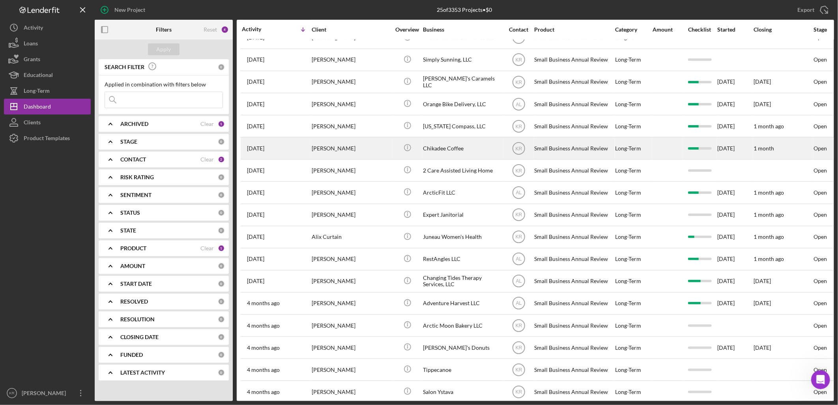
click at [377, 153] on div "[PERSON_NAME]" at bounding box center [351, 148] width 79 height 21
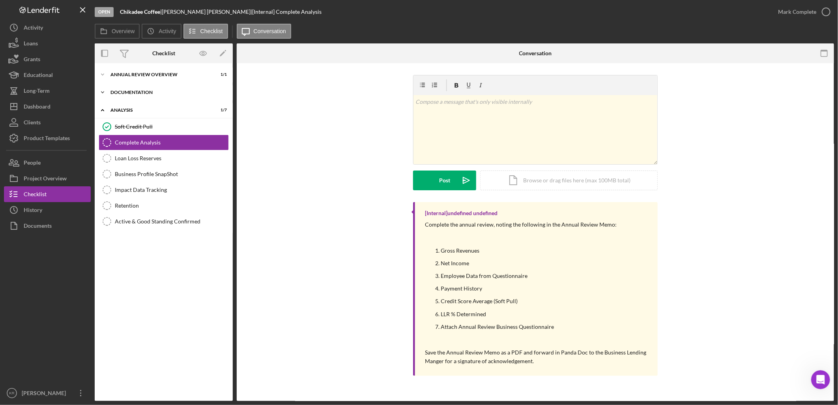
click at [164, 91] on div "Documentation" at bounding box center [166, 92] width 112 height 5
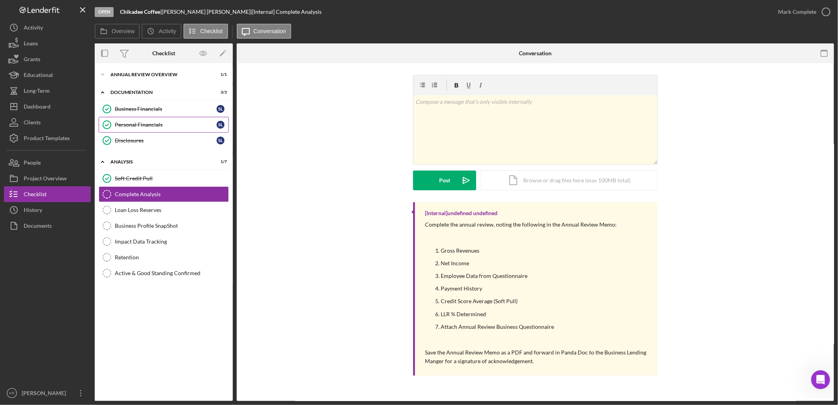
click at [163, 126] on div "Personal Financials" at bounding box center [166, 124] width 102 height 6
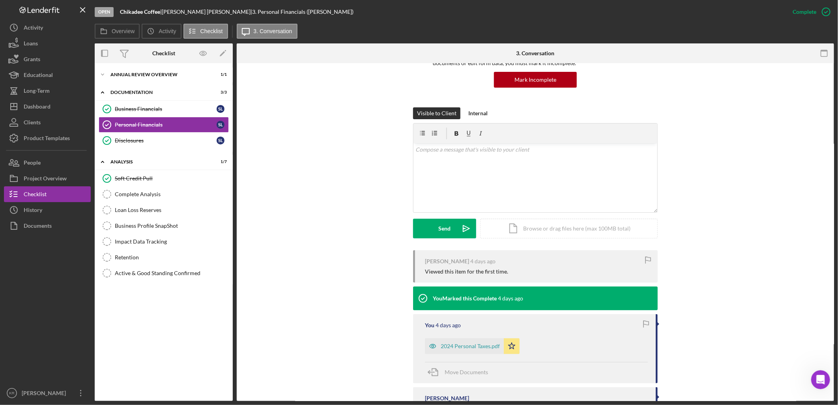
scroll to position [163, 0]
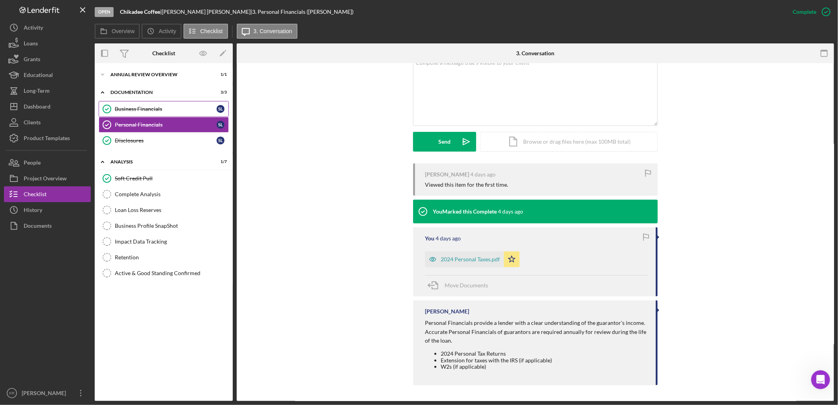
click at [131, 103] on link "Business Financials Business Financials S L" at bounding box center [164, 109] width 130 height 16
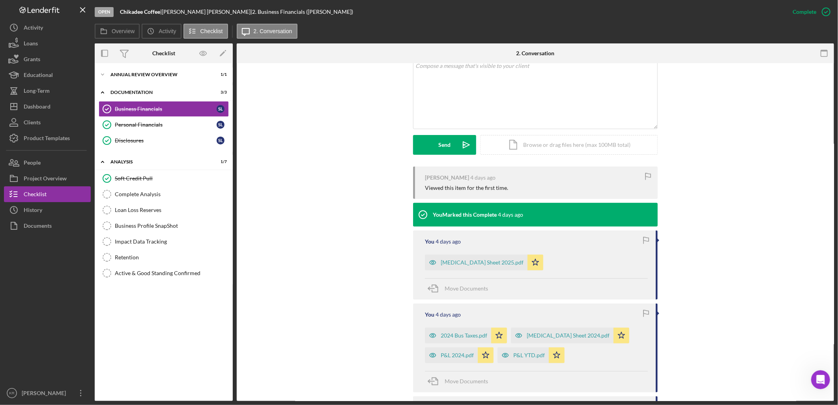
scroll to position [175, 0]
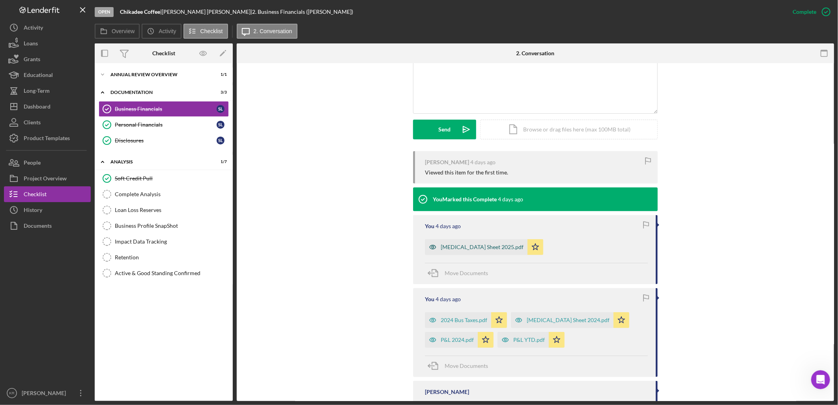
click at [446, 248] on div "Bal Sheet 2025.pdf" at bounding box center [482, 247] width 83 height 6
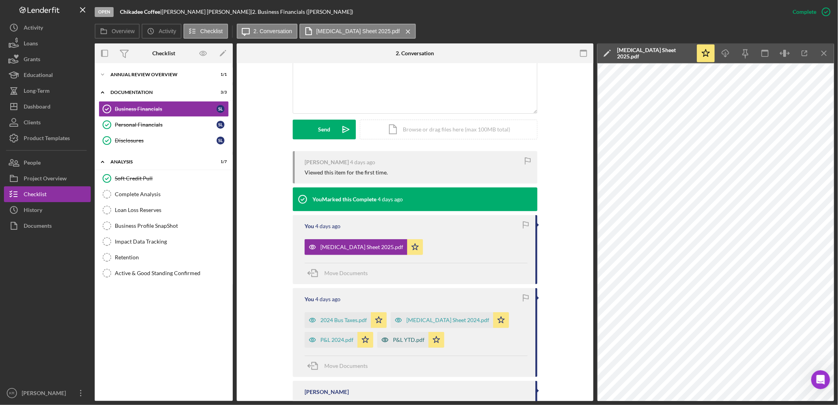
click at [391, 335] on icon "button" at bounding box center [385, 340] width 16 height 16
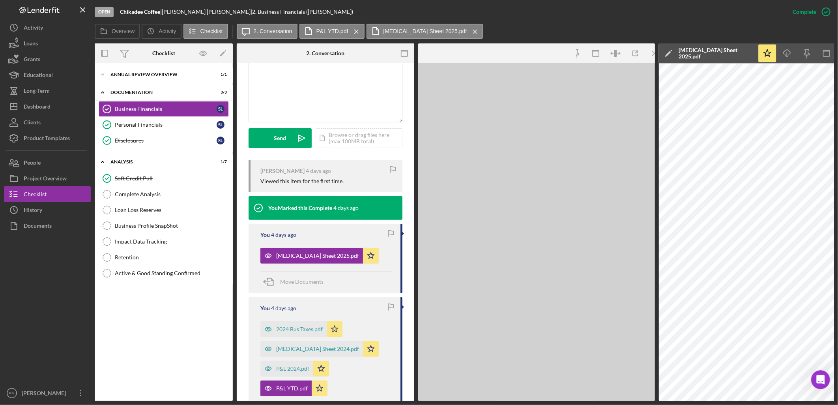
scroll to position [184, 0]
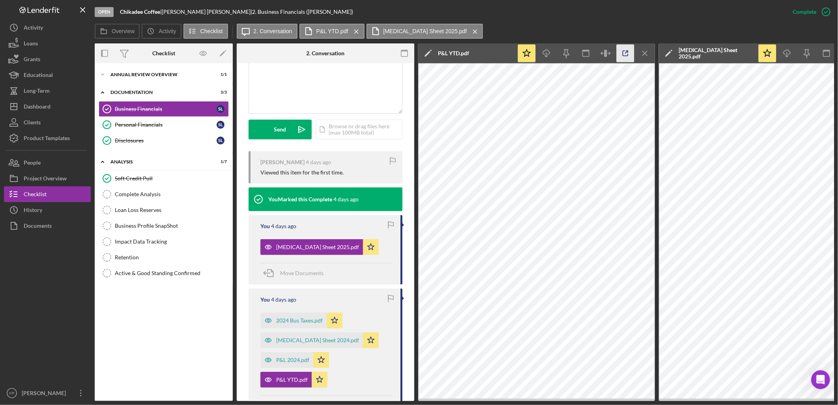
click at [628, 54] on icon "button" at bounding box center [625, 53] width 5 height 5
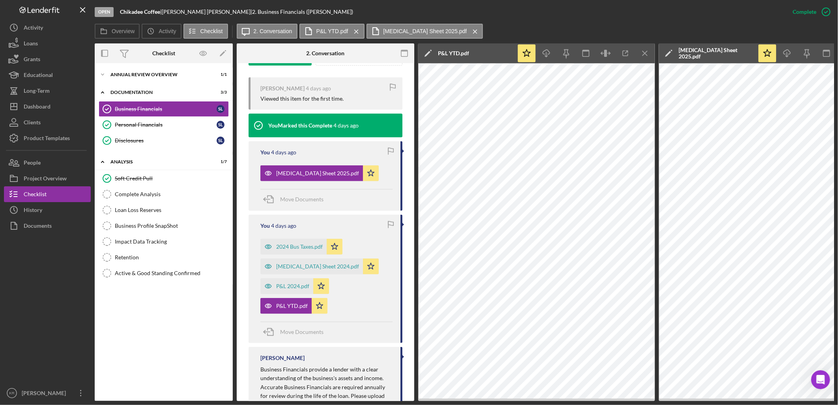
scroll to position [271, 0]
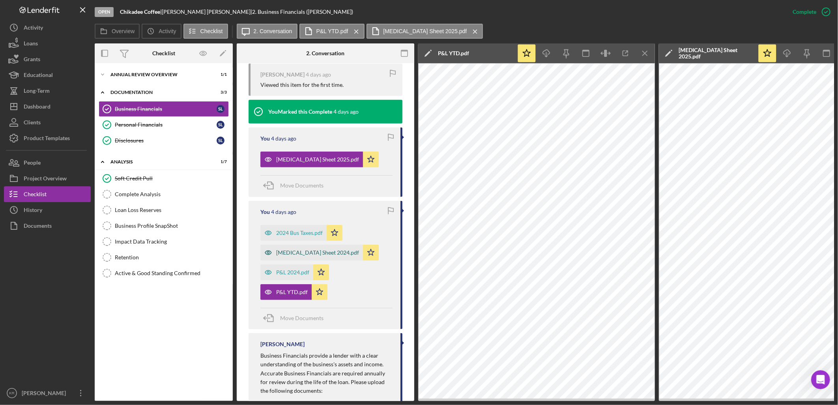
click at [308, 245] on div "Bal Sheet 2024.pdf" at bounding box center [311, 253] width 103 height 16
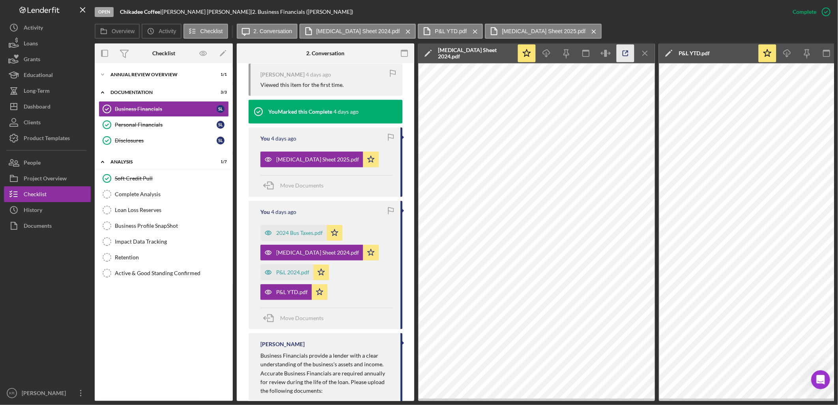
click at [628, 50] on icon "button" at bounding box center [626, 54] width 18 height 18
click at [290, 272] on div "P&L 2024.pdf" at bounding box center [292, 272] width 33 height 6
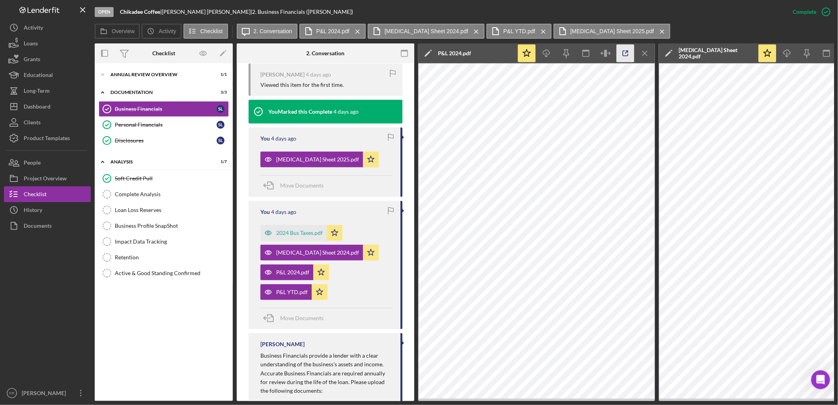
click at [620, 52] on icon "button" at bounding box center [626, 54] width 18 height 18
click at [288, 230] on div "2024 Bus Taxes.pdf" at bounding box center [299, 233] width 47 height 6
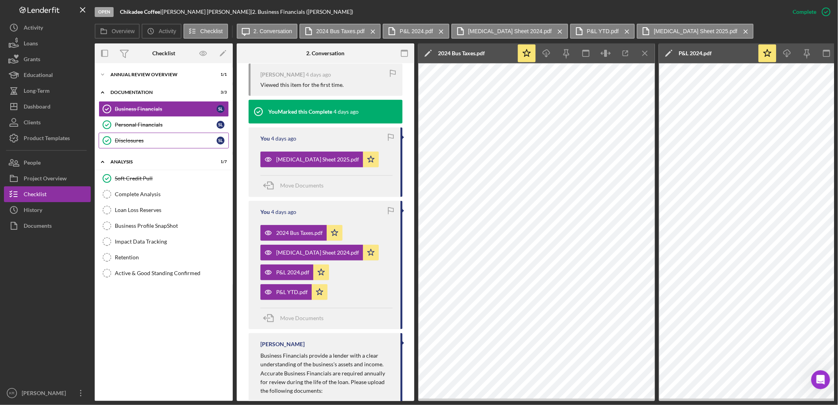
click at [152, 133] on link "Disclosures Disclosures S L" at bounding box center [164, 141] width 130 height 16
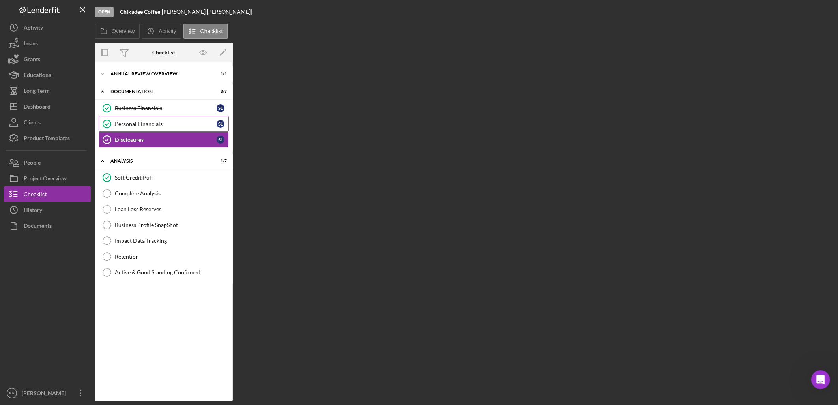
click at [152, 125] on div "Personal Financials" at bounding box center [166, 124] width 102 height 6
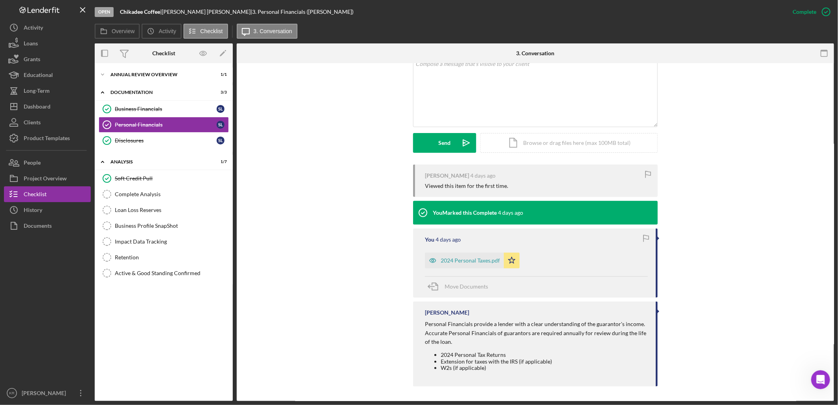
scroll to position [163, 0]
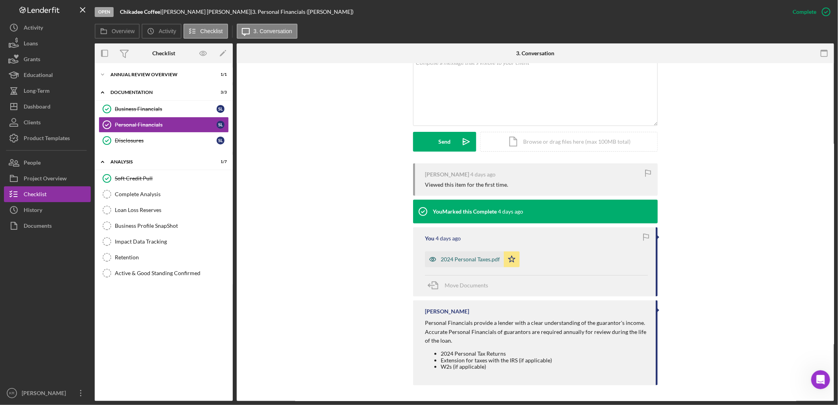
click at [463, 258] on div "2024 Personal Taxes.pdf" at bounding box center [470, 259] width 59 height 6
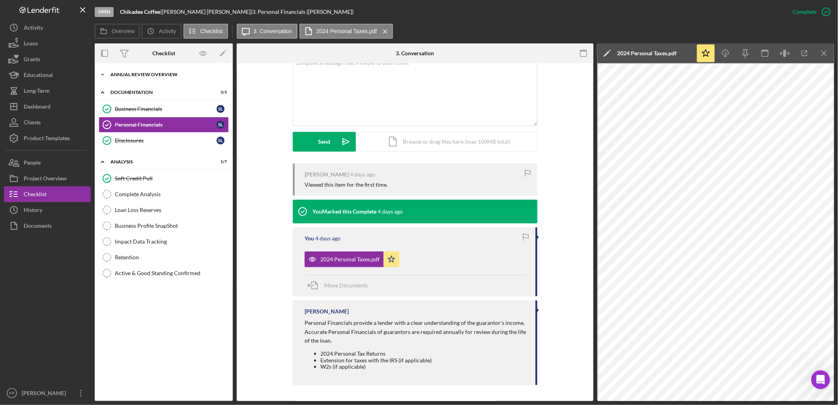
click at [163, 81] on div "Icon/Expander Annual Review Overview 1 / 1" at bounding box center [164, 75] width 138 height 16
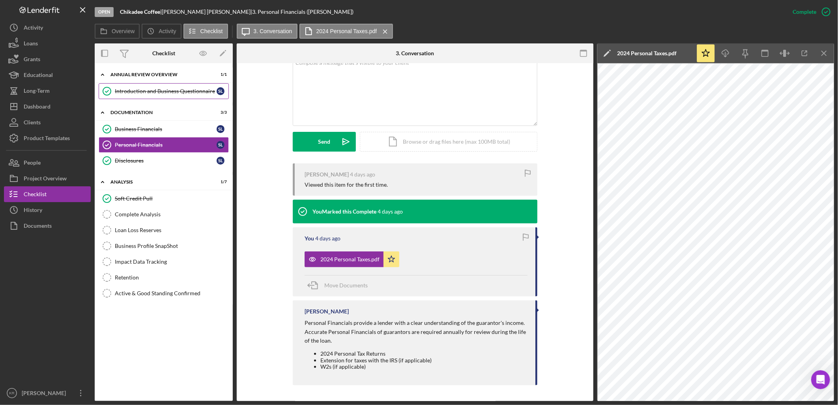
click at [166, 92] on div "Introduction and Business Questionnaire" at bounding box center [166, 91] width 102 height 6
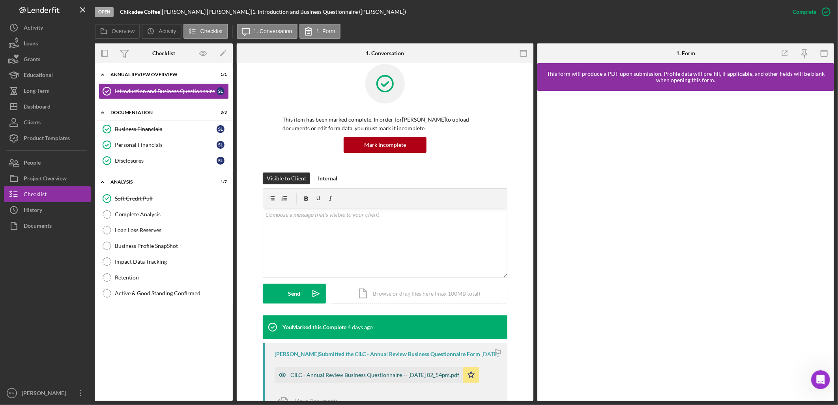
scroll to position [44, 0]
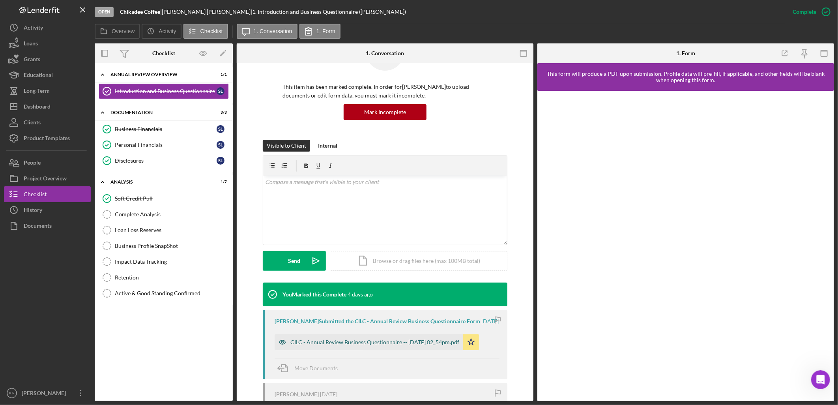
click at [373, 339] on div "CILC - Annual Review Business Questionnaire -- [DATE] 02_54pm.pdf" at bounding box center [374, 342] width 169 height 6
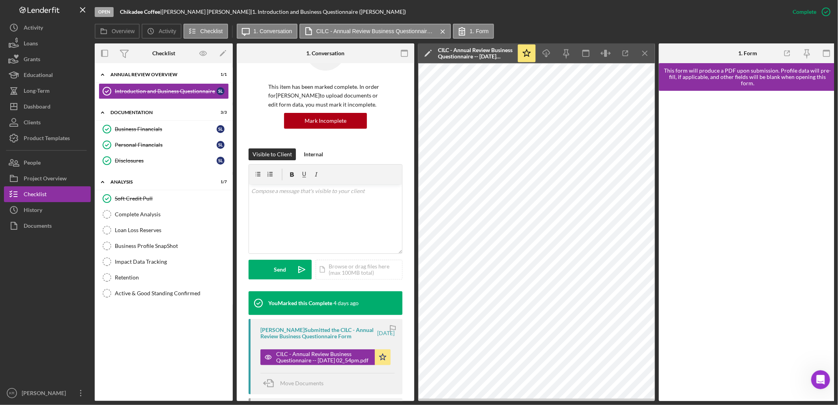
scroll to position [61, 0]
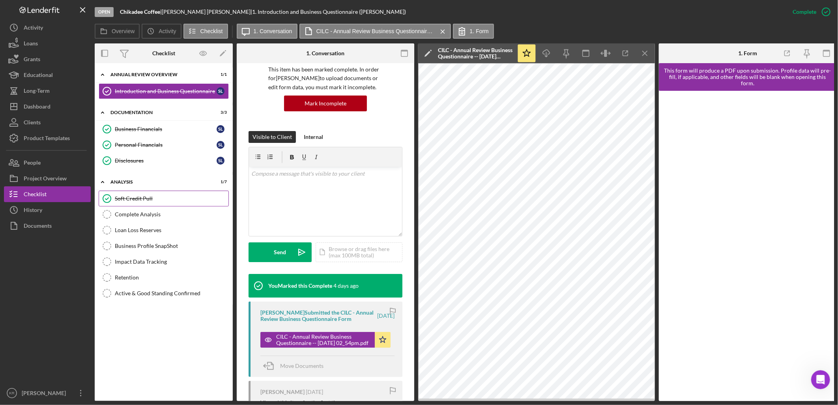
click at [155, 202] on div "Soft Credit Pull" at bounding box center [172, 198] width 114 height 6
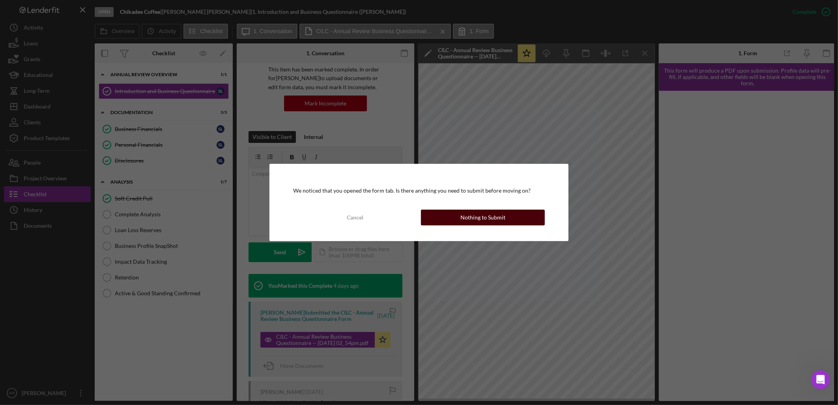
click at [502, 216] on div "Nothing to Submit" at bounding box center [482, 217] width 45 height 16
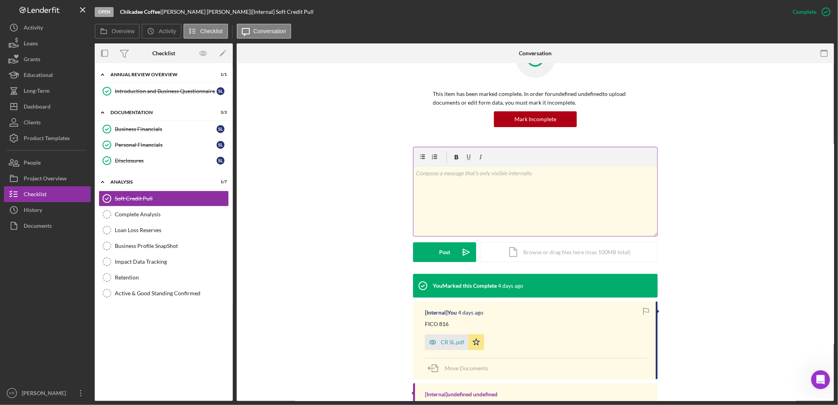
scroll to position [69, 0]
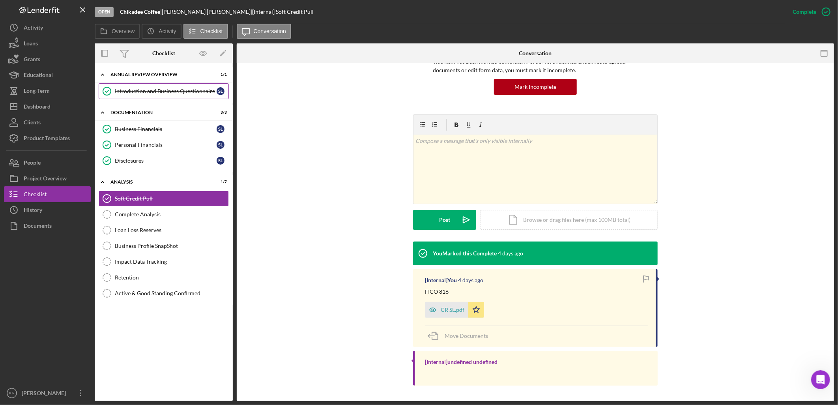
click at [168, 97] on link "Introduction and Business Questionnaire Introduction and Business Questionnaire…" at bounding box center [164, 91] width 130 height 16
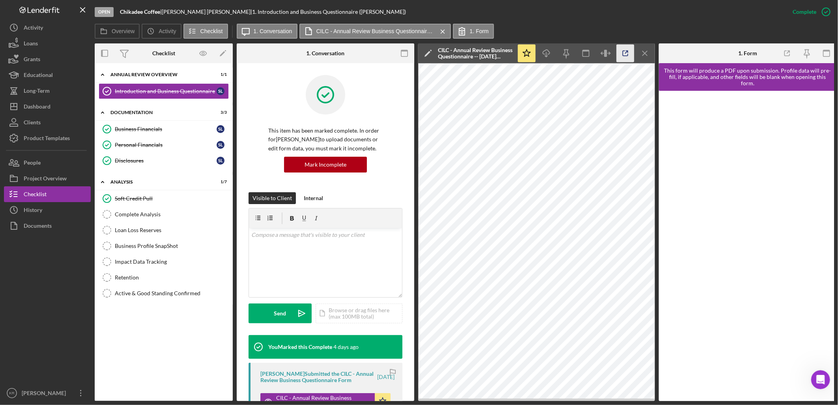
click at [623, 49] on icon "button" at bounding box center [626, 54] width 18 height 18
click at [27, 110] on div "Dashboard" at bounding box center [37, 108] width 27 height 18
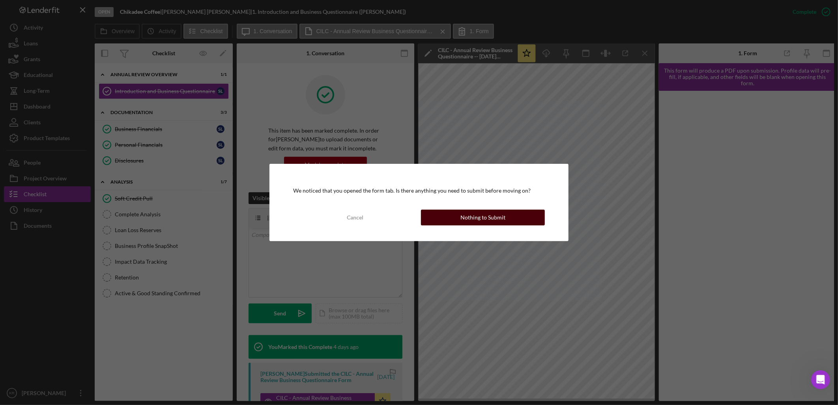
click at [513, 212] on button "Nothing to Submit" at bounding box center [483, 217] width 124 height 16
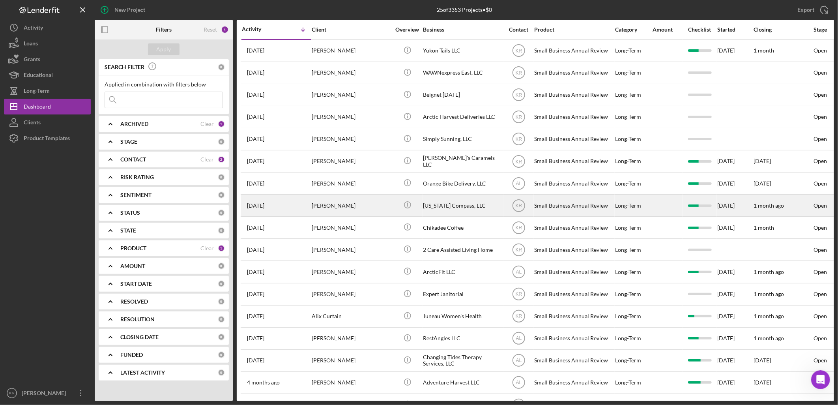
click at [308, 211] on div "3 months ago Sara Kozup-Evon" at bounding box center [276, 205] width 69 height 21
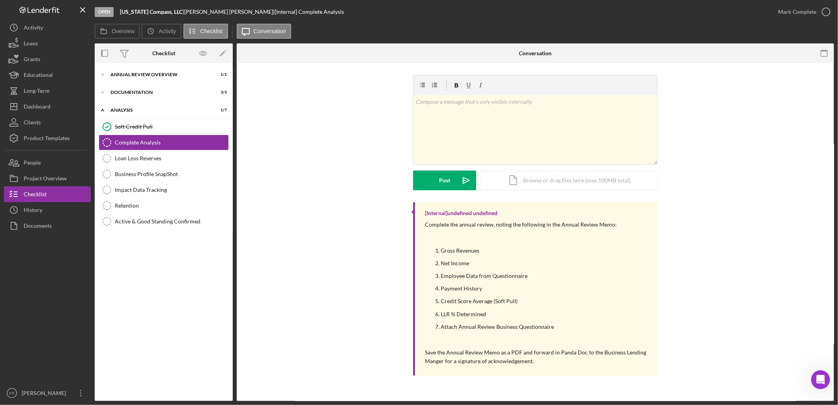
click at [139, 83] on div "Icon/Expander Annual Review Overview 1 / 1 Icon/Expander Documentation 3 / 3 Ic…" at bounding box center [164, 232] width 138 height 330
click at [122, 94] on div "Documentation" at bounding box center [166, 92] width 112 height 5
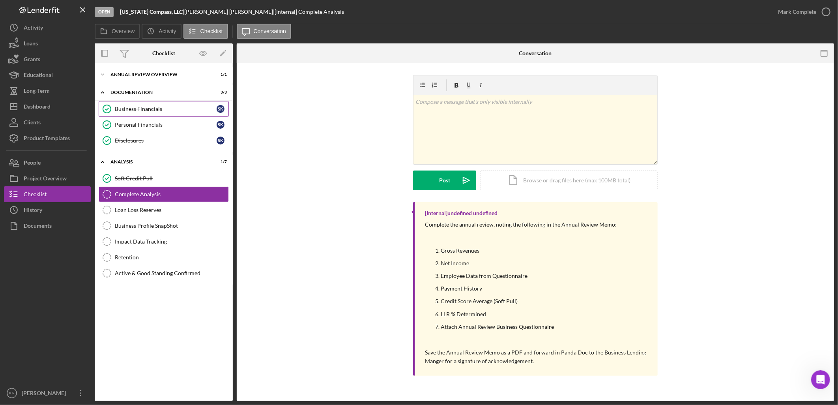
click at [143, 105] on link "Business Financials Business Financials S K" at bounding box center [164, 109] width 130 height 16
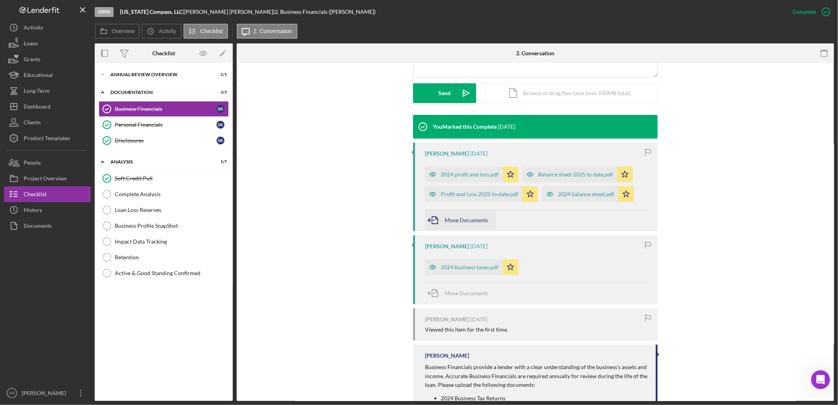
scroll to position [219, 0]
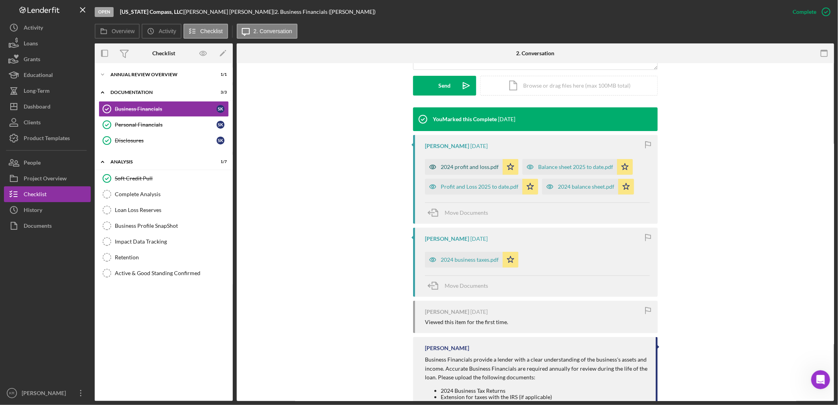
click at [464, 164] on div "2024 profit and loss.pdf" at bounding box center [470, 167] width 58 height 6
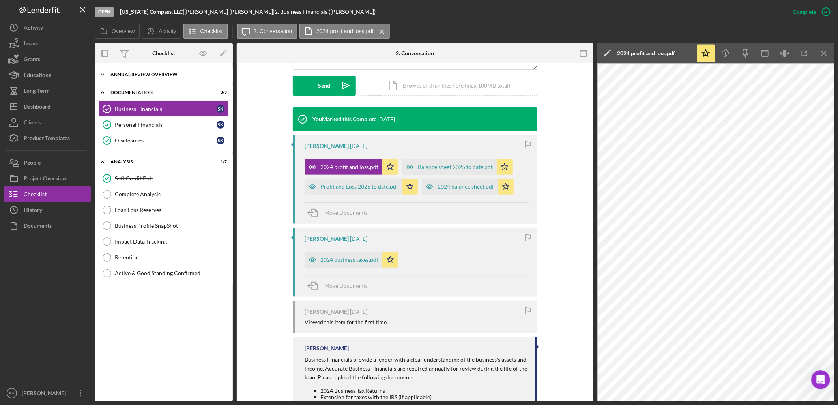
click at [168, 75] on div "Annual Review Overview" at bounding box center [166, 74] width 112 height 5
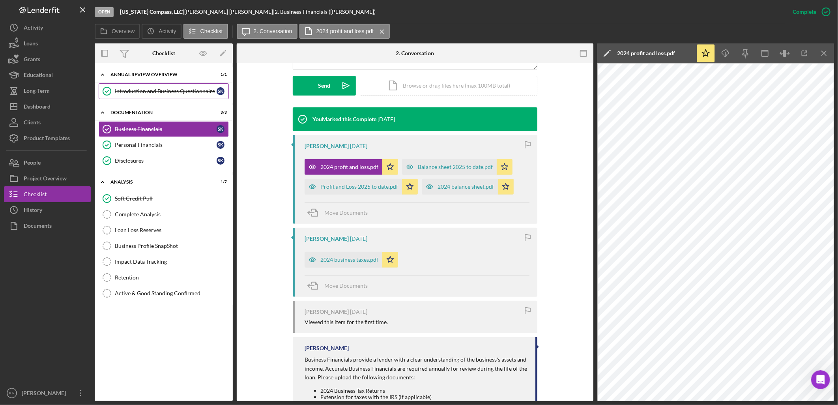
click at [168, 93] on div "Introduction and Business Questionnaire" at bounding box center [166, 91] width 102 height 6
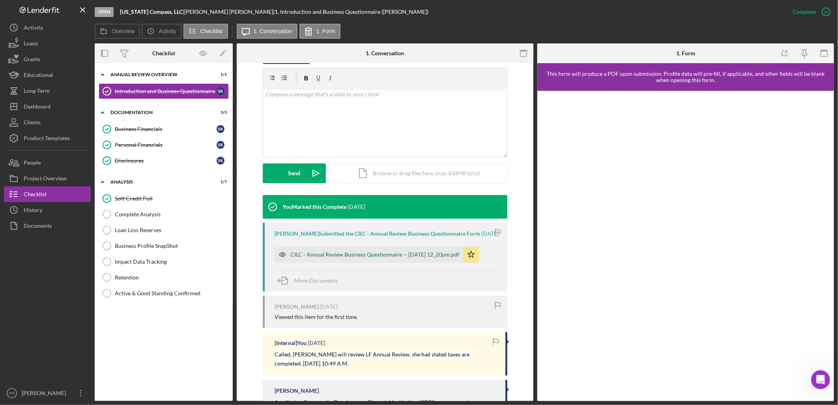
click at [348, 256] on div "CILC - Annual Review Business Questionnaire -- 2025-06-01 12_20pm.pdf" at bounding box center [369, 255] width 189 height 16
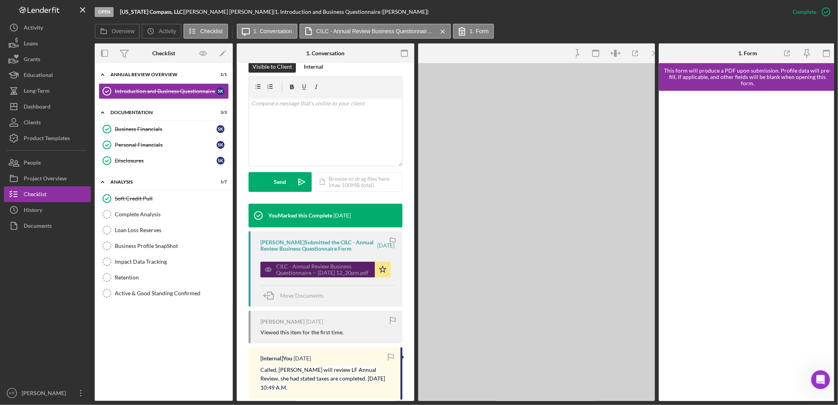
scroll to position [140, 0]
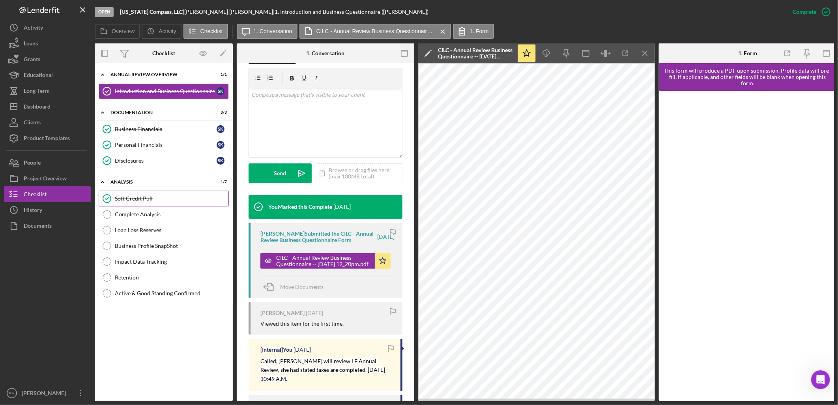
click at [159, 204] on link "Soft Credit Pull Soft Credit Pull" at bounding box center [164, 199] width 130 height 16
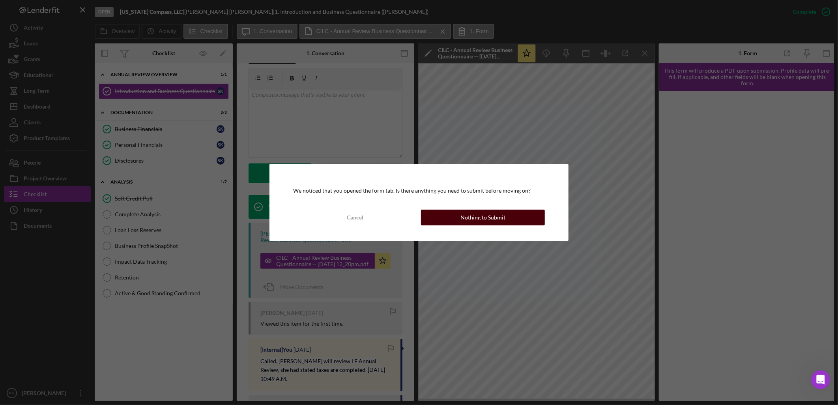
click at [510, 215] on button "Nothing to Submit" at bounding box center [483, 217] width 124 height 16
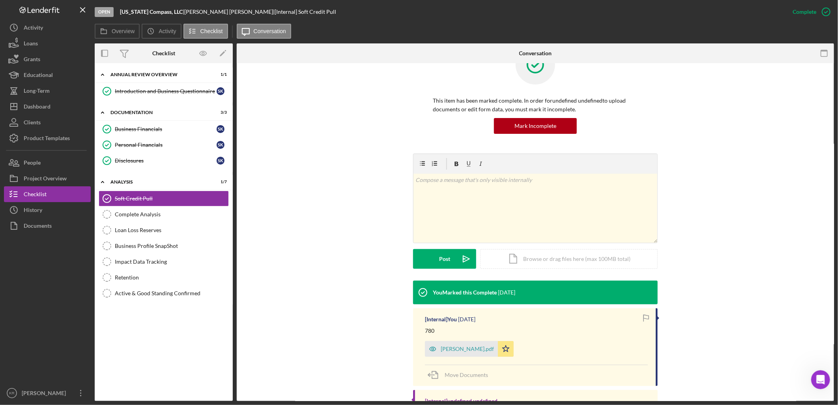
scroll to position [69, 0]
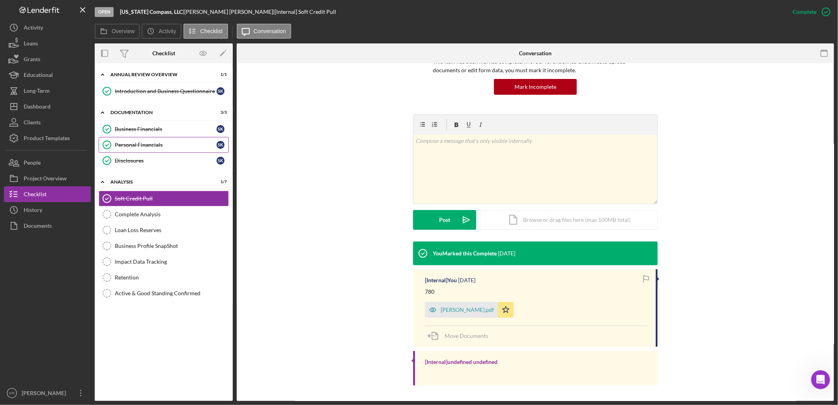
click at [145, 147] on div "Personal Financials" at bounding box center [166, 145] width 102 height 6
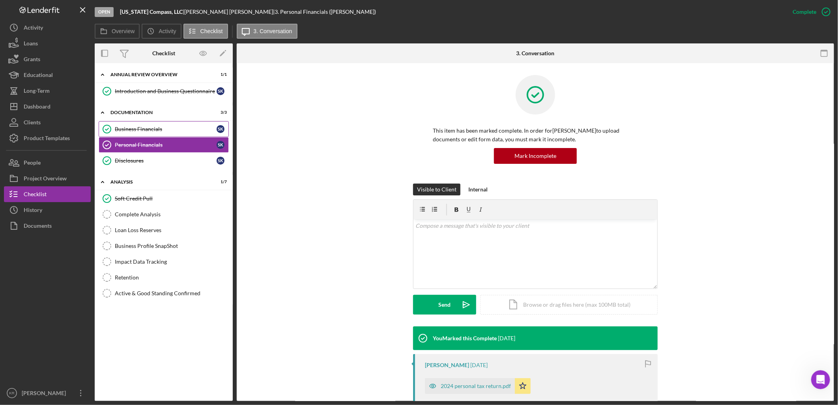
click at [154, 128] on div "Business Financials" at bounding box center [166, 129] width 102 height 6
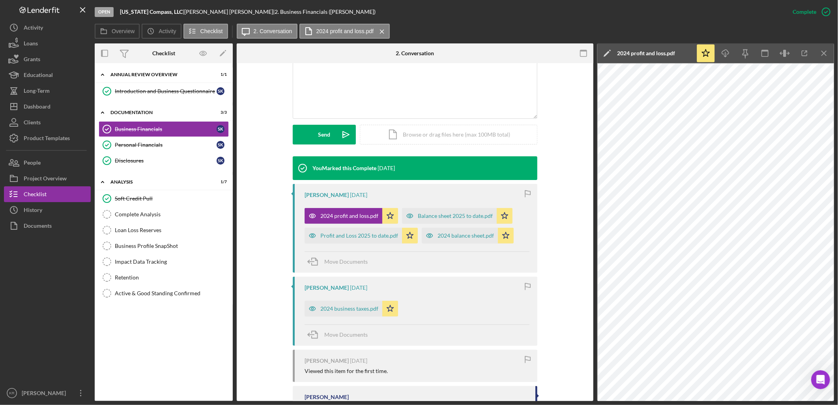
scroll to position [175, 0]
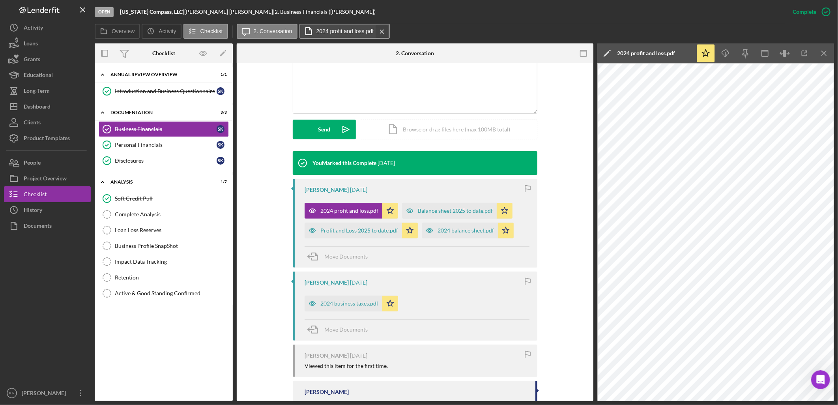
click at [380, 30] on icon "Icon/Menu Close" at bounding box center [382, 32] width 14 height 20
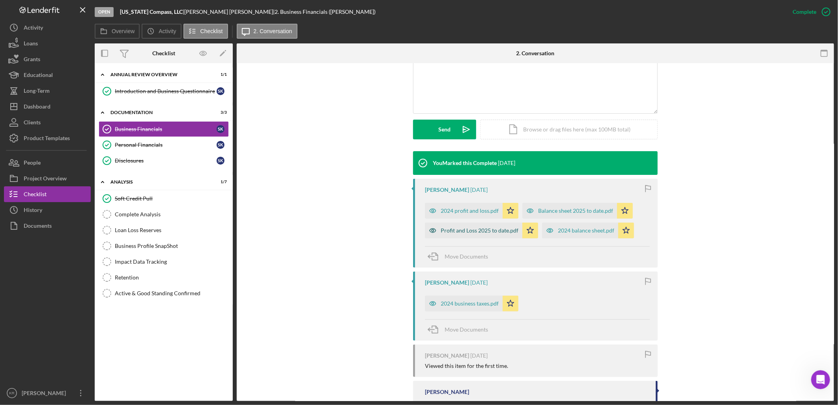
click at [485, 228] on div "Profit and Loss 2025 to date.pdf" at bounding box center [480, 230] width 78 height 6
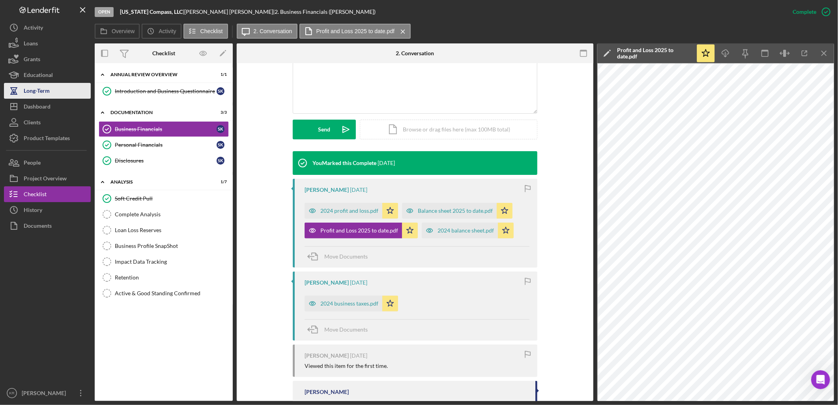
click at [37, 98] on div "Icon/History Activity Loans Grants Educational Long-Term Icon/Dashboard Dashboa…" at bounding box center [47, 210] width 87 height 381
click at [26, 105] on div "Dashboard" at bounding box center [37, 108] width 27 height 18
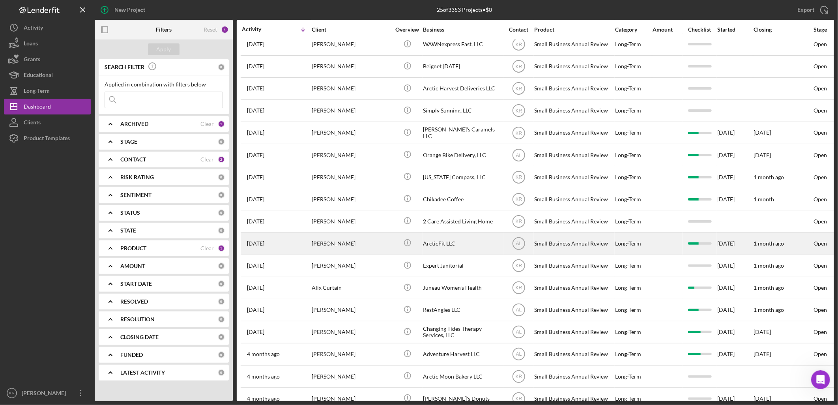
scroll to position [44, 0]
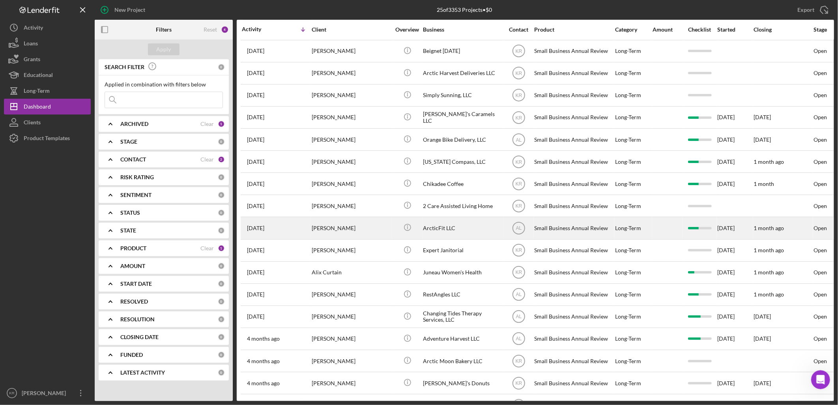
click at [459, 238] on div "ArcticFit LLC" at bounding box center [462, 227] width 79 height 21
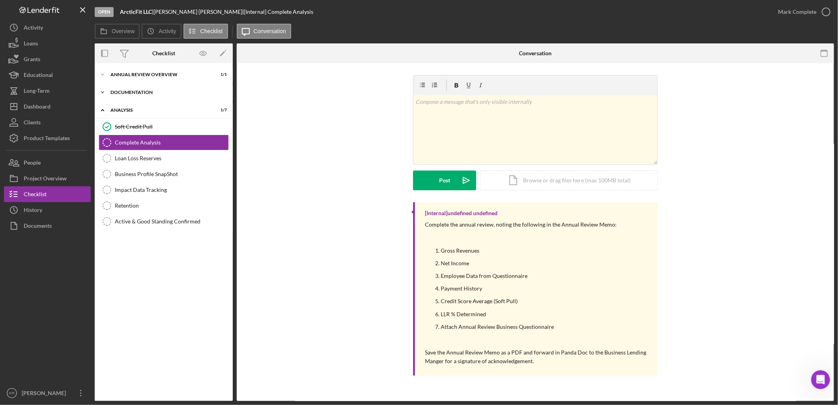
click at [178, 95] on div "Icon/Expander Documentation 3 / 3" at bounding box center [164, 92] width 138 height 16
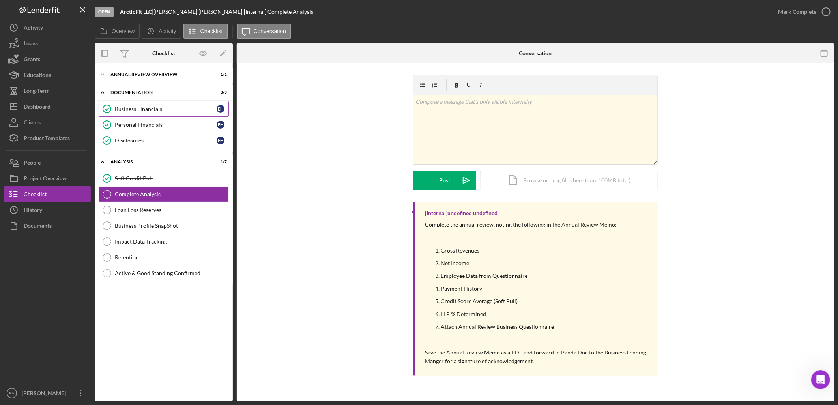
click at [172, 109] on div "Business Financials" at bounding box center [166, 109] width 102 height 6
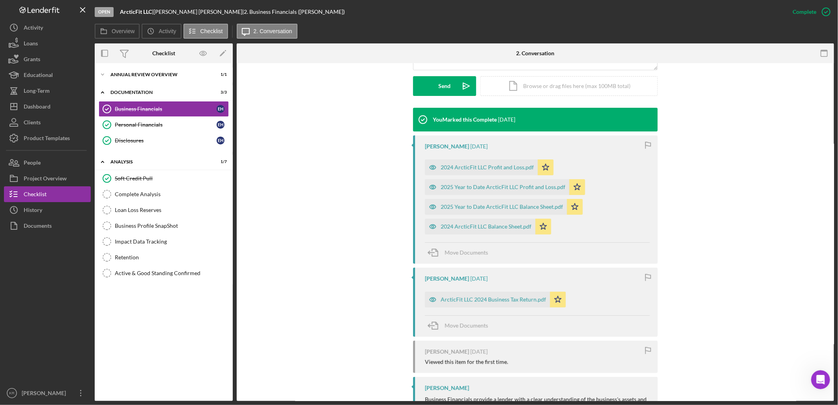
scroll to position [219, 0]
click at [500, 170] on div "2024 ArcticFit LLC Profit and Loss.pdf" at bounding box center [481, 167] width 113 height 16
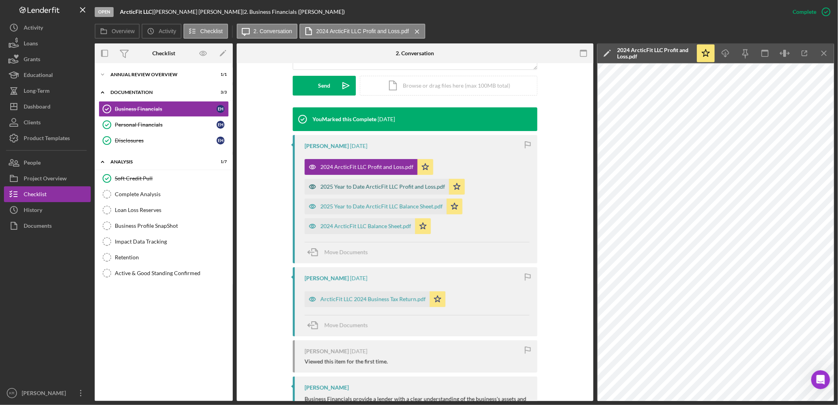
click at [400, 189] on div "2025 Year to Date ArcticFit LLC Profit and Loss.pdf" at bounding box center [382, 186] width 125 height 6
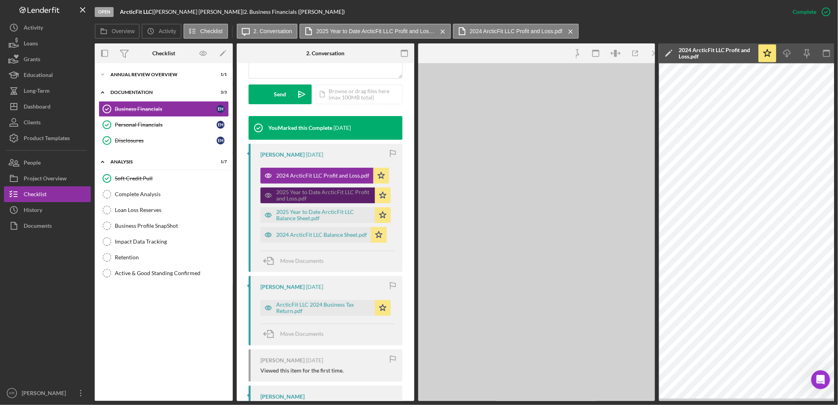
scroll to position [228, 0]
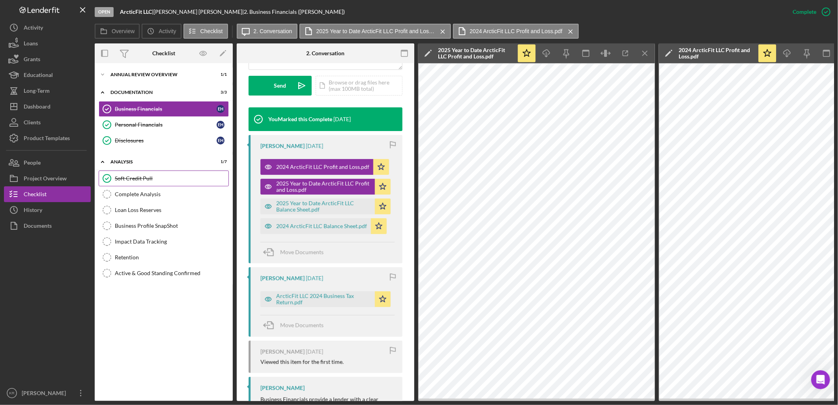
click at [150, 176] on div "Soft Credit Pull" at bounding box center [172, 178] width 114 height 6
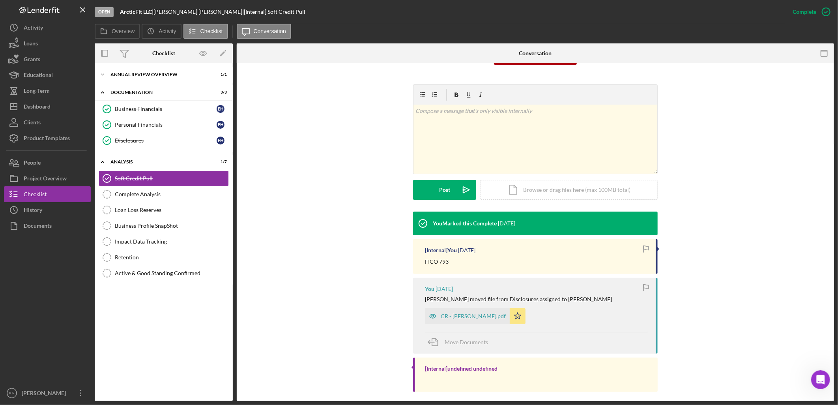
scroll to position [105, 0]
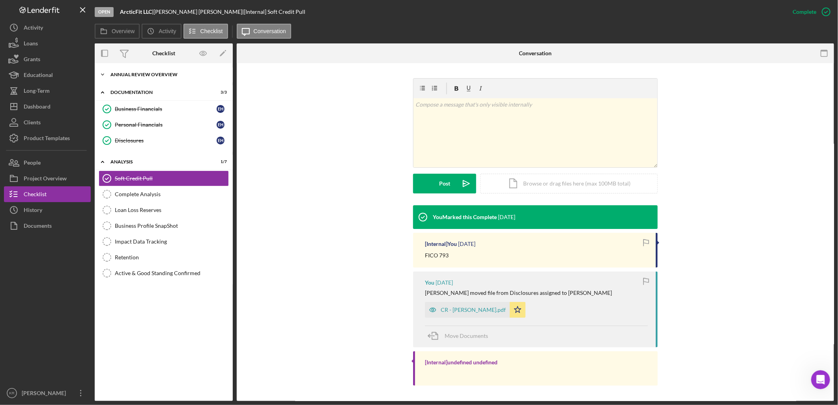
click at [159, 73] on div "Annual Review Overview" at bounding box center [166, 74] width 112 height 5
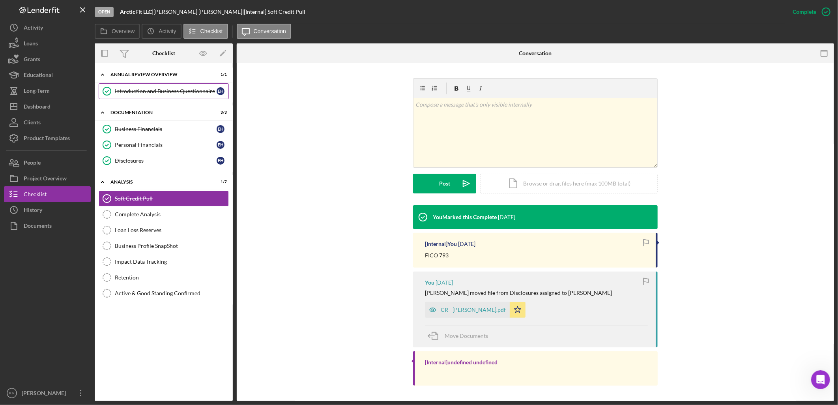
click at [154, 87] on link "Introduction and Business Questionnaire Introduction and Business Questionnaire…" at bounding box center [164, 91] width 130 height 16
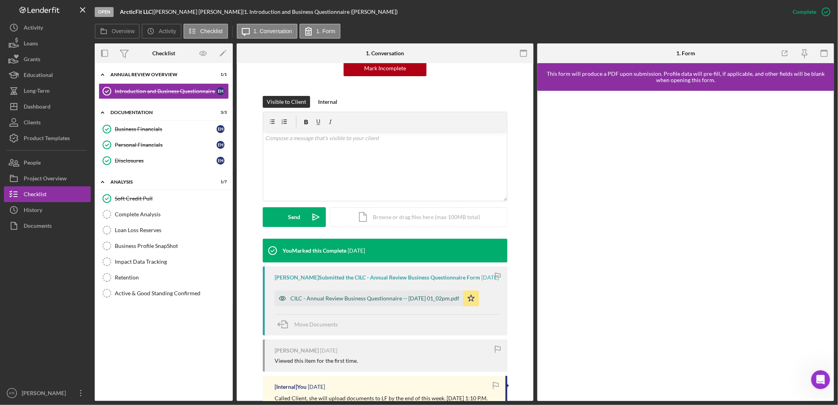
click at [389, 301] on div "CILC - Annual Review Business Questionnaire -- 2025-06-01 01_02pm.pdf" at bounding box center [374, 298] width 169 height 6
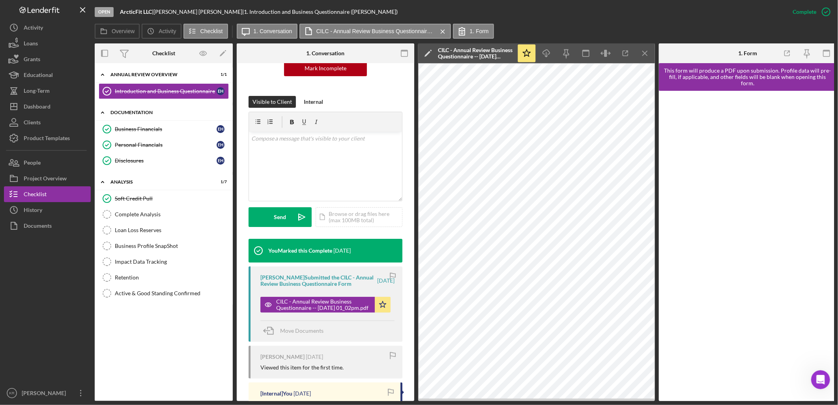
click at [178, 120] on div "Icon/Expander Documentation 3 / 3 Business Financials Business Financials E H P…" at bounding box center [164, 138] width 138 height 67
click at [171, 126] on div "Business Financials" at bounding box center [166, 129] width 102 height 6
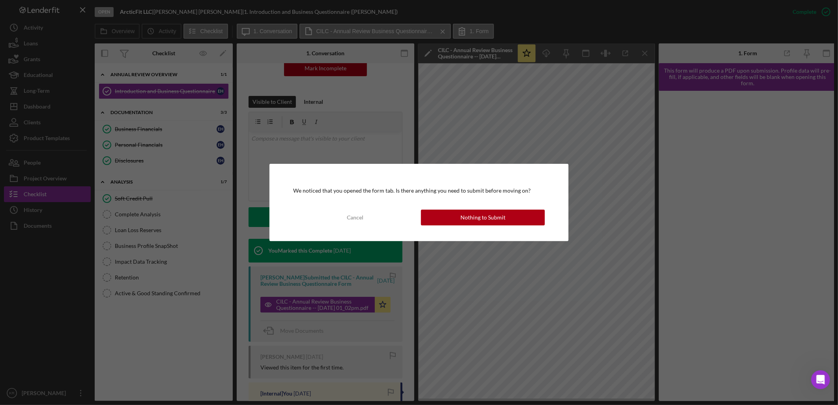
drag, startPoint x: 421, startPoint y: 207, endPoint x: 427, endPoint y: 207, distance: 5.9
click at [427, 207] on div "We noticed that you opened the form tab. Is there anything you need to submit b…" at bounding box center [418, 202] width 299 height 77
drag, startPoint x: 427, startPoint y: 207, endPoint x: 441, endPoint y: 216, distance: 16.1
click at [441, 216] on button "Nothing to Submit" at bounding box center [483, 217] width 124 height 16
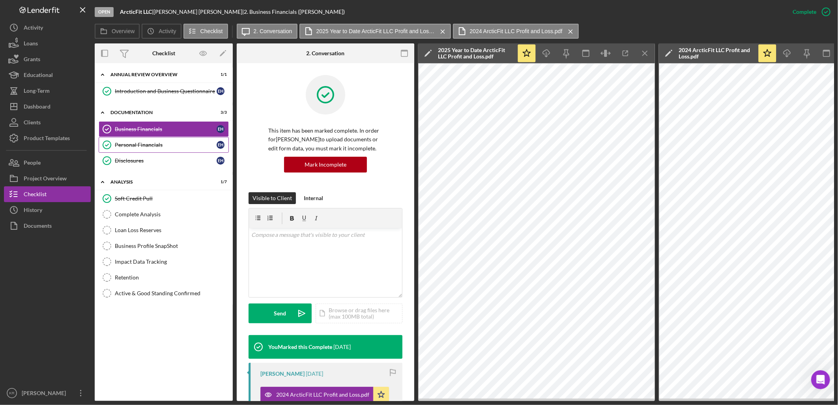
click at [115, 140] on icon "Personal Financials" at bounding box center [107, 145] width 20 height 20
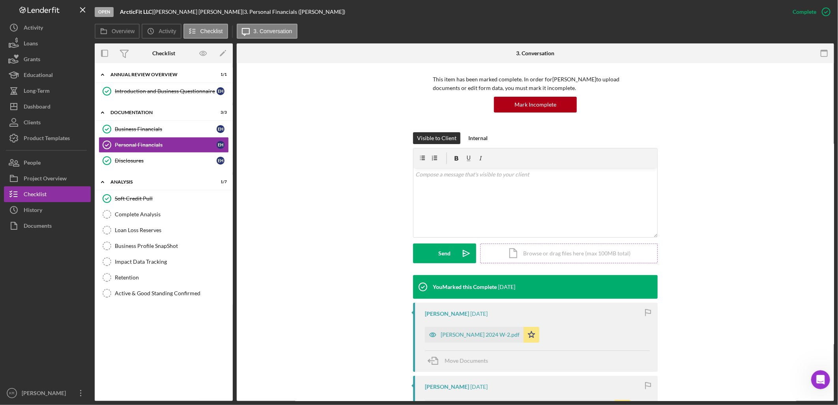
scroll to position [175, 0]
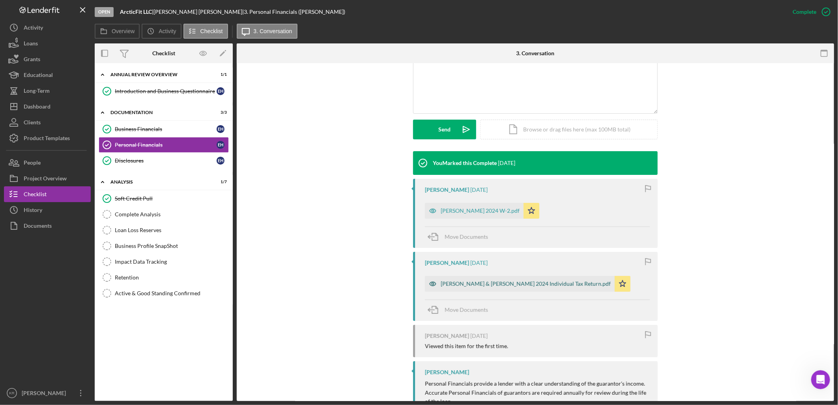
click at [454, 283] on div "Hubbard Emily & Cory 2024 Individual Tax Return.pdf" at bounding box center [526, 283] width 170 height 6
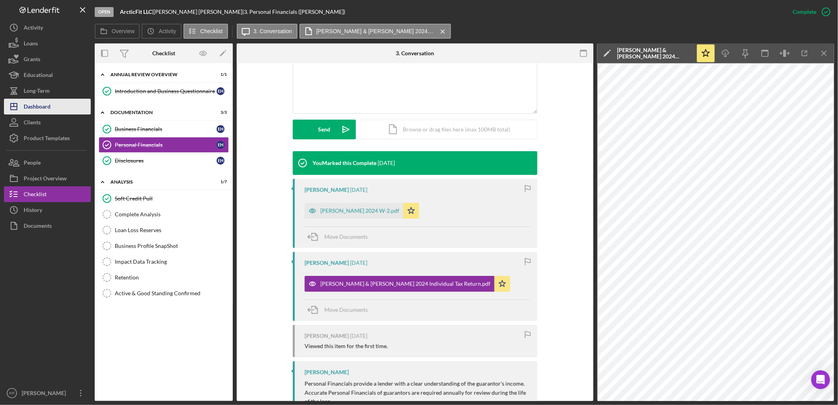
click at [49, 105] on div "Dashboard" at bounding box center [37, 108] width 27 height 18
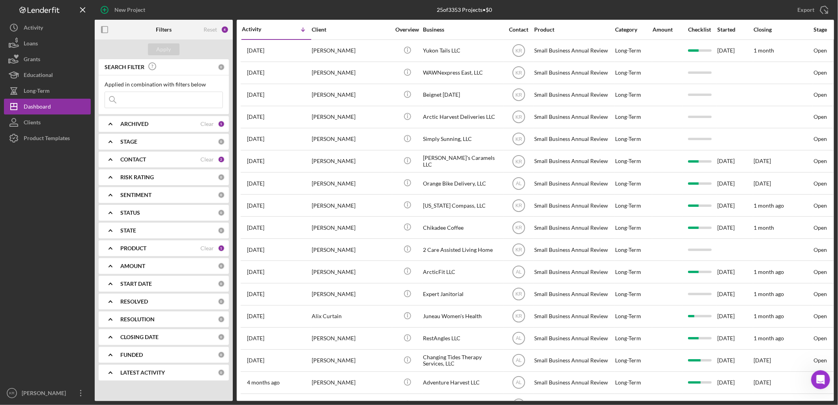
click at [170, 237] on div "STATE 0" at bounding box center [172, 230] width 105 height 16
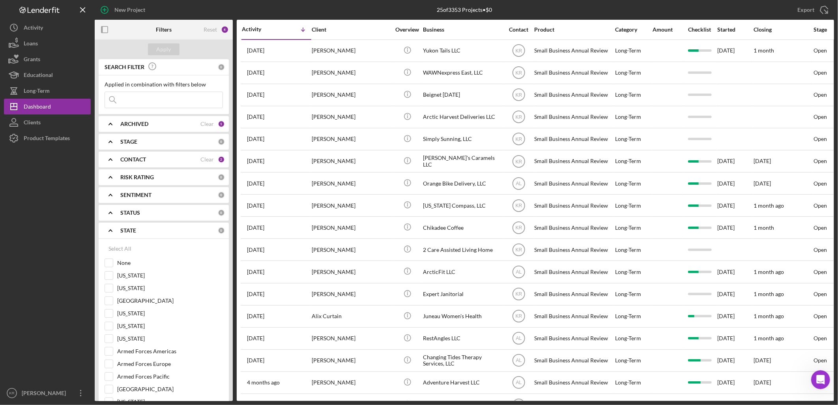
click at [170, 232] on div "STATE" at bounding box center [168, 230] width 97 height 6
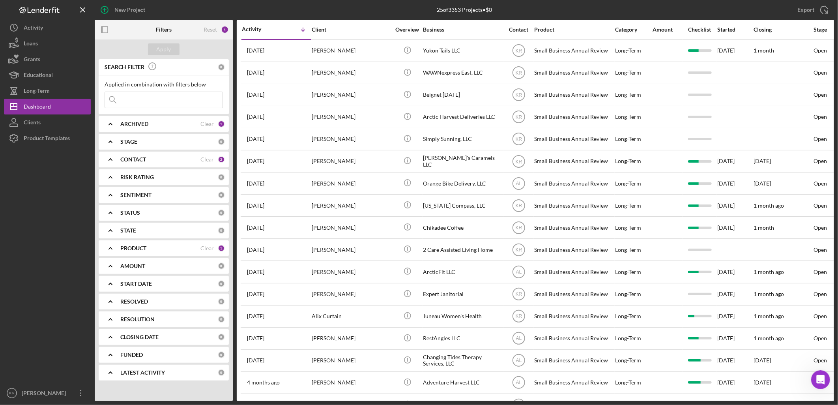
click at [159, 255] on div "PRODUCT Clear 1" at bounding box center [172, 248] width 105 height 16
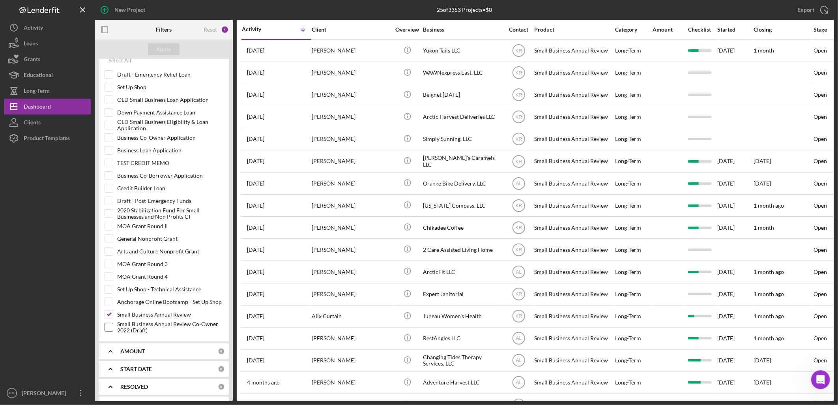
scroll to position [219, 0]
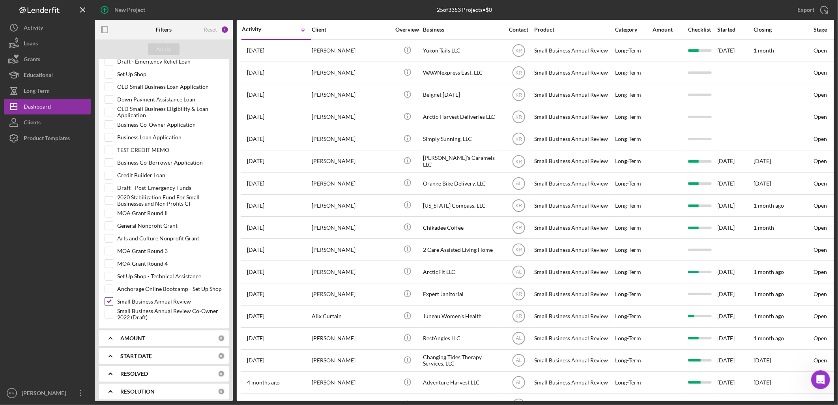
click at [113, 303] on div "Small Business Annual Review" at bounding box center [164, 303] width 118 height 13
click at [105, 302] on div at bounding box center [109, 301] width 9 height 9
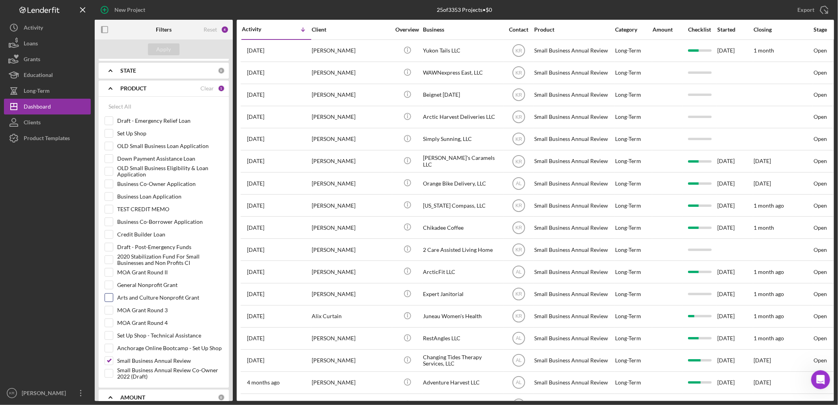
scroll to position [175, 0]
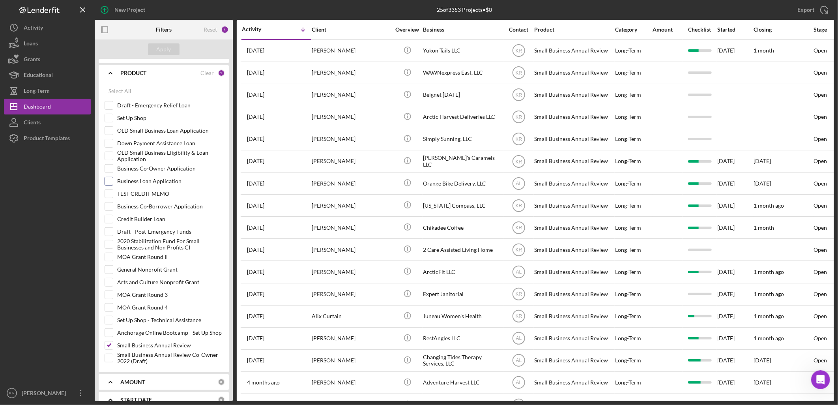
click at [150, 182] on label "Business Loan Application" at bounding box center [170, 181] width 106 height 8
click at [113, 182] on input "Business Loan Application" at bounding box center [109, 181] width 8 height 8
checkbox input "true"
click at [166, 48] on div "Apply" at bounding box center [164, 49] width 15 height 12
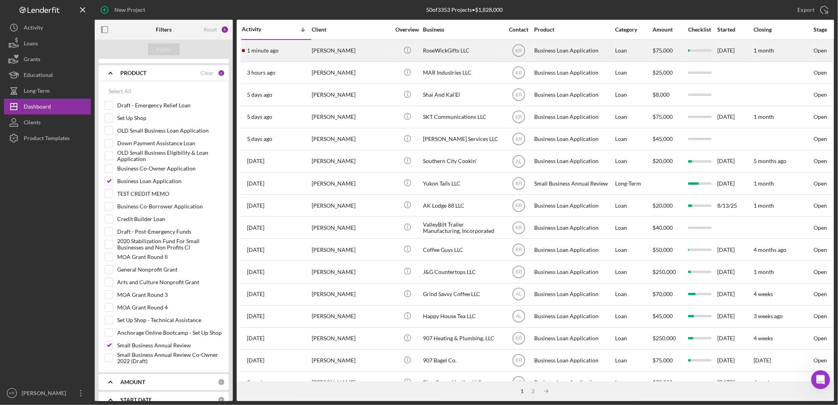
click at [357, 59] on div "Roseanne Wickman" at bounding box center [351, 50] width 79 height 21
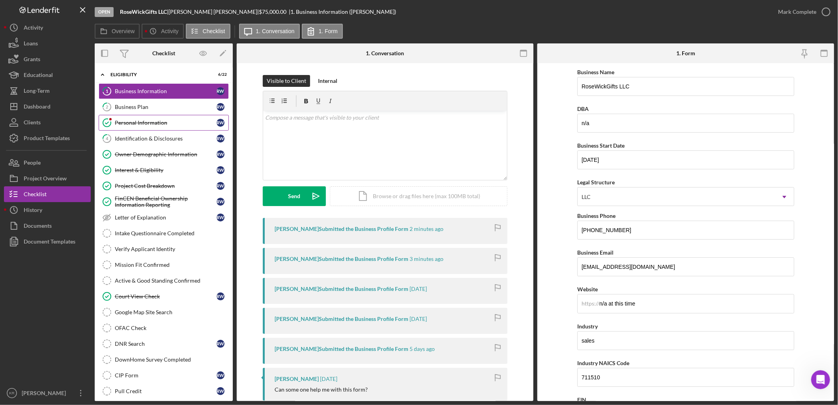
click at [159, 123] on div "Personal Information" at bounding box center [166, 123] width 102 height 6
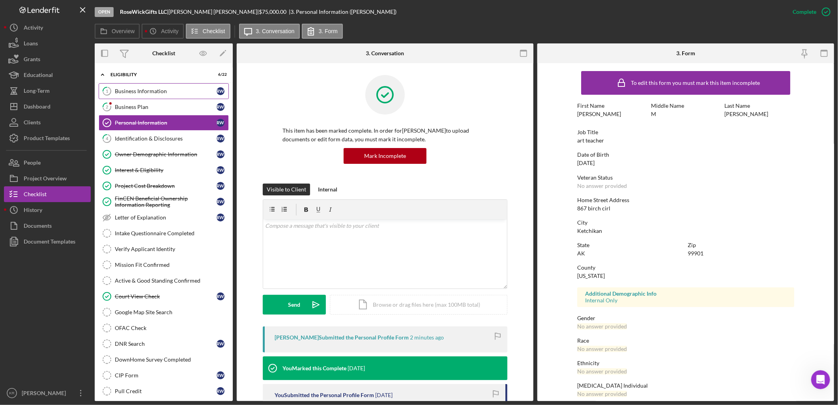
click at [165, 96] on link "1 Business Information R W" at bounding box center [164, 91] width 130 height 16
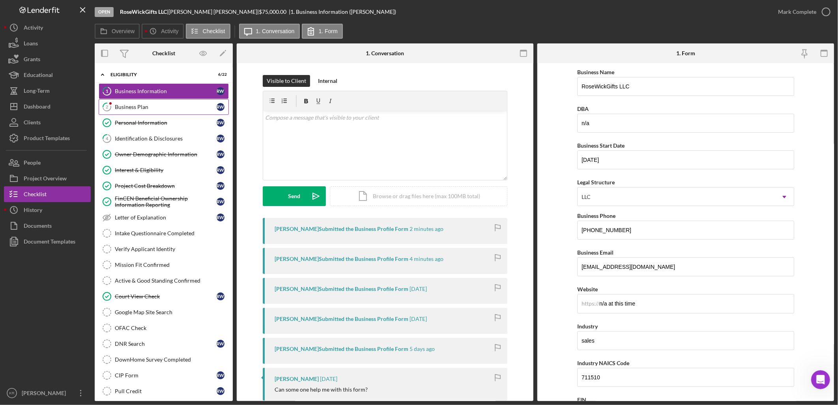
click at [161, 103] on link "2 Business Plan R W" at bounding box center [164, 107] width 130 height 16
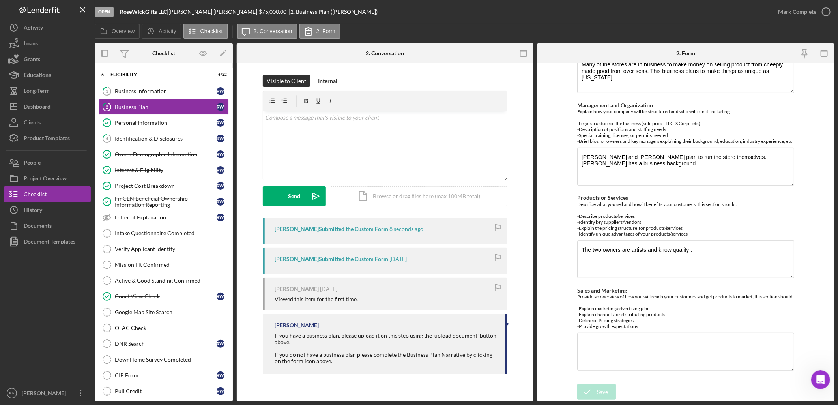
scroll to position [222, 0]
click at [155, 90] on div "Business Information" at bounding box center [166, 91] width 102 height 6
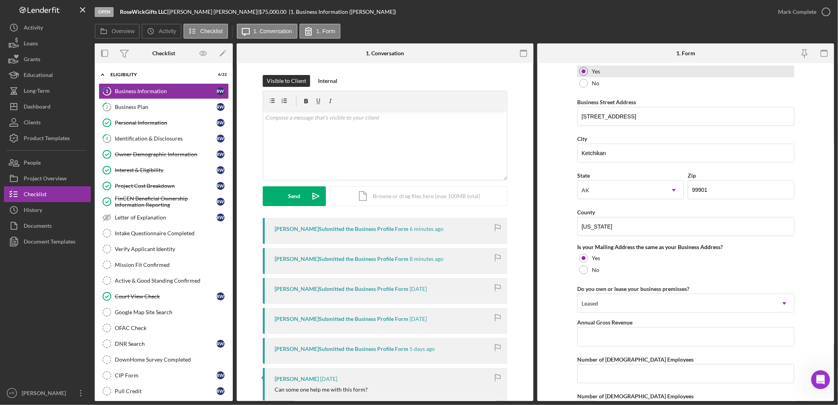
scroll to position [539, 0]
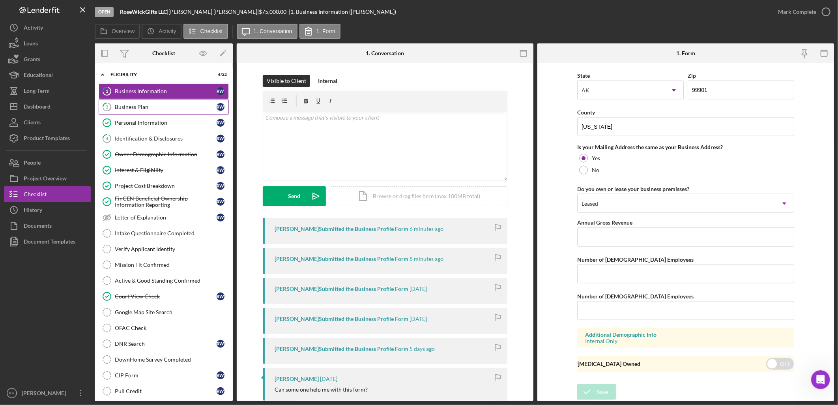
drag, startPoint x: 151, startPoint y: 107, endPoint x: 146, endPoint y: 113, distance: 8.1
click at [149, 108] on div "Business Plan" at bounding box center [166, 107] width 102 height 6
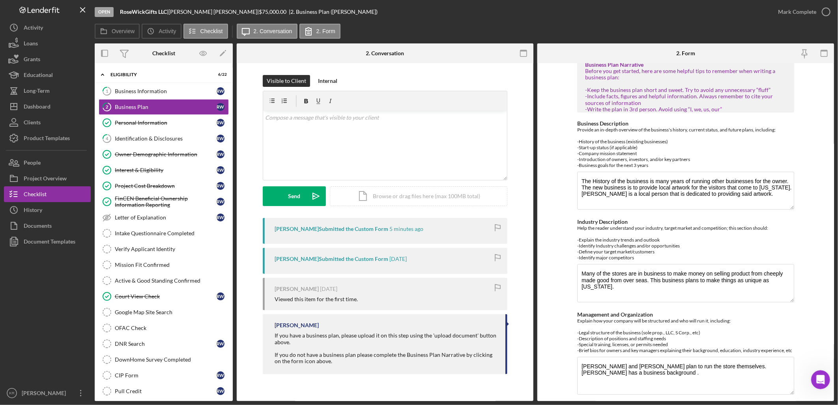
scroll to position [3, 0]
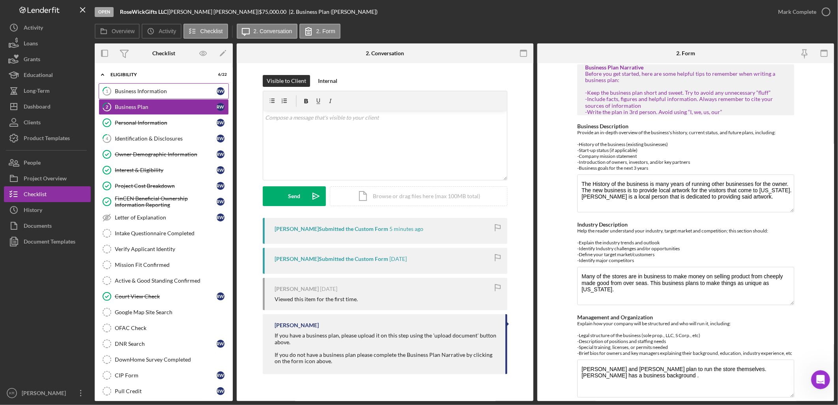
click at [145, 96] on link "1 Business Information R W" at bounding box center [164, 91] width 130 height 16
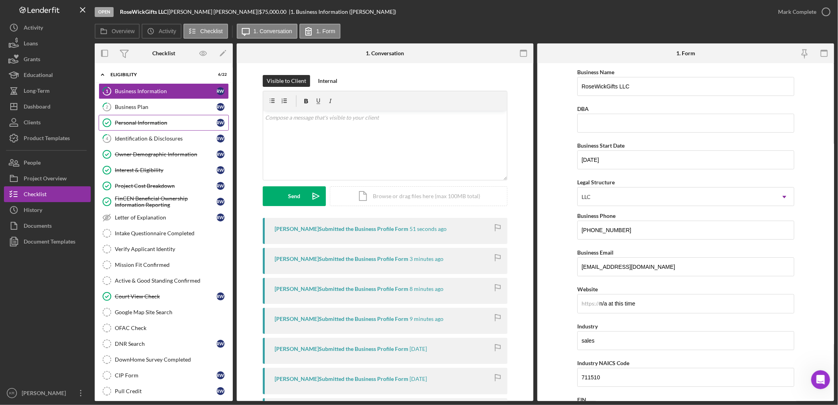
click at [159, 120] on div "Personal Information" at bounding box center [166, 123] width 102 height 6
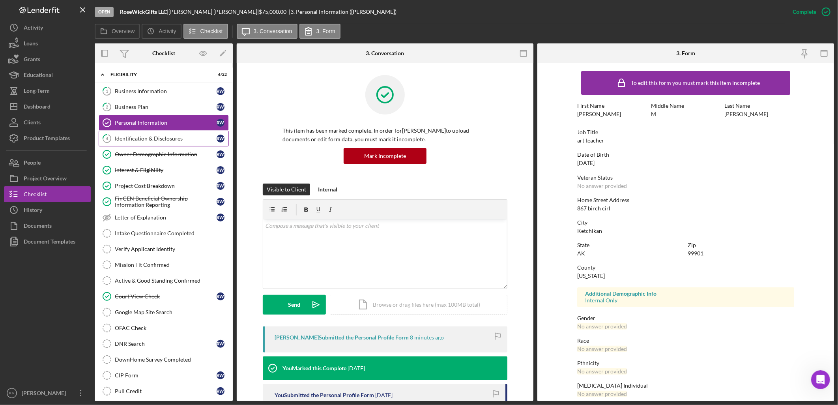
click at [149, 142] on link "4 Identification & Disclosures R W" at bounding box center [164, 139] width 130 height 16
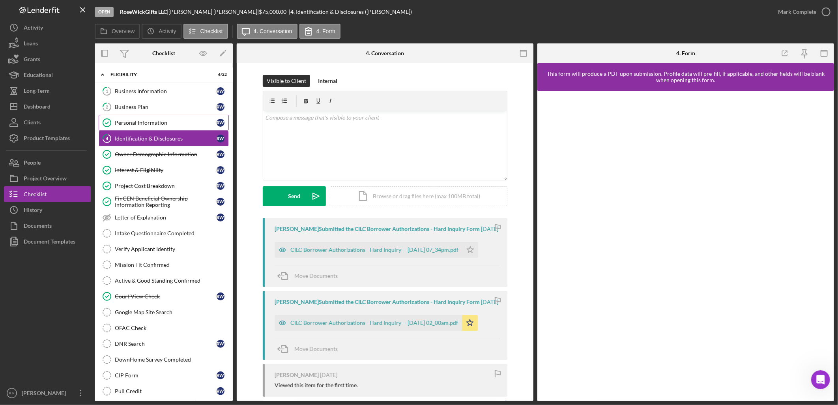
click at [132, 121] on div "Personal Information" at bounding box center [166, 123] width 102 height 6
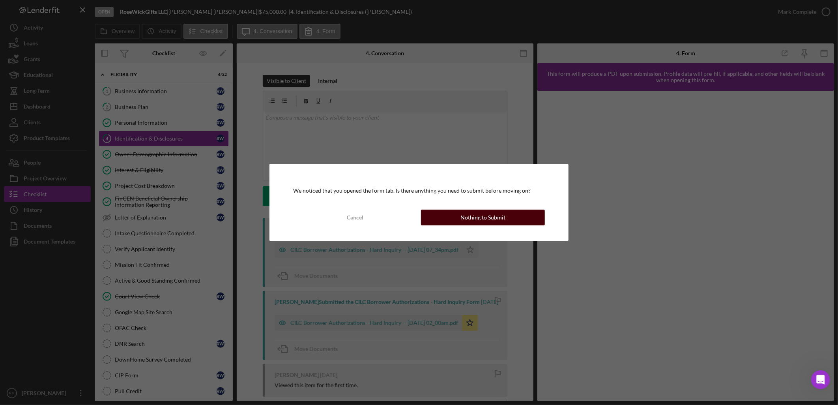
click at [467, 219] on div "Nothing to Submit" at bounding box center [482, 217] width 45 height 16
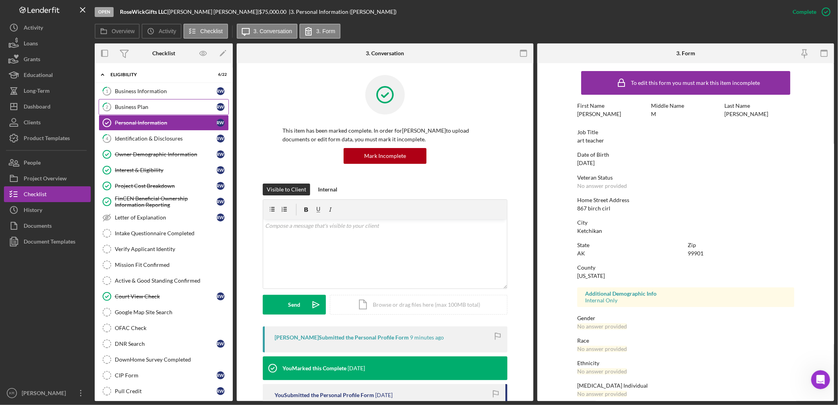
click at [169, 108] on div "Business Plan" at bounding box center [166, 107] width 102 height 6
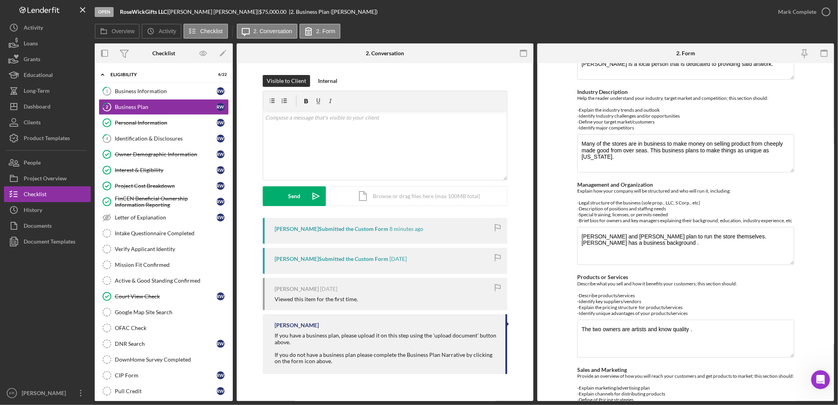
scroll to position [135, 0]
click at [624, 257] on textarea "Roseanne and Robert plan to run the store themselves. Roseanne has a business b…" at bounding box center [685, 247] width 217 height 38
click at [630, 256] on textarea "Roseanne and Robert plan to run the store themselves. Roseanne has a business b…" at bounding box center [685, 247] width 217 height 38
click at [754, 258] on textarea "Roseanne and Robert plan to run the store themselves. Roseanne has a business b…" at bounding box center [685, 247] width 217 height 38
click at [620, 249] on textarea "Roseanne and Robert plan to run the store themselves. Roseanne has a business b…" at bounding box center [685, 247] width 217 height 38
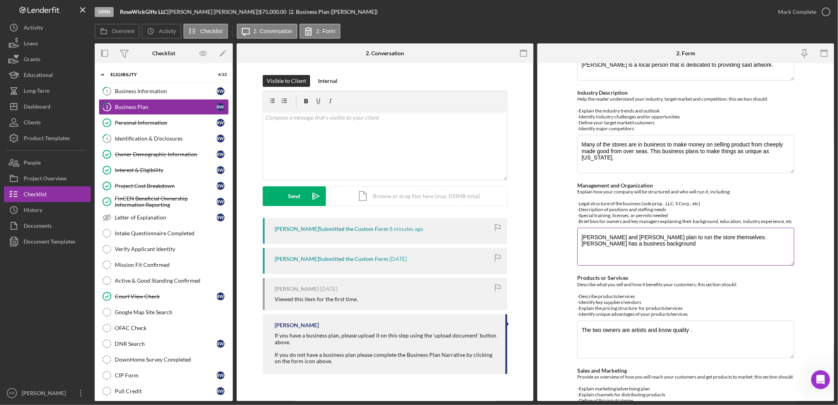
type textarea "Roseanne and Robert plan to run the store themselves. Roseanne has a business b…"
click at [658, 285] on div "Describe what you sell and how it benefits your customers; this section should:…" at bounding box center [685, 299] width 217 height 36
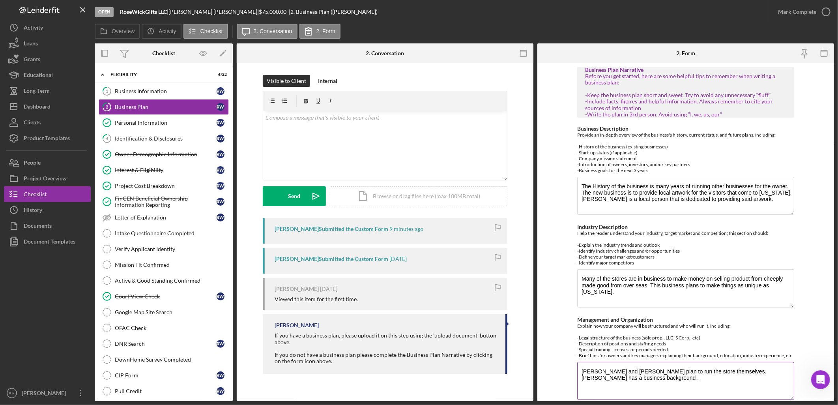
scroll to position [0, 0]
click at [158, 128] on link "Personal Information Personal Information R W" at bounding box center [164, 123] width 130 height 16
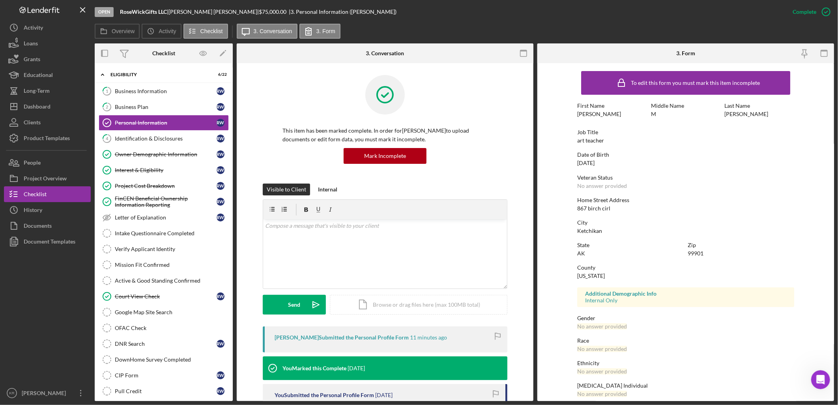
scroll to position [30, 0]
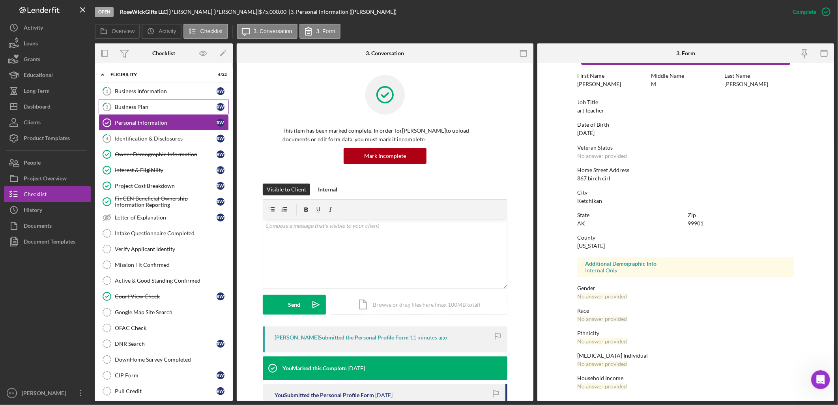
click at [146, 111] on link "2 Business Plan R W" at bounding box center [164, 107] width 130 height 16
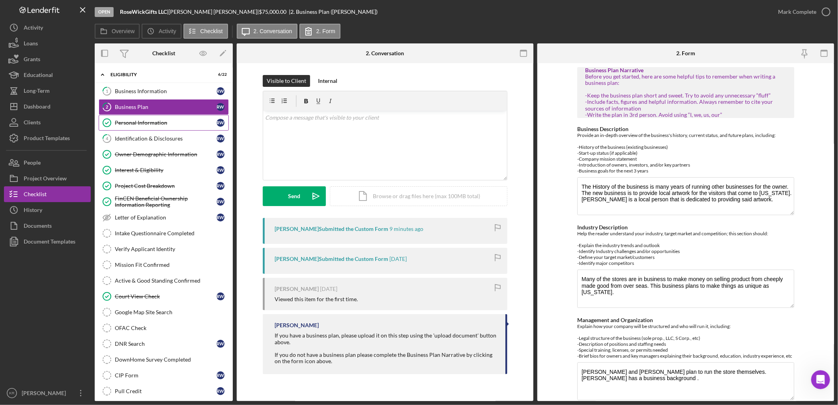
click at [135, 121] on div "Personal Information" at bounding box center [166, 123] width 102 height 6
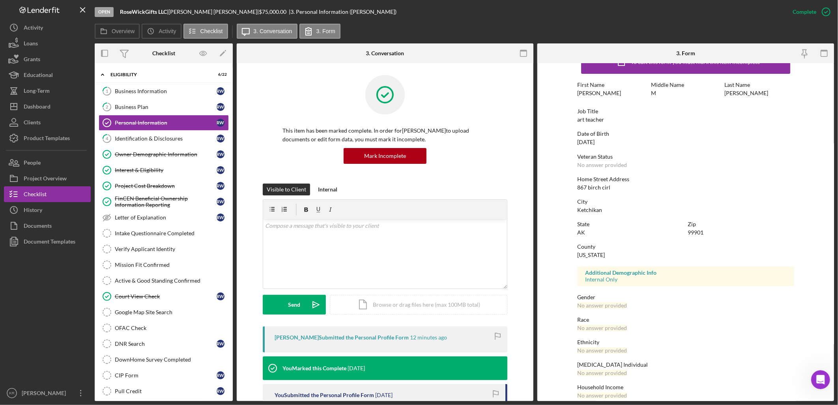
scroll to position [30, 0]
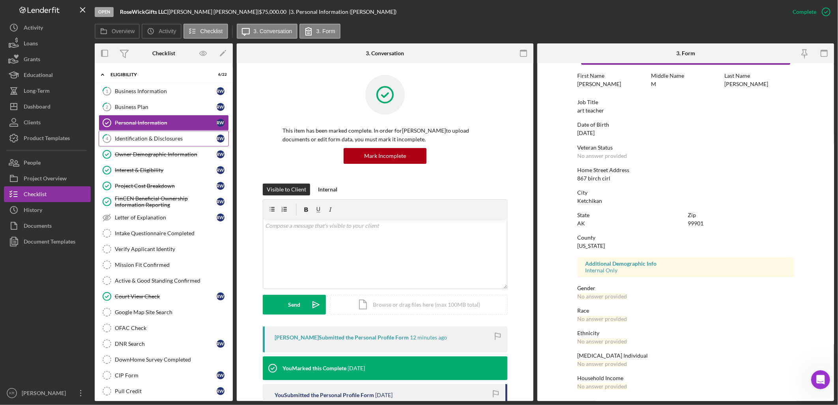
click at [138, 138] on div "Identification & Disclosures" at bounding box center [166, 138] width 102 height 6
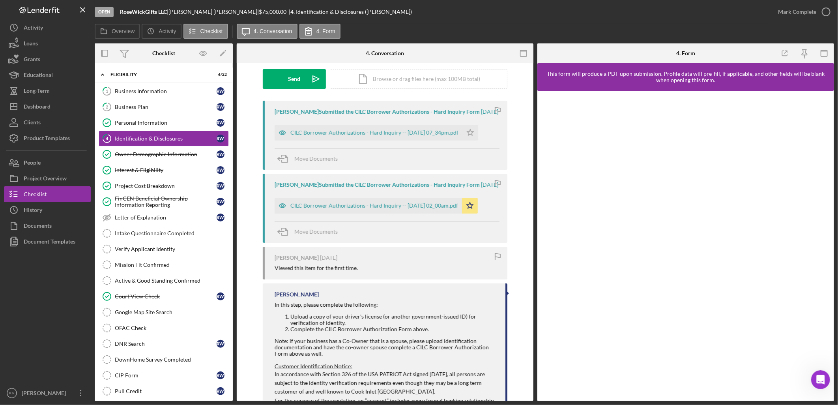
scroll to position [131, 0]
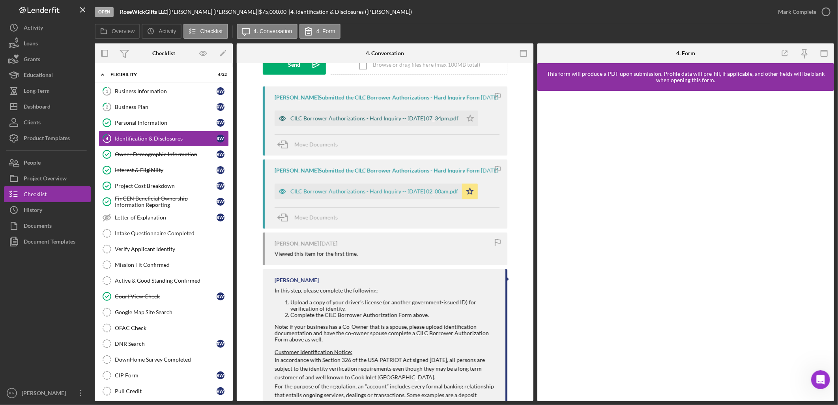
click at [375, 126] on div "CILC Borrower Authorizations - Hard Inquiry -- 2025-08-19 07_34pm.pdf" at bounding box center [369, 118] width 188 height 16
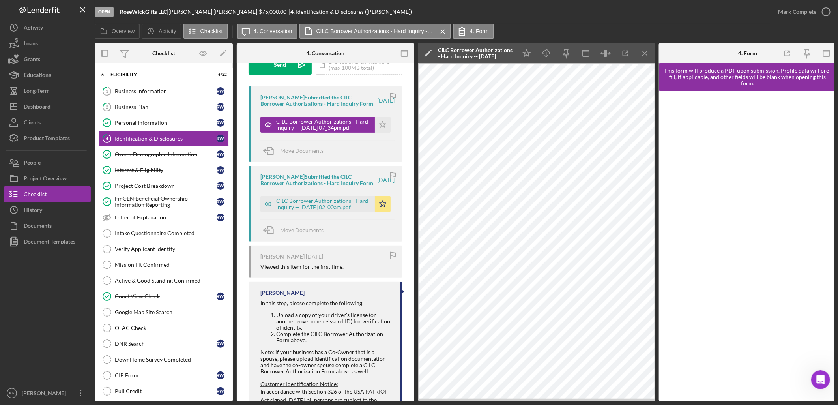
click at [332, 208] on div "CILC Borrower Authorizations - Hard Inquiry -- 2025-08-15 02_00am.pdf Icon/Star" at bounding box center [327, 202] width 134 height 20
click at [332, 210] on div "CILC Borrower Authorizations - Hard Inquiry -- 2025-08-15 02_00am.pdf" at bounding box center [323, 204] width 95 height 13
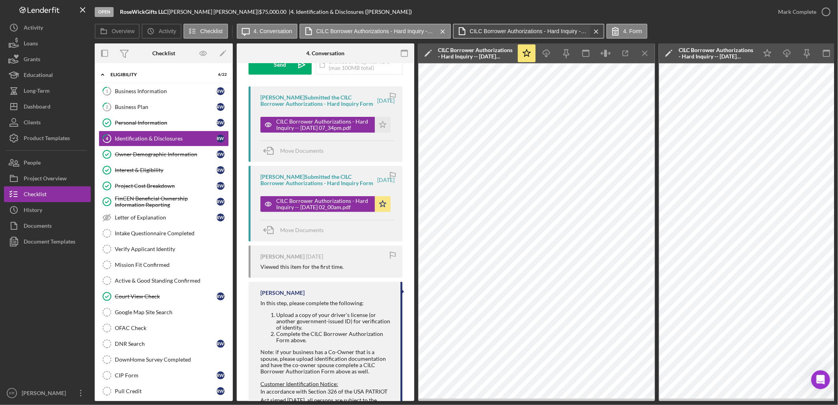
click at [592, 29] on icon "Icon/Menu Close" at bounding box center [596, 32] width 14 height 20
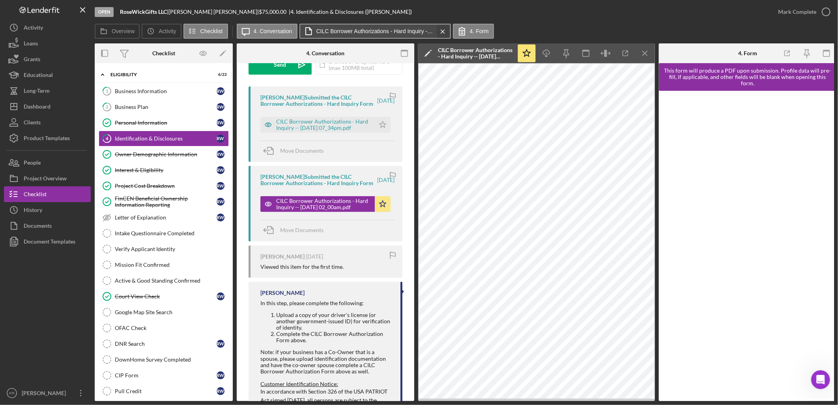
click at [439, 30] on icon "Icon/Menu Close" at bounding box center [443, 32] width 14 height 20
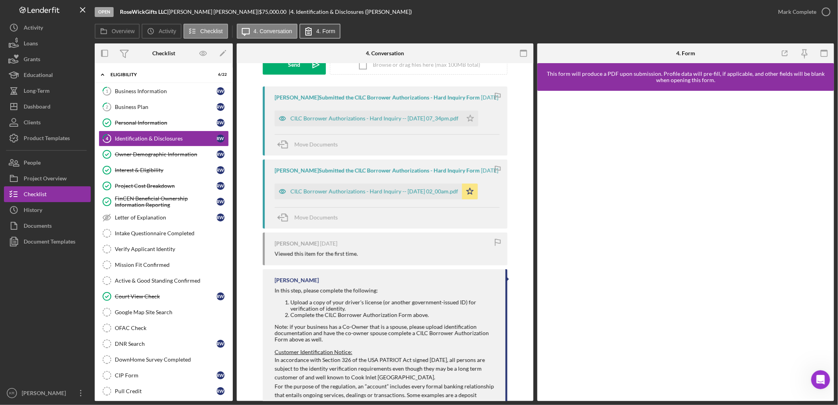
click at [330, 33] on label "4. Form" at bounding box center [325, 31] width 19 height 6
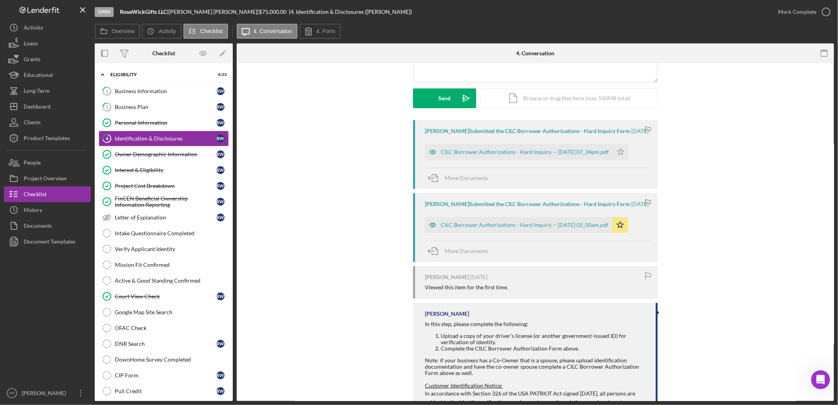
scroll to position [219, 0]
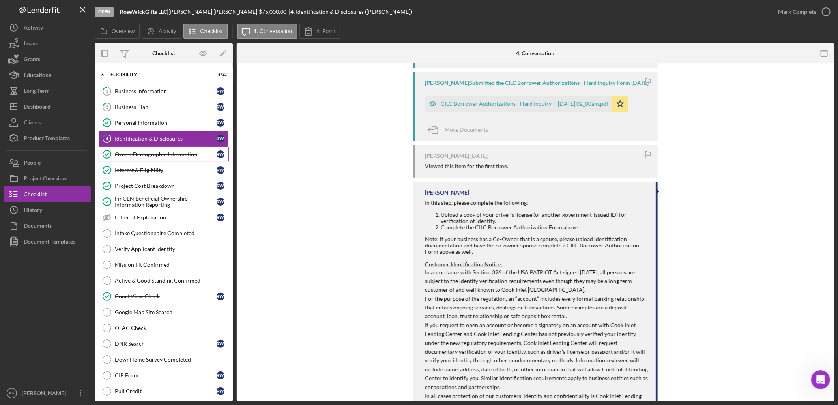
click at [152, 157] on div "Owner Demographic Information" at bounding box center [166, 154] width 102 height 6
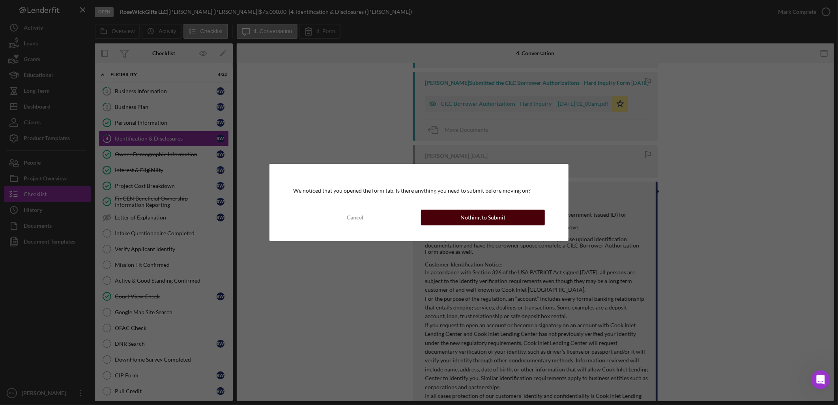
click at [460, 218] on button "Nothing to Submit" at bounding box center [483, 217] width 124 height 16
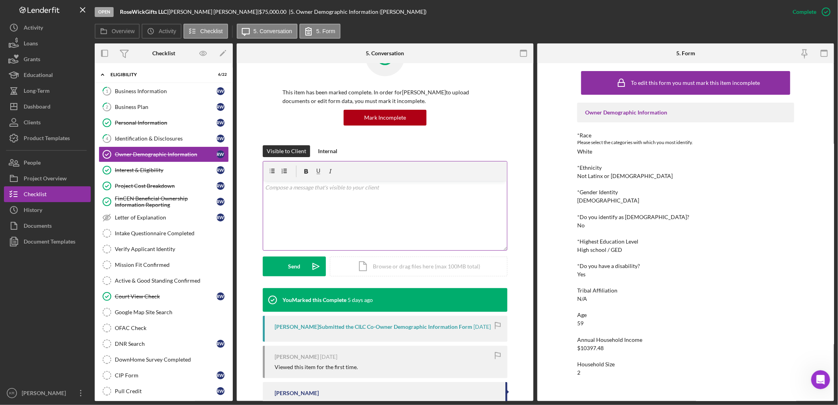
scroll to position [88, 0]
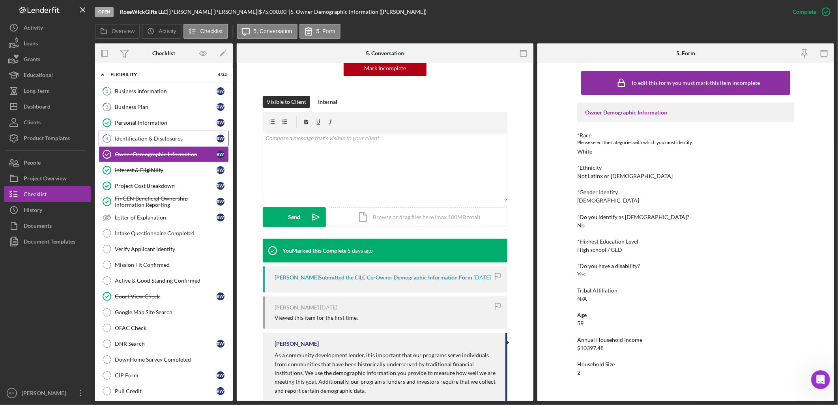
click at [139, 136] on div "Identification & Disclosures" at bounding box center [166, 138] width 102 height 6
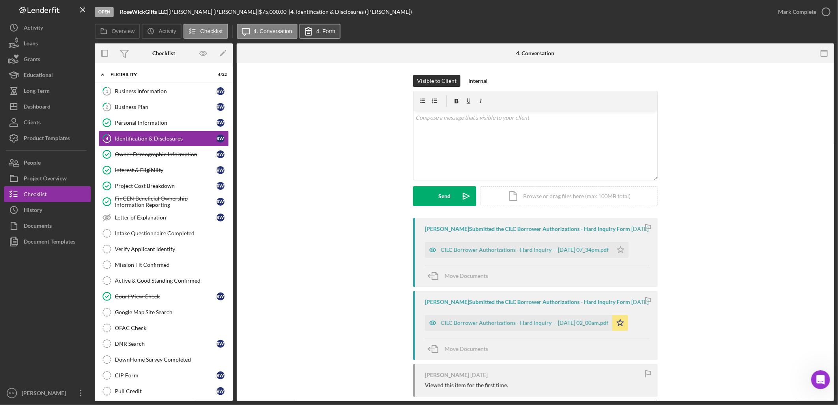
click at [310, 28] on icon at bounding box center [309, 31] width 20 height 20
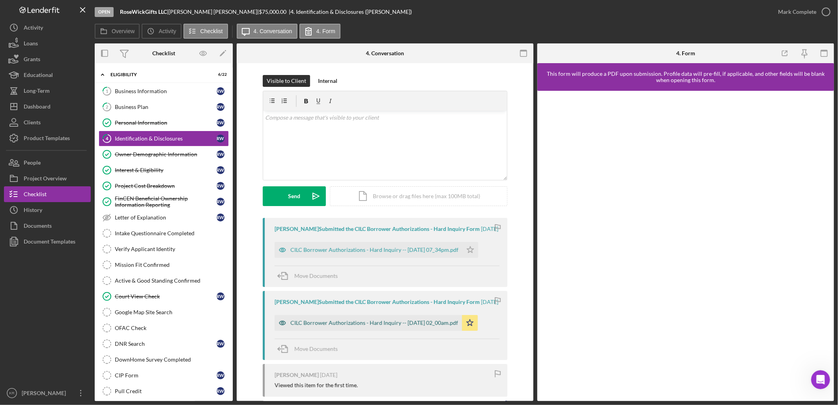
click at [350, 326] on div "CILC Borrower Authorizations - Hard Inquiry -- 2025-08-15 02_00am.pdf" at bounding box center [374, 323] width 168 height 6
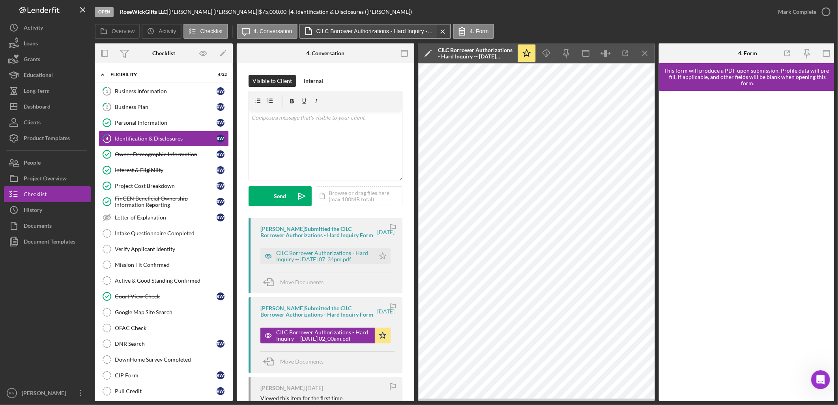
click at [438, 32] on icon "Icon/Menu Close" at bounding box center [443, 32] width 14 height 20
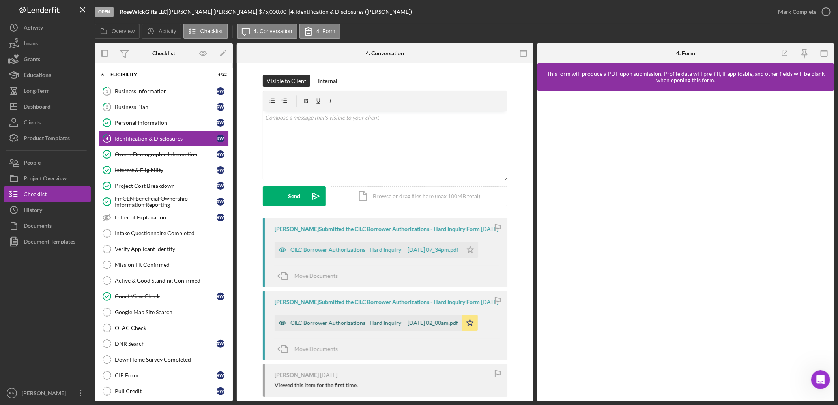
click at [369, 326] on div "CILC Borrower Authorizations - Hard Inquiry -- 2025-08-15 02_00am.pdf" at bounding box center [374, 323] width 168 height 6
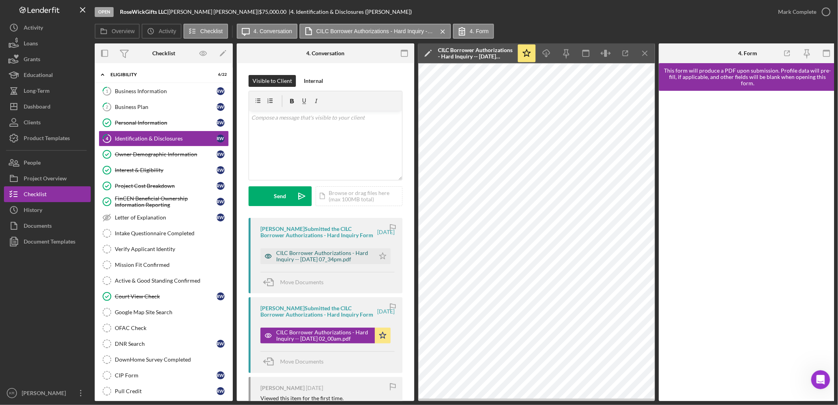
click at [314, 262] on div "CILC Borrower Authorizations - Hard Inquiry -- 2025-08-19 07_34pm.pdf" at bounding box center [323, 256] width 95 height 13
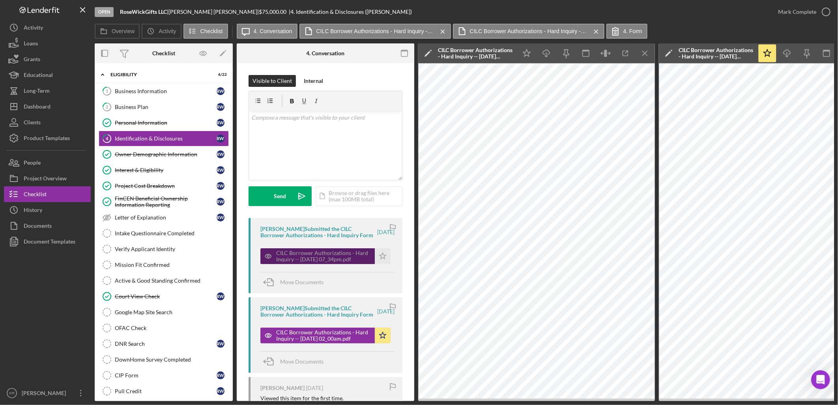
click at [312, 259] on div "CILC Borrower Authorizations - Hard Inquiry -- 2025-08-19 07_34pm.pdf" at bounding box center [323, 256] width 95 height 13
click at [623, 33] on label "4. Form" at bounding box center [632, 31] width 19 height 6
click at [623, 30] on label "4. Form" at bounding box center [632, 31] width 19 height 6
click at [623, 29] on label "4. Form" at bounding box center [632, 31] width 19 height 6
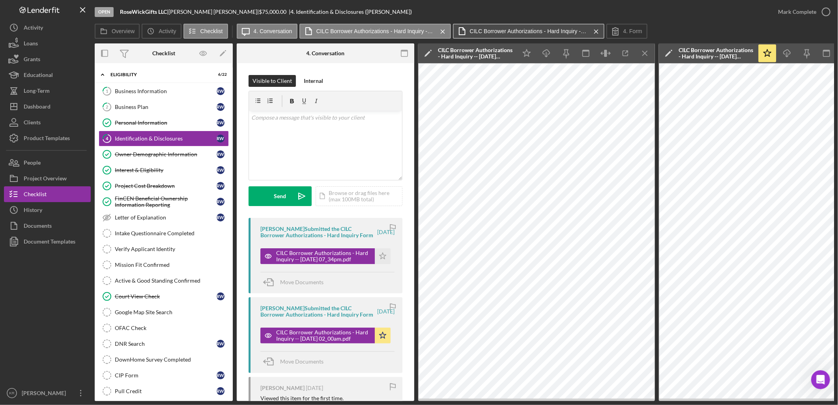
click at [571, 26] on button "CILC Borrower Authorizations - Hard Inquiry -- 2025-08-15 02_00am.pdf Icon/Menu…" at bounding box center [528, 31] width 151 height 15
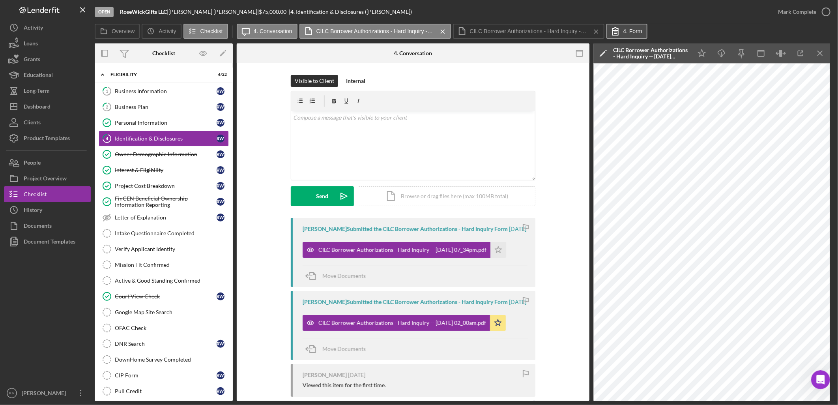
click at [605, 26] on icon at bounding box center [615, 31] width 20 height 20
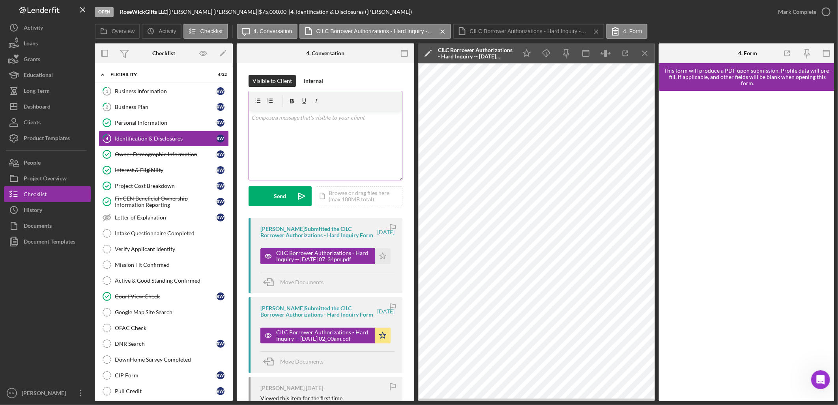
click at [312, 146] on div "v Color teal Color pink Remove color Add row above Add row below Add column bef…" at bounding box center [325, 145] width 153 height 69
click at [304, 342] on div "CILC Borrower Authorizations - Hard Inquiry -- 2025-08-15 02_00am.pdf" at bounding box center [323, 335] width 95 height 13
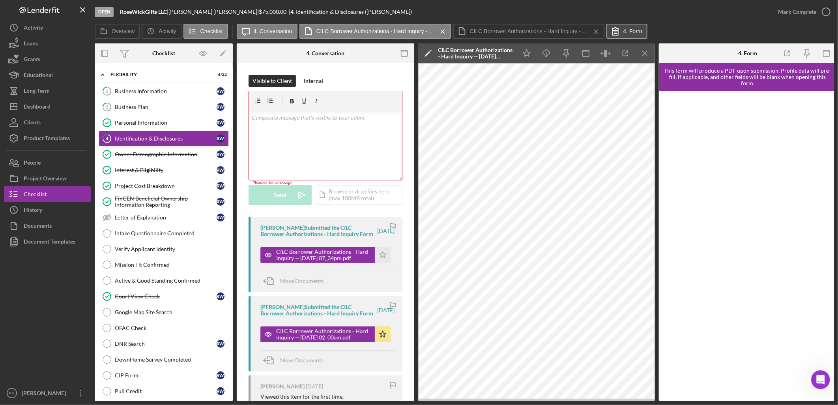
click at [639, 28] on button "4. Form" at bounding box center [626, 31] width 41 height 15
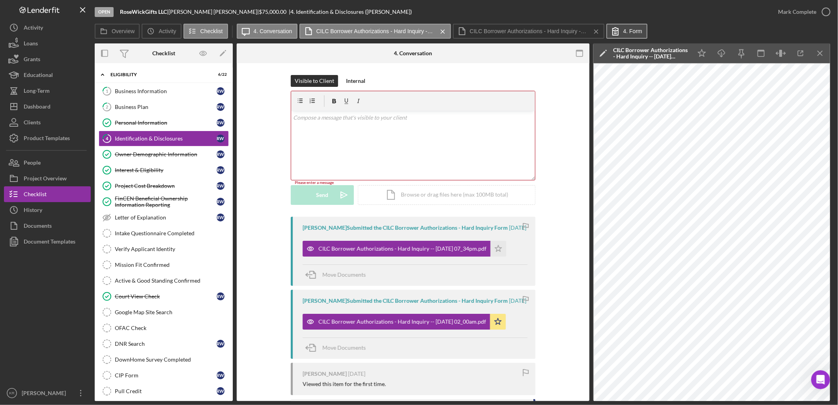
click at [636, 32] on label "4. Form" at bounding box center [632, 31] width 19 height 6
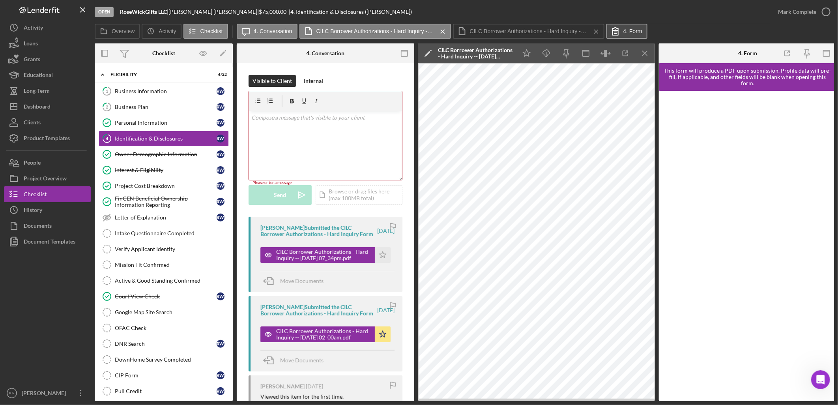
click at [636, 32] on label "4. Form" at bounding box center [632, 31] width 19 height 6
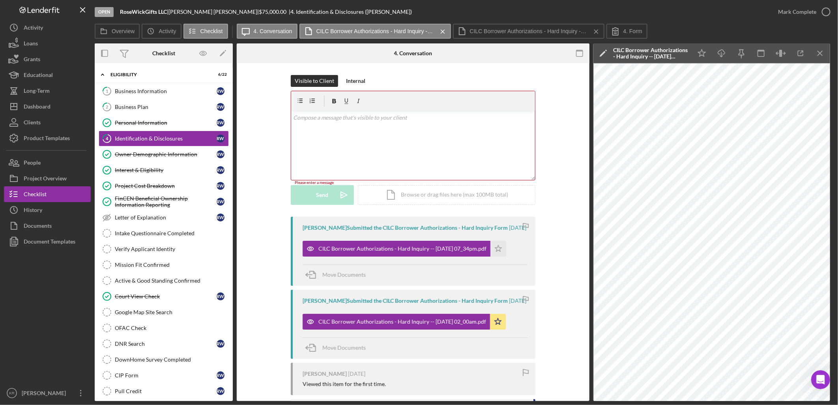
click at [345, 150] on div "v Color teal Color pink Remove color Add row above Add row below Add column bef…" at bounding box center [413, 145] width 244 height 69
click at [466, 30] on button "CILC Borrower Authorizations - Hard Inquiry -- 2025-08-15 02_00am.pdf Icon/Menu…" at bounding box center [528, 31] width 151 height 15
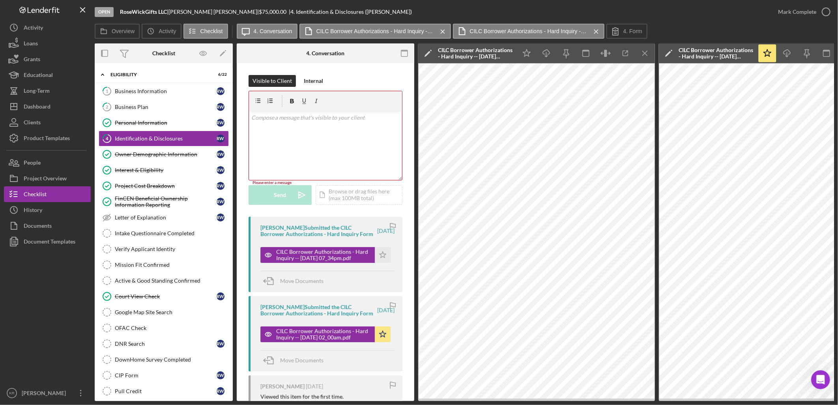
click at [594, 32] on icon "Icon/Menu Close" at bounding box center [596, 32] width 14 height 20
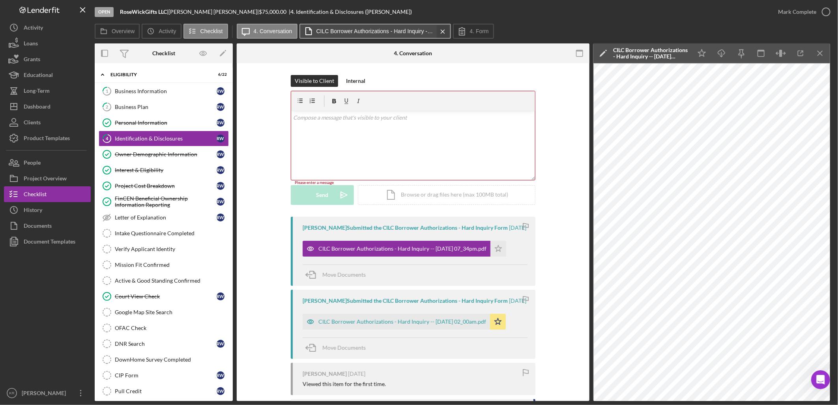
click at [446, 30] on div "Icon/Message 4. Conversation CILC Borrower Authorizations - Hard Inquiry -- 202…" at bounding box center [366, 32] width 259 height 16
click at [442, 34] on icon "Icon/Menu Close" at bounding box center [443, 32] width 14 height 20
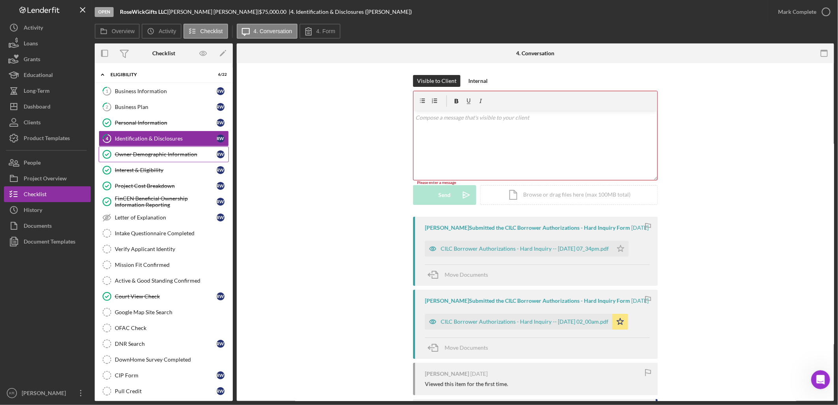
click at [164, 156] on div "Owner Demographic Information" at bounding box center [166, 154] width 102 height 6
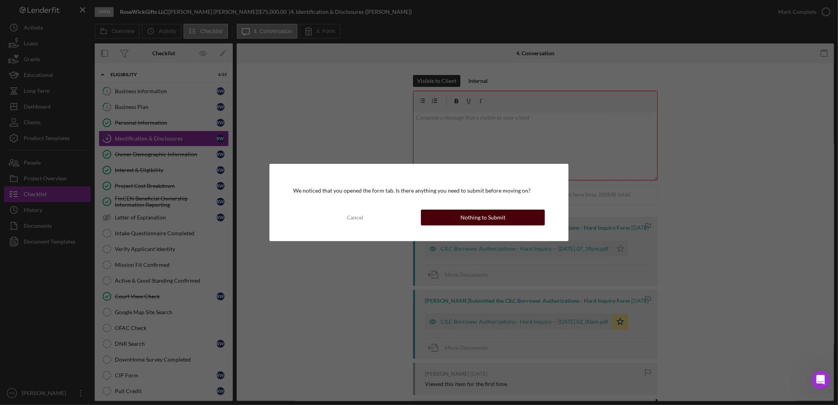
click at [468, 211] on div "Nothing to Submit" at bounding box center [482, 217] width 45 height 16
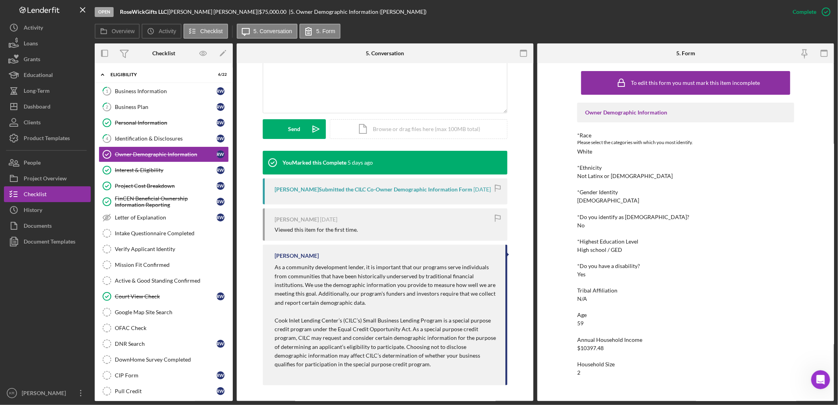
scroll to position [181, 0]
click at [151, 173] on div "Interest & Eligibility" at bounding box center [166, 170] width 102 height 6
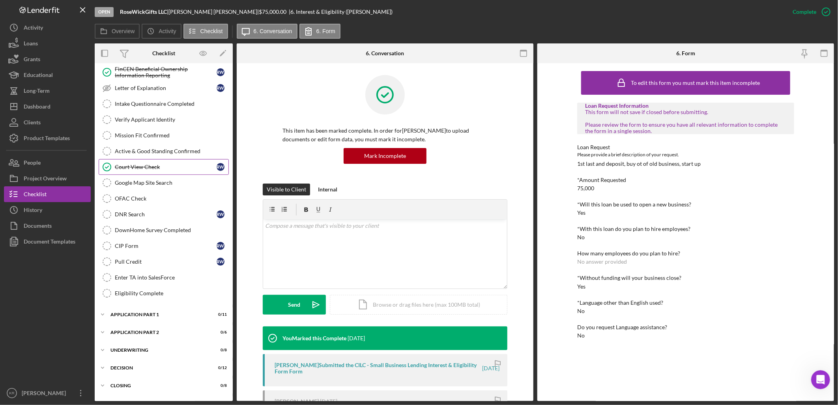
scroll to position [145, 0]
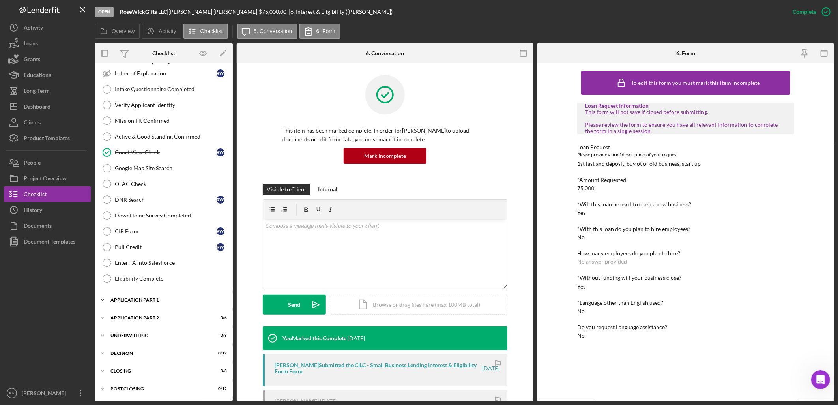
click at [159, 299] on div "Application Part 1" at bounding box center [166, 299] width 112 height 5
click at [154, 299] on div "Application Part 1" at bounding box center [166, 298] width 112 height 5
click at [154, 299] on div "Application Part 1" at bounding box center [166, 299] width 112 height 5
click at [154, 299] on div "Application Part 1" at bounding box center [166, 298] width 112 height 5
click at [151, 246] on div "Pull Credit" at bounding box center [166, 247] width 102 height 6
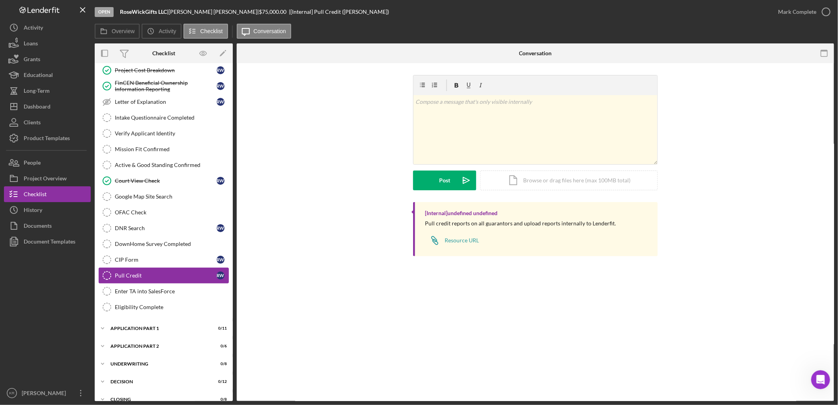
scroll to position [101, 0]
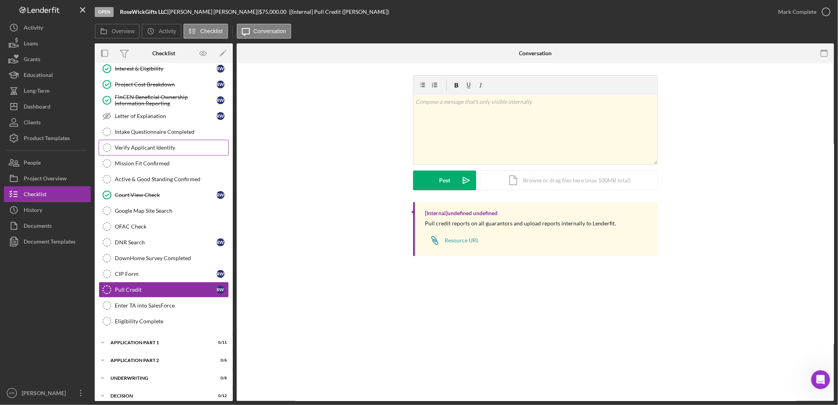
click at [155, 152] on link "Verify Applicant Identity Verify Applicant Identity" at bounding box center [164, 148] width 130 height 16
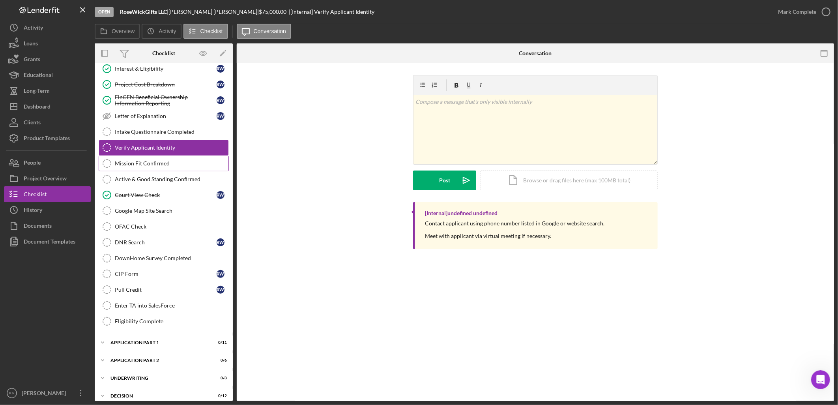
click at [159, 158] on link "Mission Fit Confirmed Mission Fit Confirmed" at bounding box center [164, 163] width 130 height 16
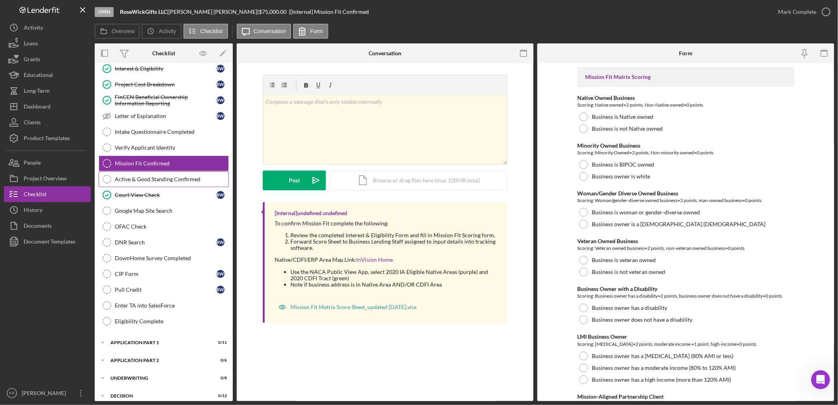
click at [164, 180] on div "Active & Good Standing Confirmed" at bounding box center [172, 179] width 114 height 6
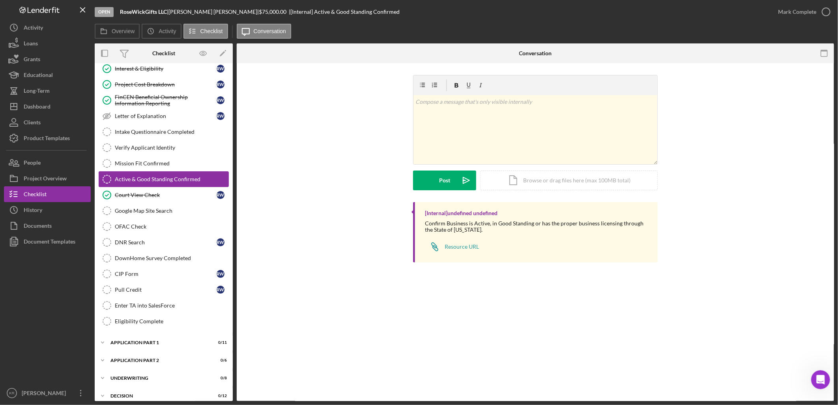
scroll to position [14, 0]
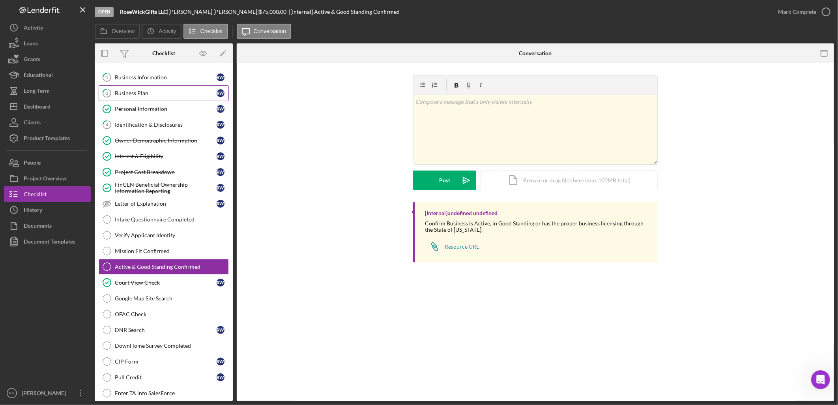
click at [161, 93] on div "Business Plan" at bounding box center [166, 93] width 102 height 6
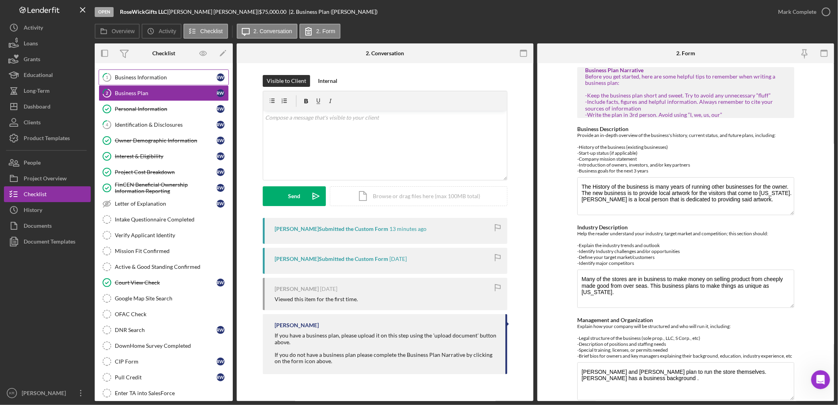
click at [173, 80] on div "Business Information" at bounding box center [166, 77] width 102 height 6
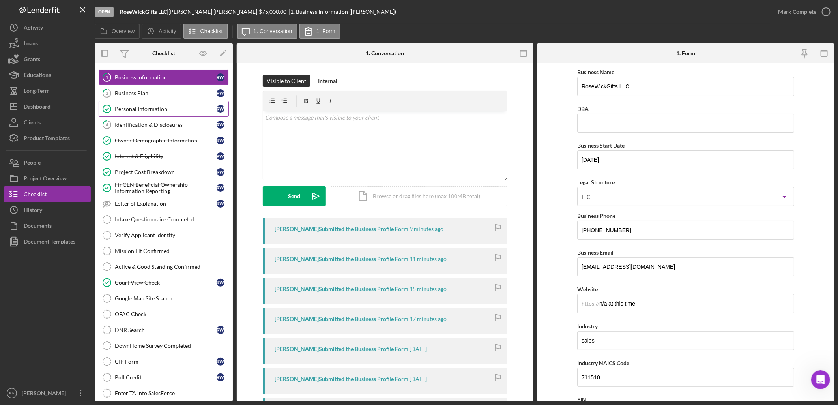
click at [163, 106] on div "Personal Information" at bounding box center [166, 109] width 102 height 6
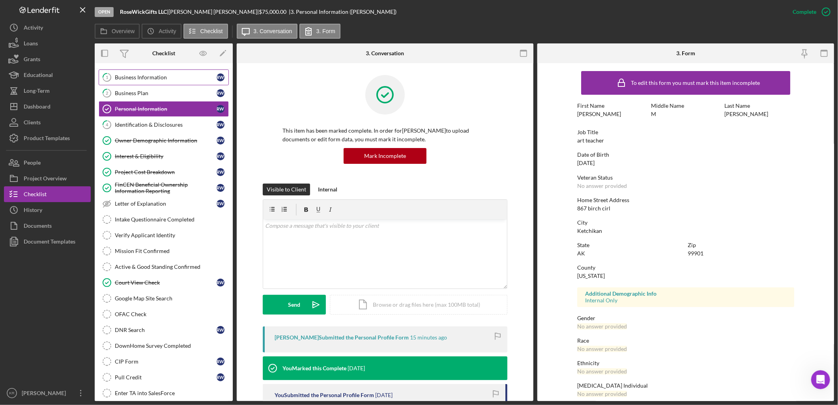
click at [173, 84] on link "1 Business Information R W" at bounding box center [164, 77] width 130 height 16
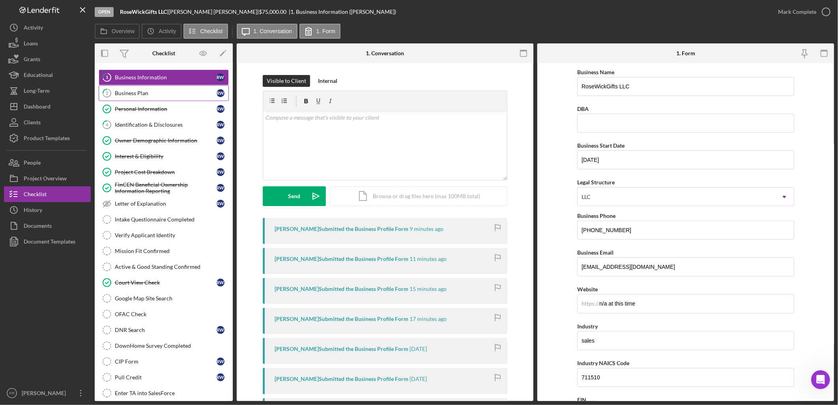
click at [168, 88] on link "2 Business Plan R W" at bounding box center [164, 93] width 130 height 16
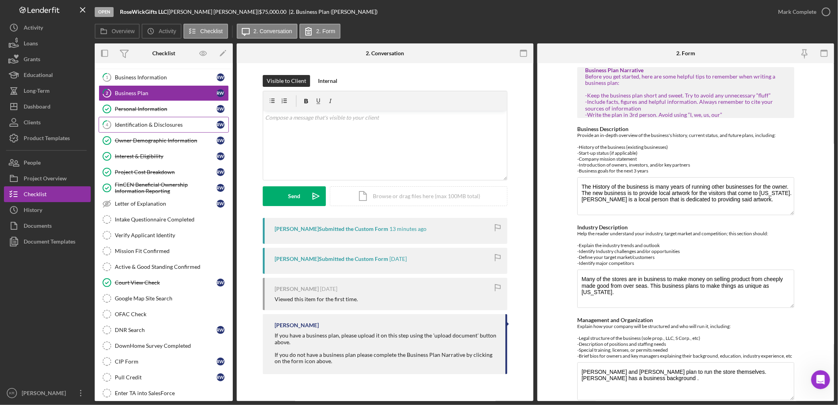
click at [154, 123] on div "Identification & Disclosures" at bounding box center [166, 124] width 102 height 6
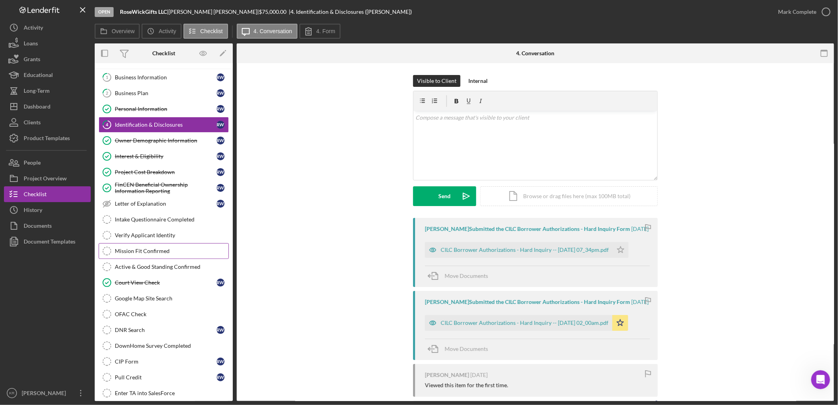
click at [143, 243] on link "Mission Fit Confirmed Mission Fit Confirmed" at bounding box center [164, 251] width 130 height 16
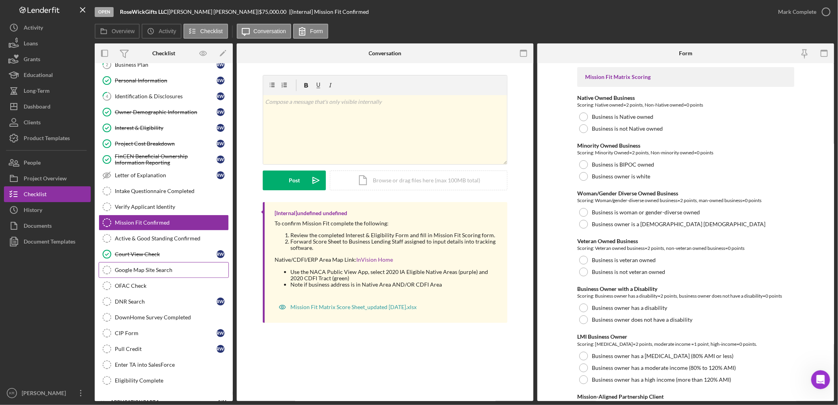
scroll to position [58, 0]
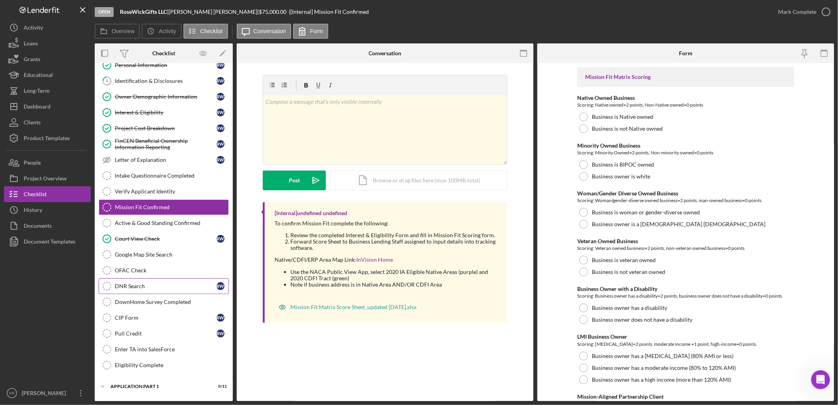
click at [149, 281] on link "DNR Search DNR Search R W" at bounding box center [164, 286] width 130 height 16
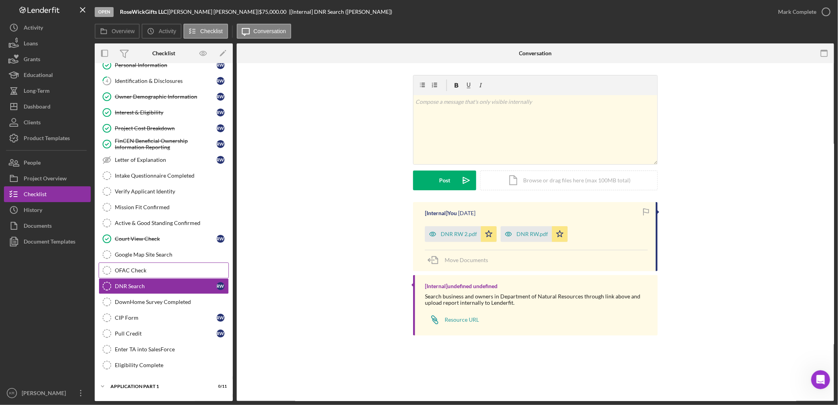
click at [153, 268] on div "OFAC Check" at bounding box center [172, 270] width 114 height 6
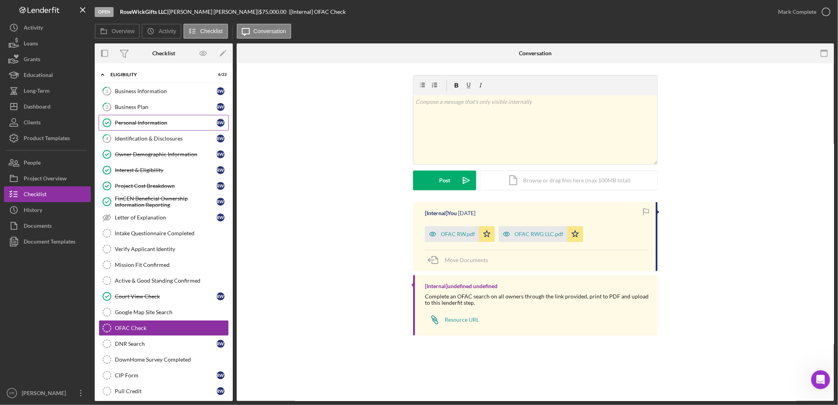
click at [171, 129] on link "Personal Information Personal Information R W" at bounding box center [164, 123] width 130 height 16
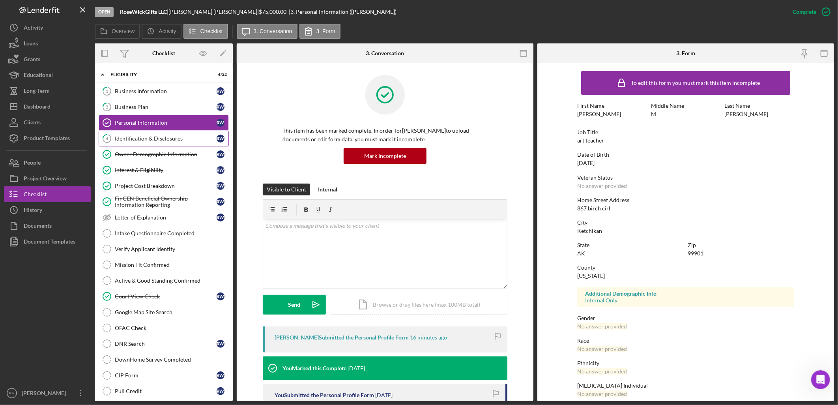
click at [144, 141] on div "Identification & Disclosures" at bounding box center [166, 138] width 102 height 6
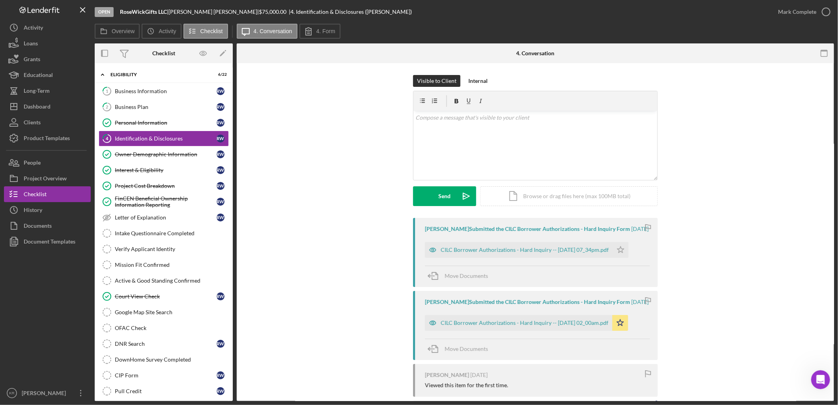
click at [315, 191] on div "Visible to Client Internal v Color teal Color pink Remove color Add row above A…" at bounding box center [536, 146] width 574 height 143
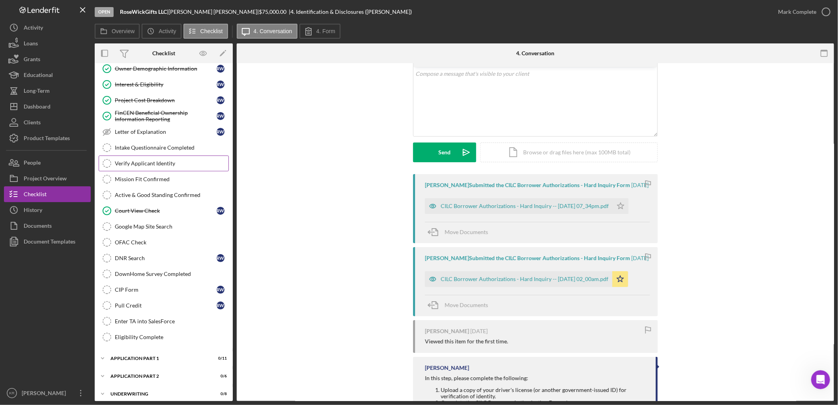
scroll to position [88, 0]
click at [151, 174] on link "Mission Fit Confirmed Mission Fit Confirmed" at bounding box center [164, 177] width 130 height 16
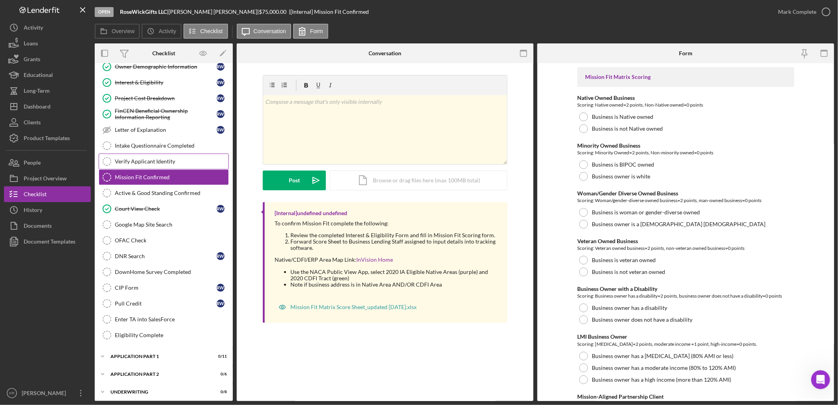
click at [173, 155] on link "Verify Applicant Identity Verify Applicant Identity" at bounding box center [164, 161] width 130 height 16
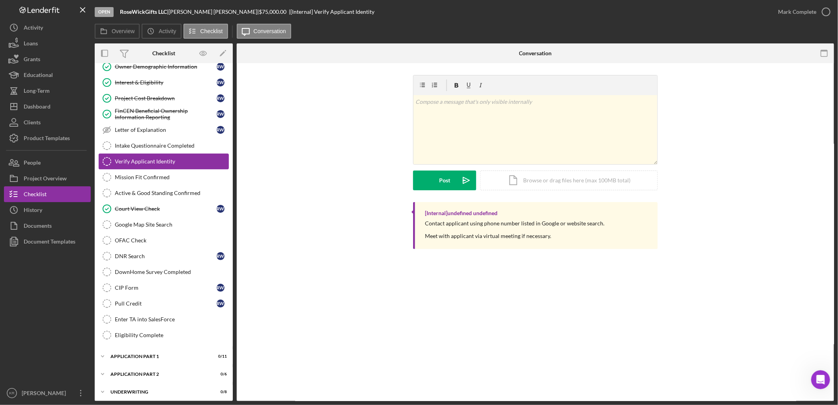
click at [176, 154] on link "Verify Applicant Identity Verify Applicant Identity" at bounding box center [164, 161] width 130 height 16
click at [188, 144] on div "Intake Questionnaire Completed" at bounding box center [172, 145] width 114 height 6
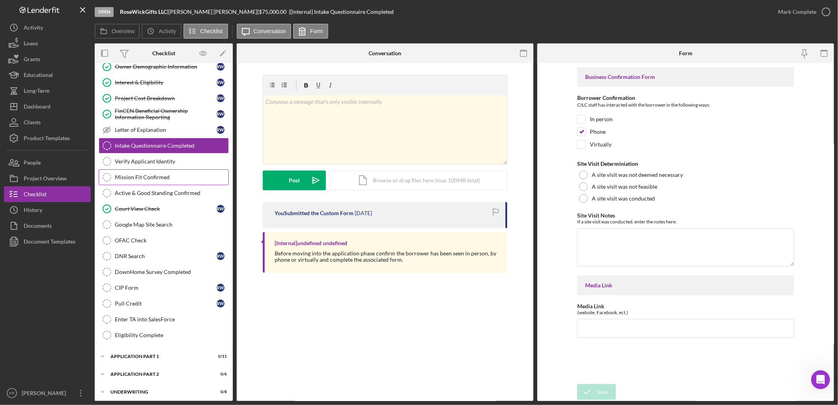
click at [150, 183] on link "Mission Fit Confirmed Mission Fit Confirmed" at bounding box center [164, 177] width 130 height 16
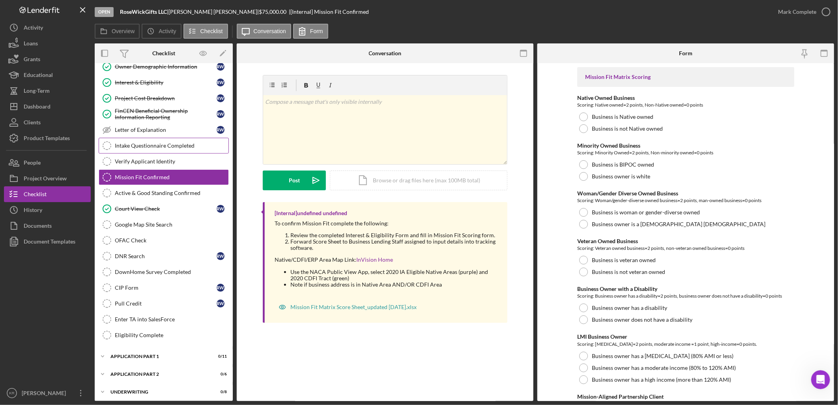
click at [178, 148] on div "Intake Questionnaire Completed" at bounding box center [172, 145] width 114 height 6
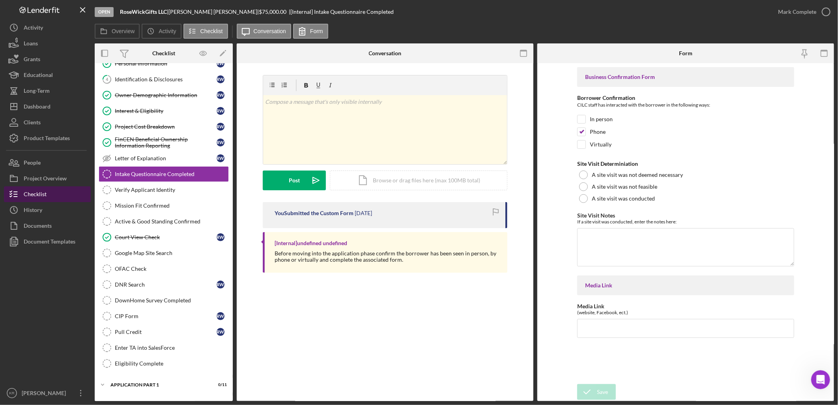
scroll to position [44, 0]
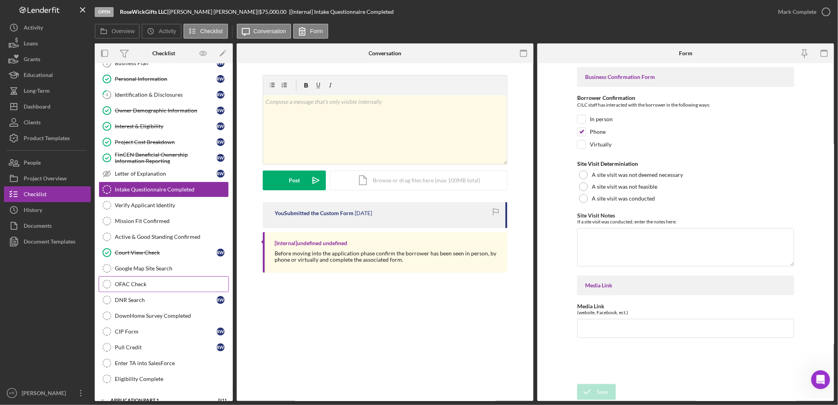
click at [133, 291] on link "OFAC Check OFAC Check" at bounding box center [164, 284] width 130 height 16
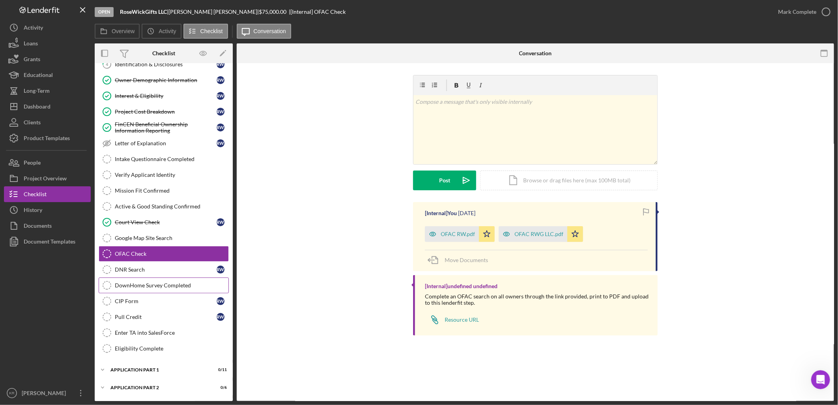
scroll to position [131, 0]
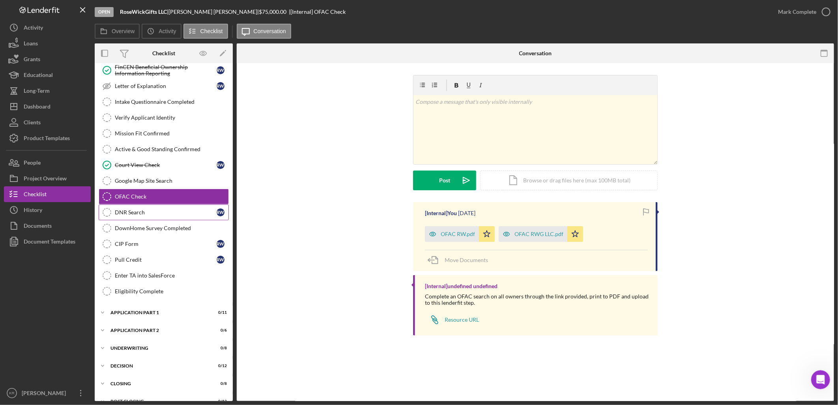
click at [149, 213] on div "DNR Search" at bounding box center [166, 212] width 102 height 6
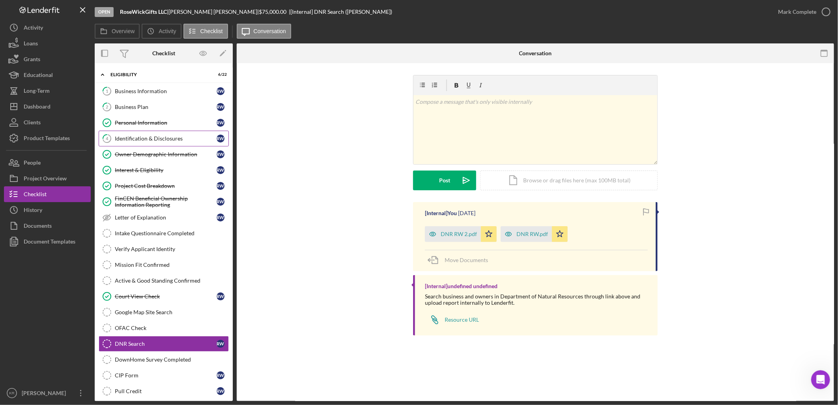
click at [131, 132] on link "4 Identification & Disclosures R W" at bounding box center [164, 139] width 130 height 16
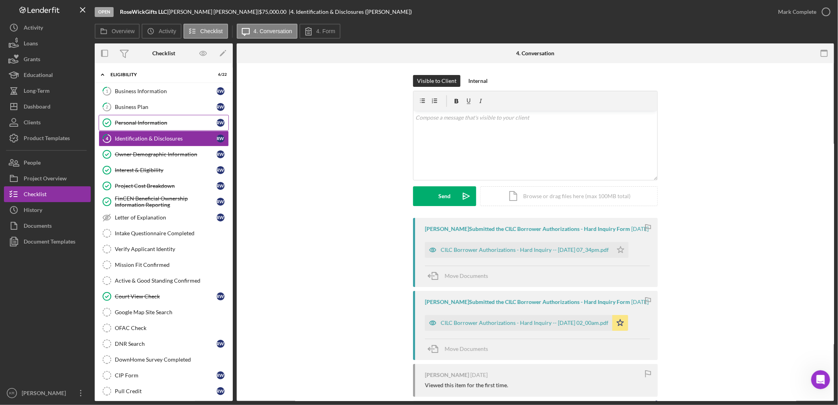
click at [171, 122] on div "Personal Information" at bounding box center [166, 123] width 102 height 6
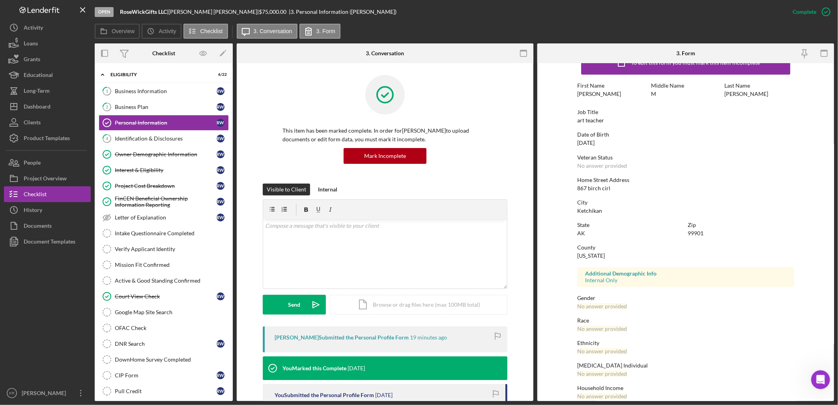
scroll to position [30, 0]
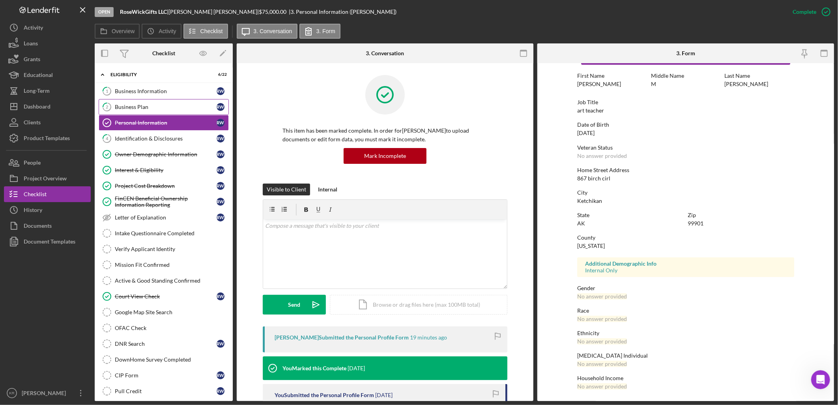
click at [161, 108] on div "Business Plan" at bounding box center [166, 107] width 102 height 6
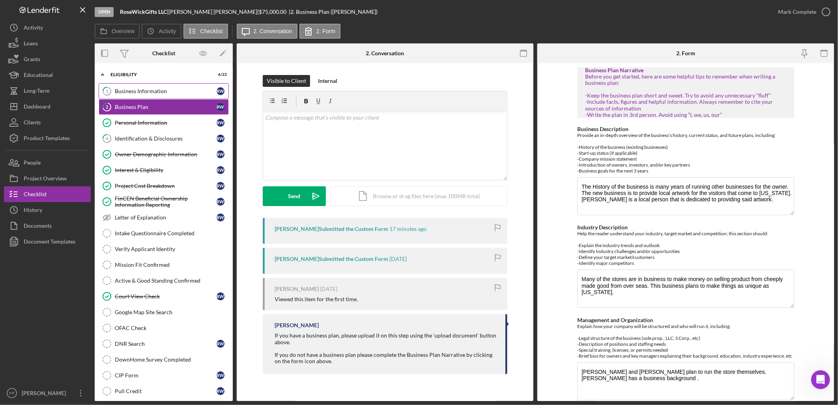
click at [153, 85] on link "1 Business Information R W" at bounding box center [164, 91] width 130 height 16
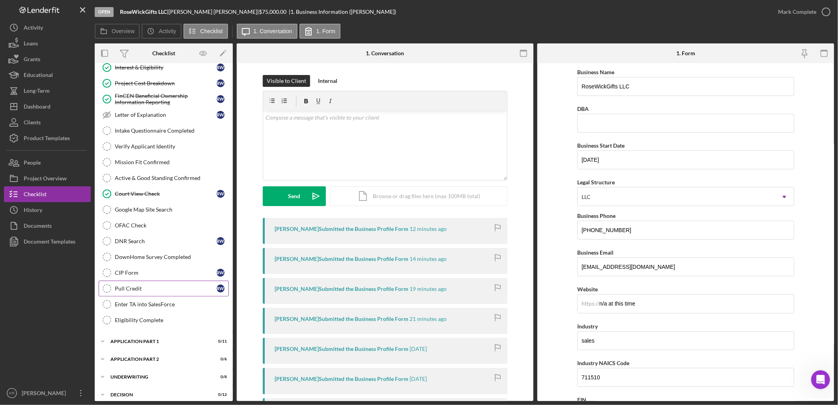
scroll to position [145, 0]
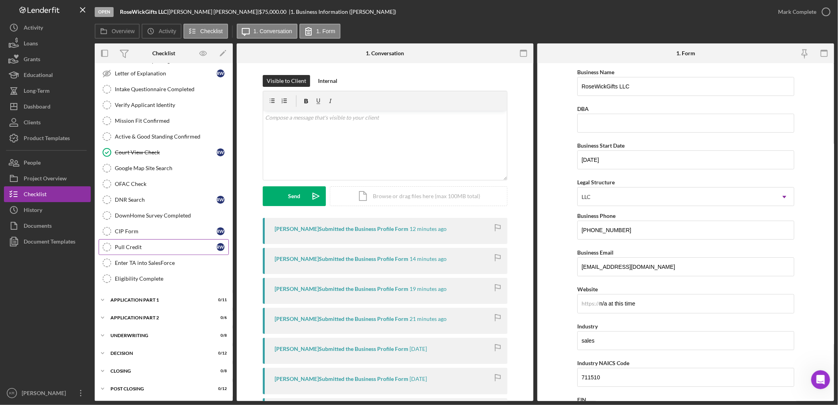
click at [144, 246] on div "Pull Credit" at bounding box center [166, 247] width 102 height 6
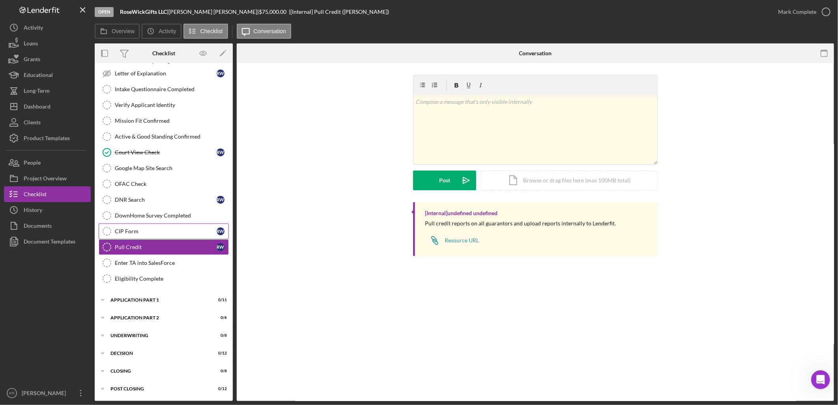
click at [153, 226] on link "CIP Form CIP Form R W" at bounding box center [164, 231] width 130 height 16
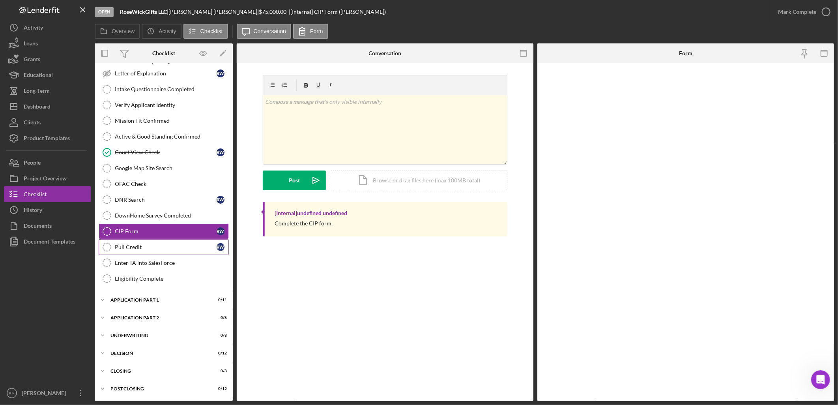
scroll to position [145, 0]
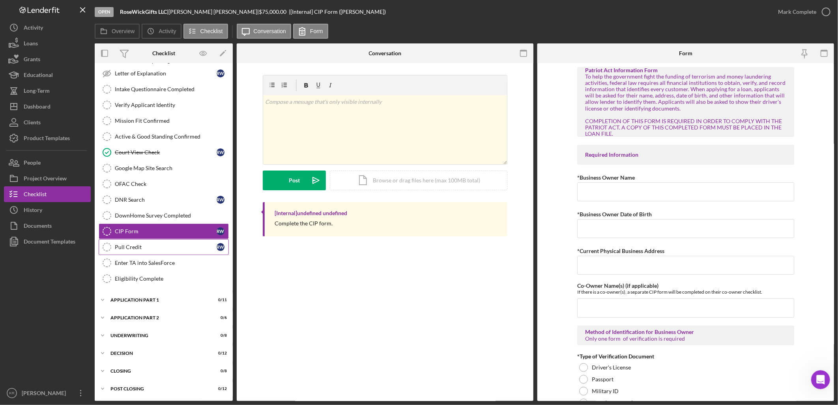
click at [144, 243] on link "Pull Credit Pull Credit R W" at bounding box center [164, 247] width 130 height 16
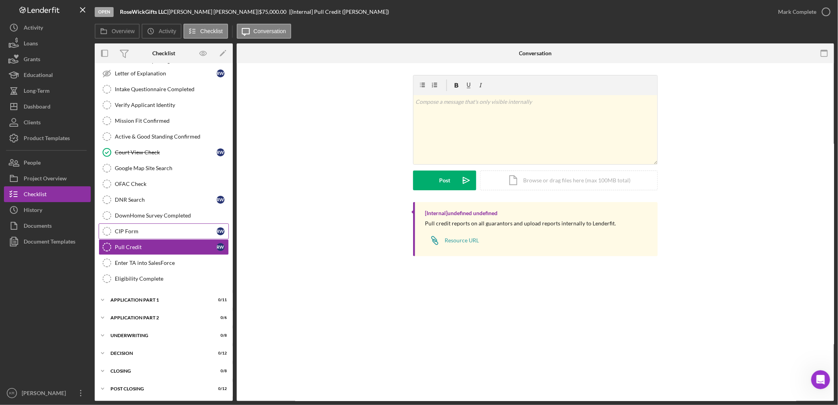
click at [148, 226] on link "CIP Form CIP Form R W" at bounding box center [164, 231] width 130 height 16
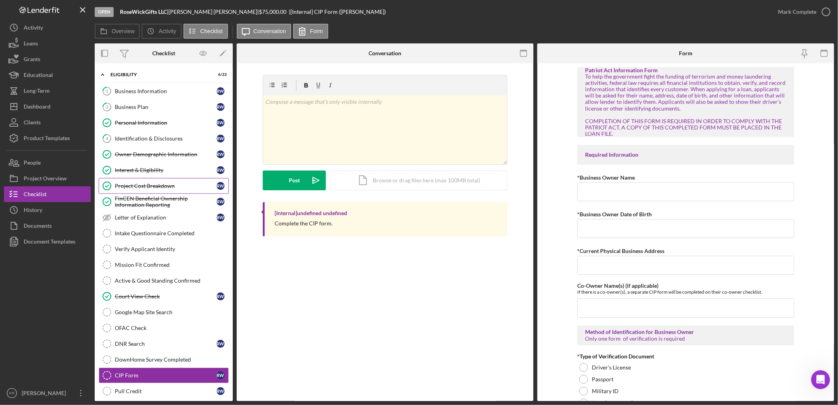
click at [158, 192] on link "Project Cost Breakdown Project Cost Breakdown R W" at bounding box center [164, 186] width 130 height 16
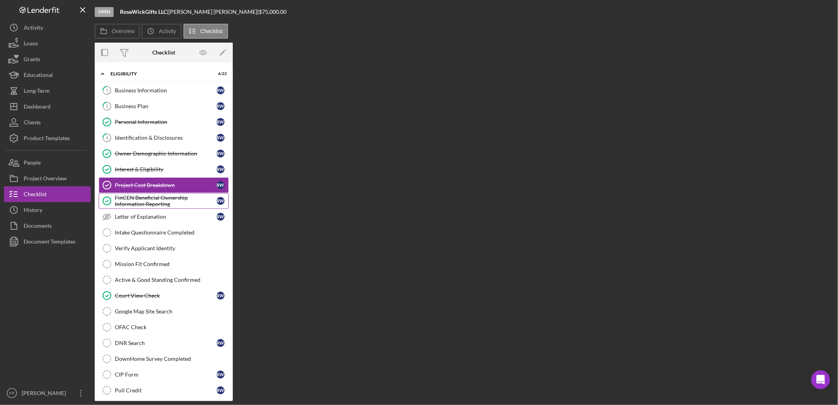
click at [154, 196] on div "FinCEN Beneficial Ownership Information Reporting" at bounding box center [166, 200] width 102 height 13
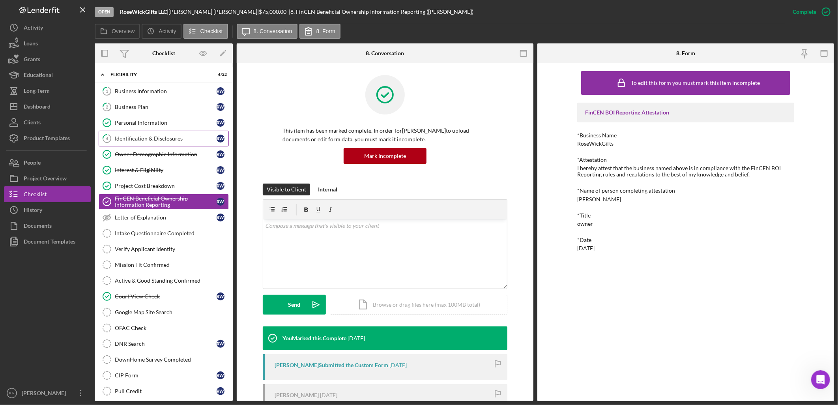
click at [145, 137] on div "Identification & Disclosures" at bounding box center [166, 138] width 102 height 6
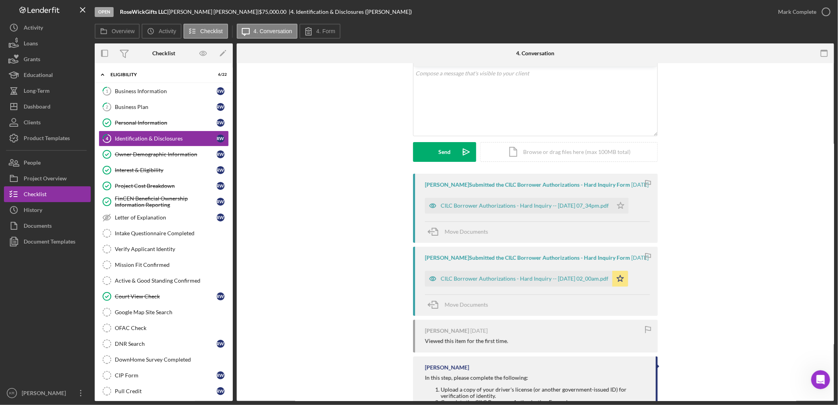
scroll to position [44, 0]
click at [151, 108] on div "Business Plan" at bounding box center [166, 107] width 102 height 6
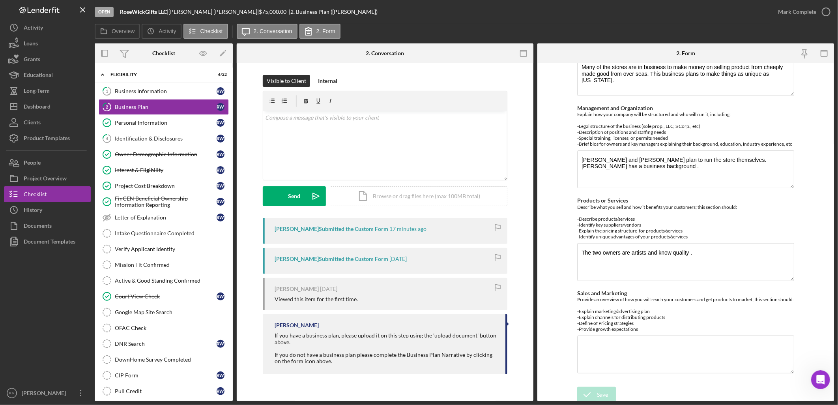
scroll to position [222, 0]
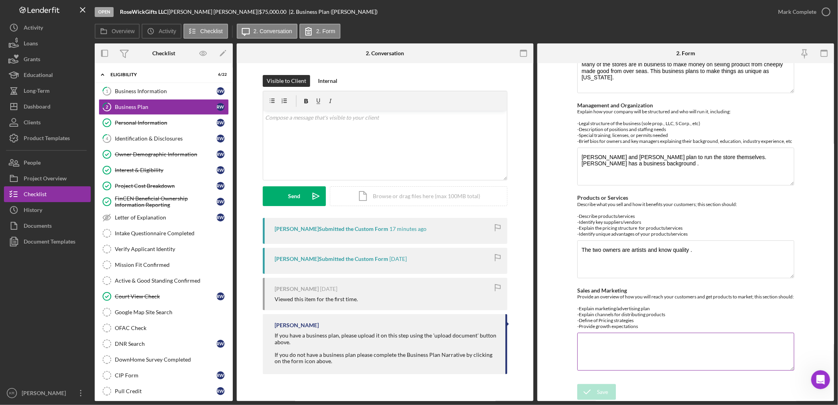
click at [661, 356] on textarea "Sales and Marketing" at bounding box center [685, 352] width 217 height 38
click at [648, 356] on textarea "Sales and Marketing" at bounding box center [685, 352] width 217 height 38
click at [704, 255] on textarea "The two owners are artists and know quality ." at bounding box center [685, 259] width 217 height 38
click at [661, 340] on textarea "Sales and Marketing" at bounding box center [685, 352] width 217 height 38
click at [185, 93] on div "Business Information" at bounding box center [166, 91] width 102 height 6
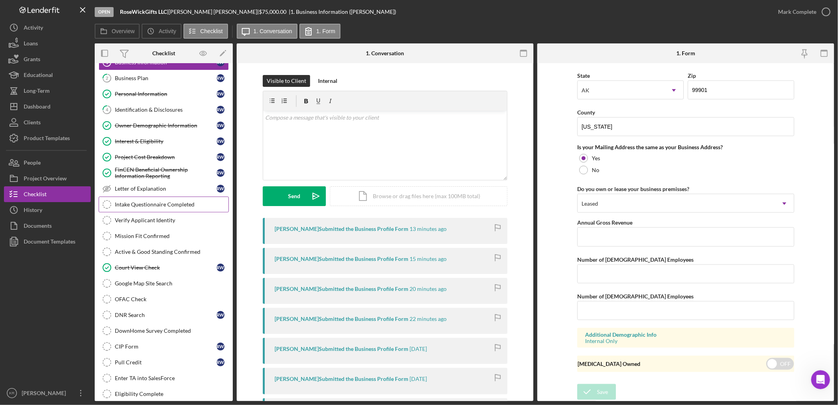
scroll to position [44, 0]
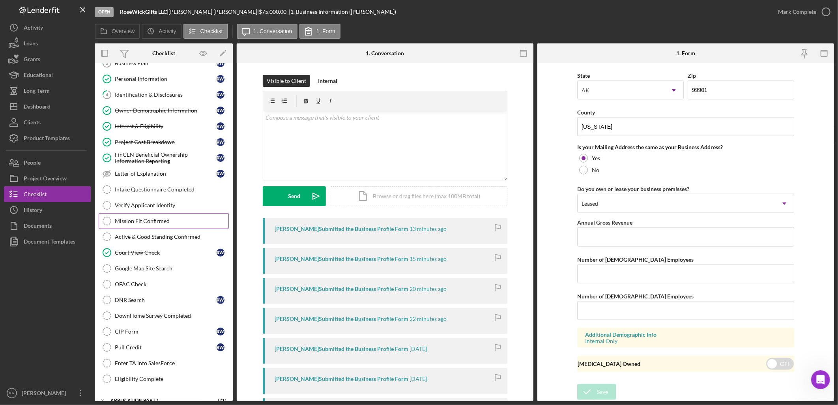
click at [163, 215] on link "Mission Fit Confirmed Mission Fit Confirmed" at bounding box center [164, 221] width 130 height 16
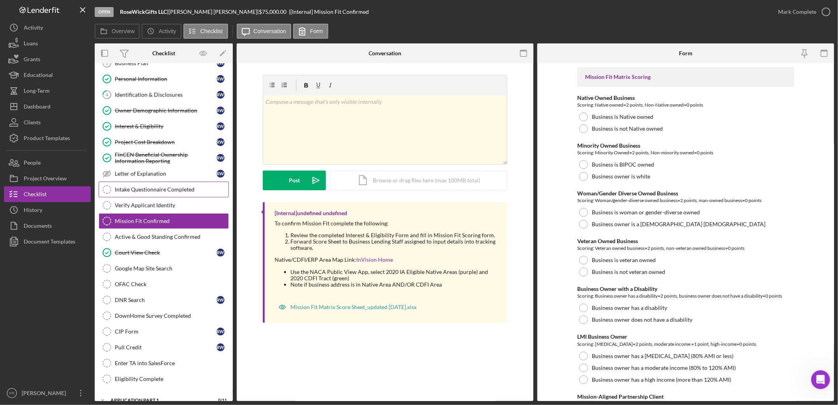
click at [179, 188] on div "Intake Questionnaire Completed" at bounding box center [172, 189] width 114 height 6
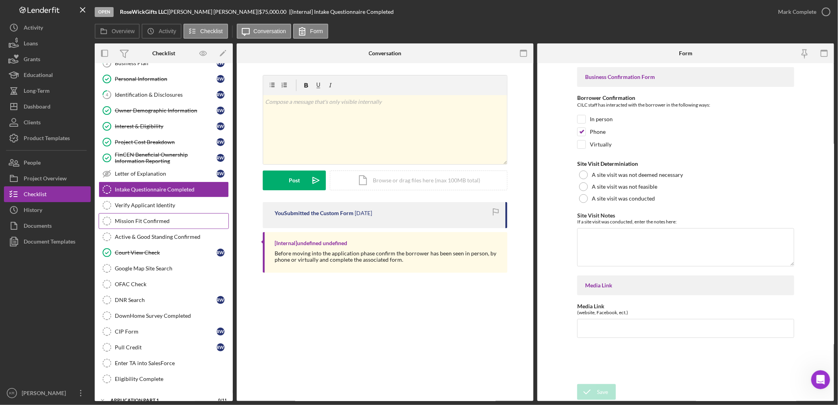
click at [166, 214] on link "Mission Fit Confirmed Mission Fit Confirmed" at bounding box center [164, 221] width 130 height 16
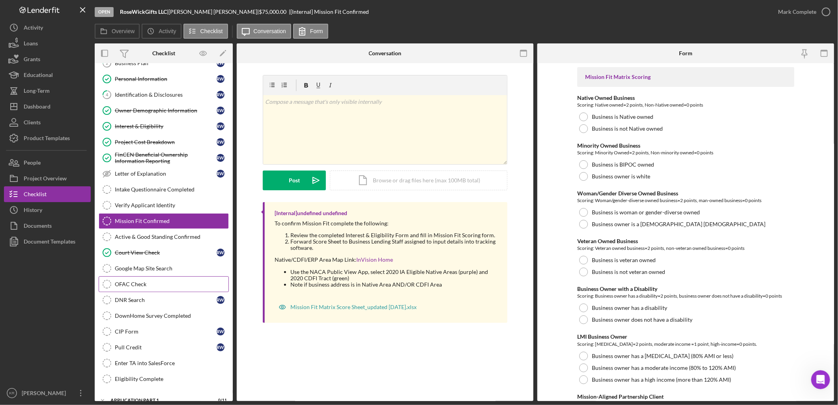
click at [128, 291] on link "OFAC Check OFAC Check" at bounding box center [164, 284] width 130 height 16
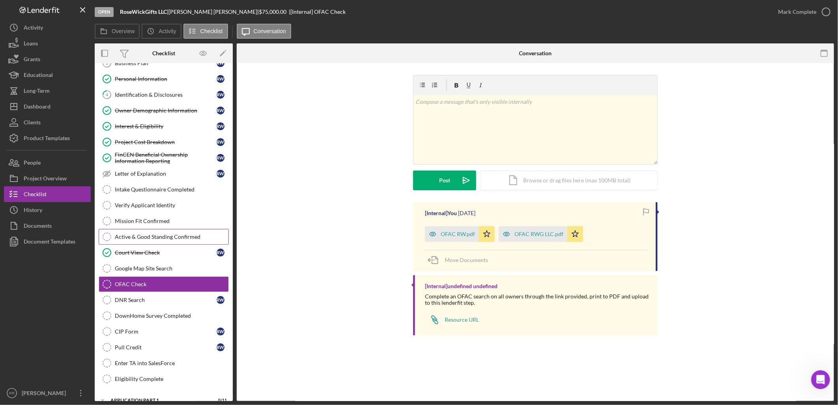
click at [163, 233] on link "Active & Good Standing Confirmed Active & Good Standing Confirmed" at bounding box center [164, 237] width 130 height 16
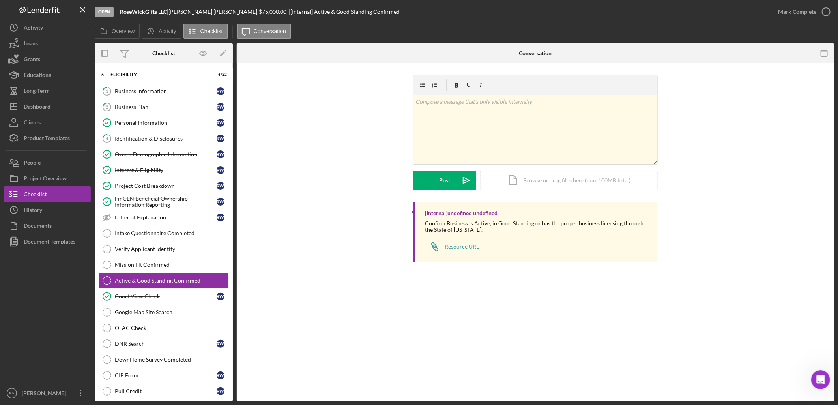
click at [510, 323] on div "Active & Good Standing Confirmed Active & Good Standing Confirmed v Color teal …" at bounding box center [535, 232] width 597 height 338
click at [155, 89] on div "Business Information" at bounding box center [166, 91] width 102 height 6
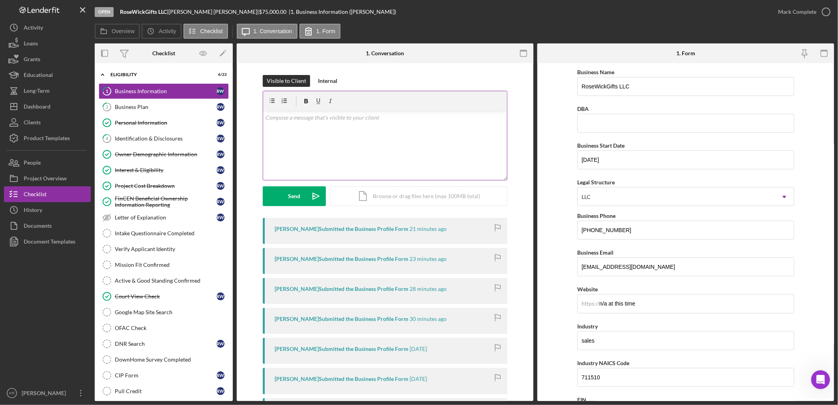
click at [332, 135] on div "v Color teal Color pink Remove color Add row above Add row below Add column bef…" at bounding box center [385, 145] width 244 height 69
click at [303, 200] on button "Send Icon/icon-invite-send" at bounding box center [294, 196] width 63 height 20
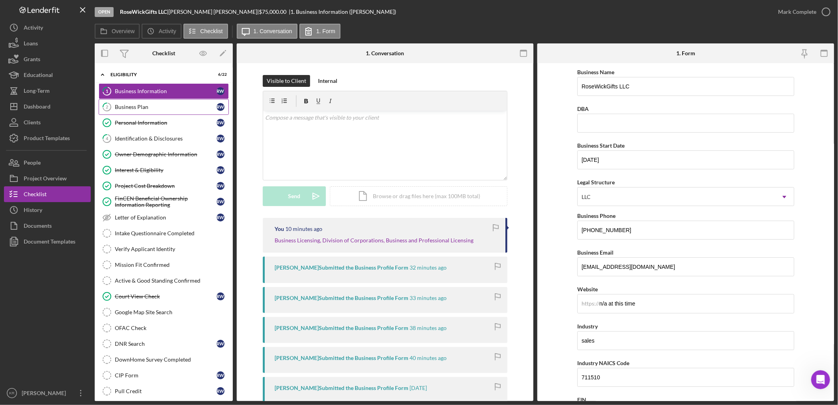
click at [185, 107] on div "Business Plan" at bounding box center [166, 107] width 102 height 6
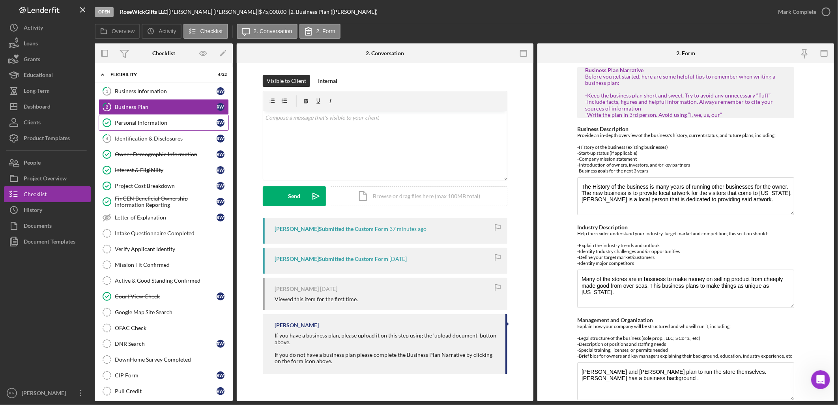
click at [140, 129] on link "Personal Information Personal Information R W" at bounding box center [164, 123] width 130 height 16
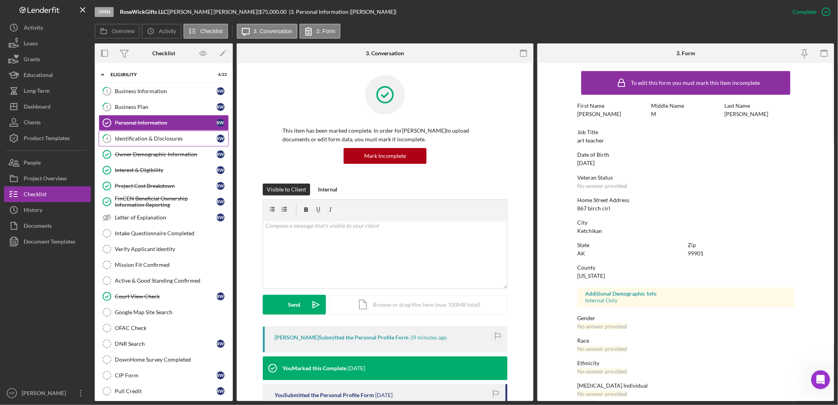
click at [134, 138] on div "Identification & Disclosures" at bounding box center [166, 138] width 102 height 6
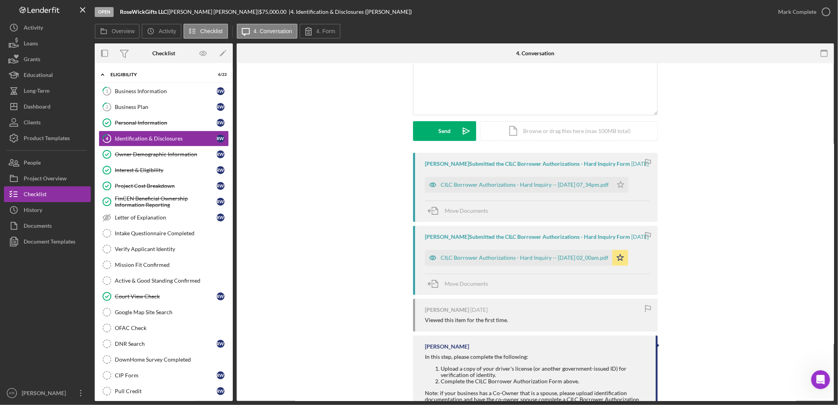
scroll to position [175, 0]
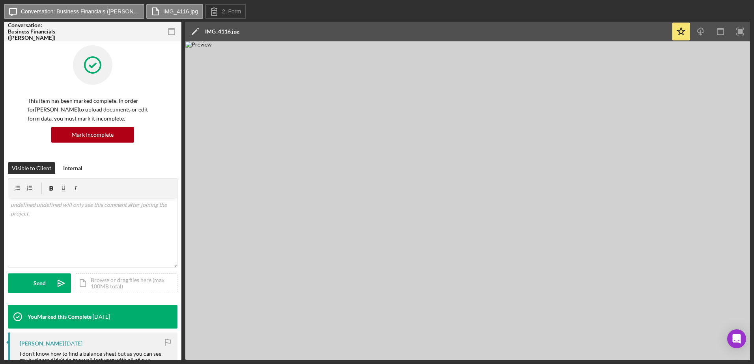
click at [471, 192] on img at bounding box center [467, 200] width 565 height 319
click at [473, 206] on img at bounding box center [467, 200] width 565 height 319
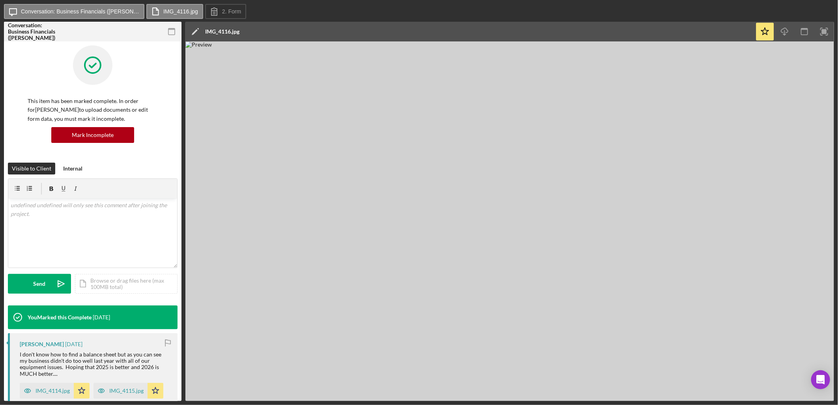
click at [517, 184] on img at bounding box center [509, 220] width 648 height 359
drag, startPoint x: 517, startPoint y: 184, endPoint x: 488, endPoint y: 185, distance: 28.8
click at [488, 185] on img at bounding box center [509, 220] width 648 height 359
click at [716, 135] on img at bounding box center [509, 220] width 648 height 359
click at [169, 16] on button "IMG_4116.jpg" at bounding box center [174, 11] width 57 height 15
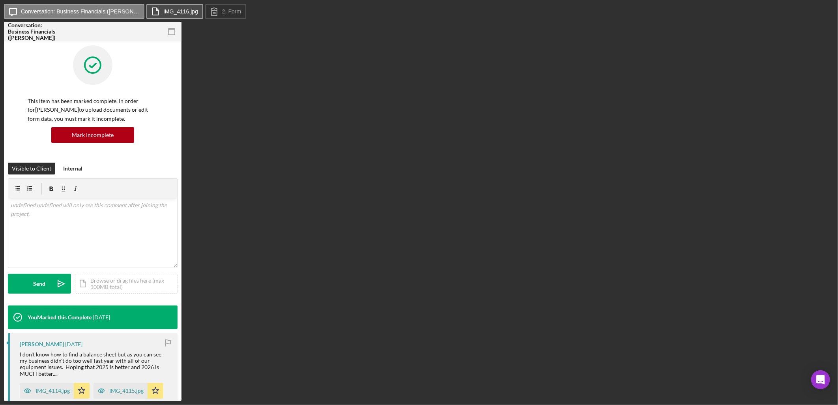
click at [169, 16] on button "IMG_4116.jpg" at bounding box center [174, 11] width 57 height 15
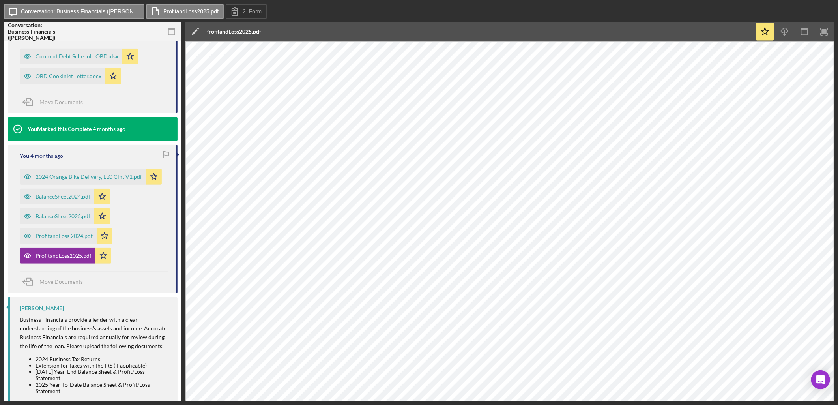
scroll to position [297, 0]
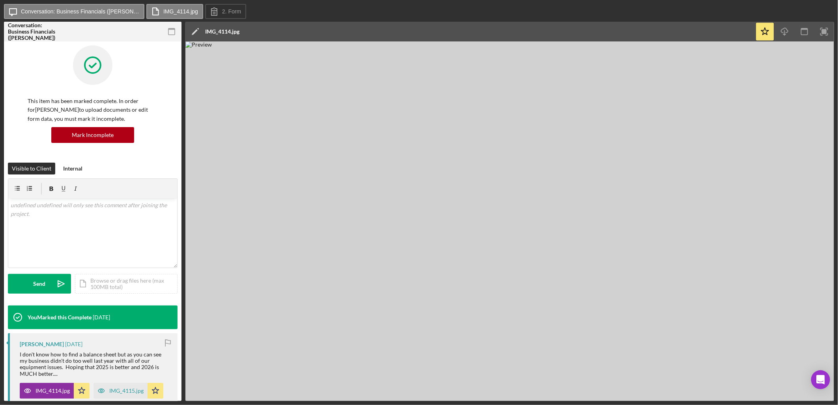
click at [525, 363] on img at bounding box center [509, 220] width 648 height 359
